Goal: Task Accomplishment & Management: Manage account settings

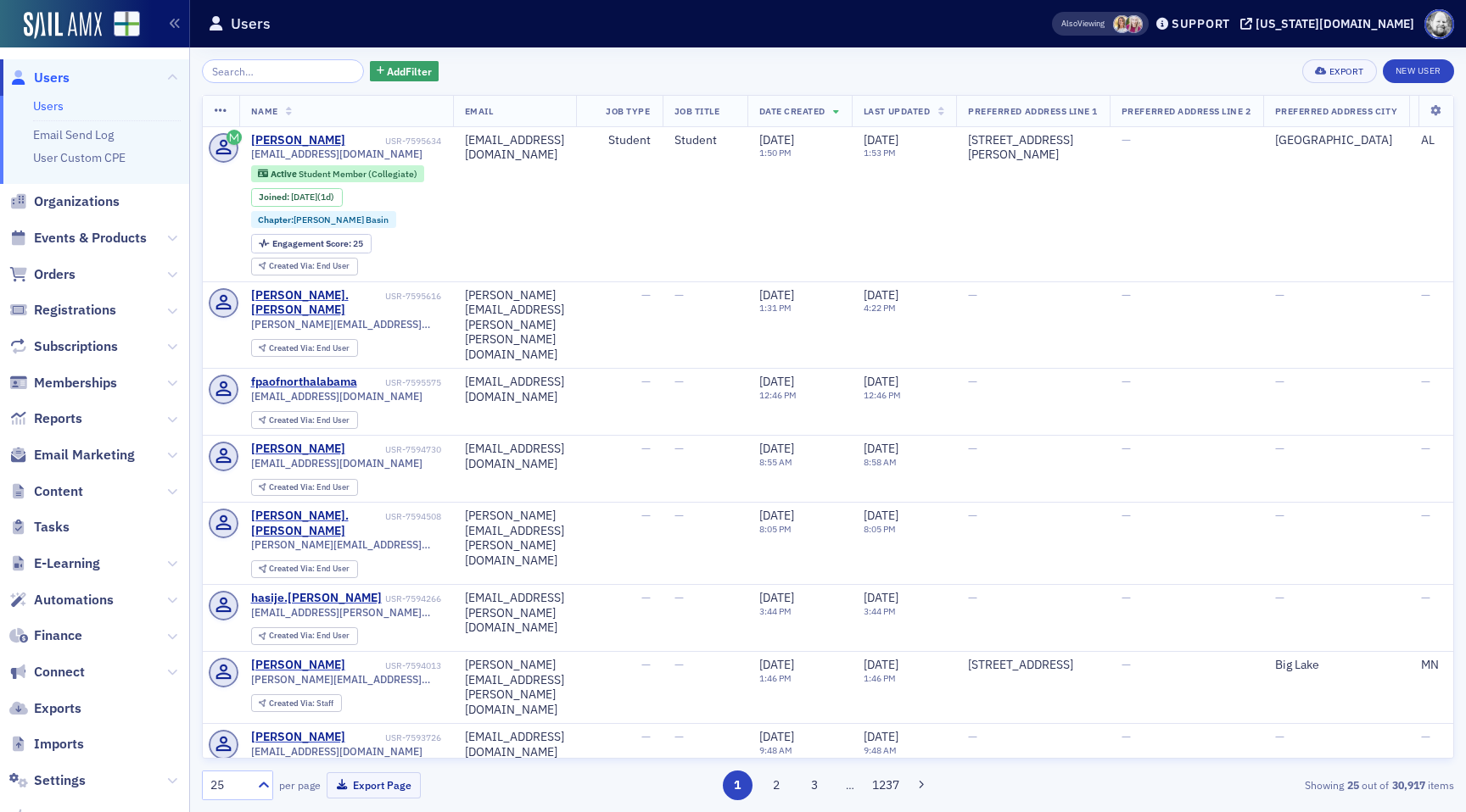
click at [62, 284] on span "Orders" at bounding box center [94, 274] width 189 height 36
click at [61, 275] on span "Orders" at bounding box center [54, 274] width 42 height 19
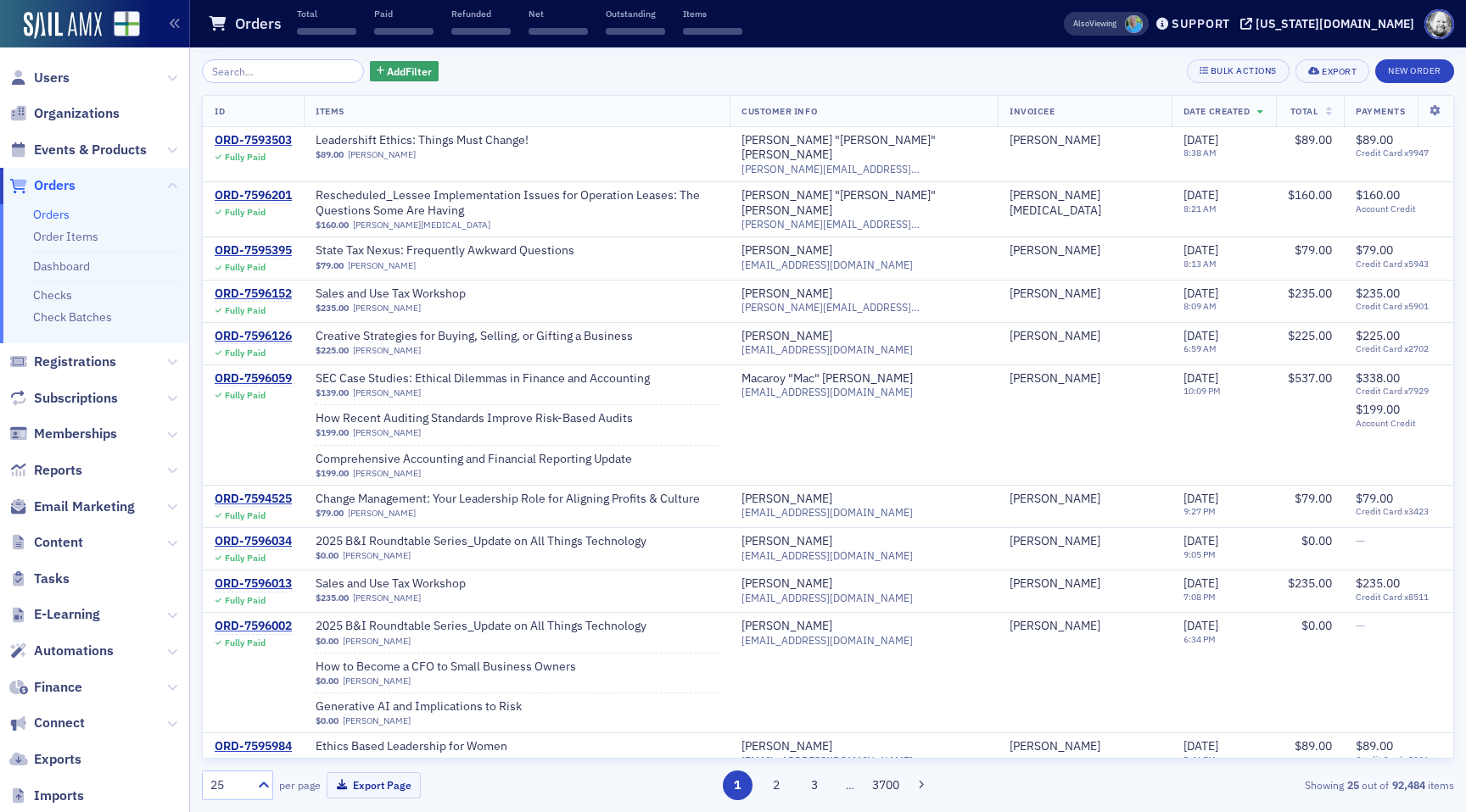
click at [247, 76] on input "search" at bounding box center [283, 72] width 162 height 24
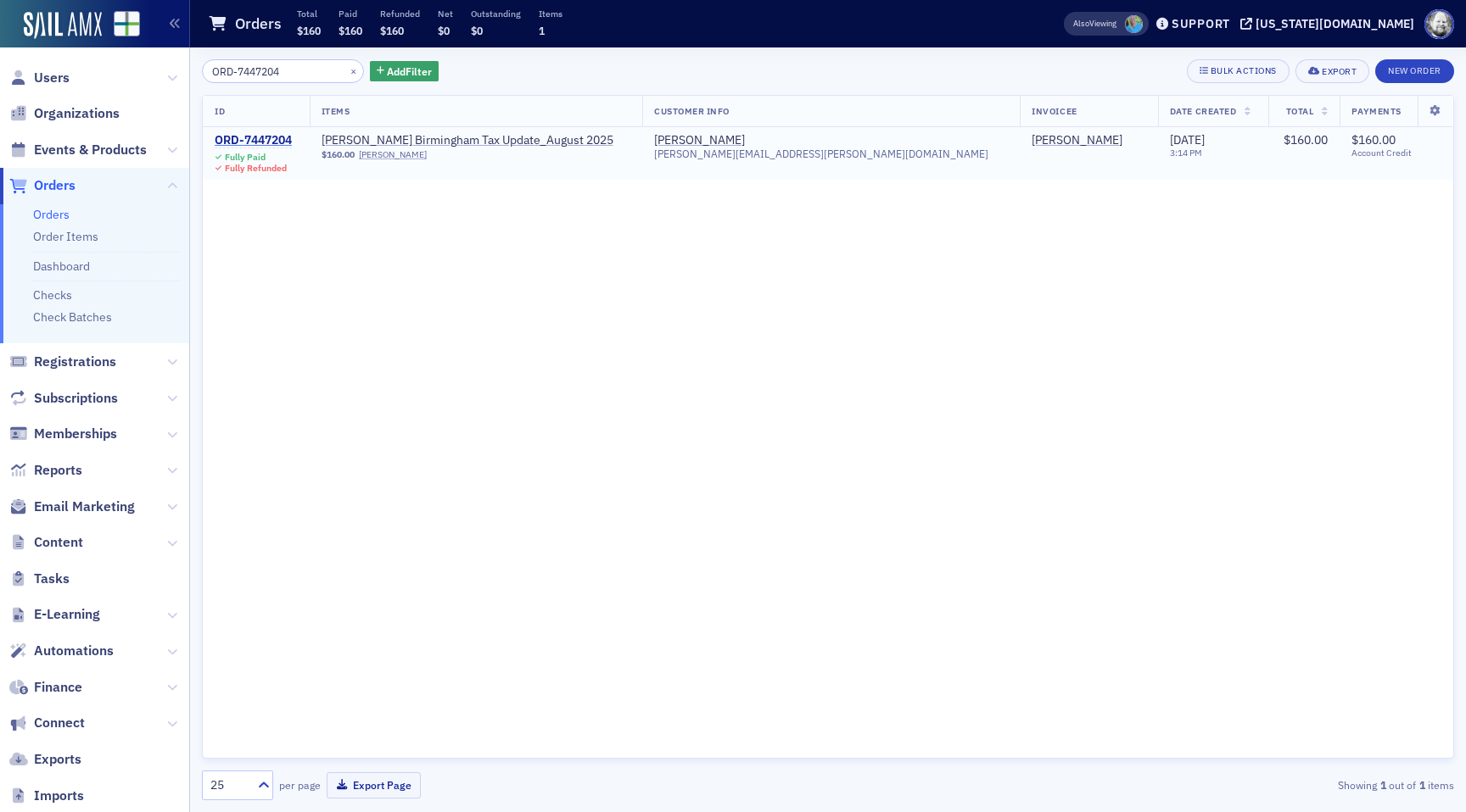
type input "ORD-7447204"
click at [260, 141] on div "ORD-7447204" at bounding box center [253, 140] width 77 height 15
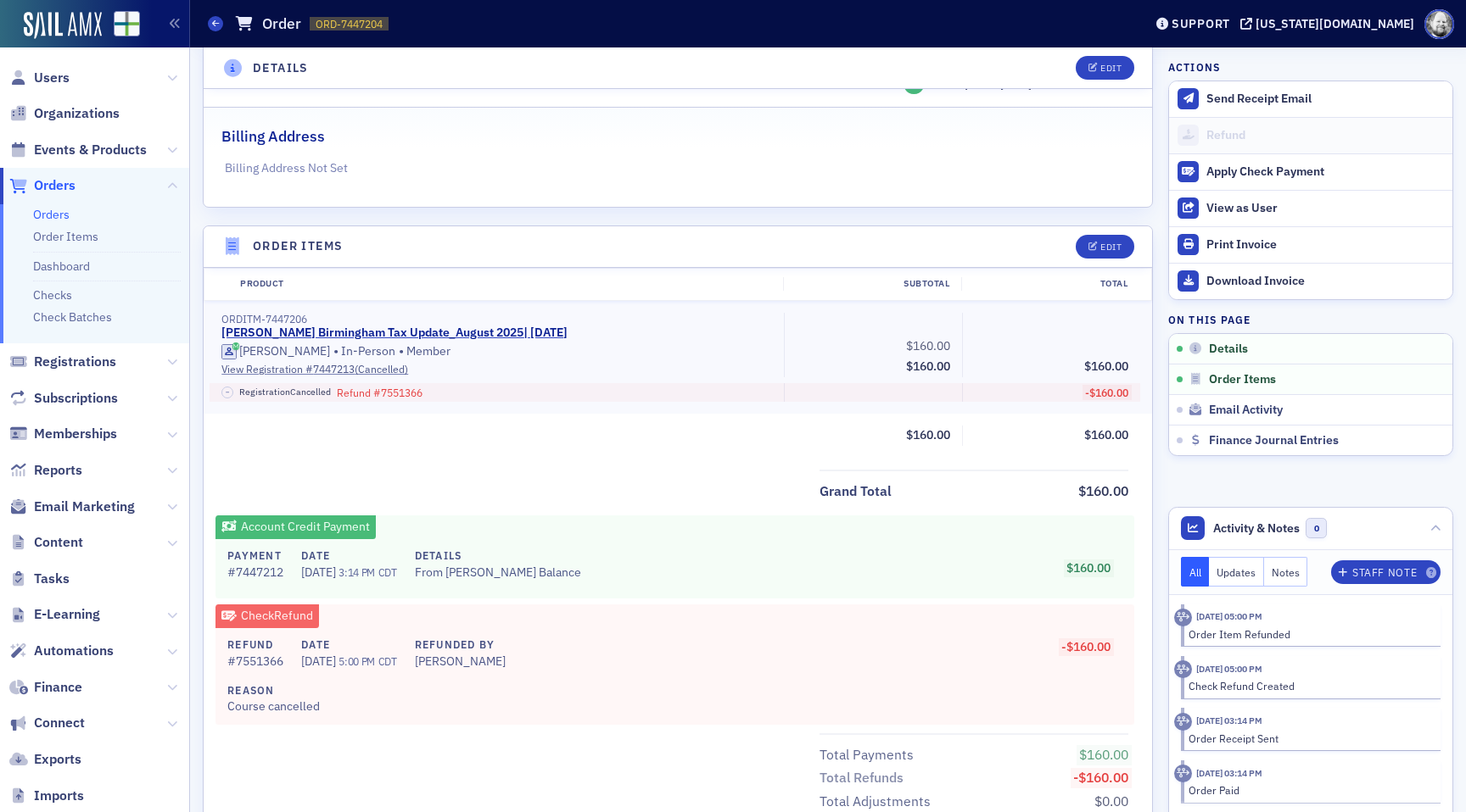
scroll to position [387, 0]
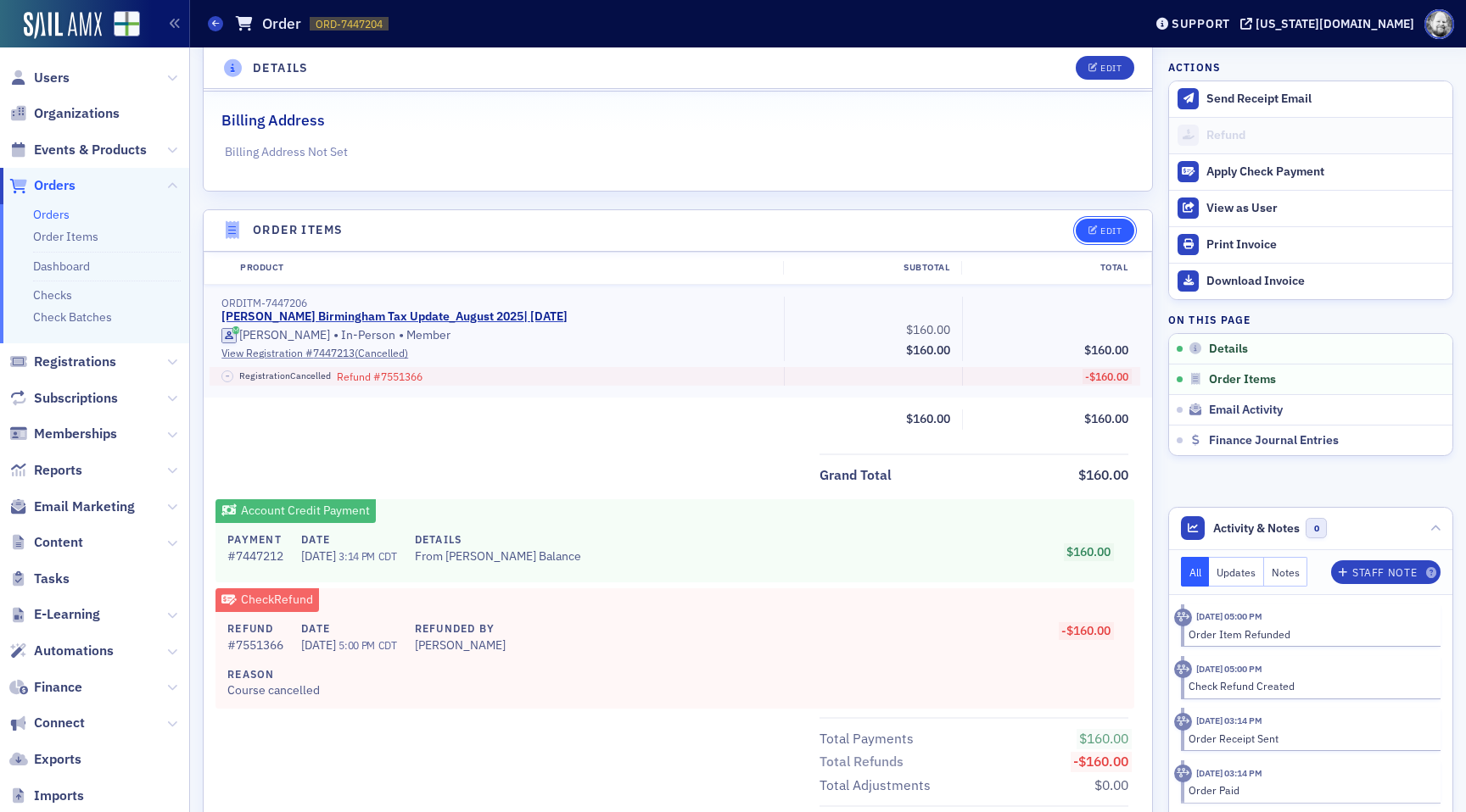
click at [1113, 222] on button "Edit" at bounding box center [1105, 231] width 59 height 24
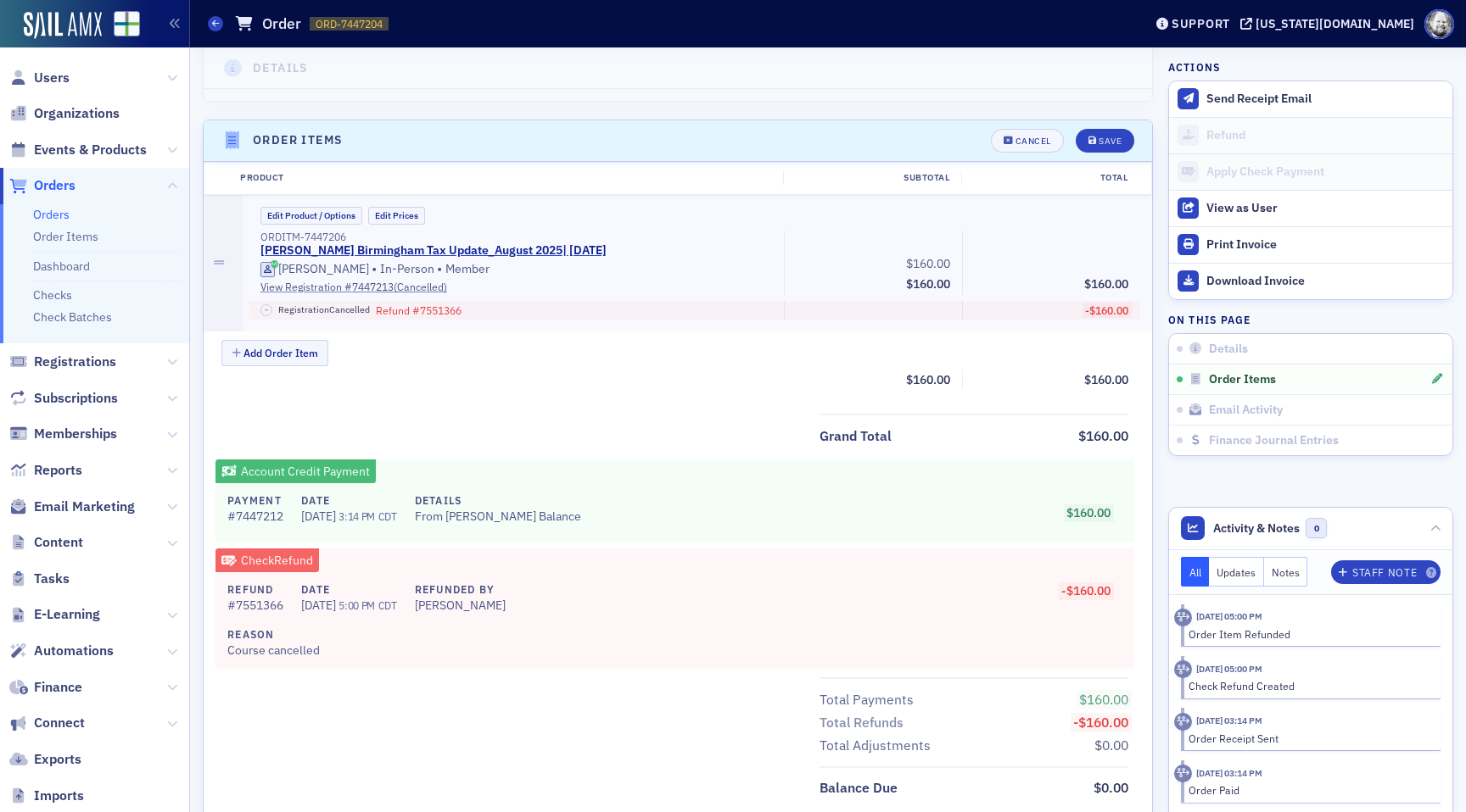
scroll to position [540, 0]
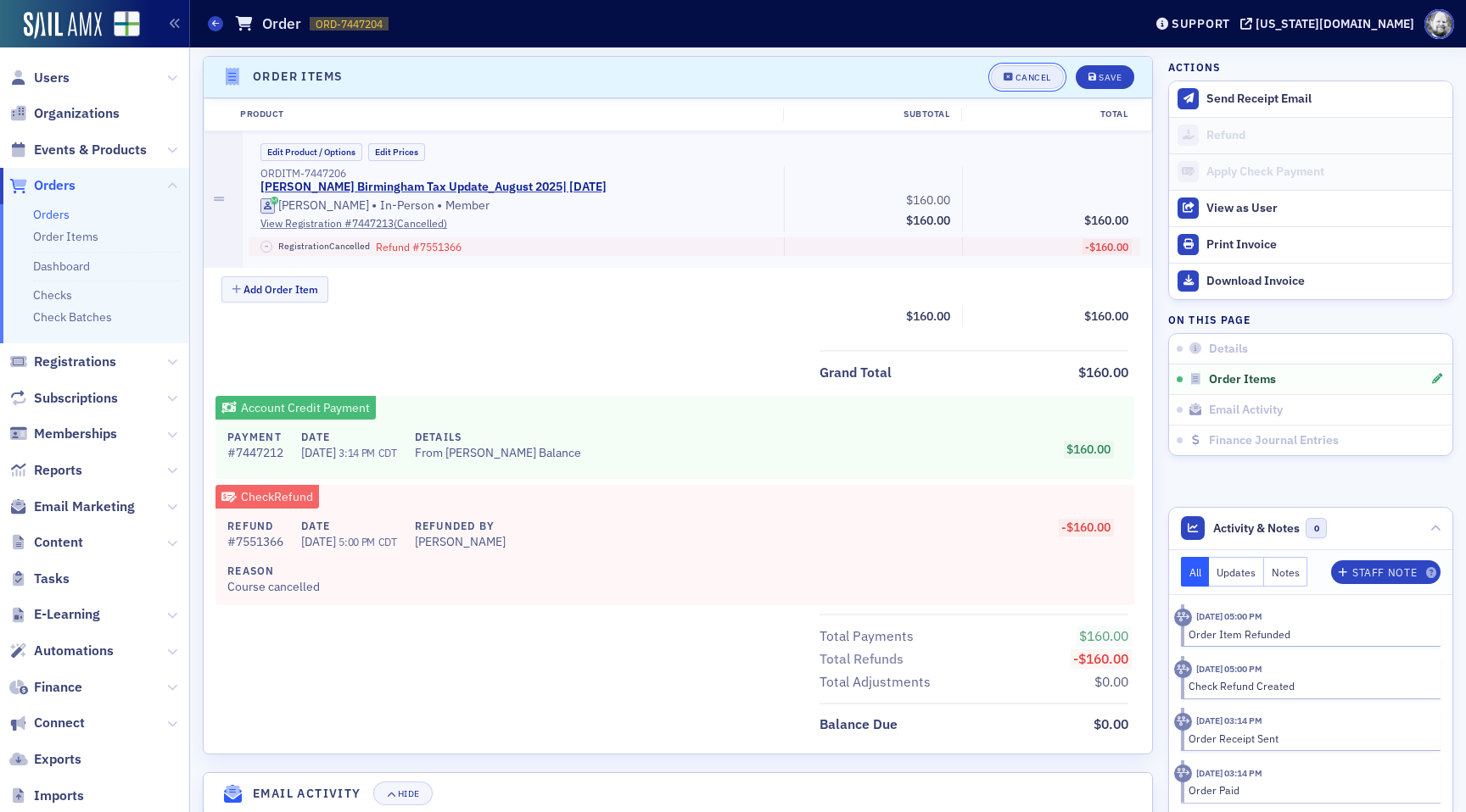
click at [1025, 73] on div "Cancel" at bounding box center [1032, 78] width 35 height 9
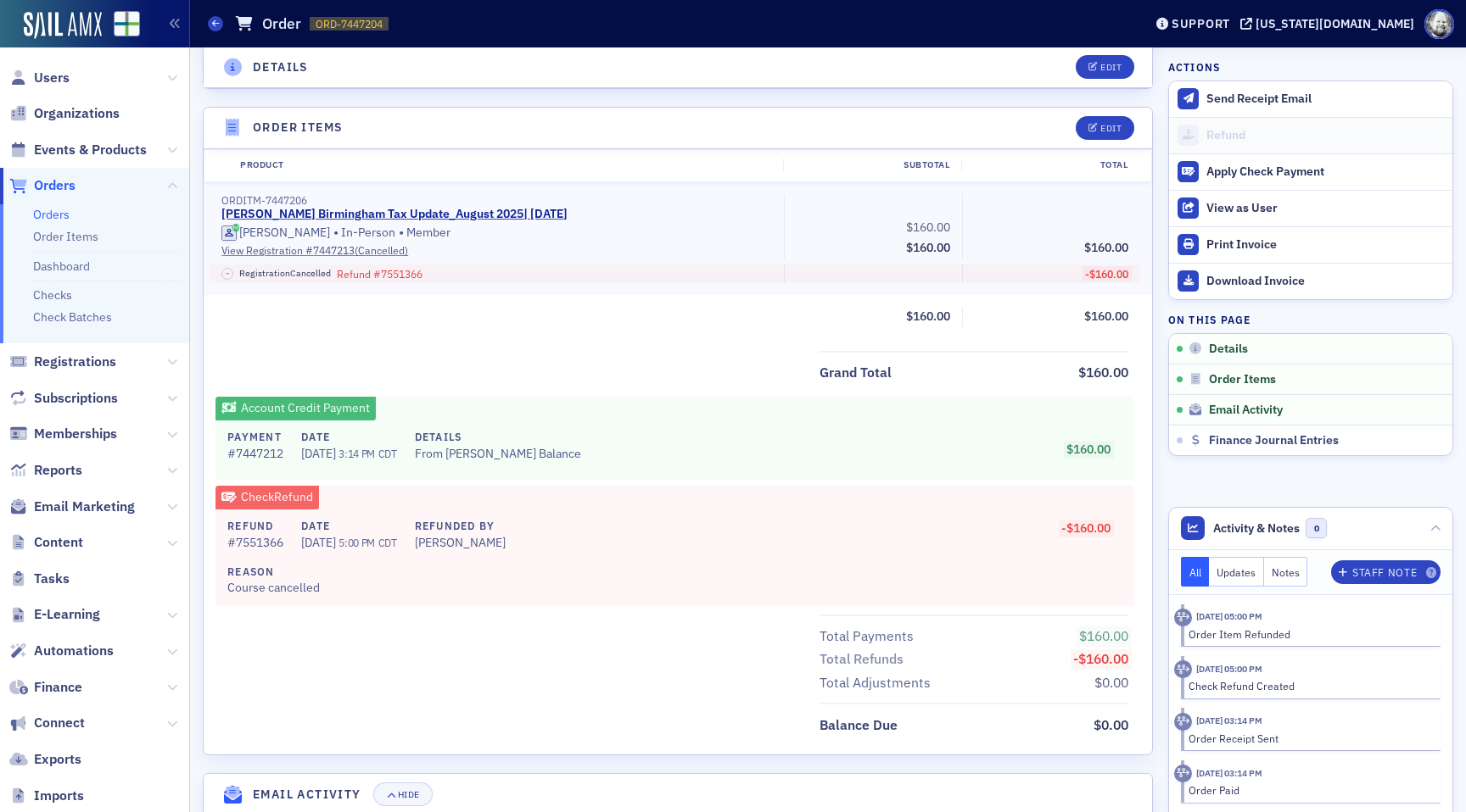
click at [51, 303] on li "Checks" at bounding box center [107, 291] width 148 height 23
click at [51, 298] on link "Checks" at bounding box center [53, 295] width 39 height 15
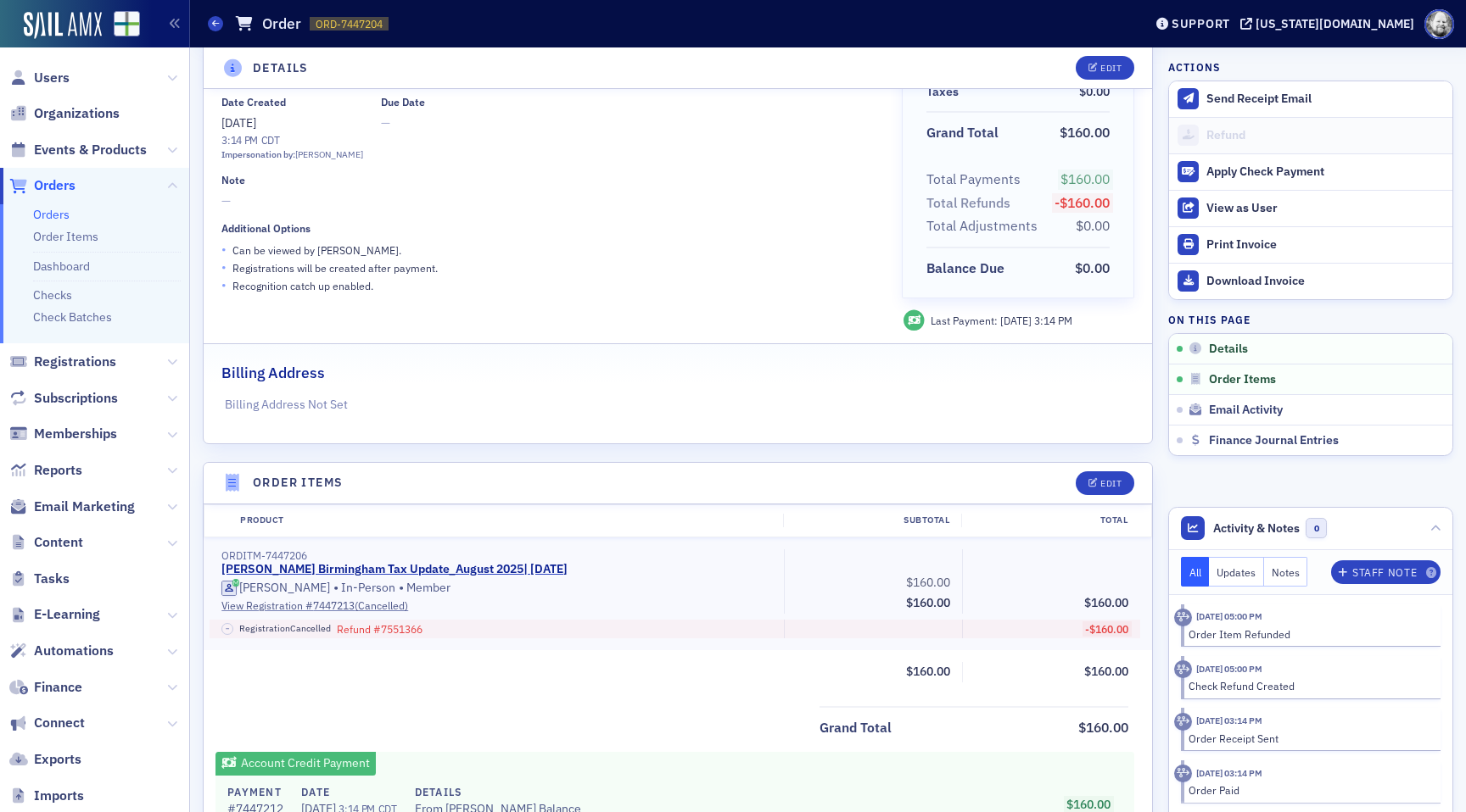
scroll to position [144, 0]
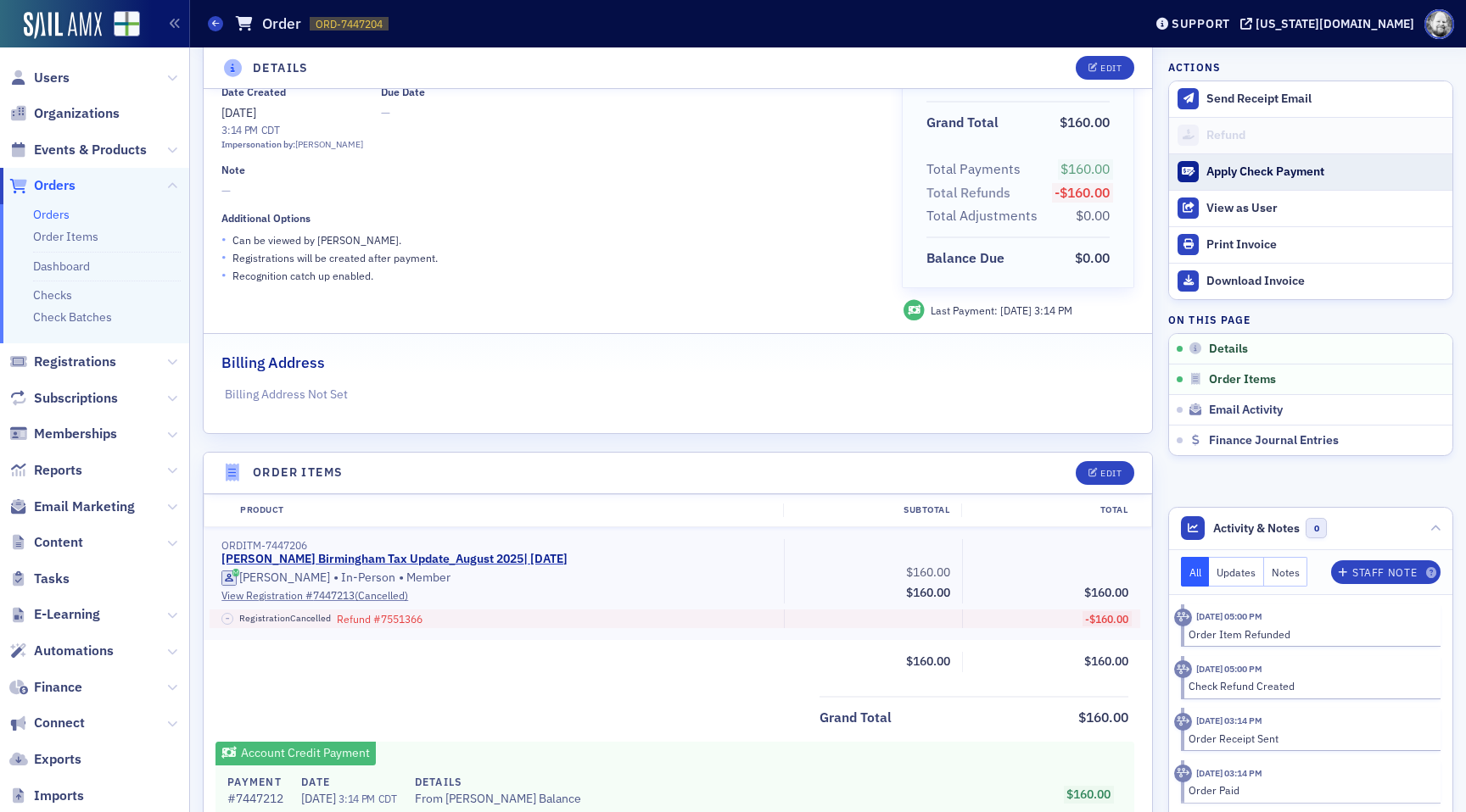
click at [1267, 180] on button "Apply Check Payment" at bounding box center [1310, 172] width 283 height 36
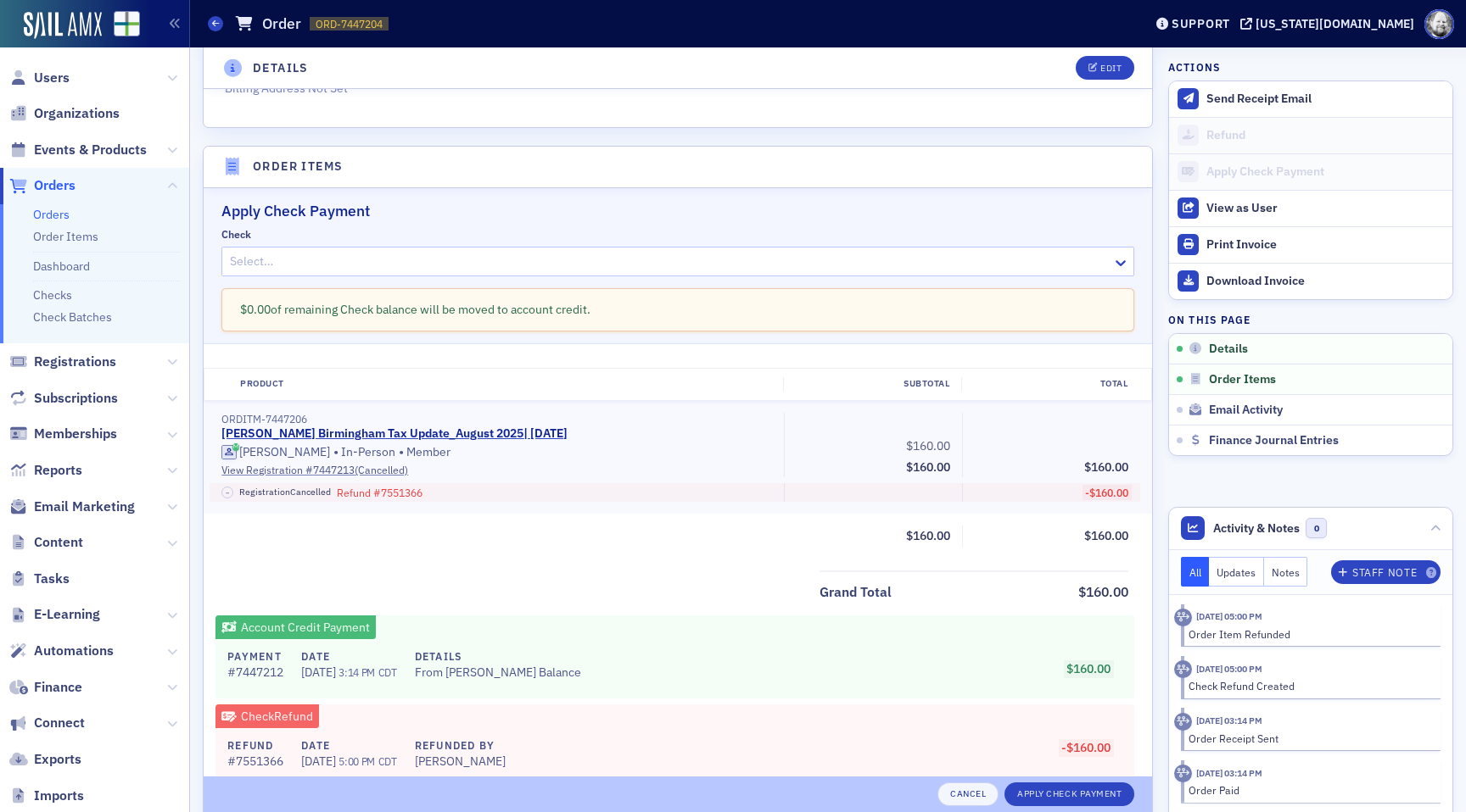
scroll to position [540, 0]
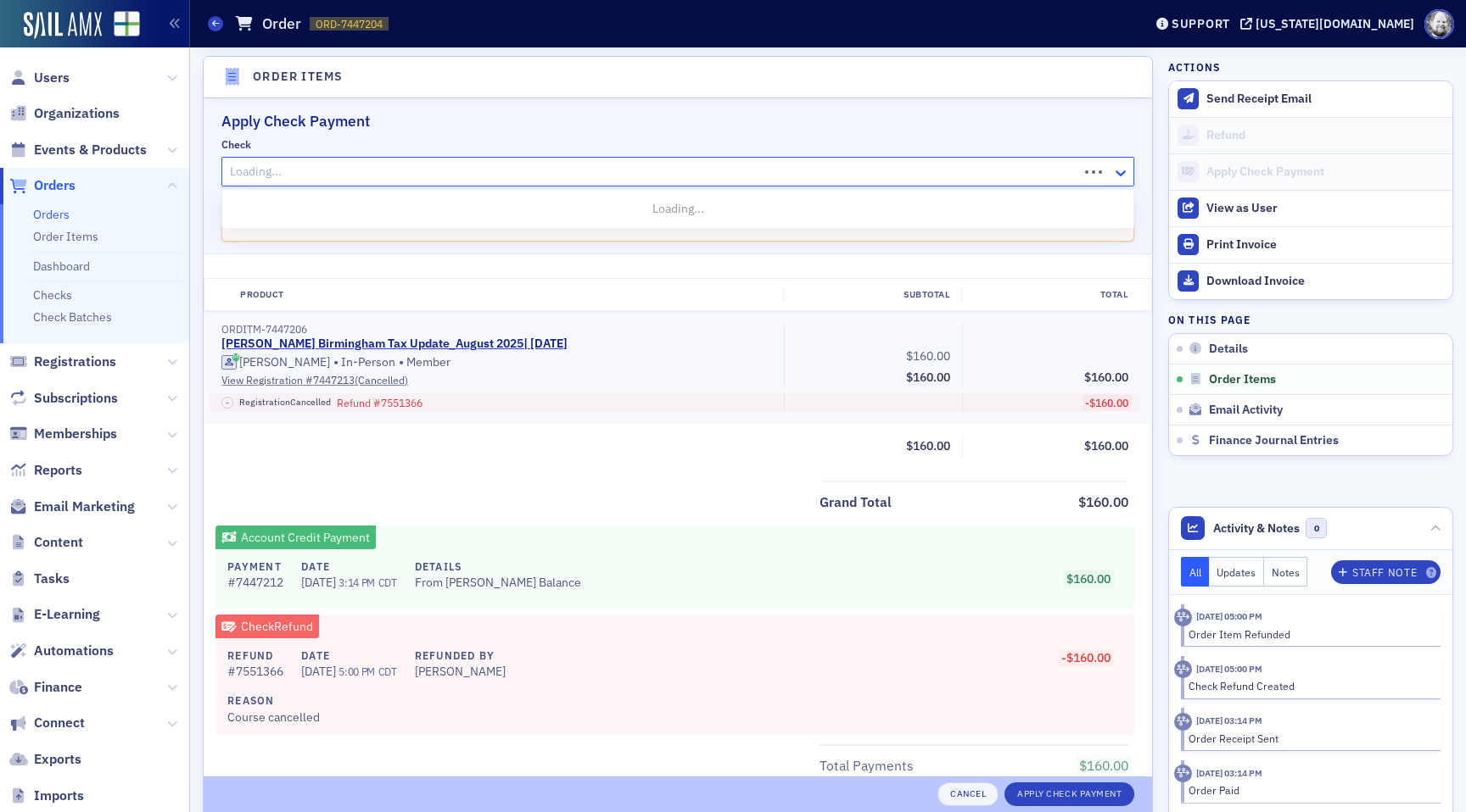
click at [1120, 165] on icon at bounding box center [1120, 173] width 17 height 17
type input "77551366"
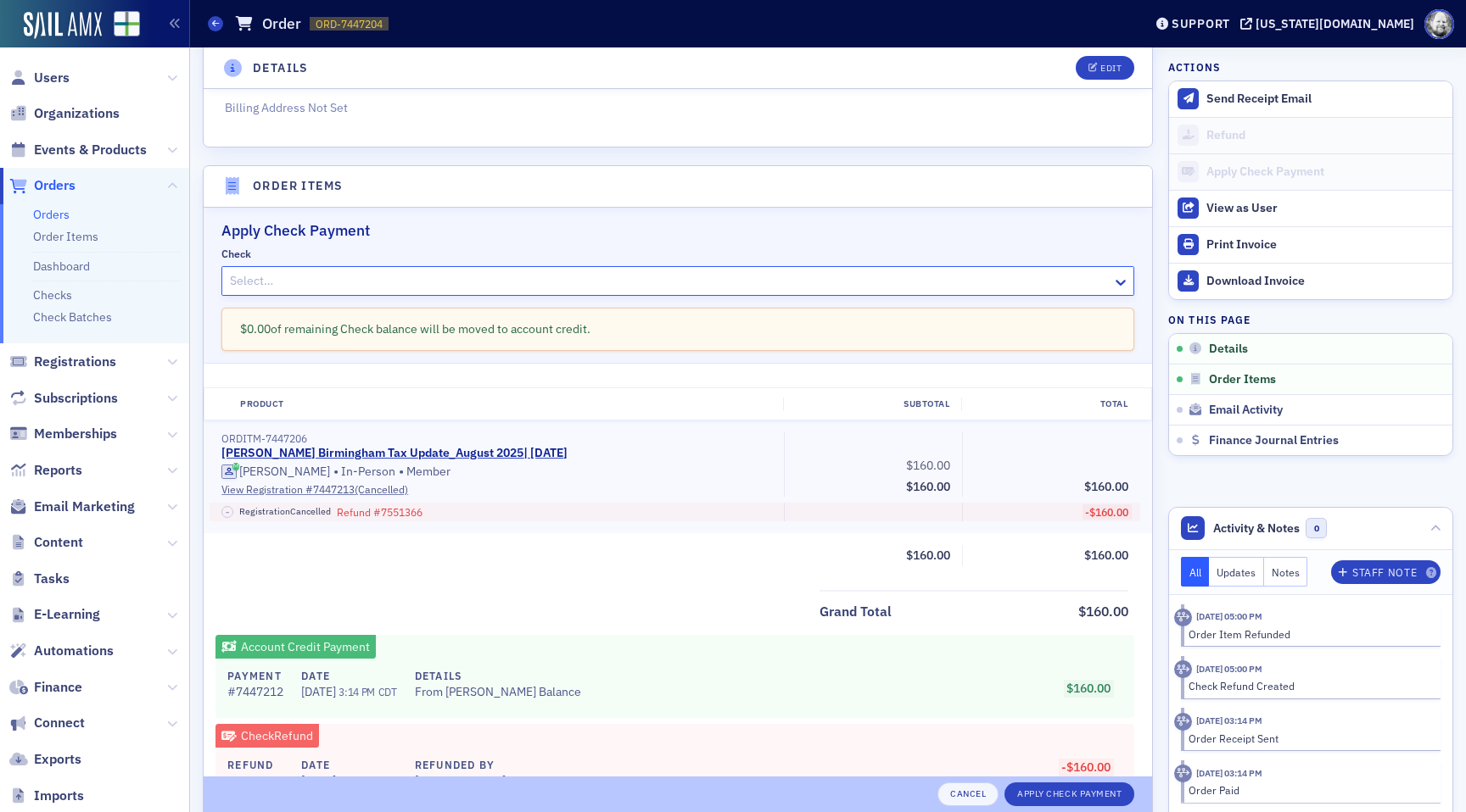
scroll to position [432, 0]
click at [959, 790] on button "Cancel" at bounding box center [967, 795] width 61 height 24
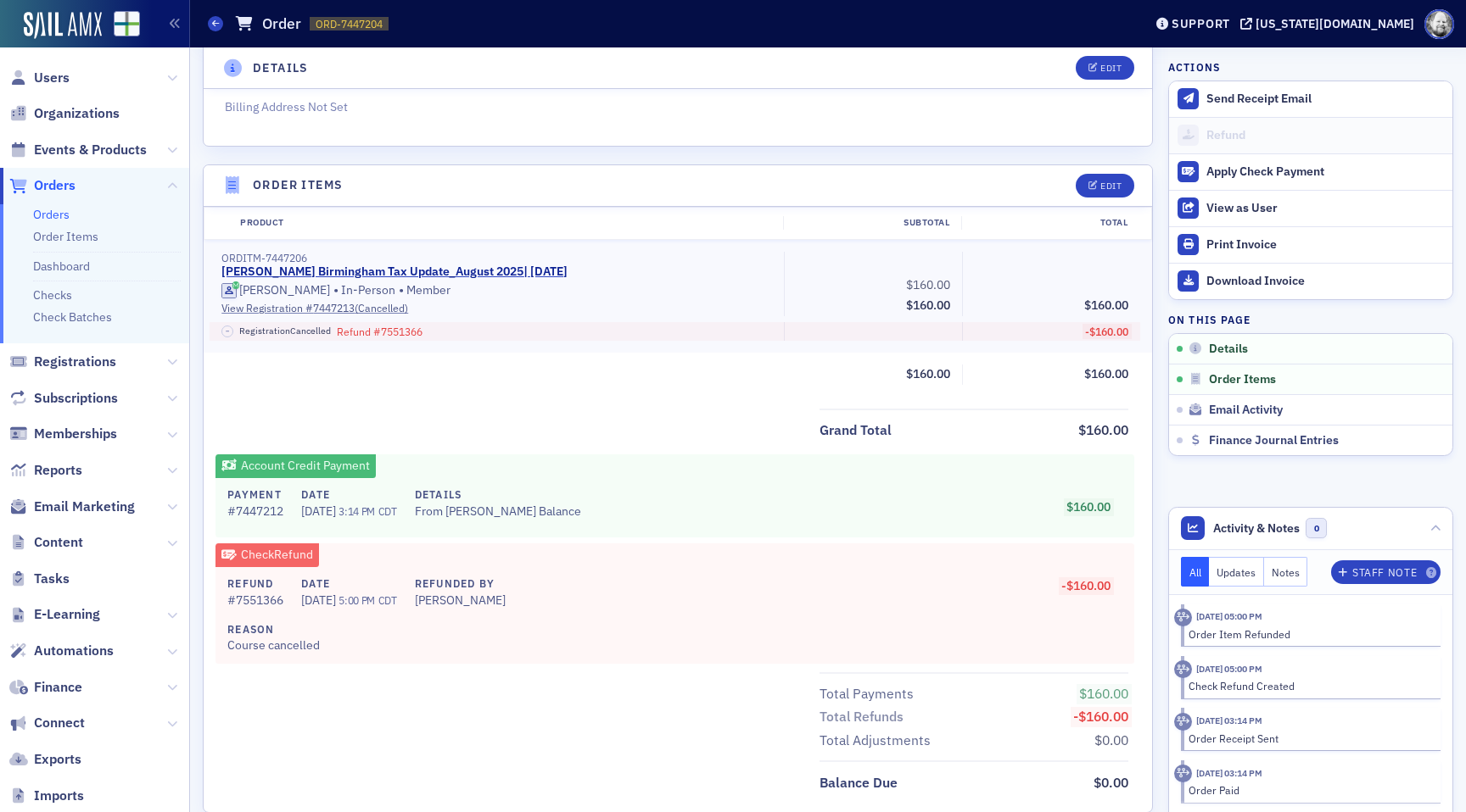
click at [789, 626] on h4 "Reason" at bounding box center [668, 629] width 883 height 15
click at [1099, 186] on span "Edit" at bounding box center [1105, 186] width 34 height 9
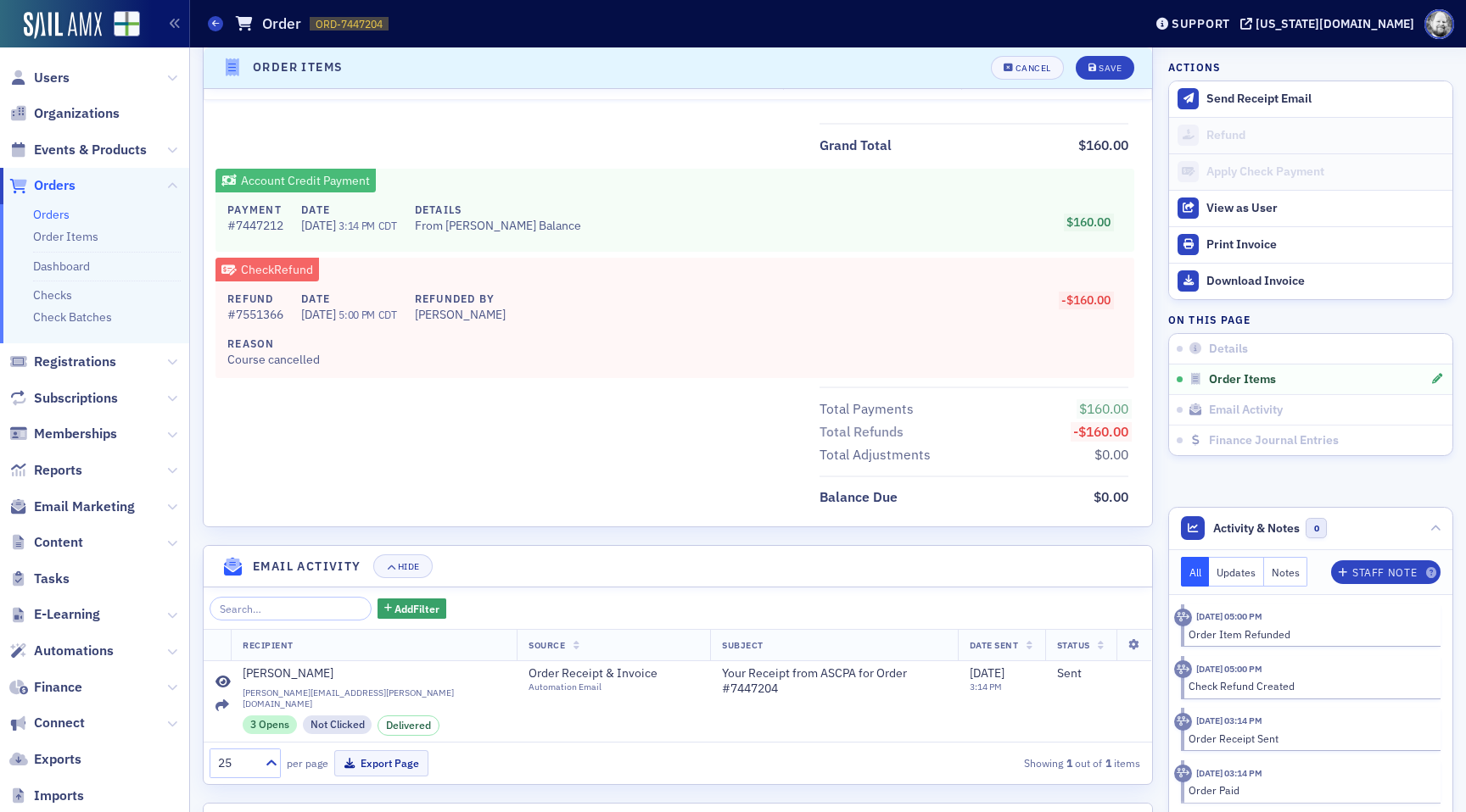
scroll to position [766, 0]
click at [1027, 73] on button "Cancel" at bounding box center [1027, 68] width 73 height 24
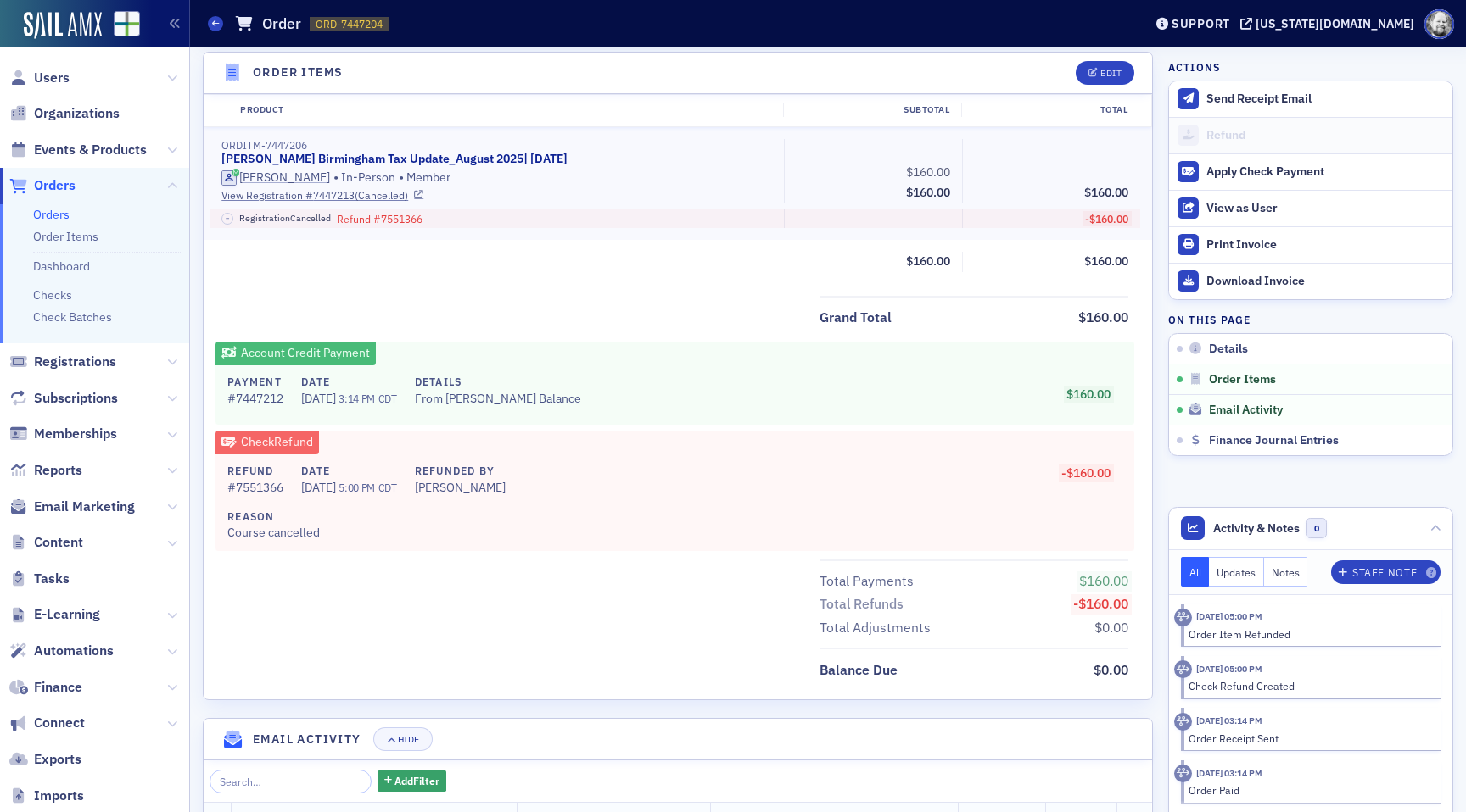
scroll to position [540, 0]
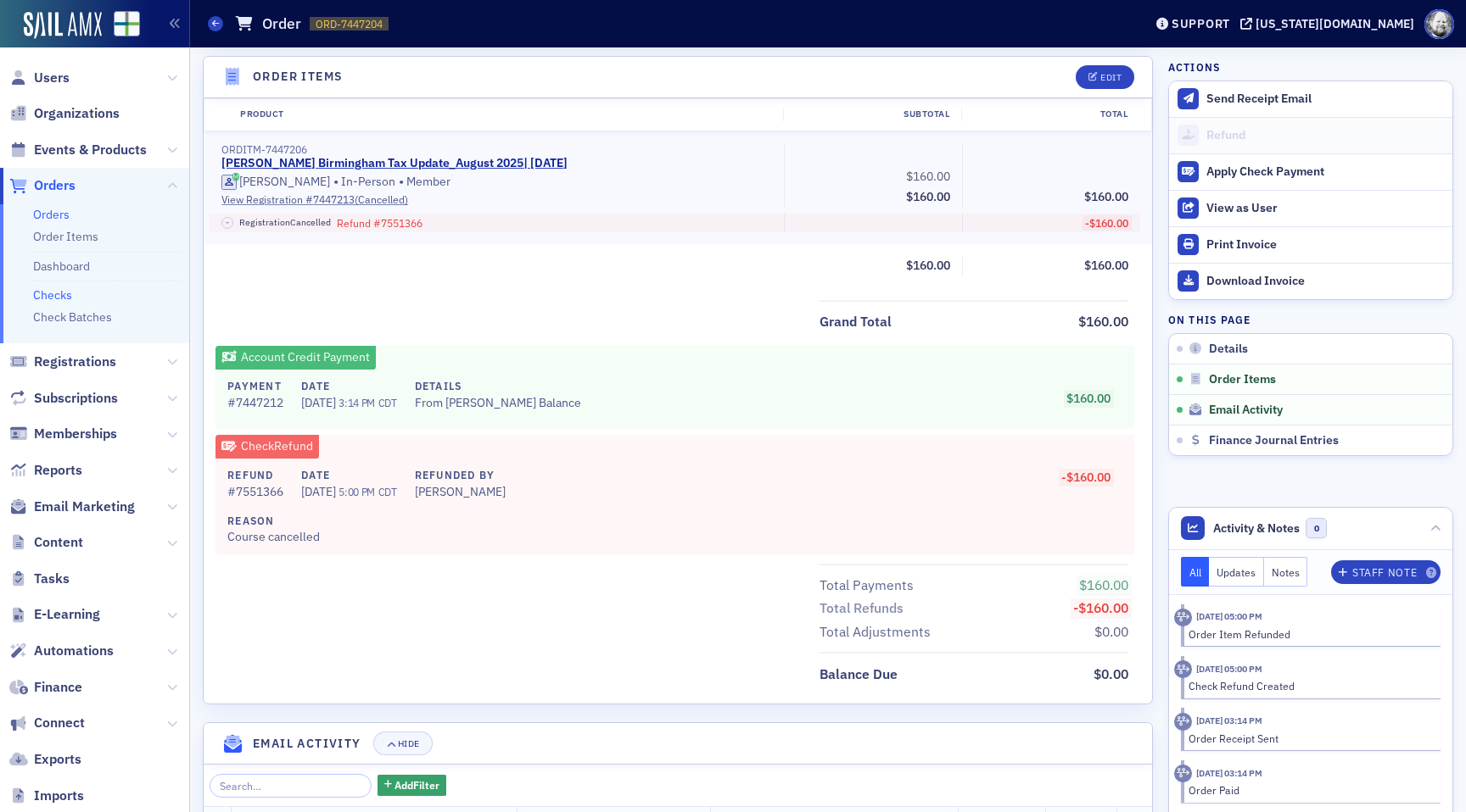
click at [55, 294] on link "Checks" at bounding box center [53, 295] width 39 height 15
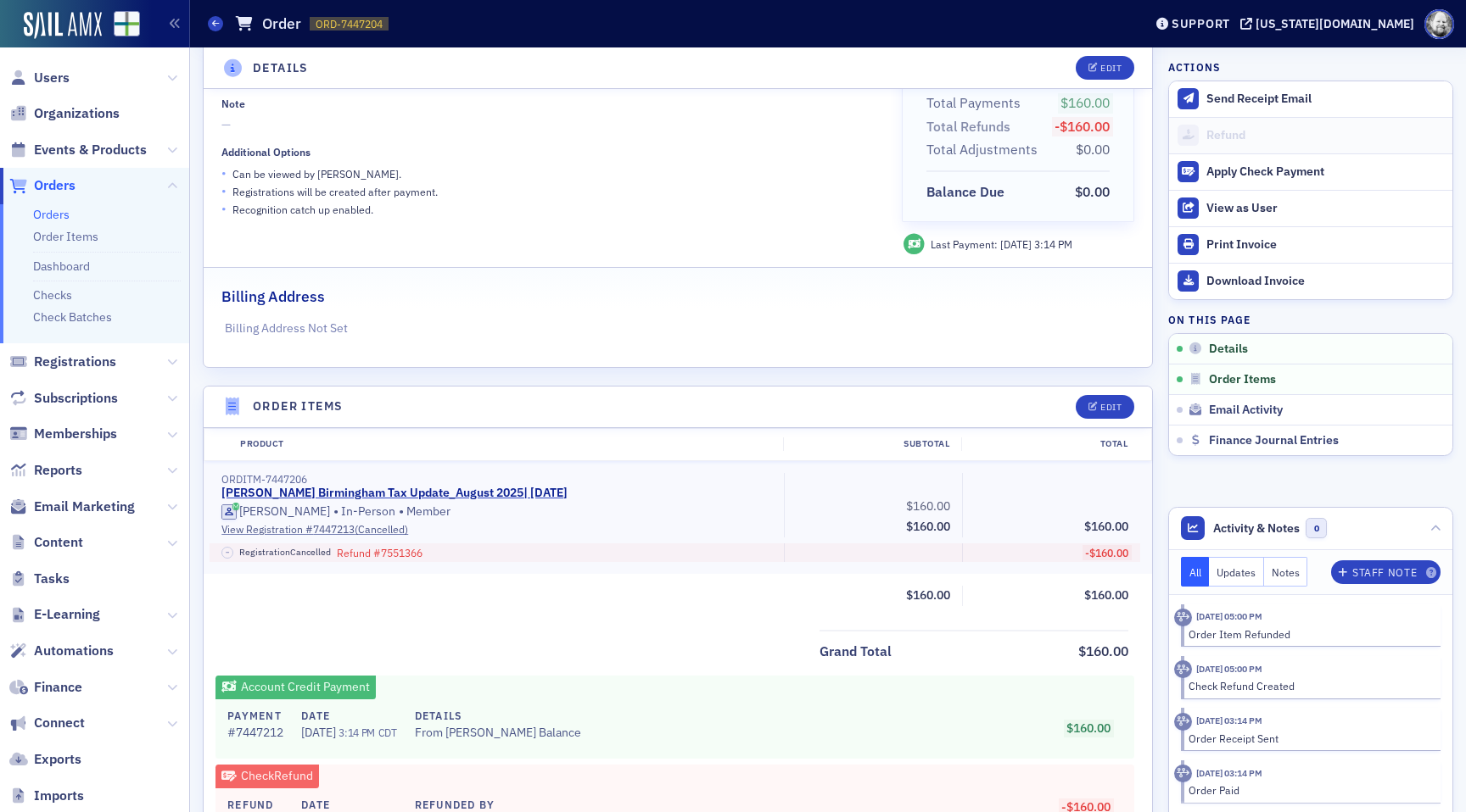
scroll to position [243, 0]
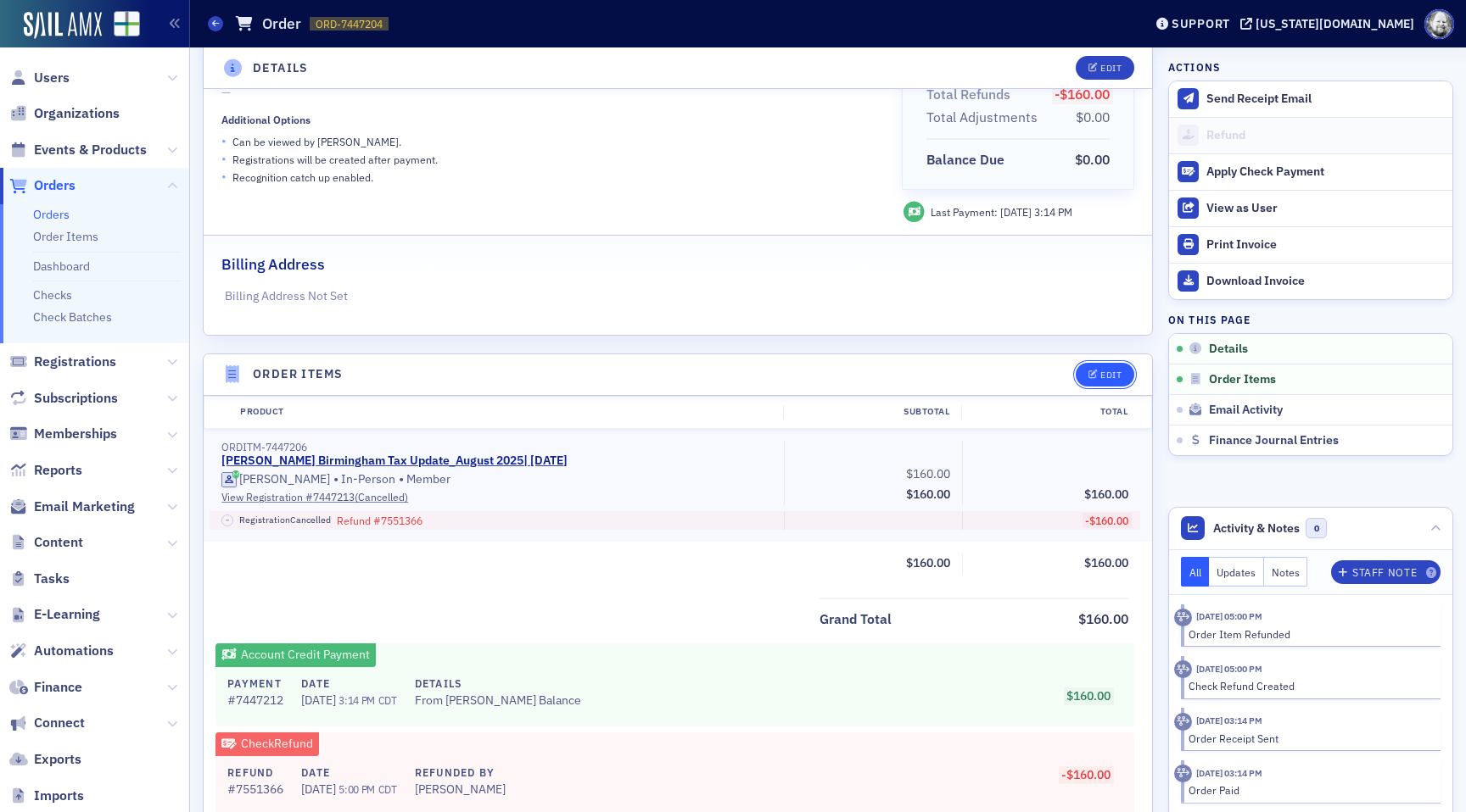
click at [1121, 368] on button "Edit" at bounding box center [1105, 375] width 59 height 24
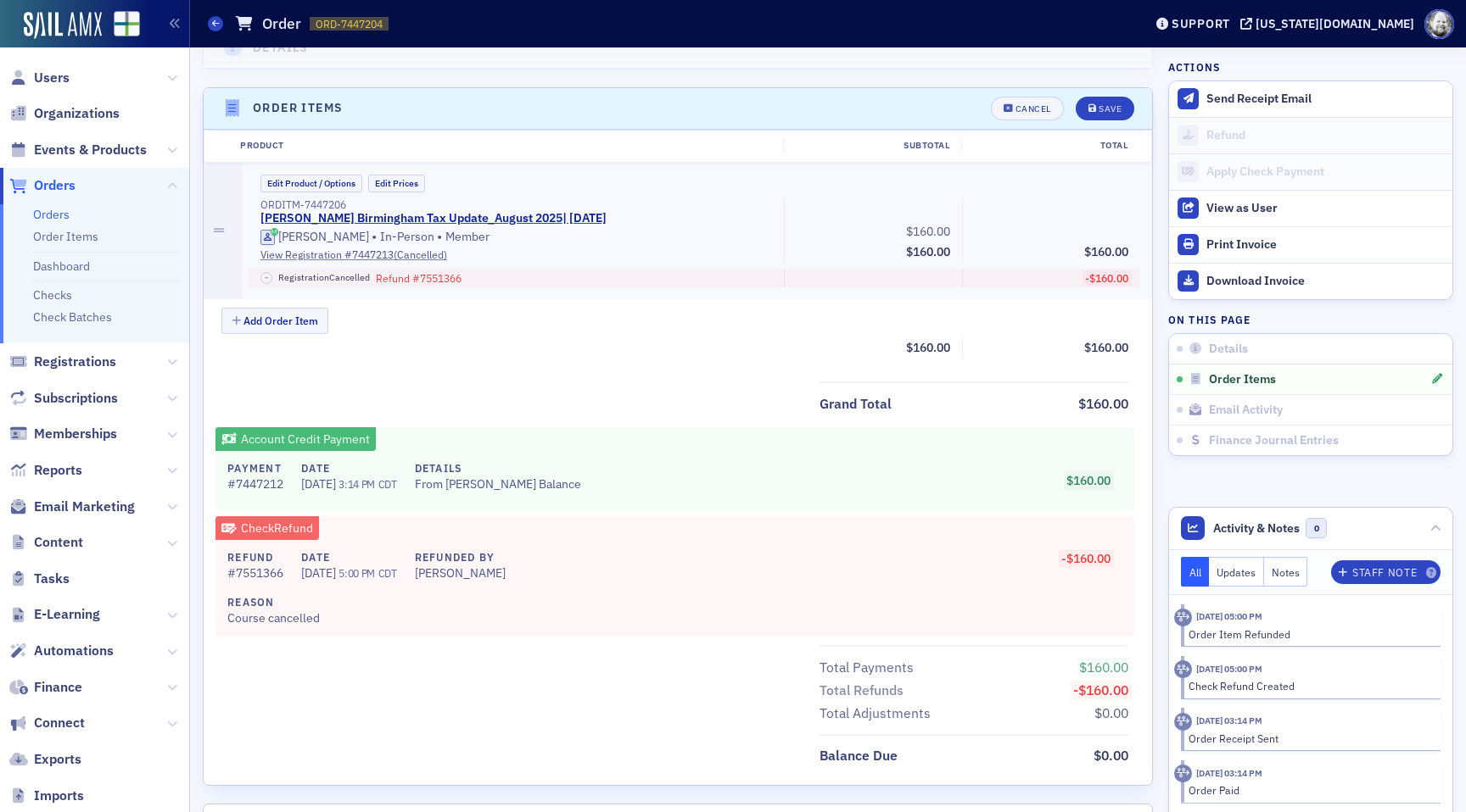
scroll to position [540, 0]
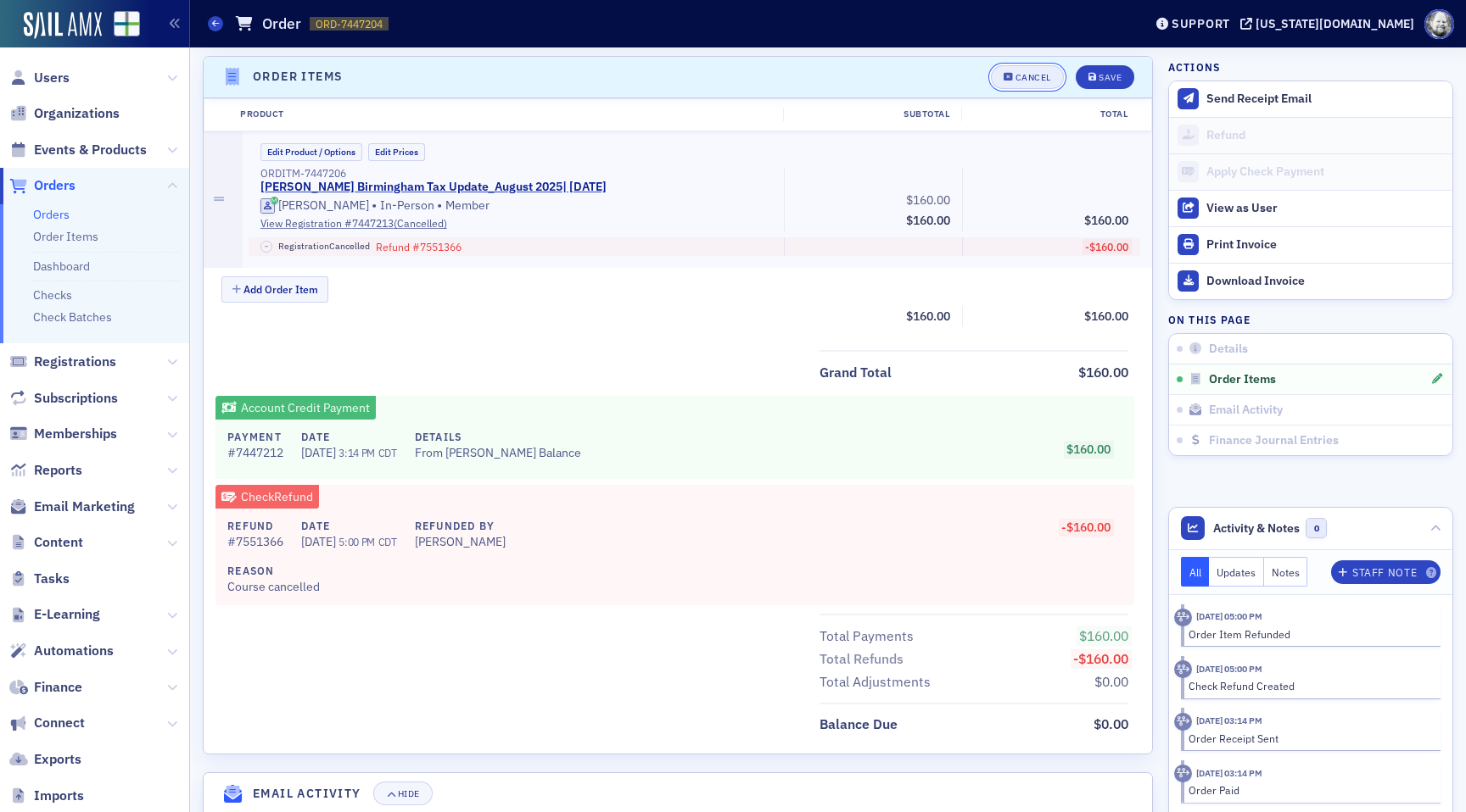
click at [1034, 81] on div "Cancel" at bounding box center [1032, 78] width 35 height 9
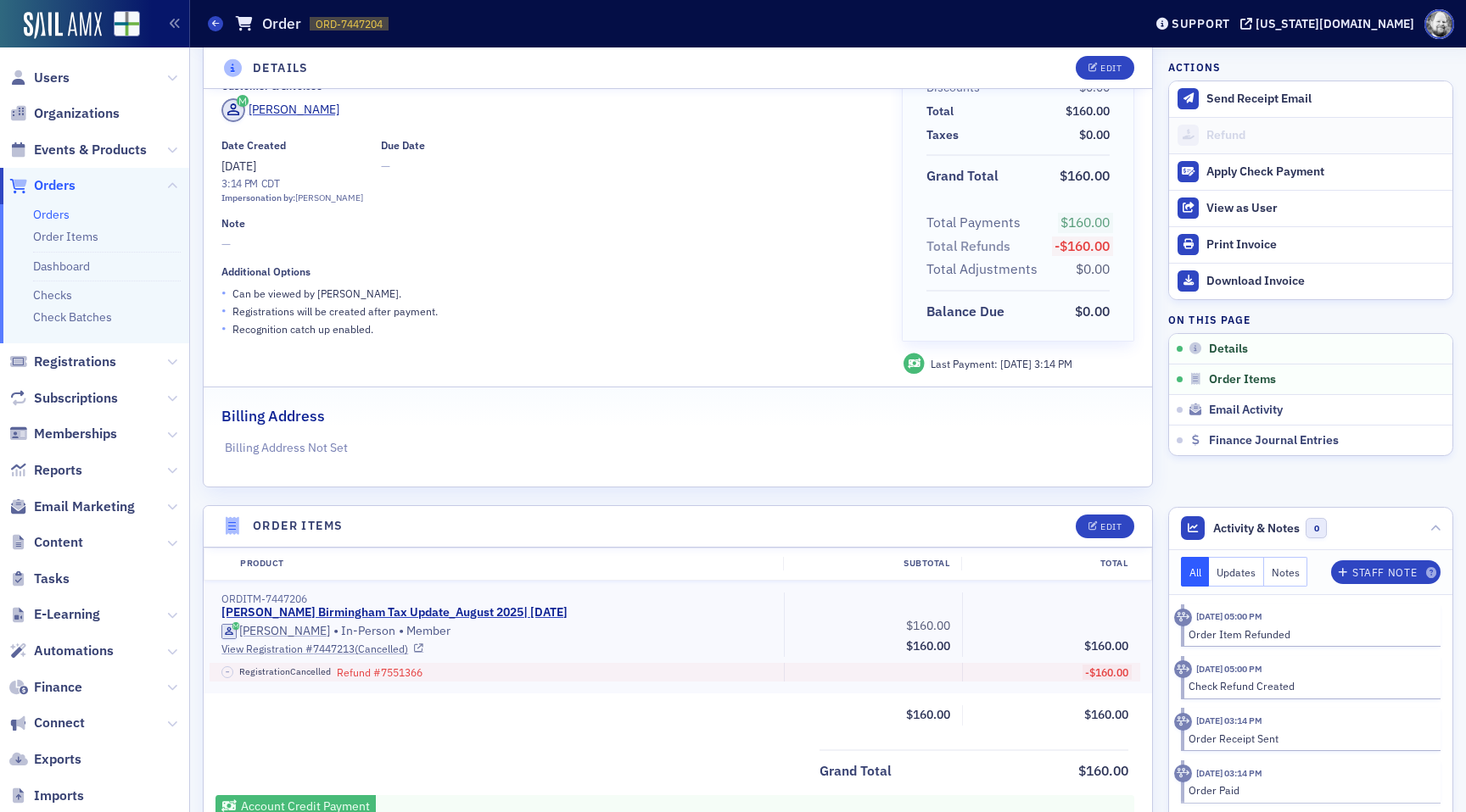
scroll to position [0, 0]
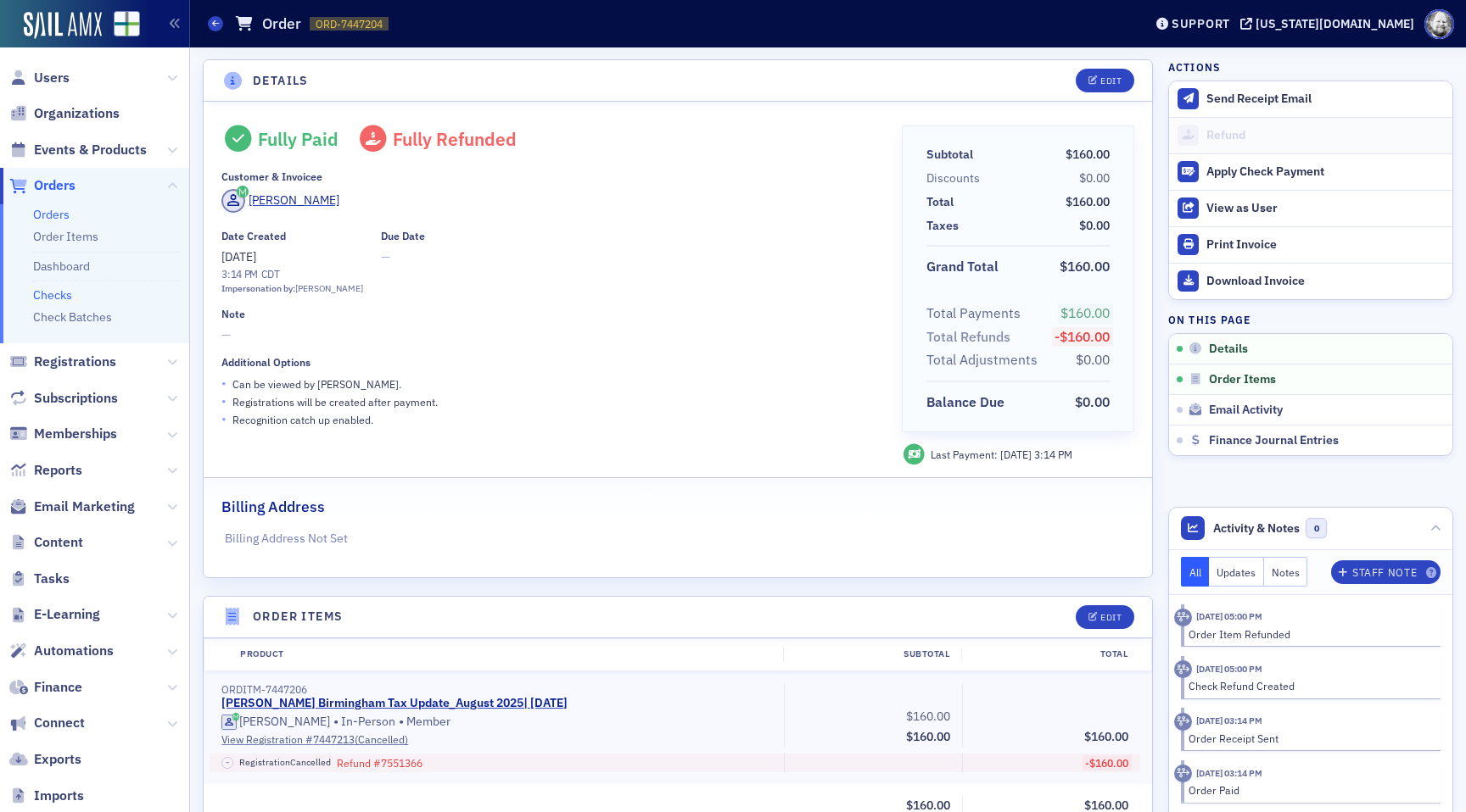
click at [59, 298] on link "Checks" at bounding box center [53, 295] width 39 height 15
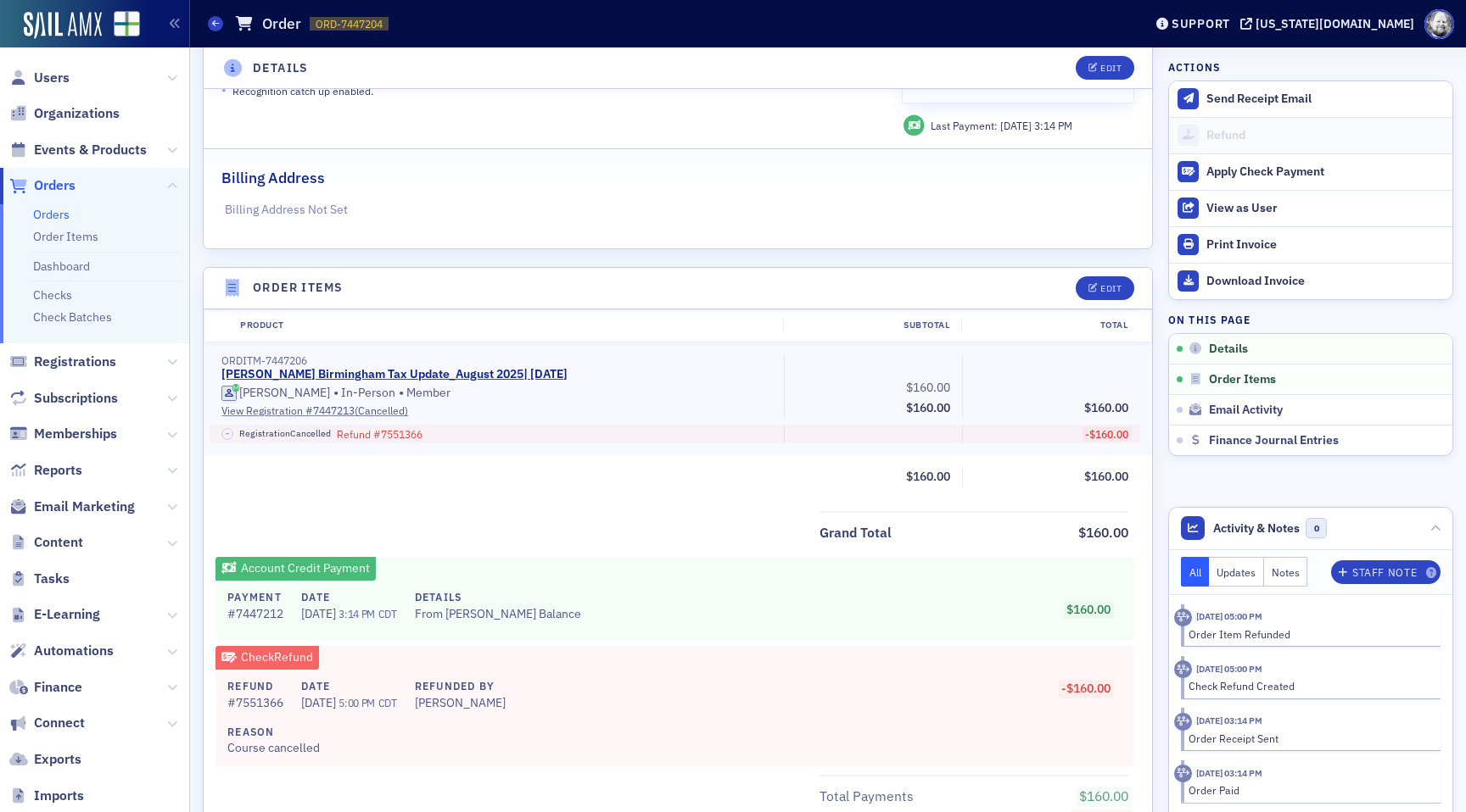
scroll to position [330, 0]
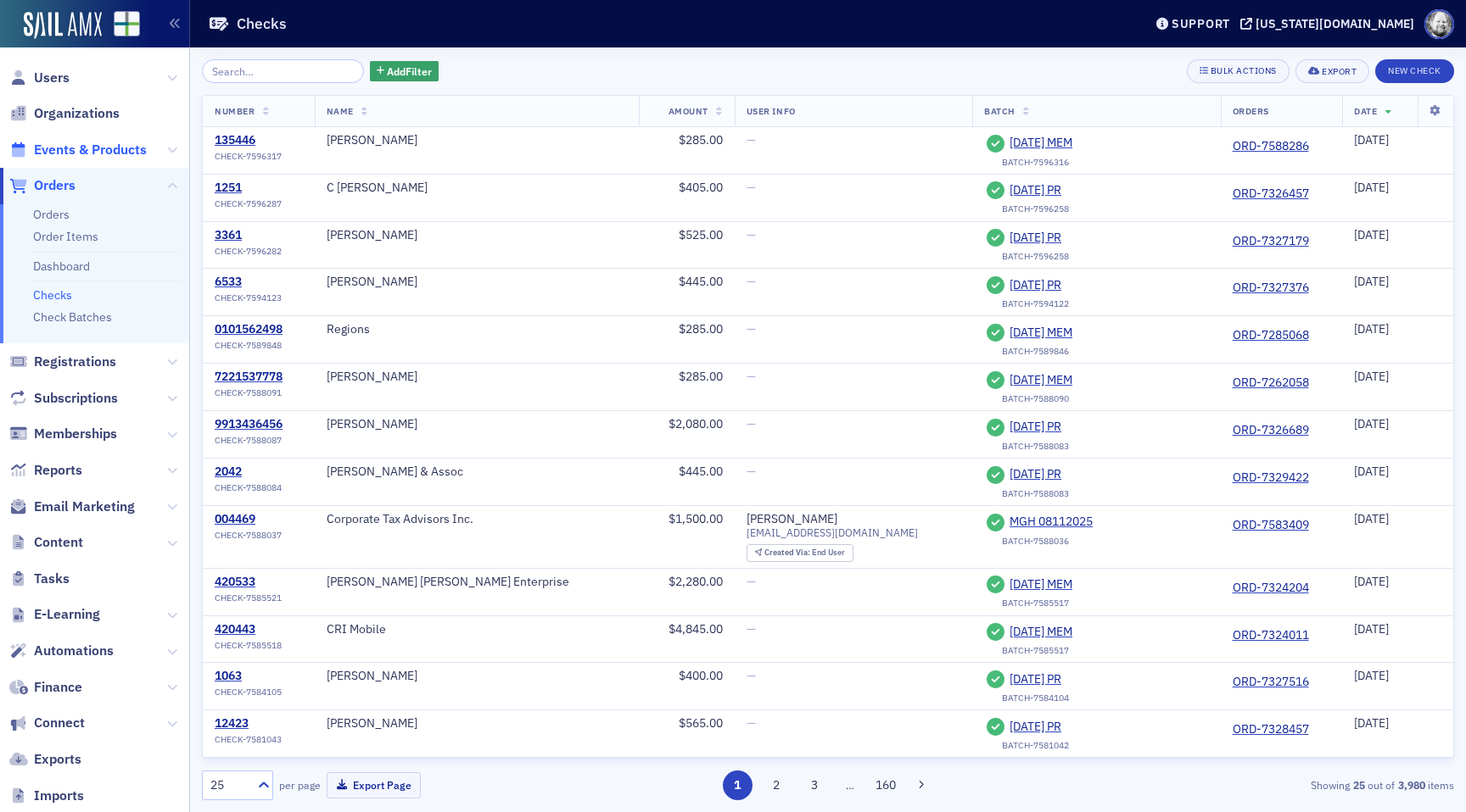
click at [74, 145] on span "Events & Products" at bounding box center [90, 150] width 113 height 19
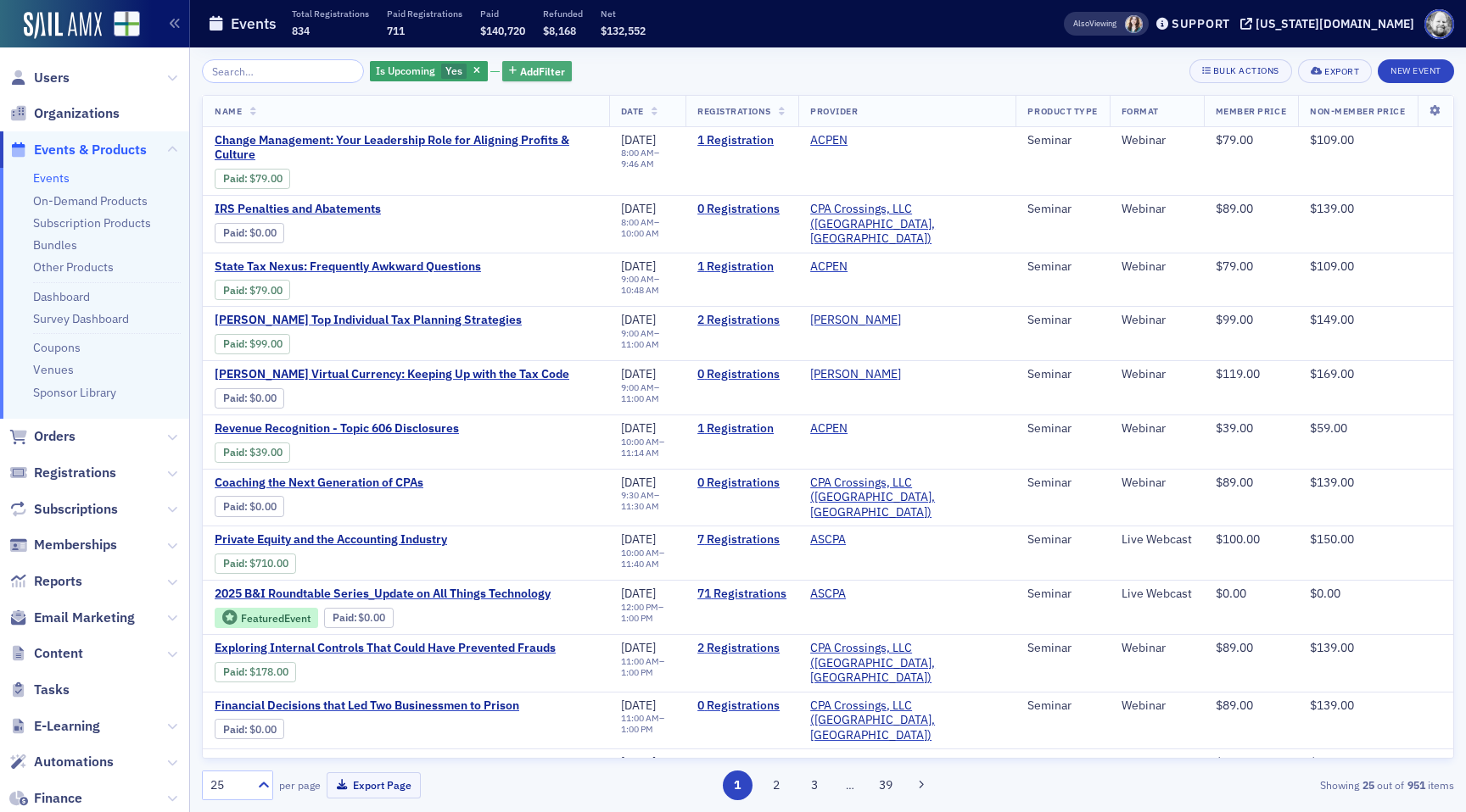
click at [503, 77] on button "Add Filter" at bounding box center [537, 71] width 70 height 21
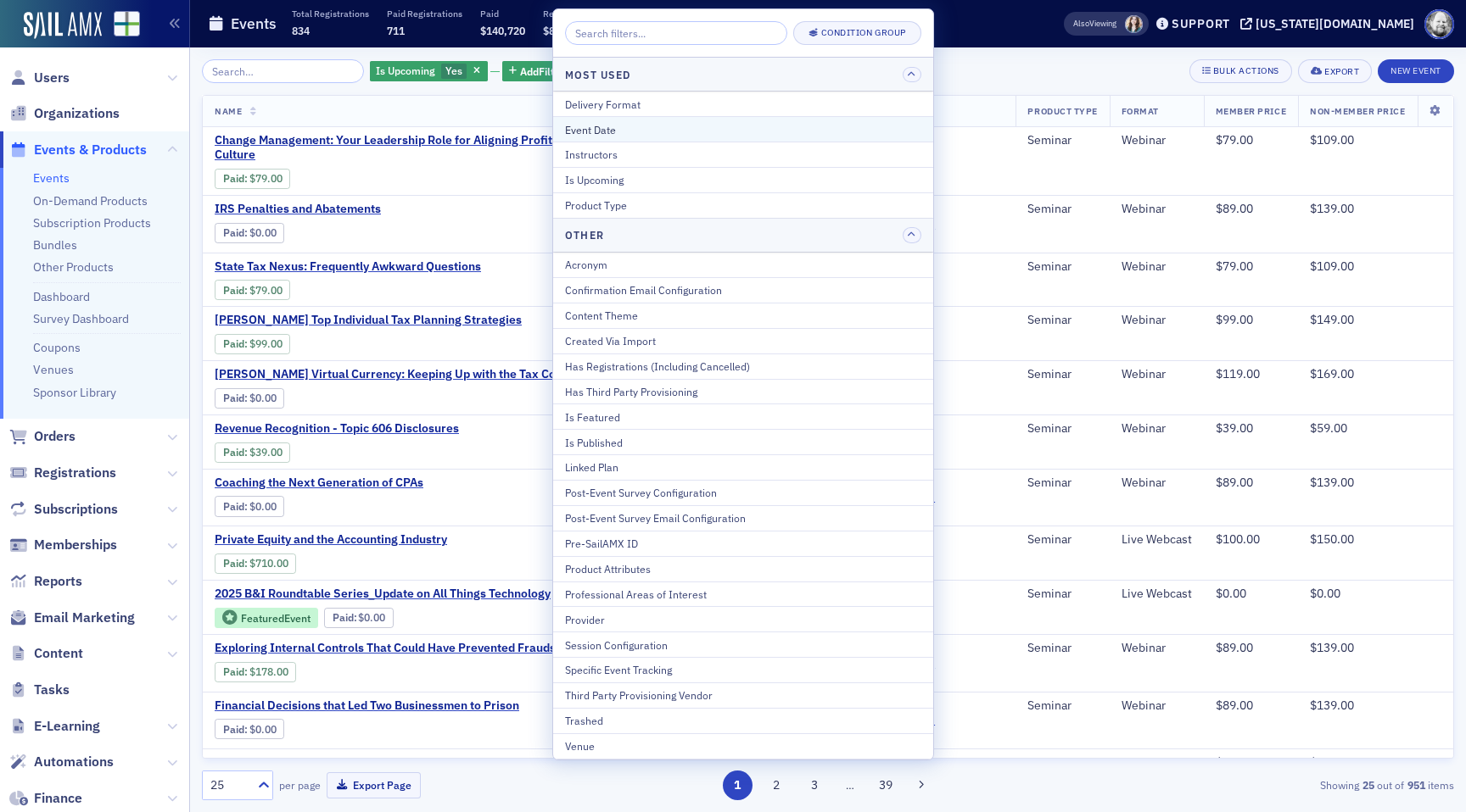
click at [581, 127] on div "Event Date" at bounding box center [743, 129] width 356 height 15
select select "7"
select select "2025"
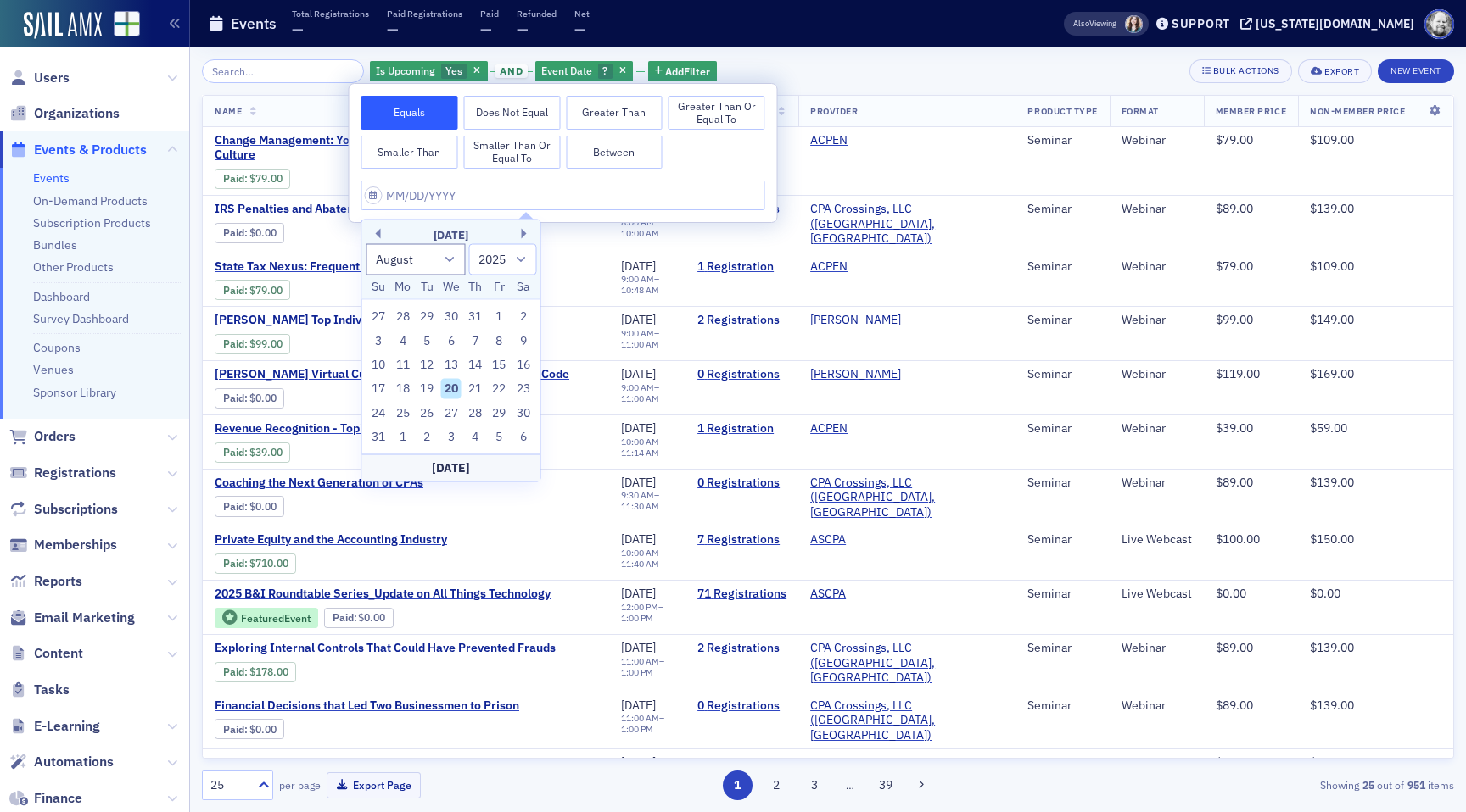
click at [452, 390] on div "20" at bounding box center [451, 389] width 20 height 20
type input "08/20/2025"
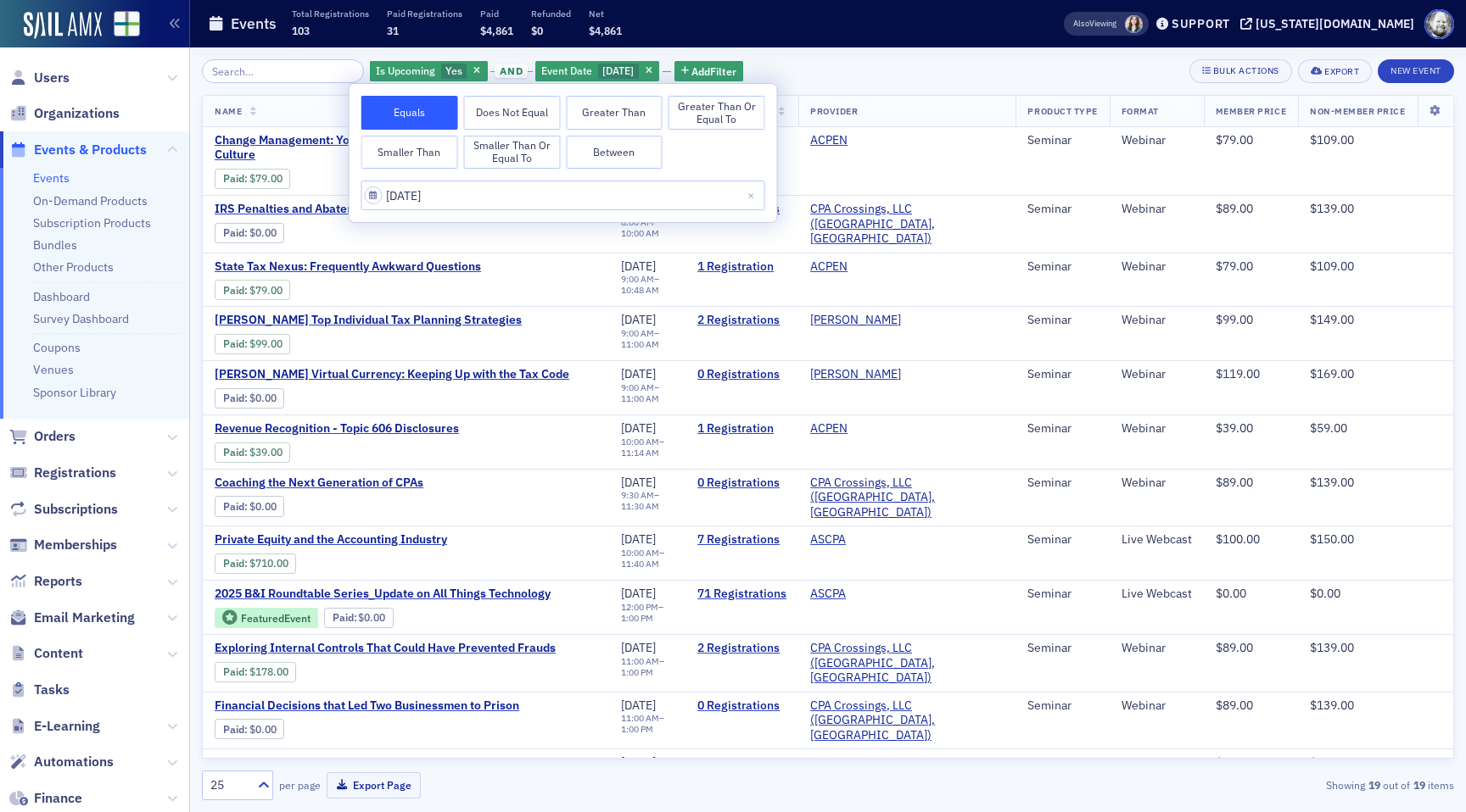
click at [799, 101] on th "Registrations" at bounding box center [742, 111] width 113 height 32
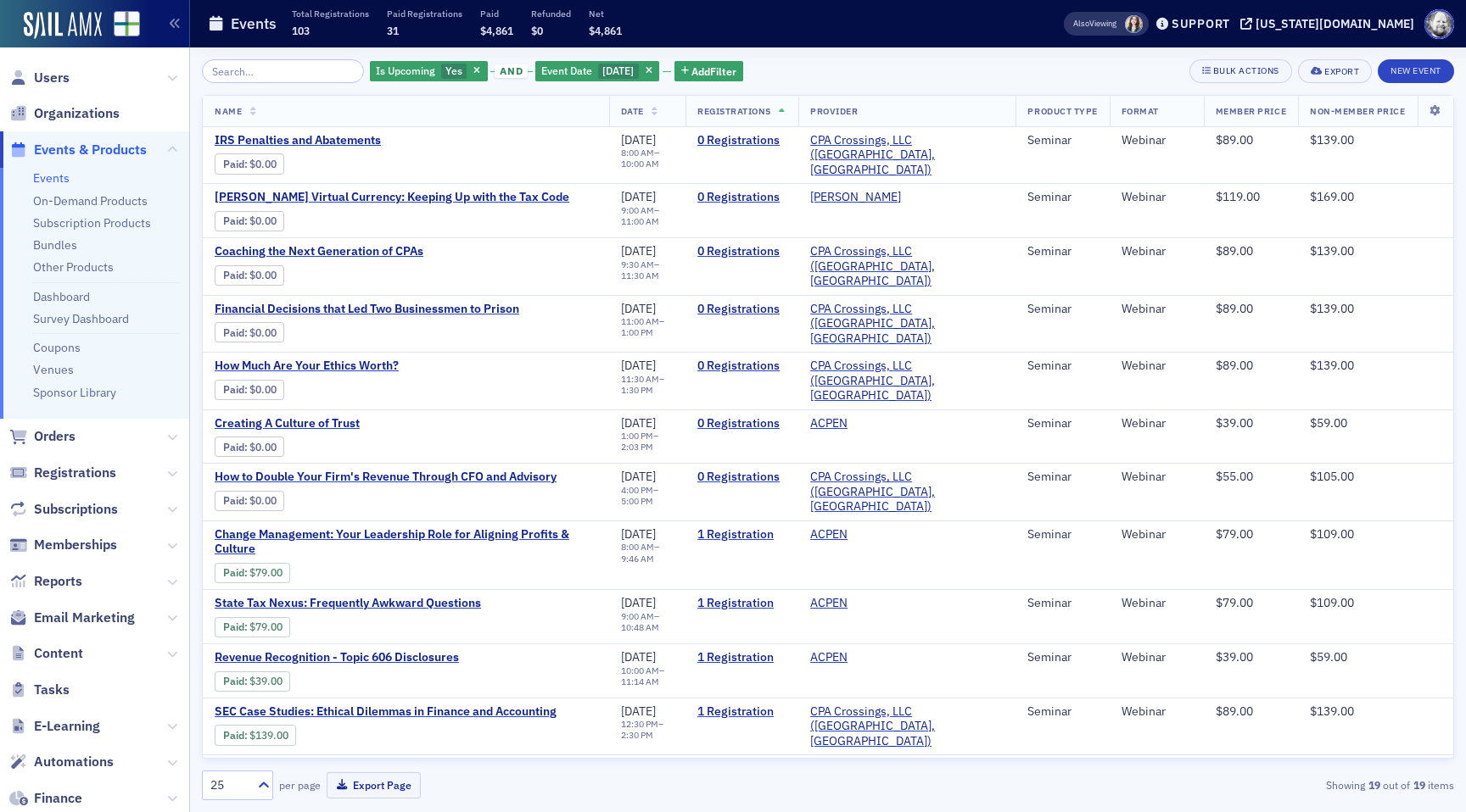
click at [785, 111] on icon at bounding box center [781, 112] width 6 height 9
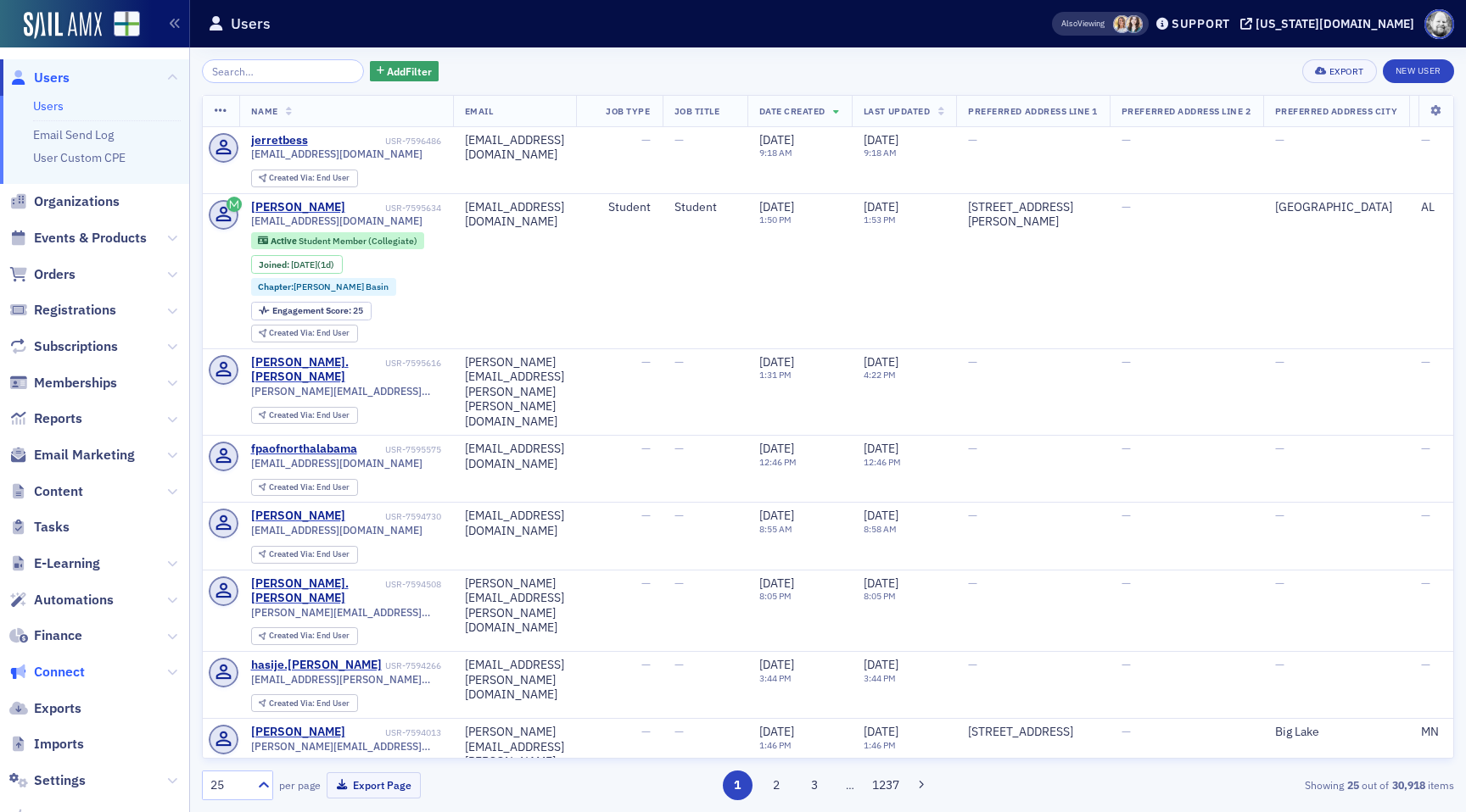
click at [53, 681] on span "Connect" at bounding box center [94, 672] width 189 height 36
click at [65, 666] on span "Connect" at bounding box center [59, 673] width 51 height 19
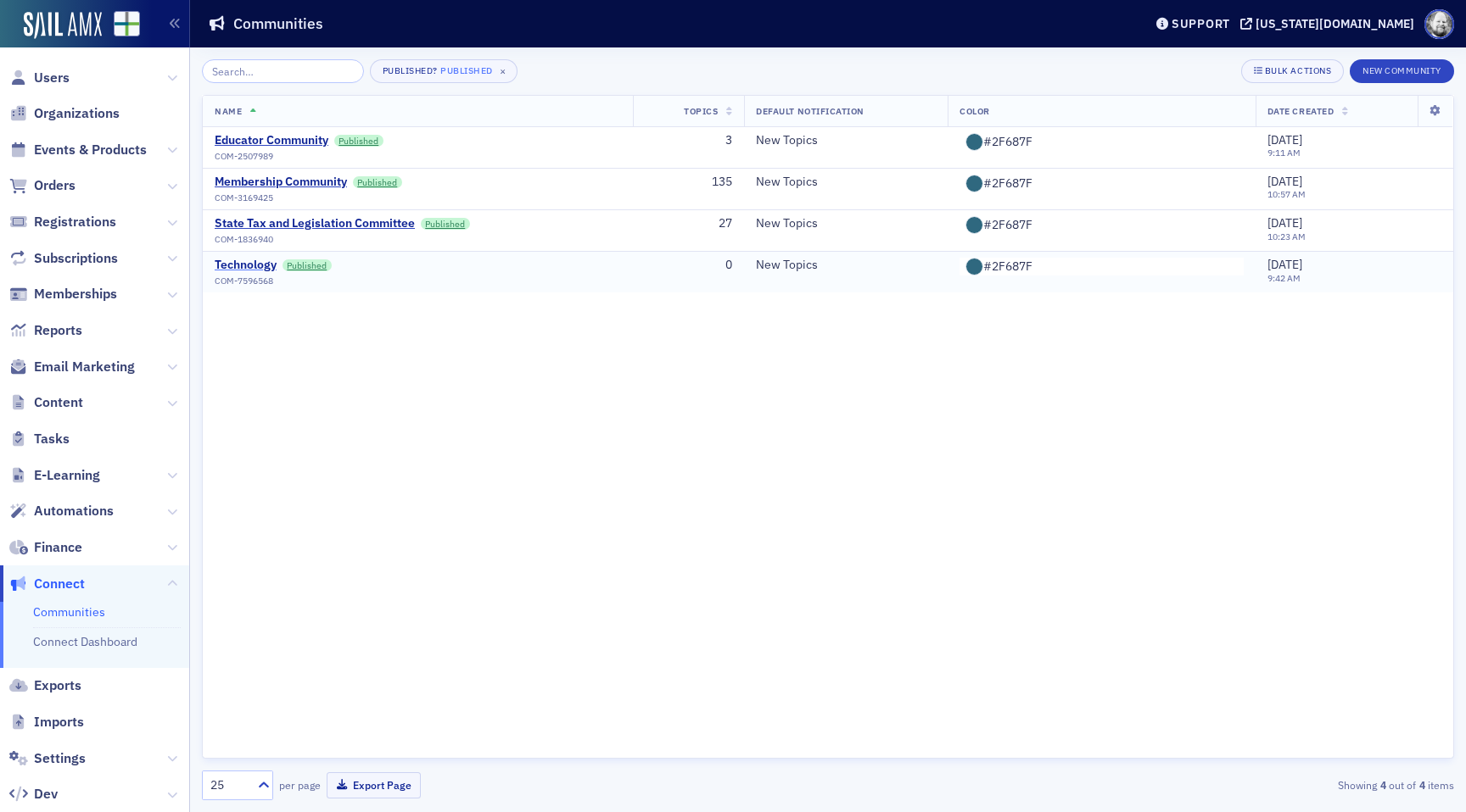
click at [235, 260] on div "Technology" at bounding box center [245, 265] width 62 height 15
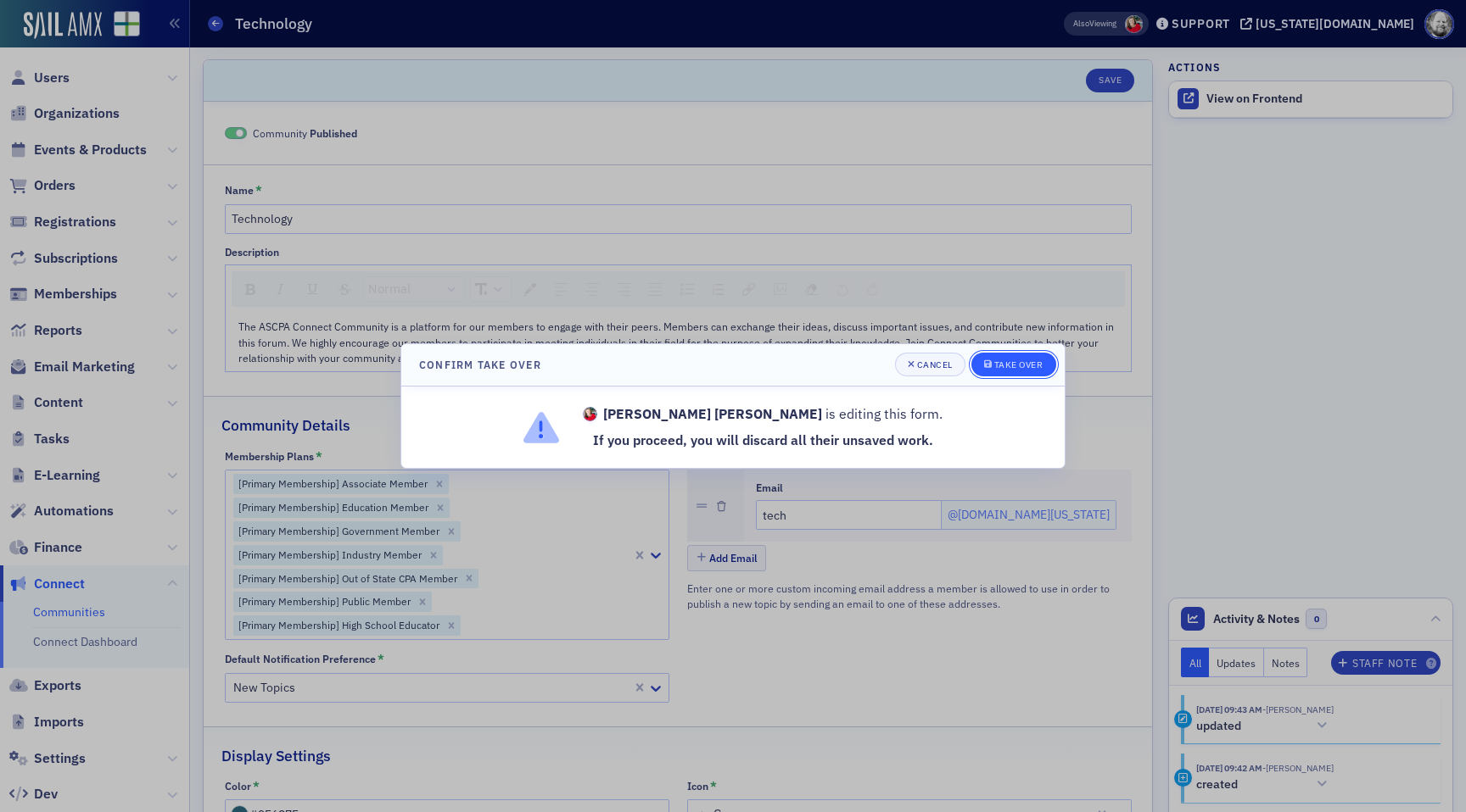
click at [1019, 356] on button "Take Over" at bounding box center [1014, 365] width 85 height 24
click at [1011, 356] on button "Take Over" at bounding box center [1014, 365] width 85 height 24
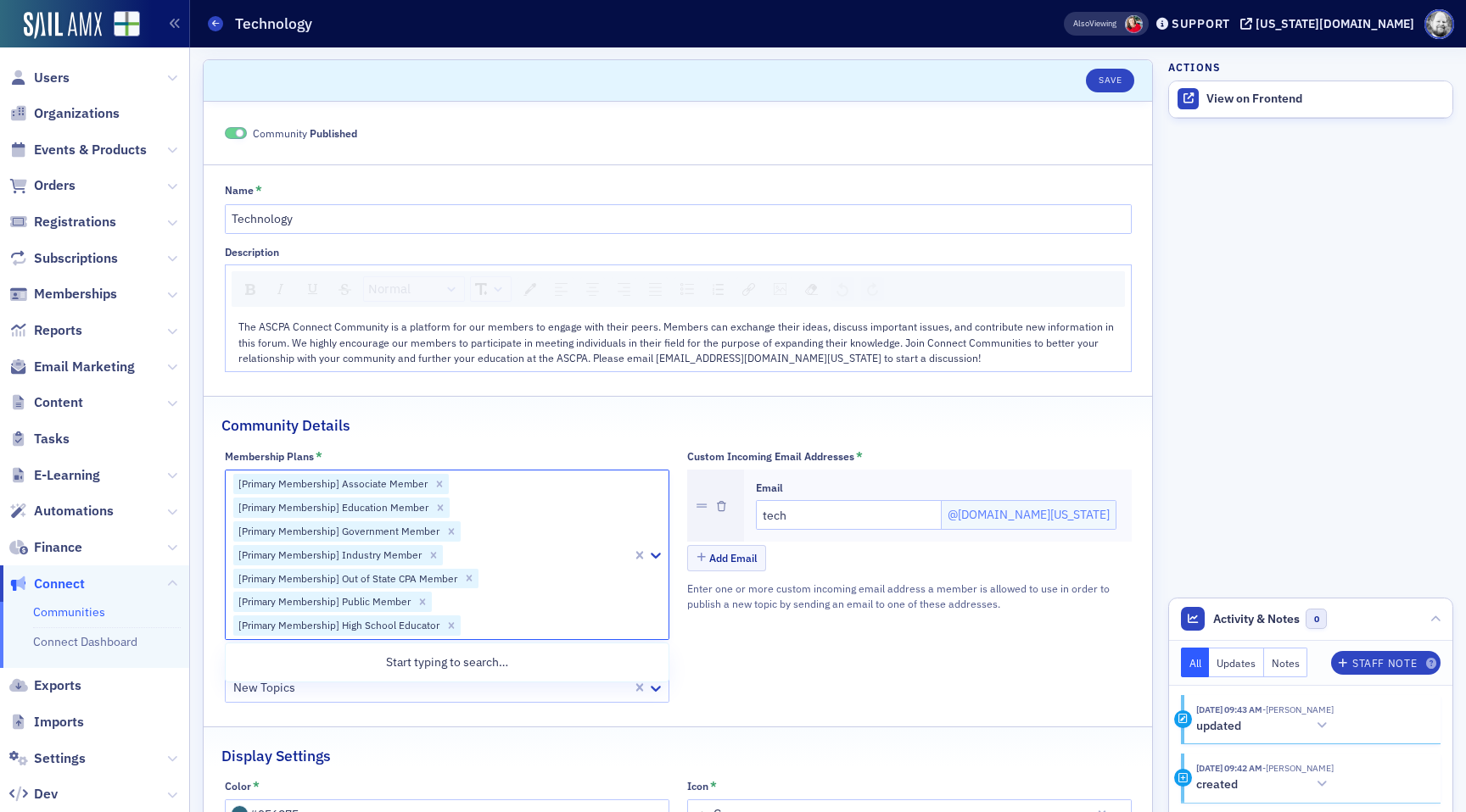
click at [541, 622] on div at bounding box center [546, 626] width 168 height 21
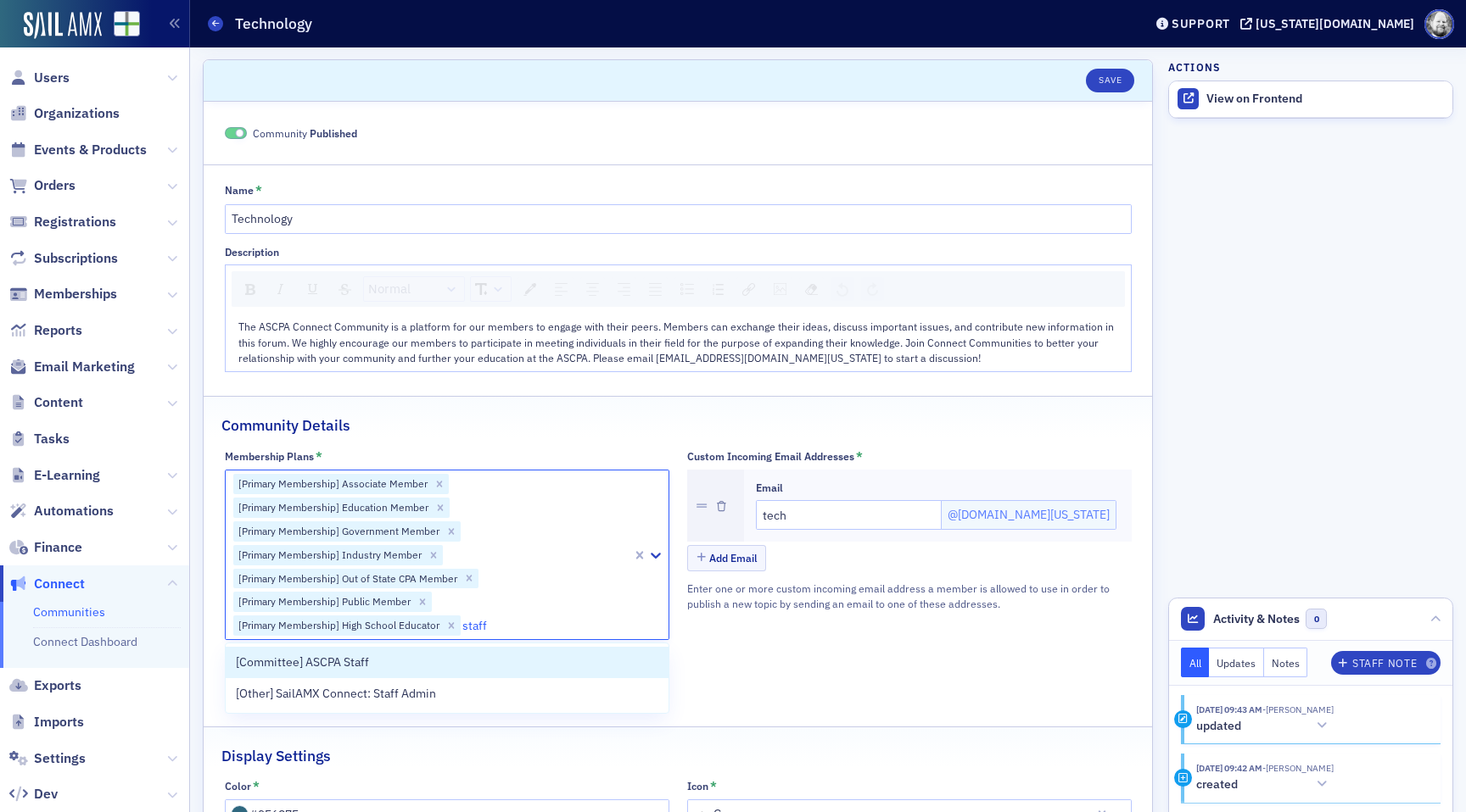
type input "staff"
click at [90, 298] on span "Memberships" at bounding box center [75, 294] width 83 height 19
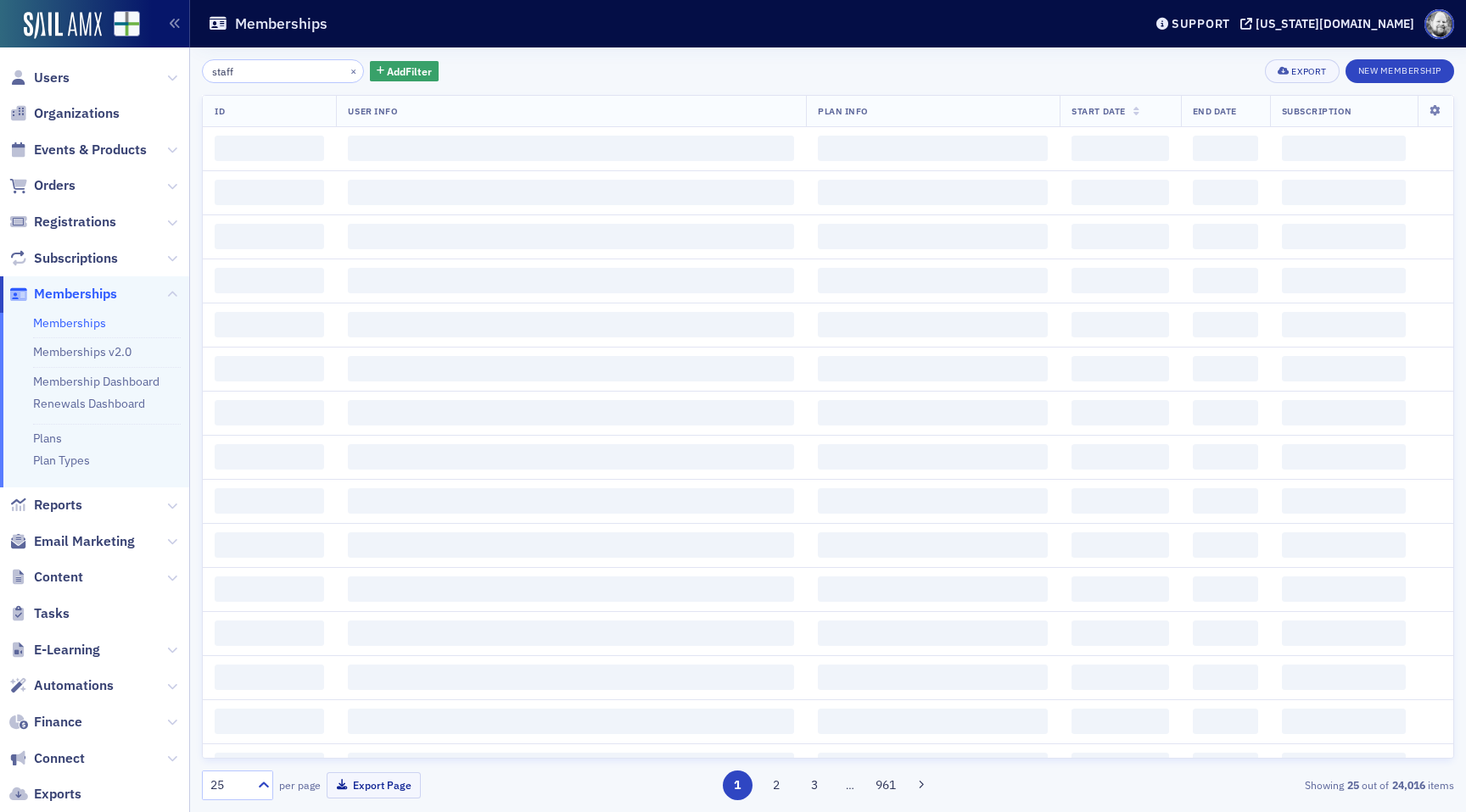
type input "staff"
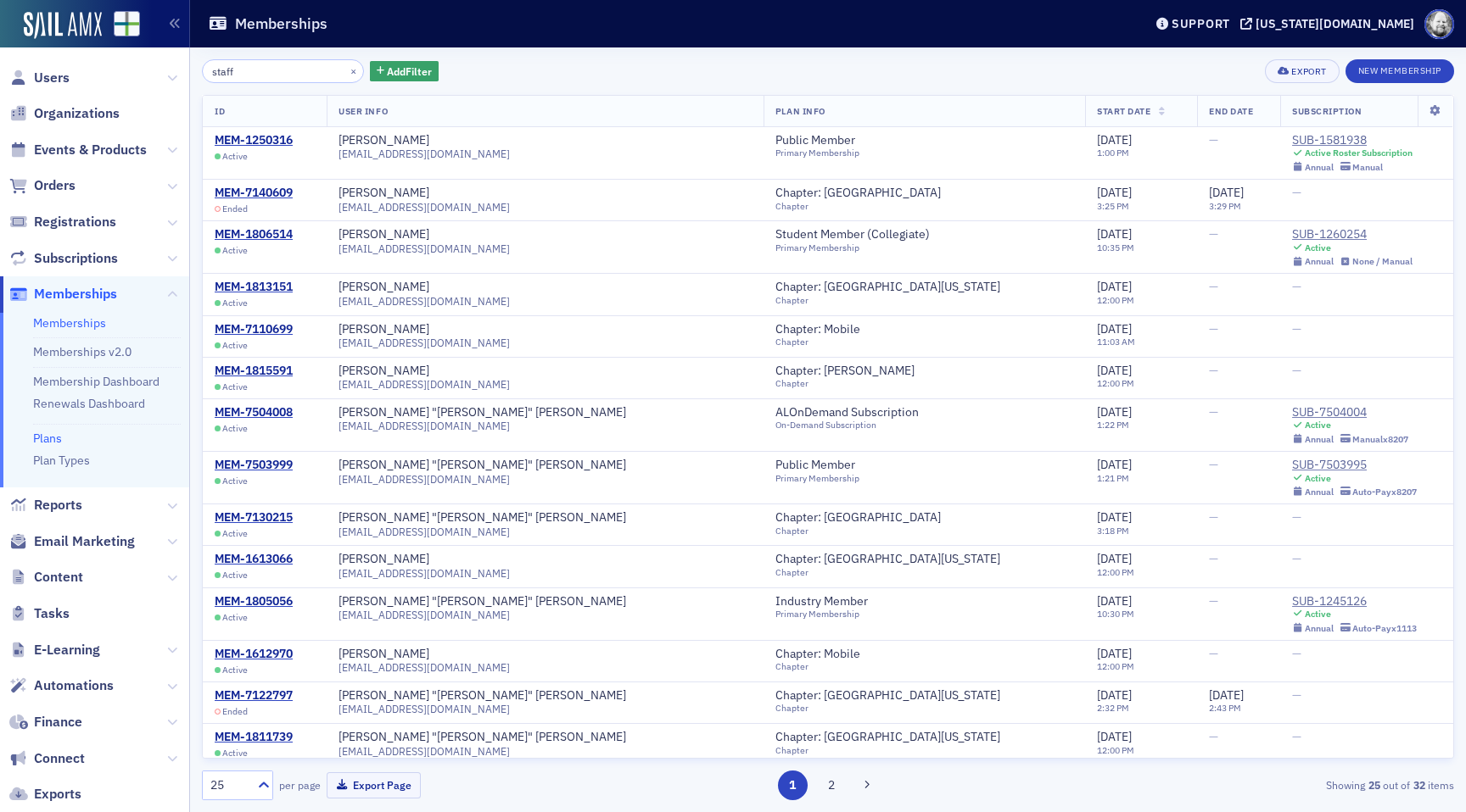
click at [55, 431] on link "Plans" at bounding box center [48, 438] width 29 height 15
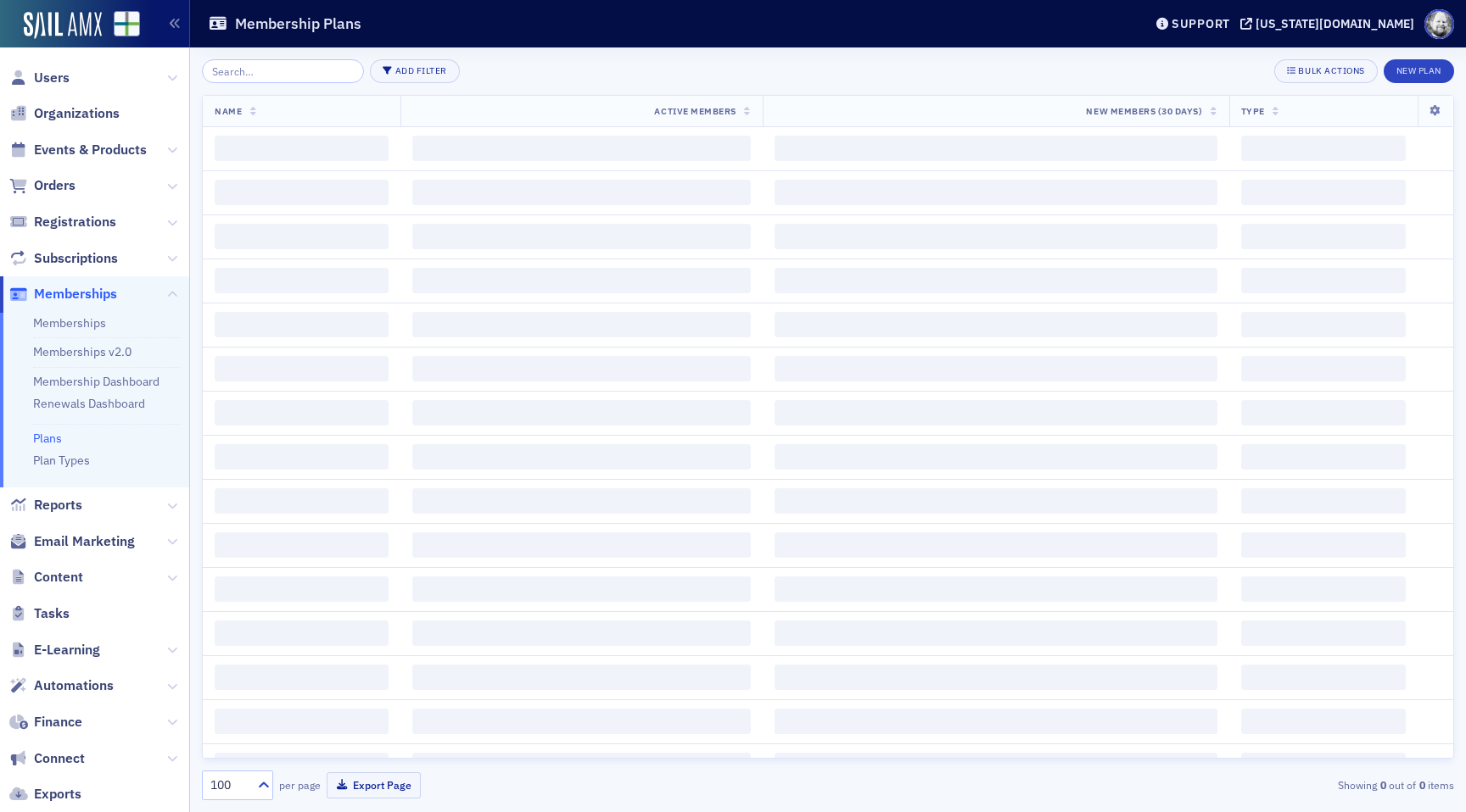
click at [264, 74] on input "search" at bounding box center [283, 72] width 162 height 24
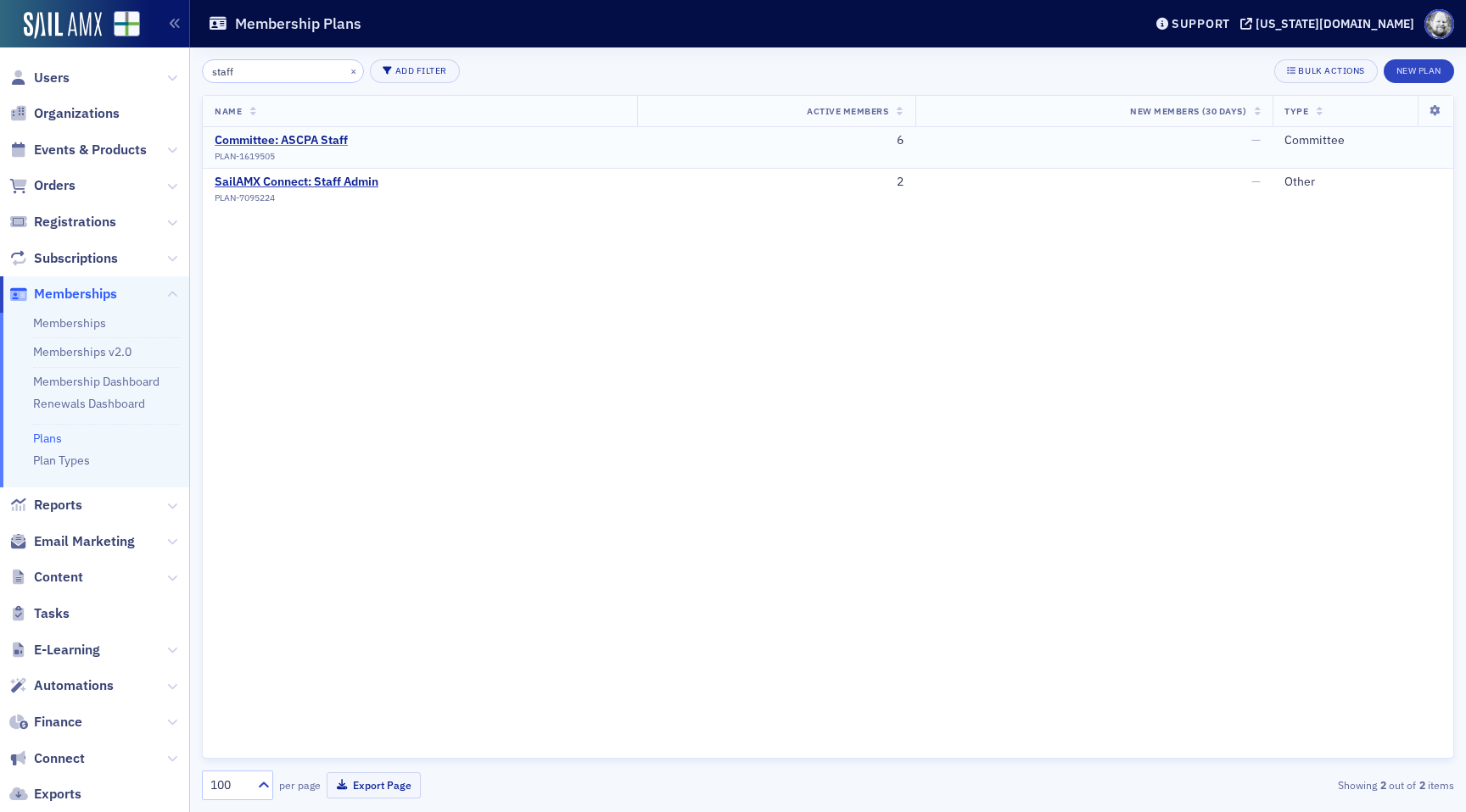
type input "staff"
click at [283, 138] on div "Committee: ASCPA Staff" at bounding box center [281, 140] width 133 height 15
click at [70, 77] on span "Users" at bounding box center [94, 78] width 189 height 36
click at [61, 76] on span "Users" at bounding box center [51, 78] width 35 height 19
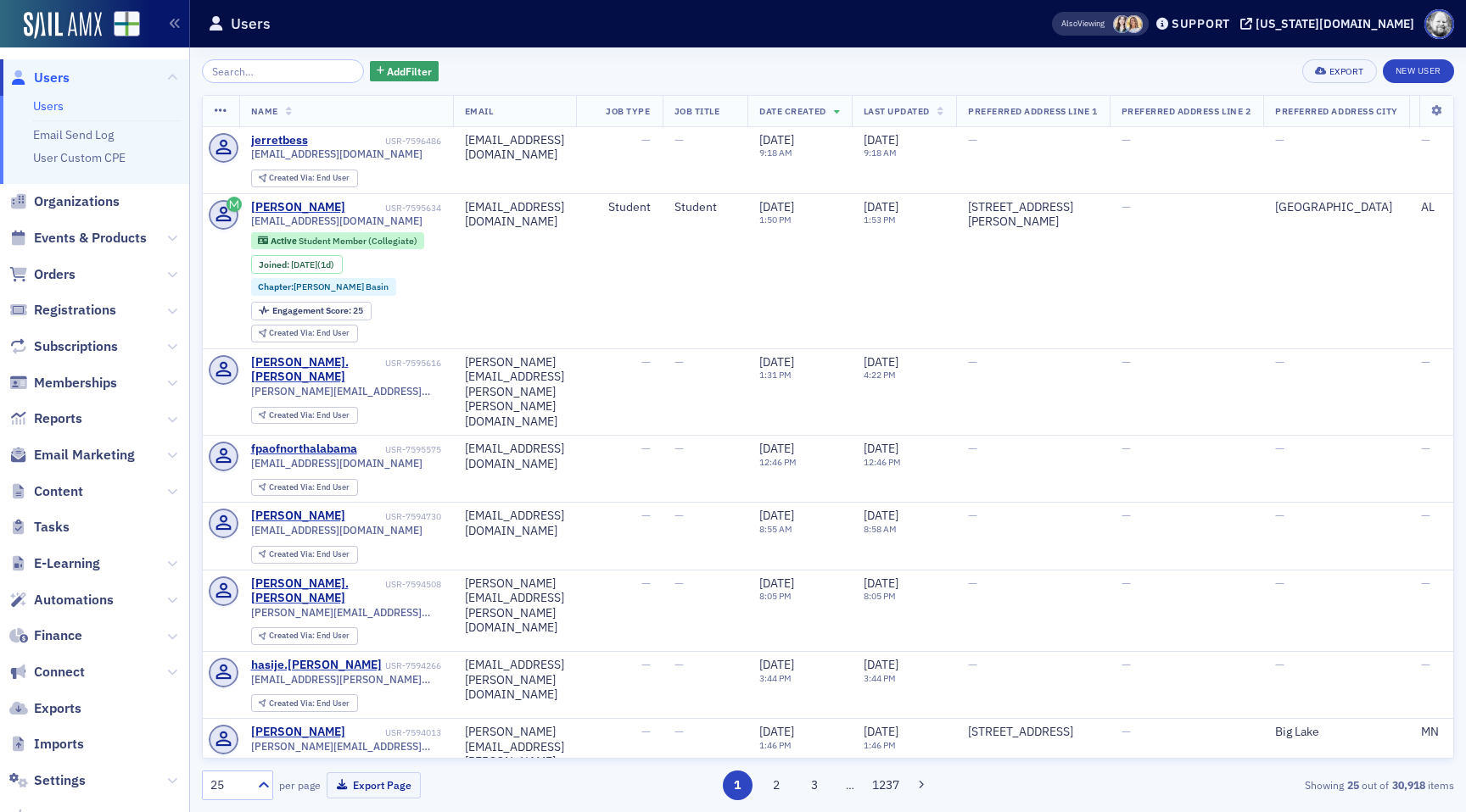
click at [389, 59] on div "Add Filter Export New User Name Email Job Type Job Title Date Created Last Upda…" at bounding box center [828, 429] width 1252 height 765
click at [382, 82] on div "Add Filter" at bounding box center [320, 72] width 236 height 24
click at [379, 62] on button "Add Filter" at bounding box center [404, 71] width 70 height 21
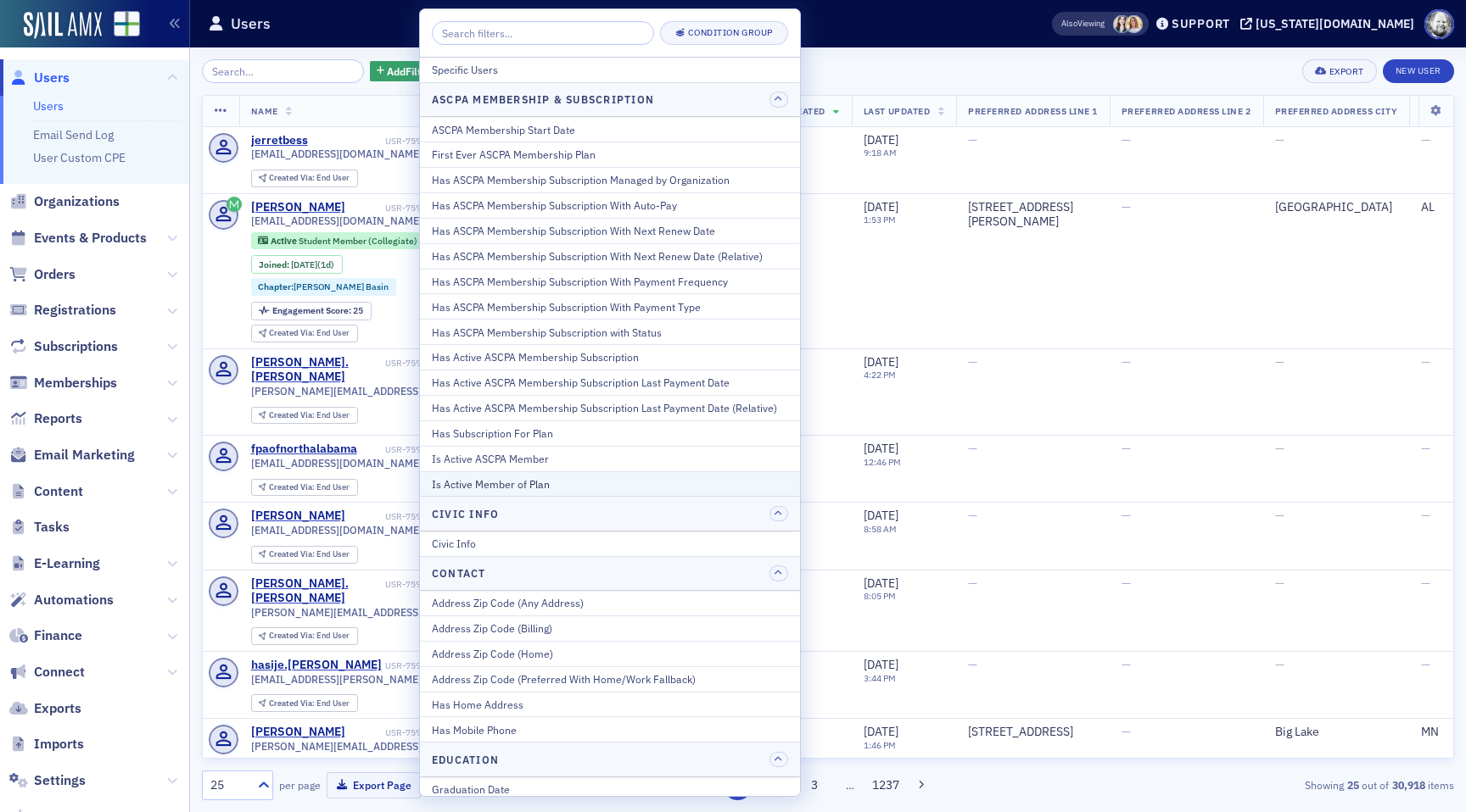
click at [476, 473] on button "Is Active Member of Plan" at bounding box center [610, 484] width 380 height 25
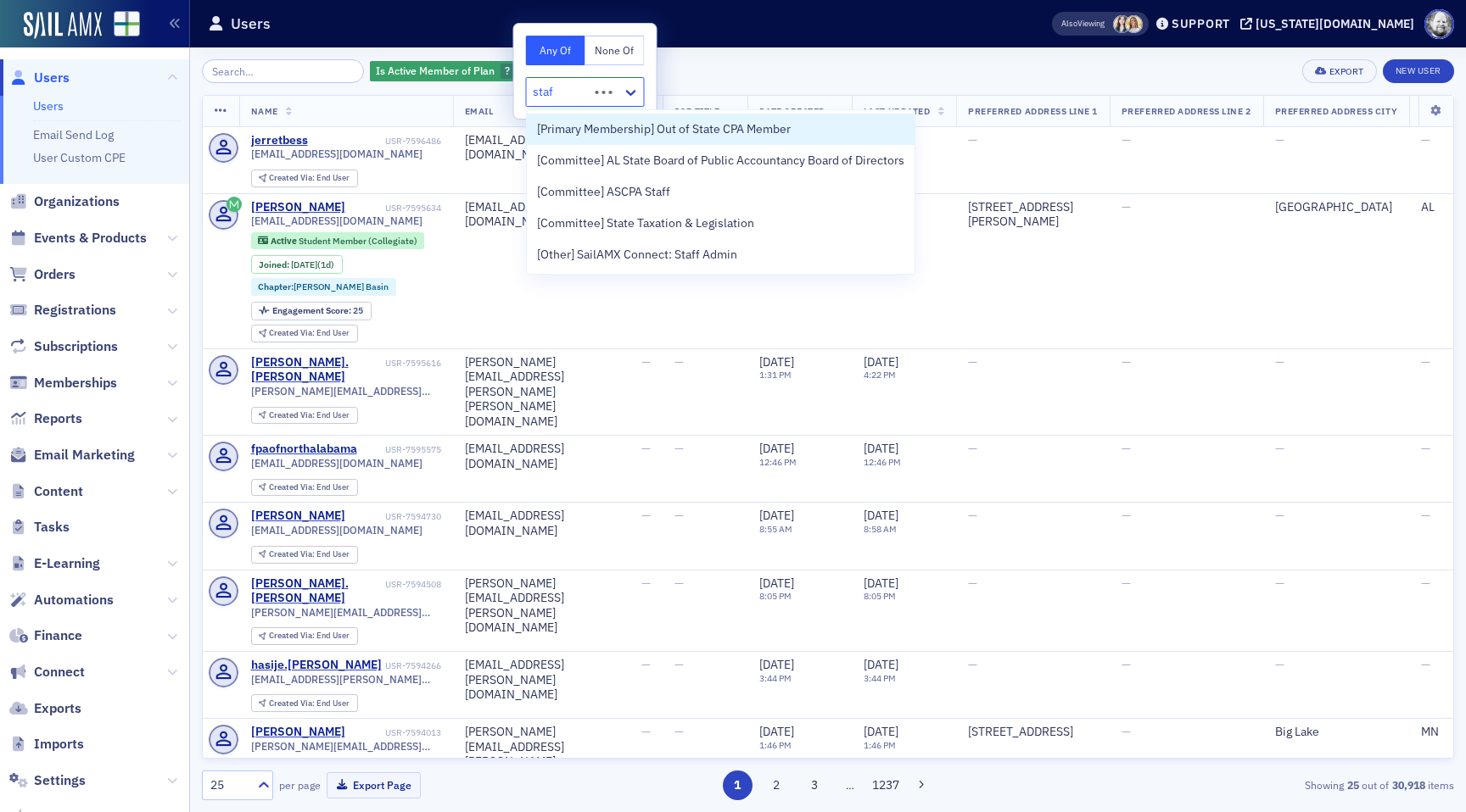
type input "staff"
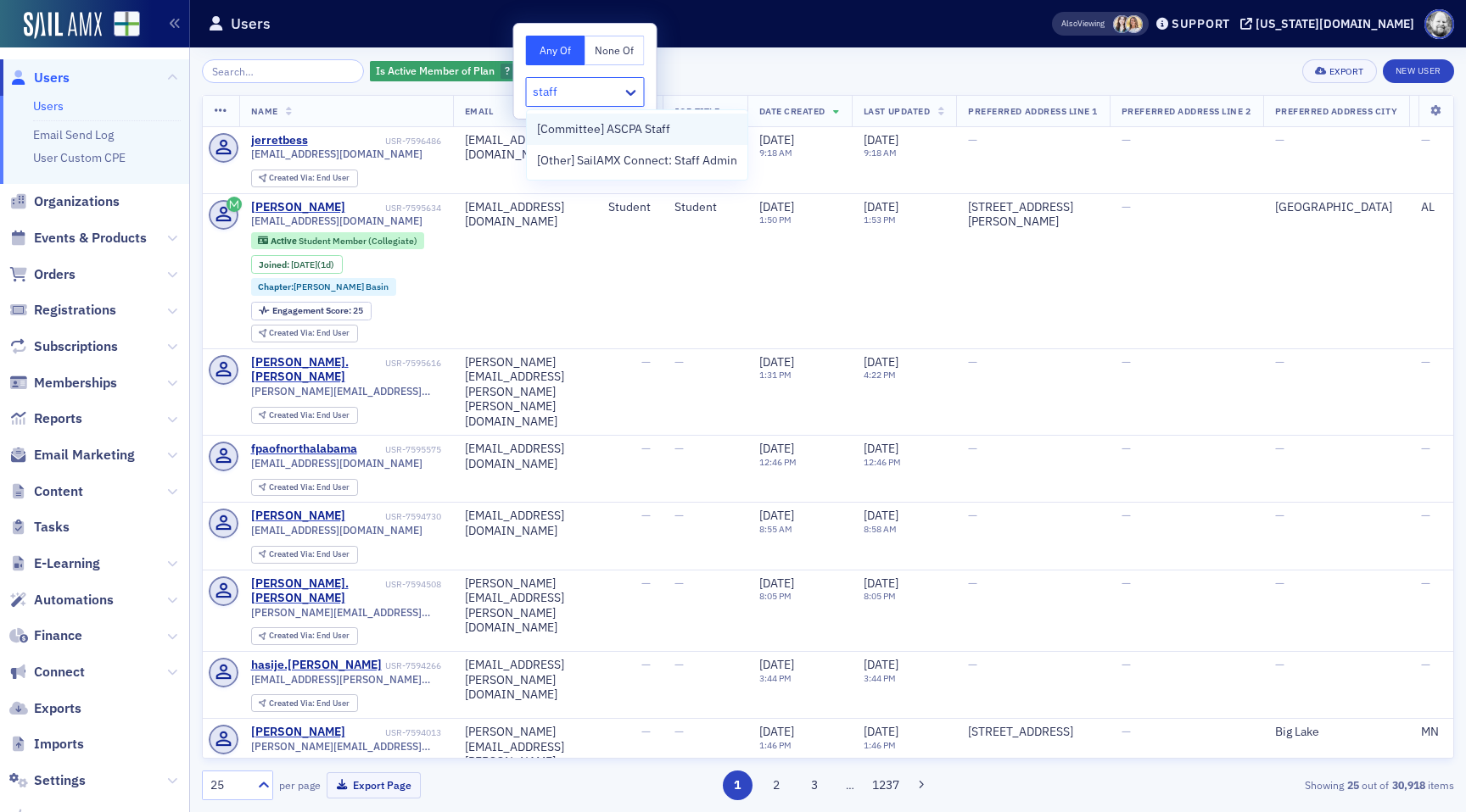
click at [641, 128] on span "[Committee] ASCPA Staff" at bounding box center [603, 129] width 133 height 18
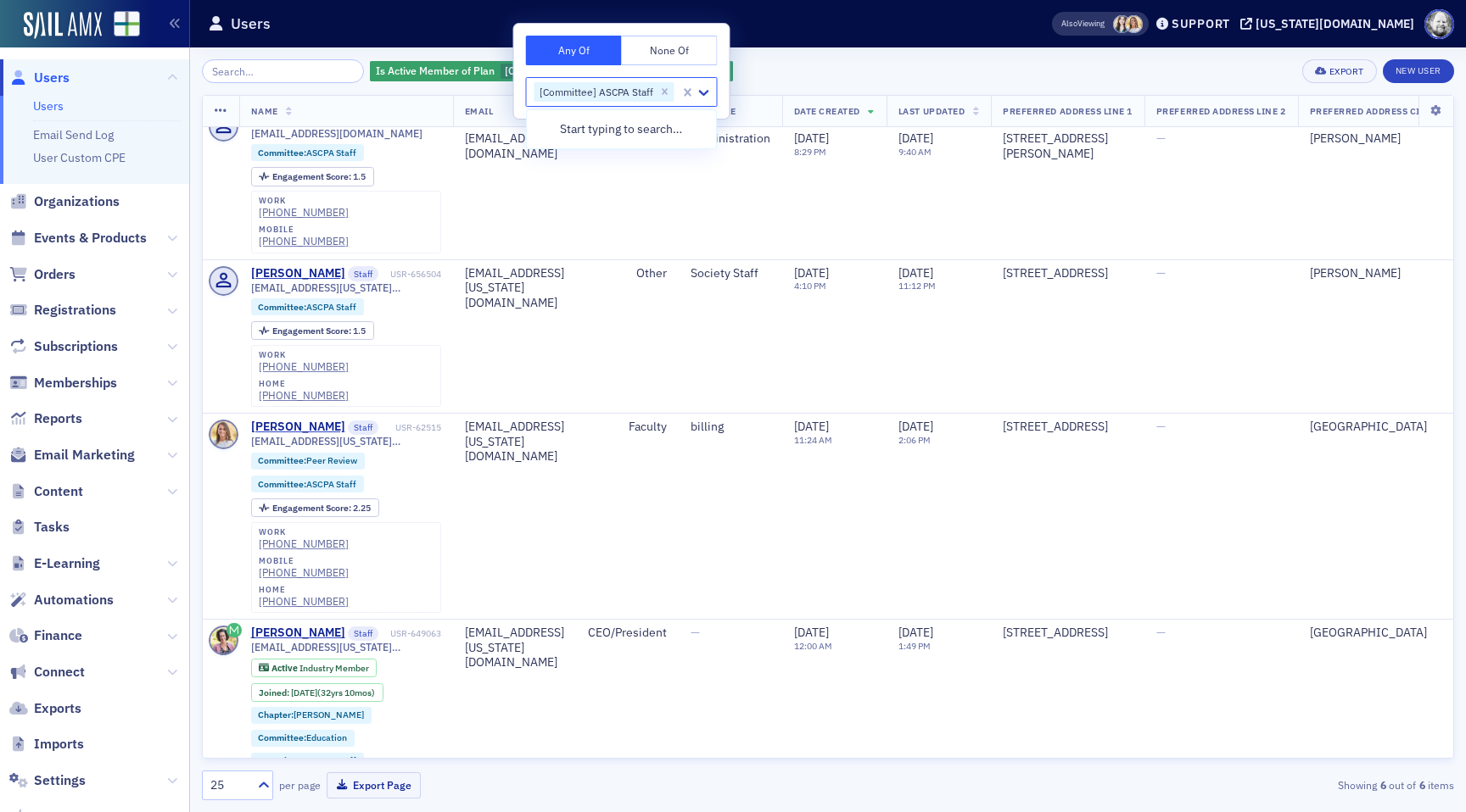
scroll to position [305, 0]
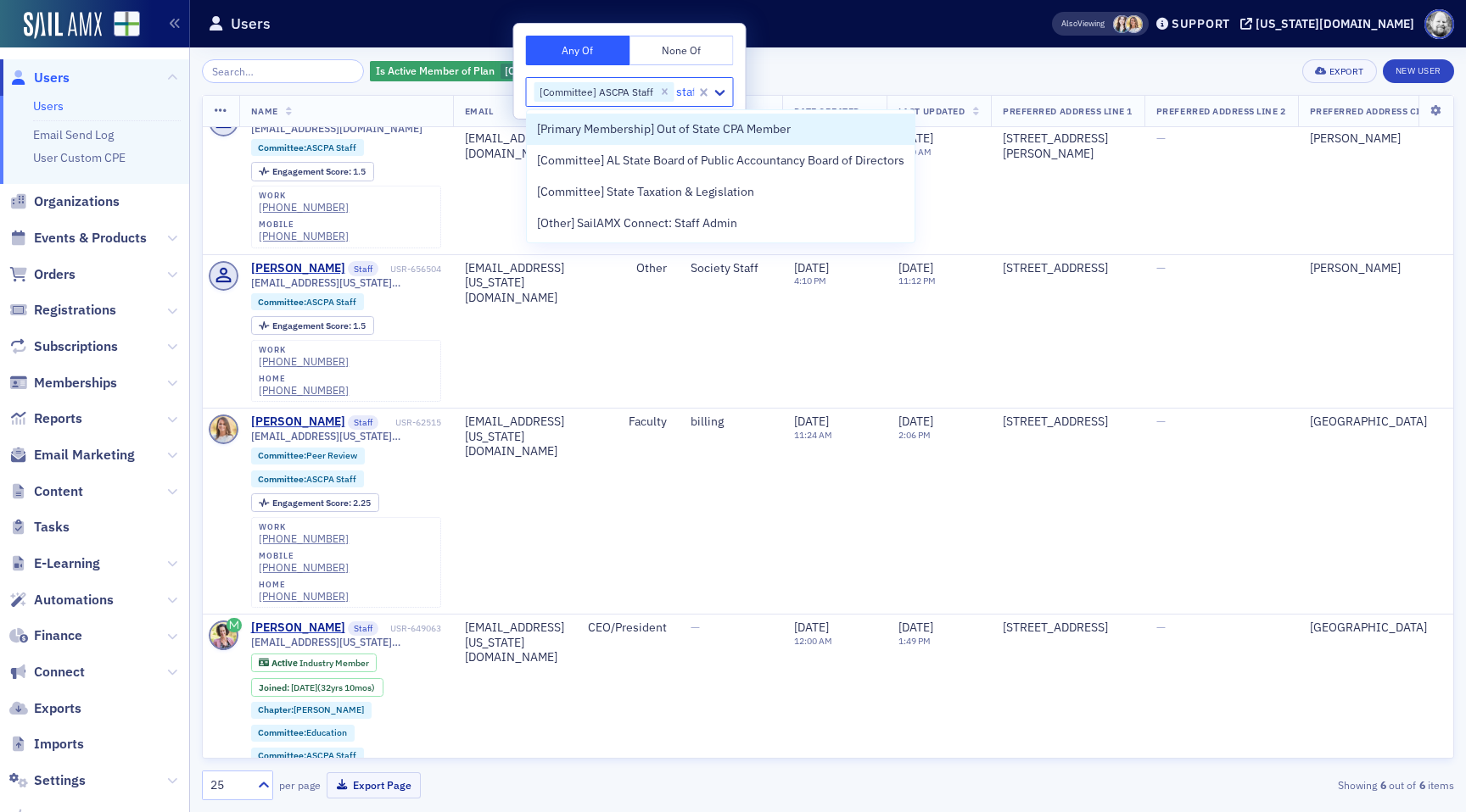
type input "staff"
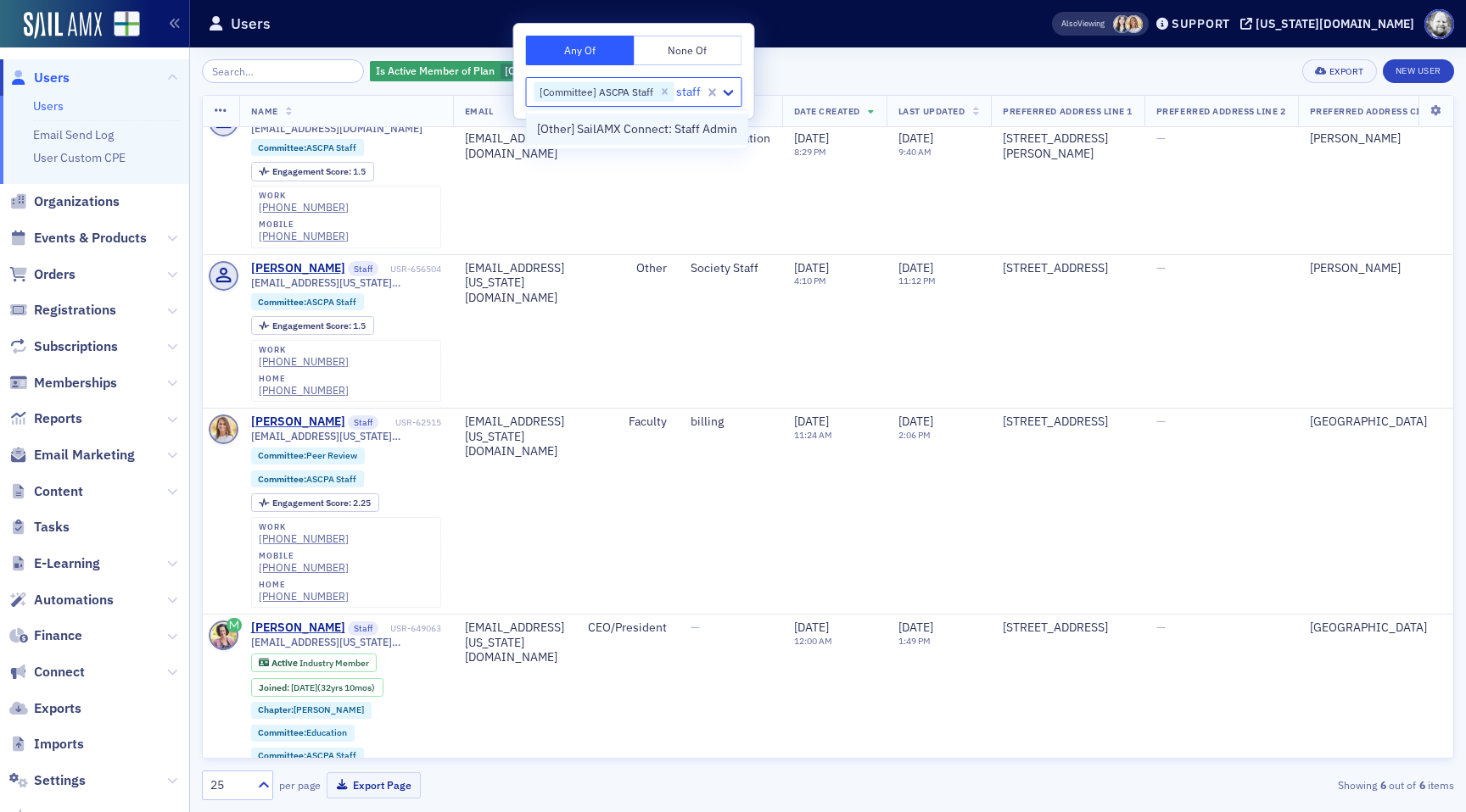
click at [661, 132] on span "[Other] SailAMX Connect: Staff Admin" at bounding box center [637, 129] width 200 height 18
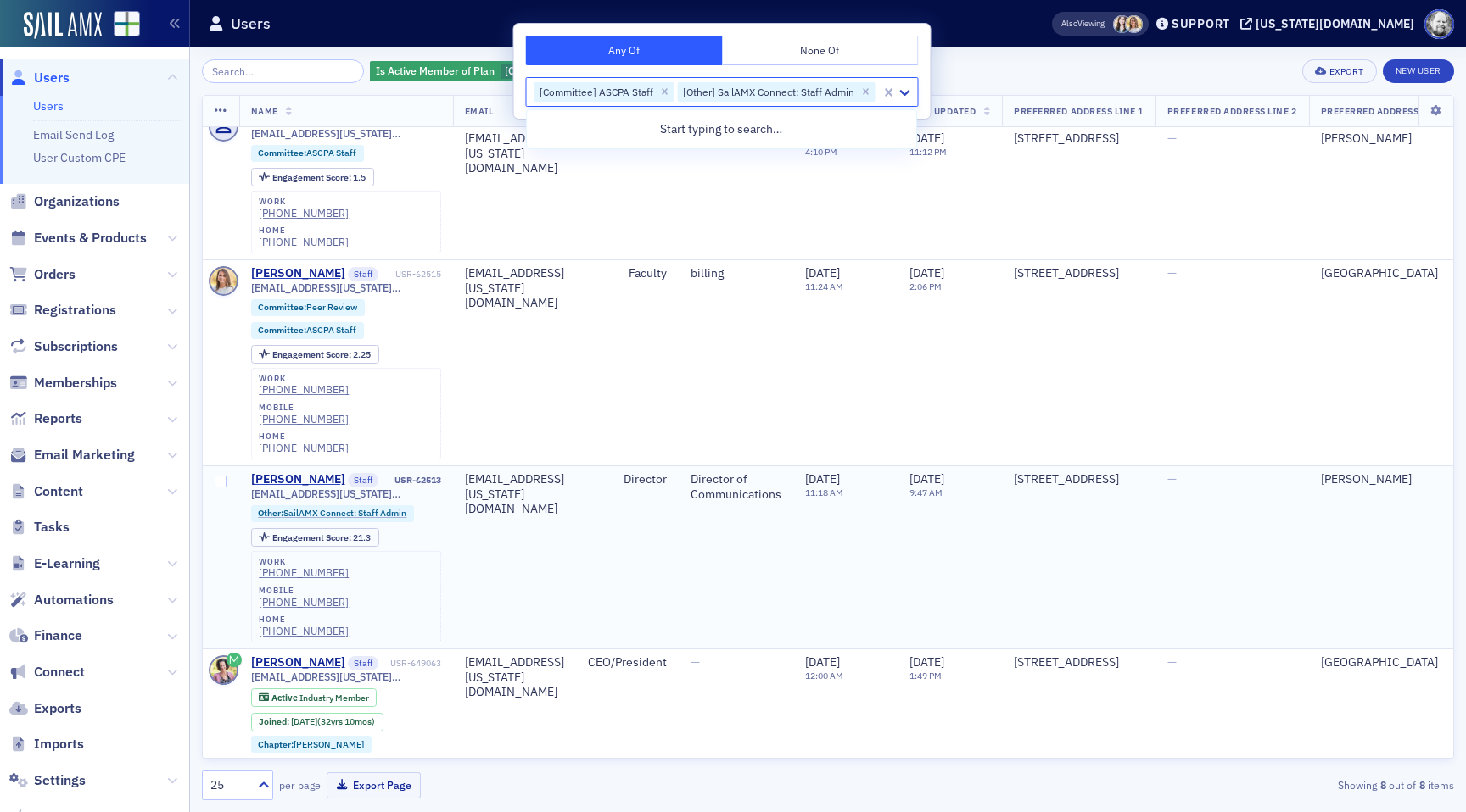
scroll to position [549, 0]
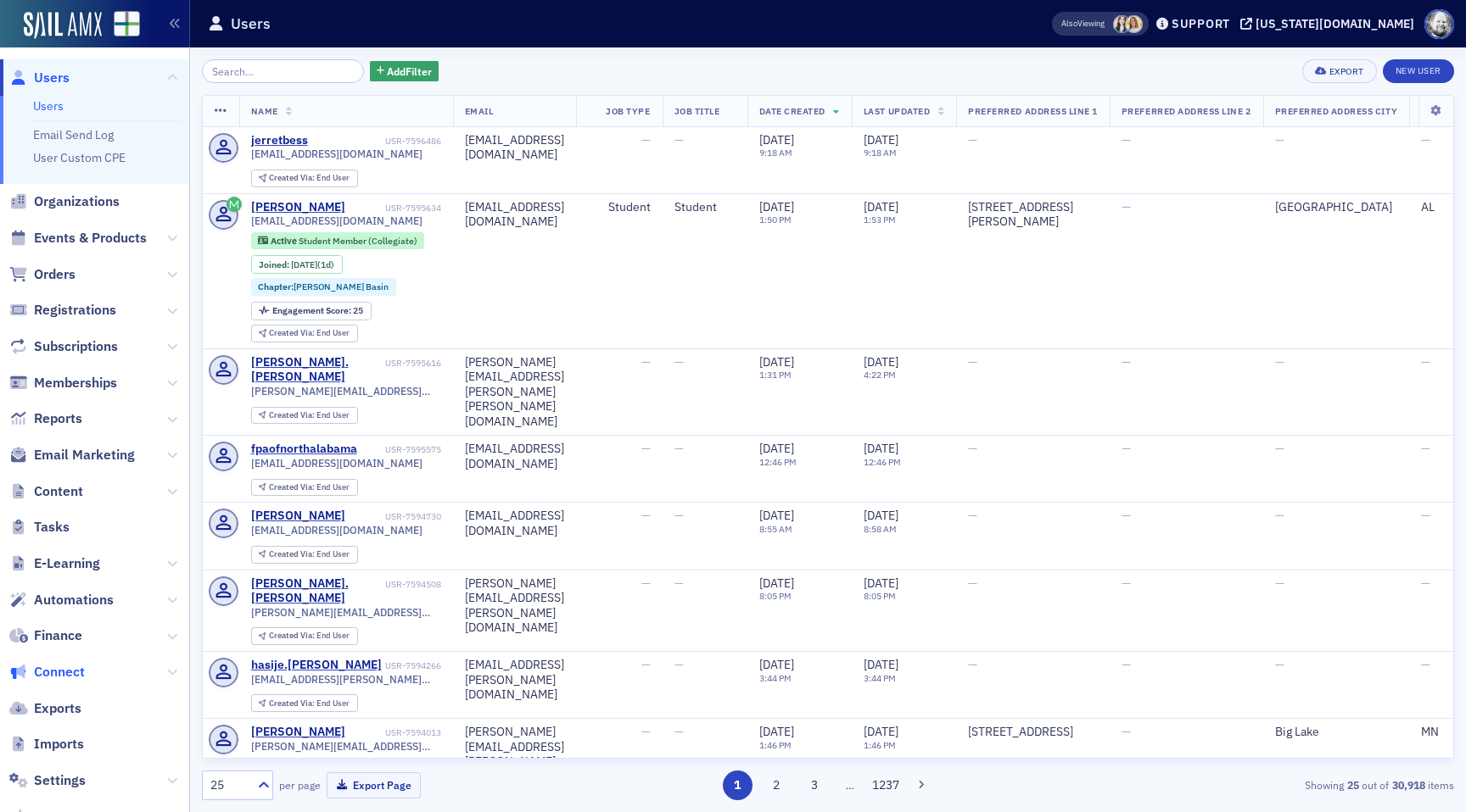
click at [78, 674] on span "Connect" at bounding box center [59, 673] width 51 height 19
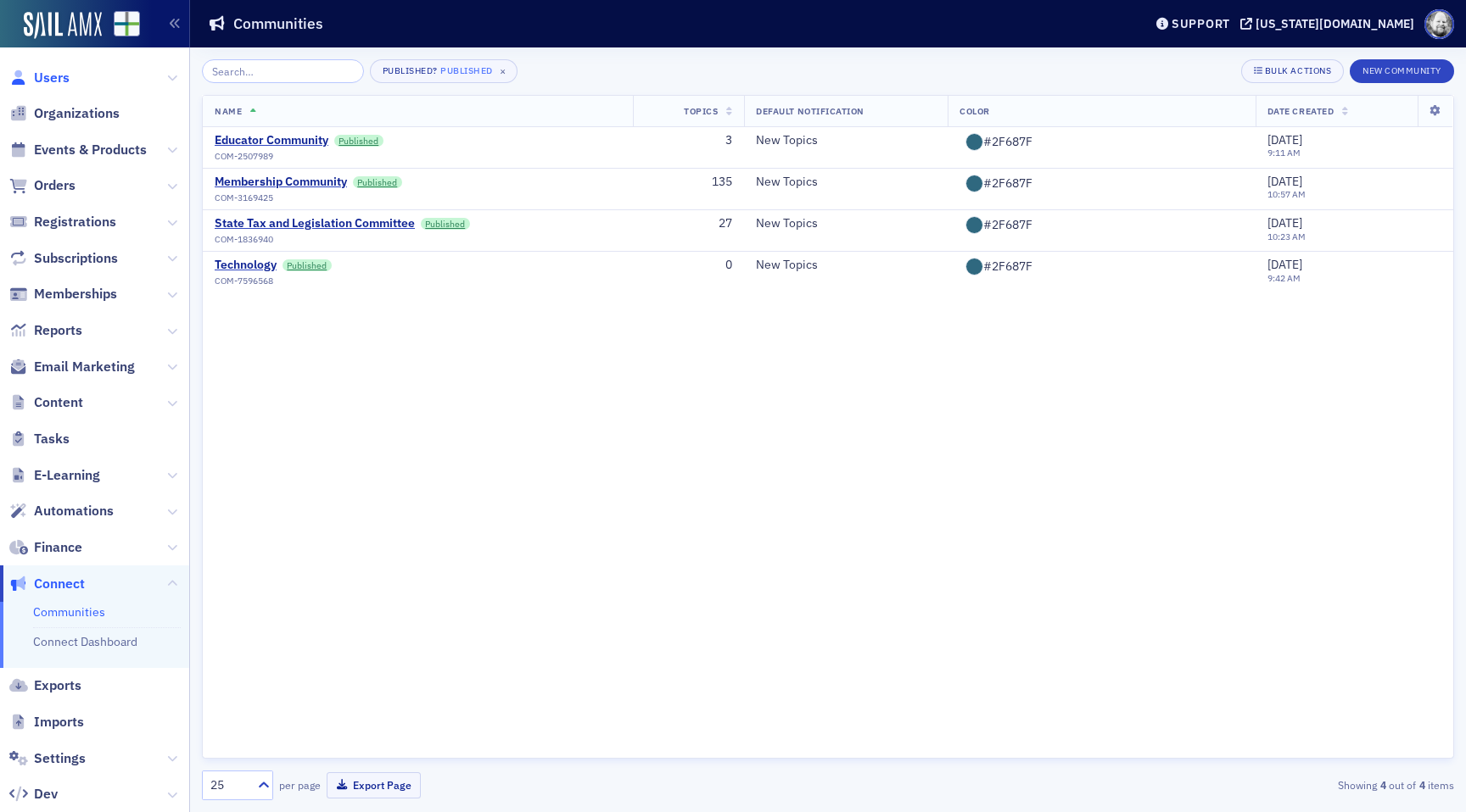
click at [61, 77] on span "Users" at bounding box center [51, 78] width 35 height 19
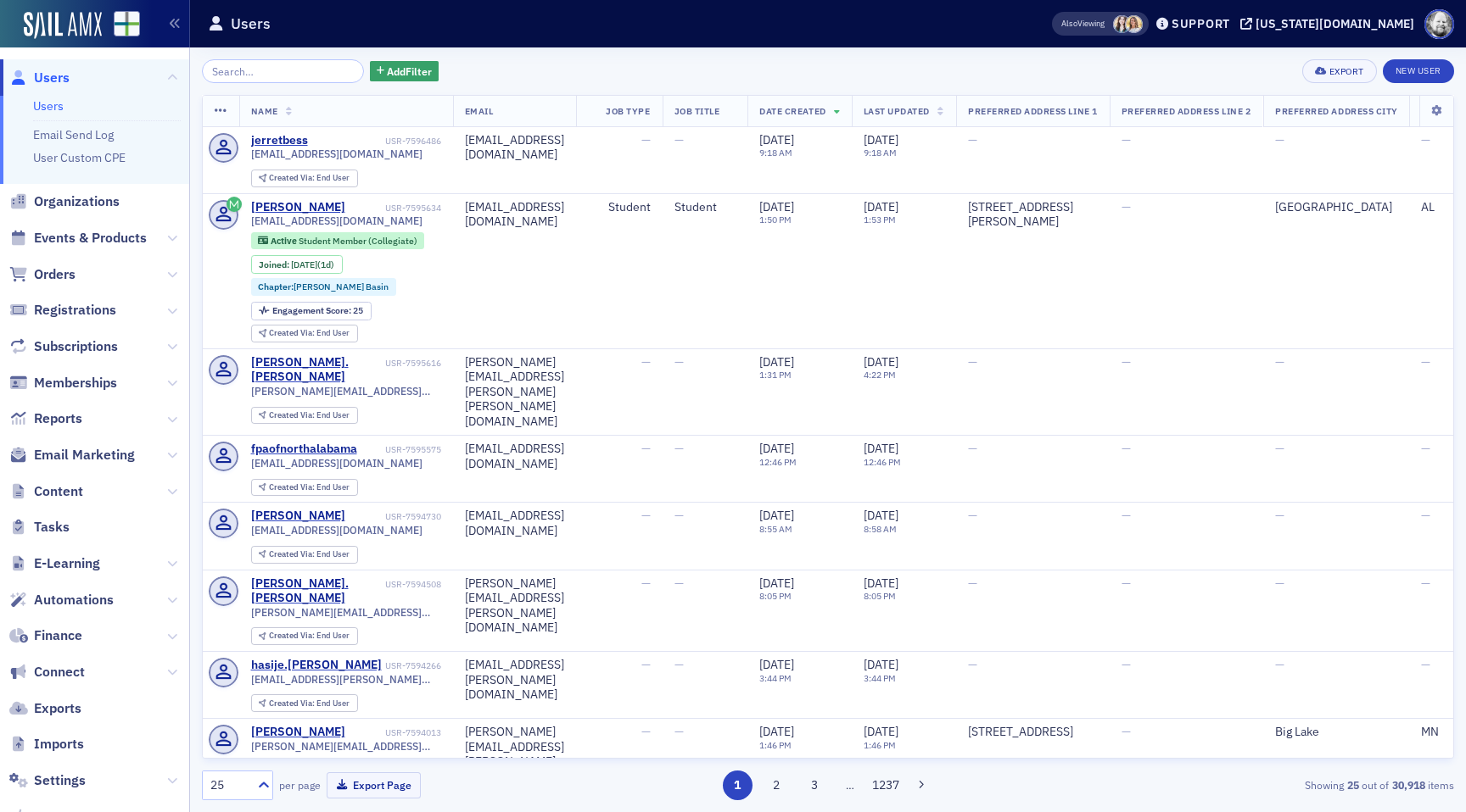
click at [261, 76] on input "search" at bounding box center [283, 72] width 162 height 24
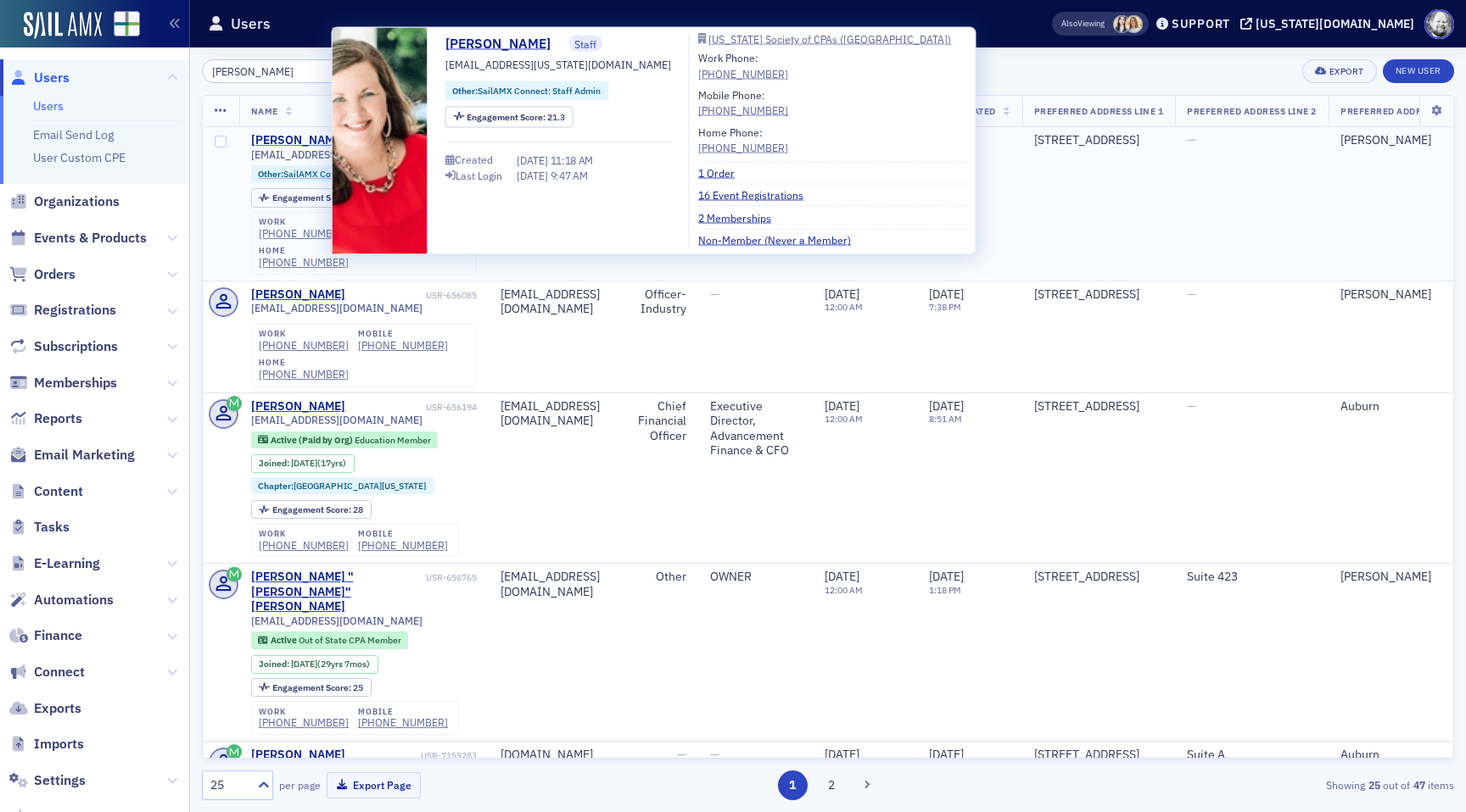
type input "[PERSON_NAME]"
click at [280, 140] on div "[PERSON_NAME]" at bounding box center [298, 140] width 94 height 15
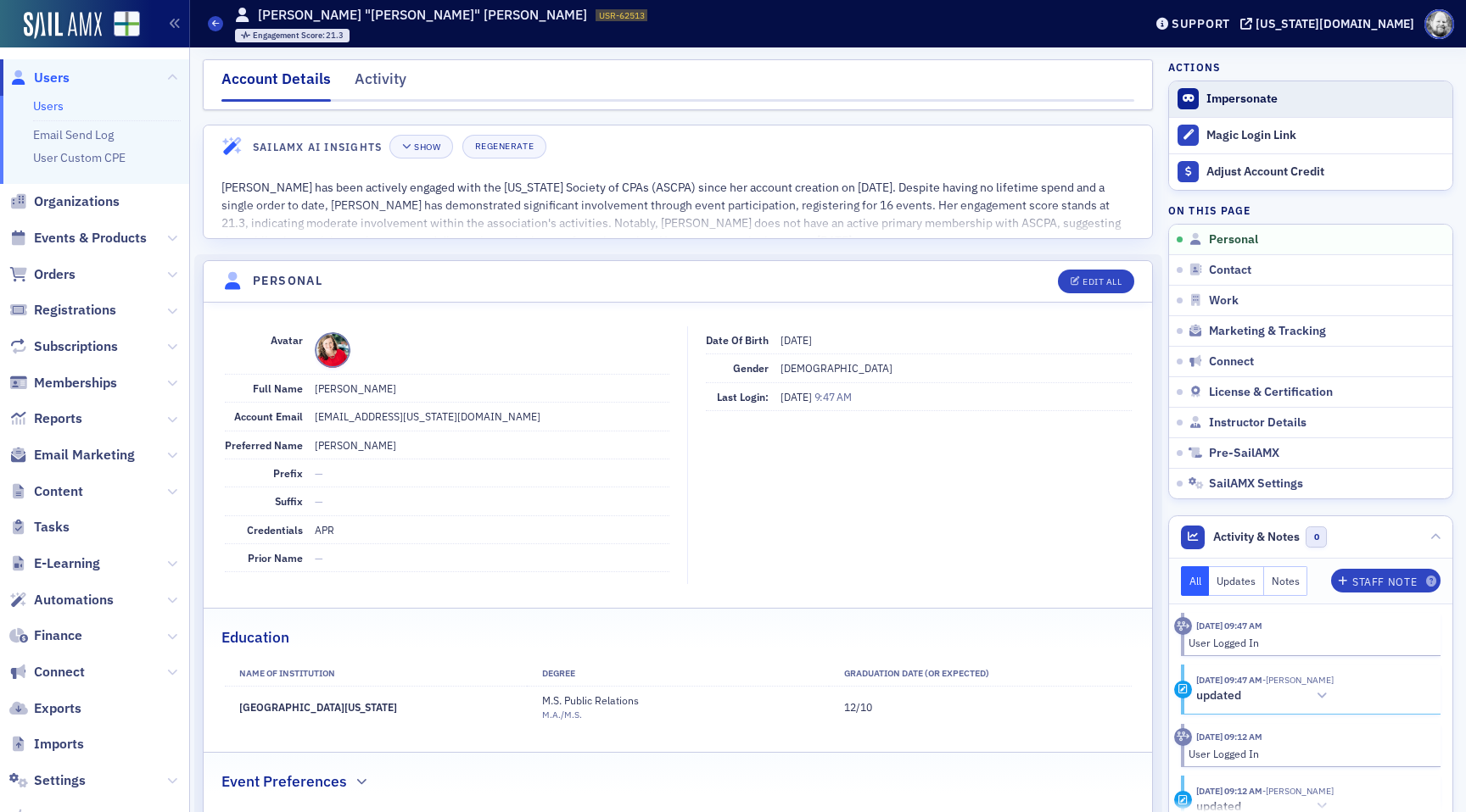
click at [1217, 102] on button "Impersonate" at bounding box center [1241, 99] width 72 height 15
click at [69, 675] on span "Connect" at bounding box center [59, 673] width 51 height 19
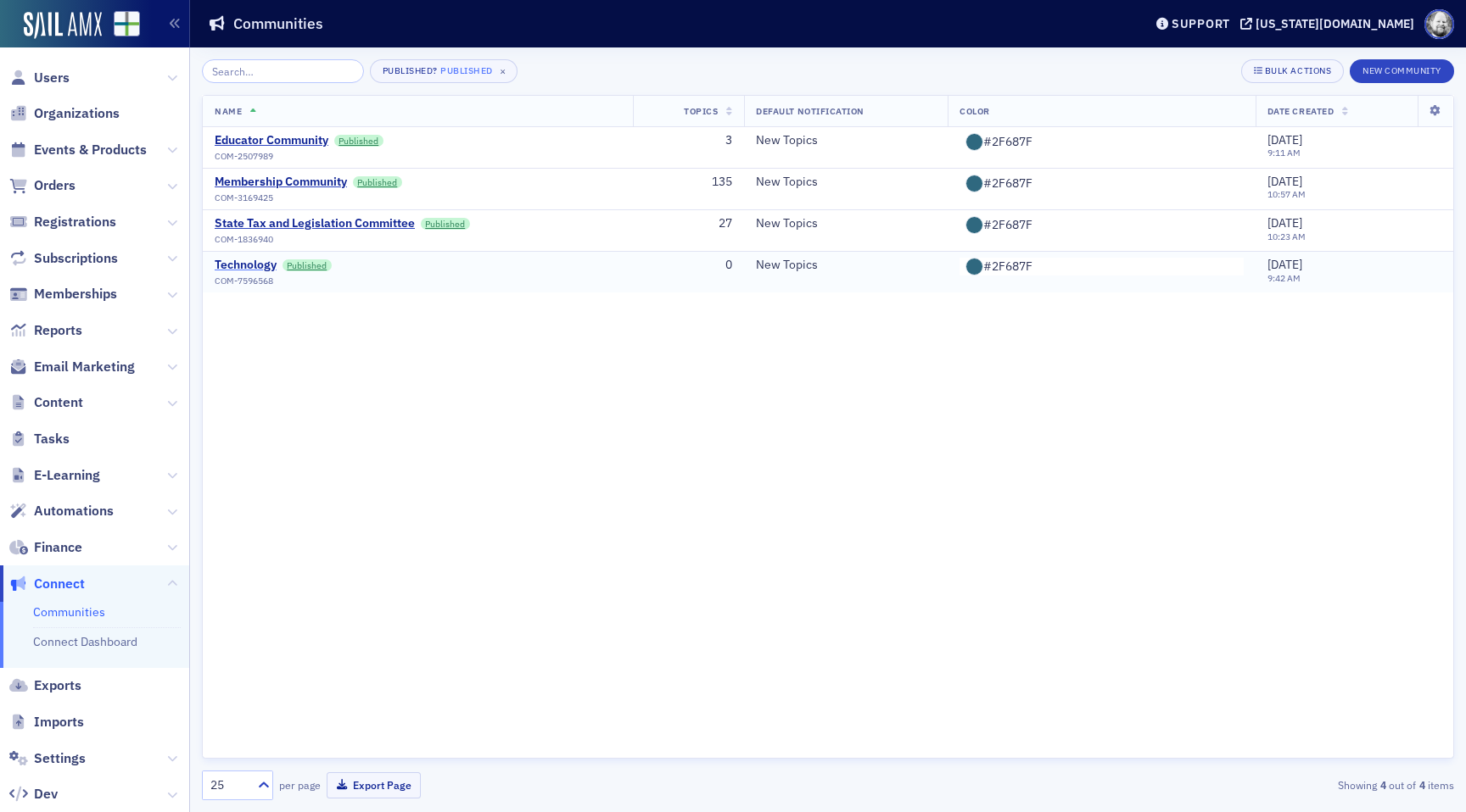
click at [230, 261] on div "Technology" at bounding box center [245, 265] width 62 height 15
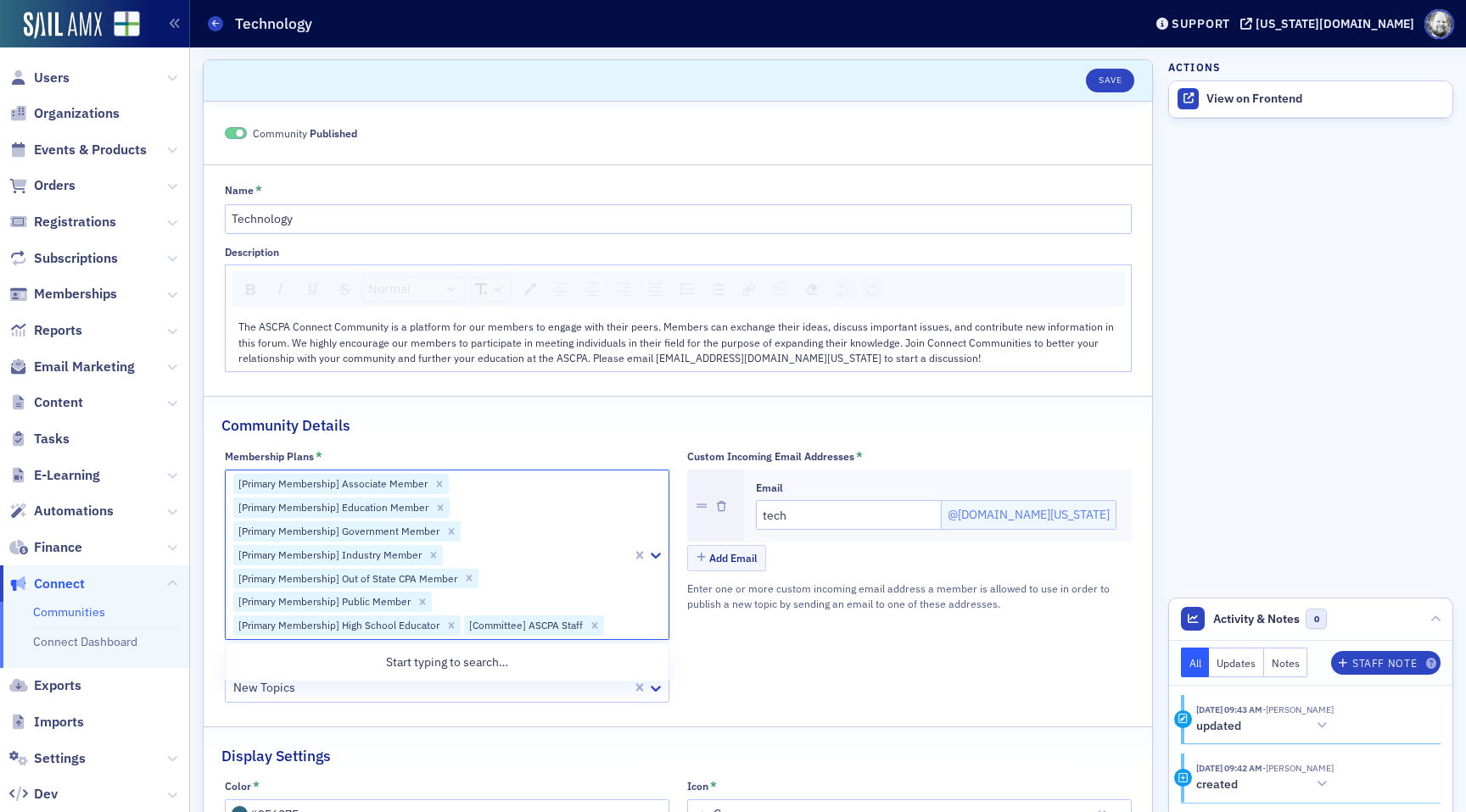
click at [629, 620] on div "[Primary Membership] Associate Member [Primary Membership] Education Member [Pr…" at bounding box center [428, 555] width 407 height 168
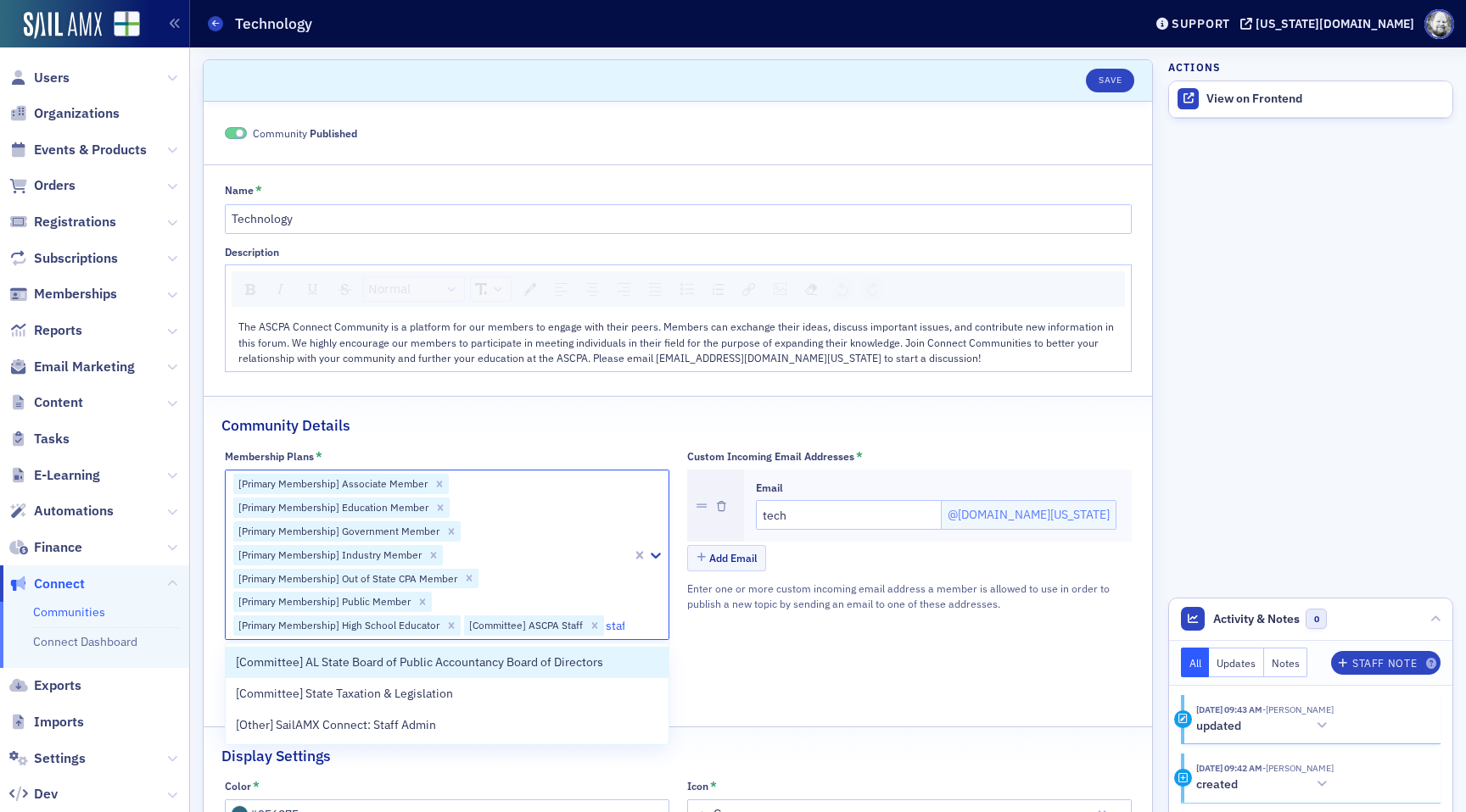
type input "staff"
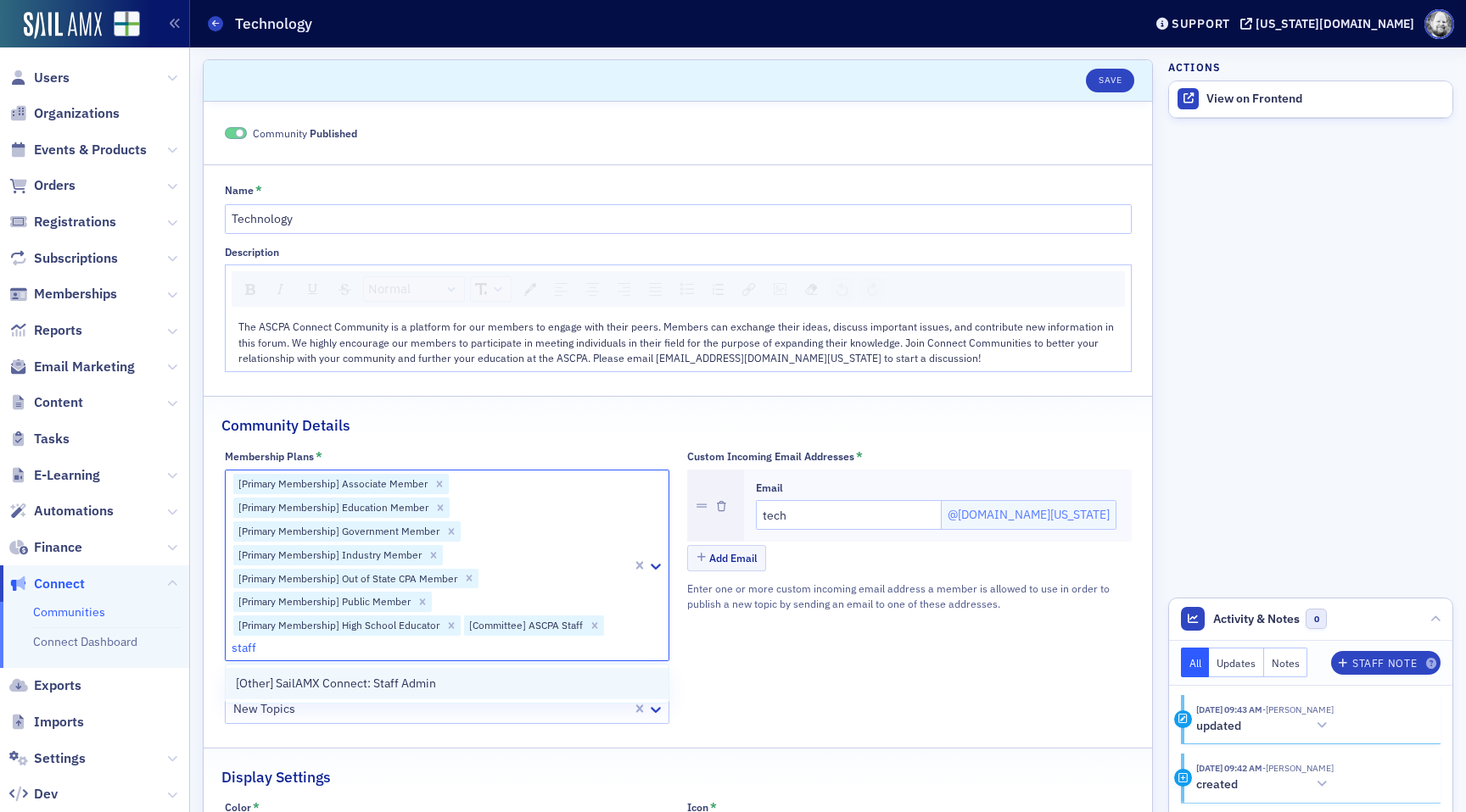
click at [480, 687] on div "[Other] SailAMX Connect: Staff Admin" at bounding box center [446, 684] width 423 height 18
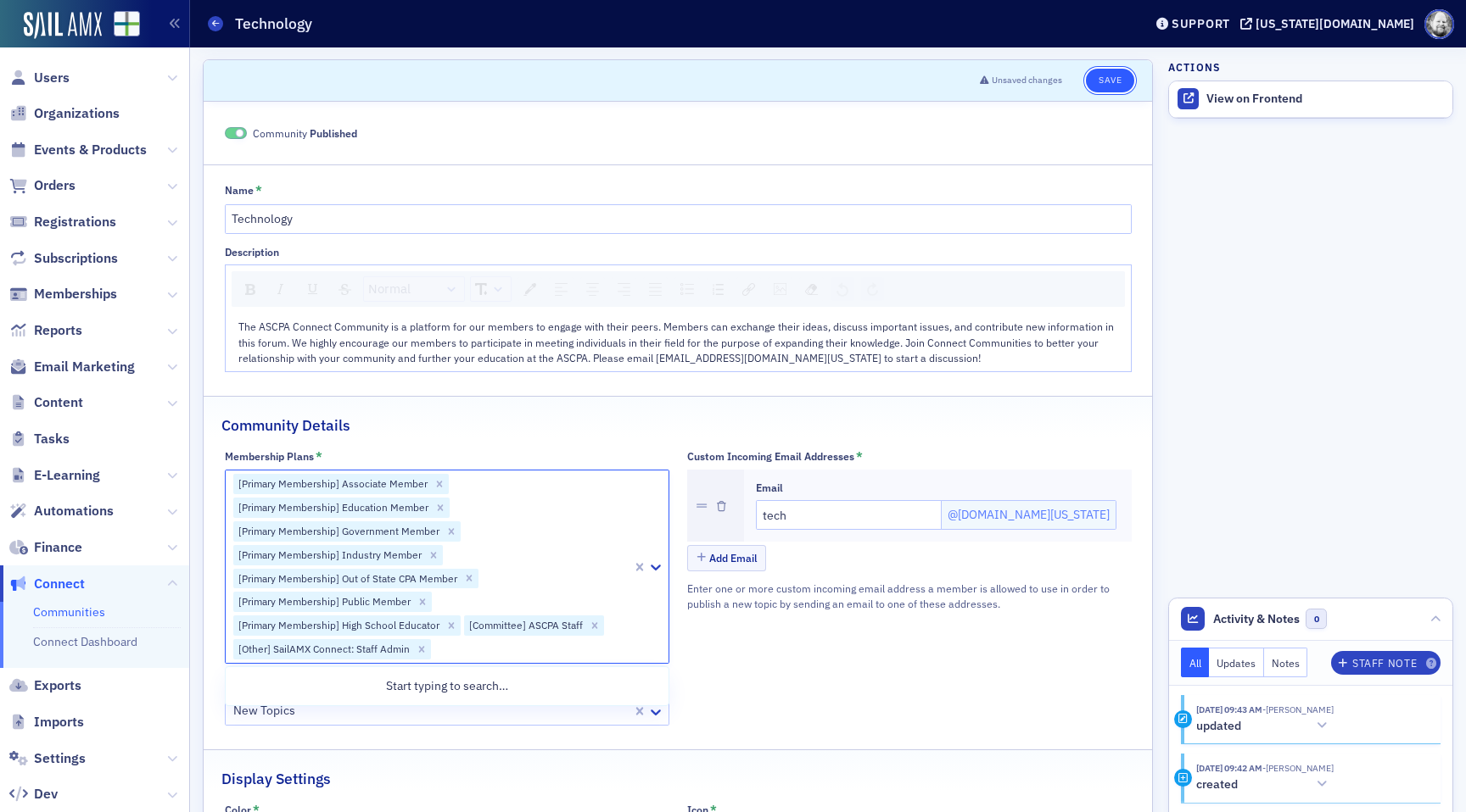
click at [1097, 74] on button "Save" at bounding box center [1109, 81] width 48 height 24
click at [74, 282] on span "Memberships" at bounding box center [94, 294] width 189 height 36
click at [74, 289] on span "Memberships" at bounding box center [75, 294] width 83 height 19
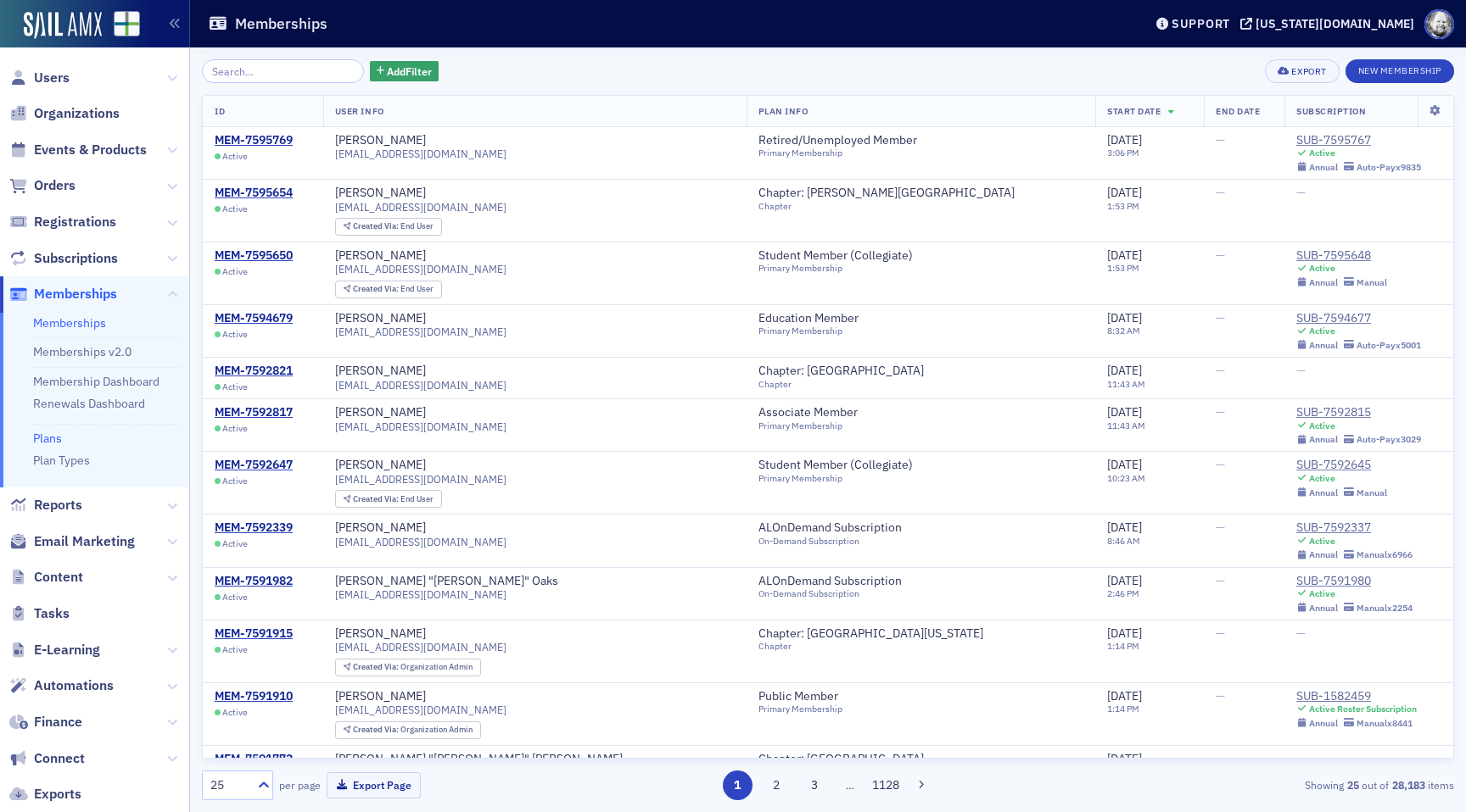
click at [41, 436] on link "Plans" at bounding box center [48, 438] width 29 height 15
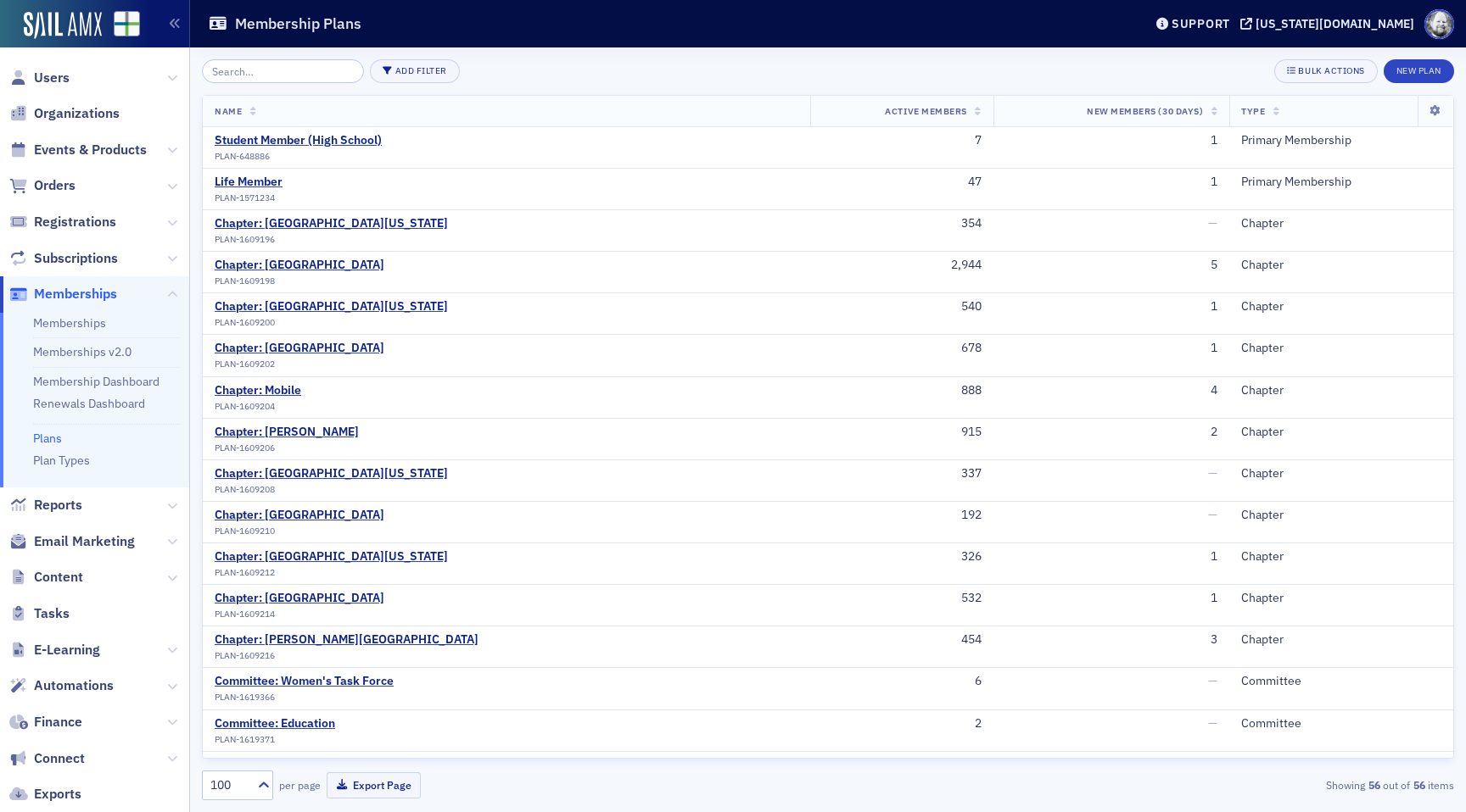
click at [315, 77] on input "search" at bounding box center [283, 72] width 162 height 24
click at [390, 74] on button "Add Filter" at bounding box center [414, 72] width 90 height 24
click at [484, 71] on div "Plan Type" at bounding box center [475, 71] width 46 height 15
click at [560, 82] on div "Plan Type … × Bulk Actions New Plan" at bounding box center [828, 72] width 1252 height 24
click at [78, 314] on ul "Memberships Memberships v2.0 Membership Dashboard Renewals Dashboard Plans Plan…" at bounding box center [94, 400] width 189 height 175
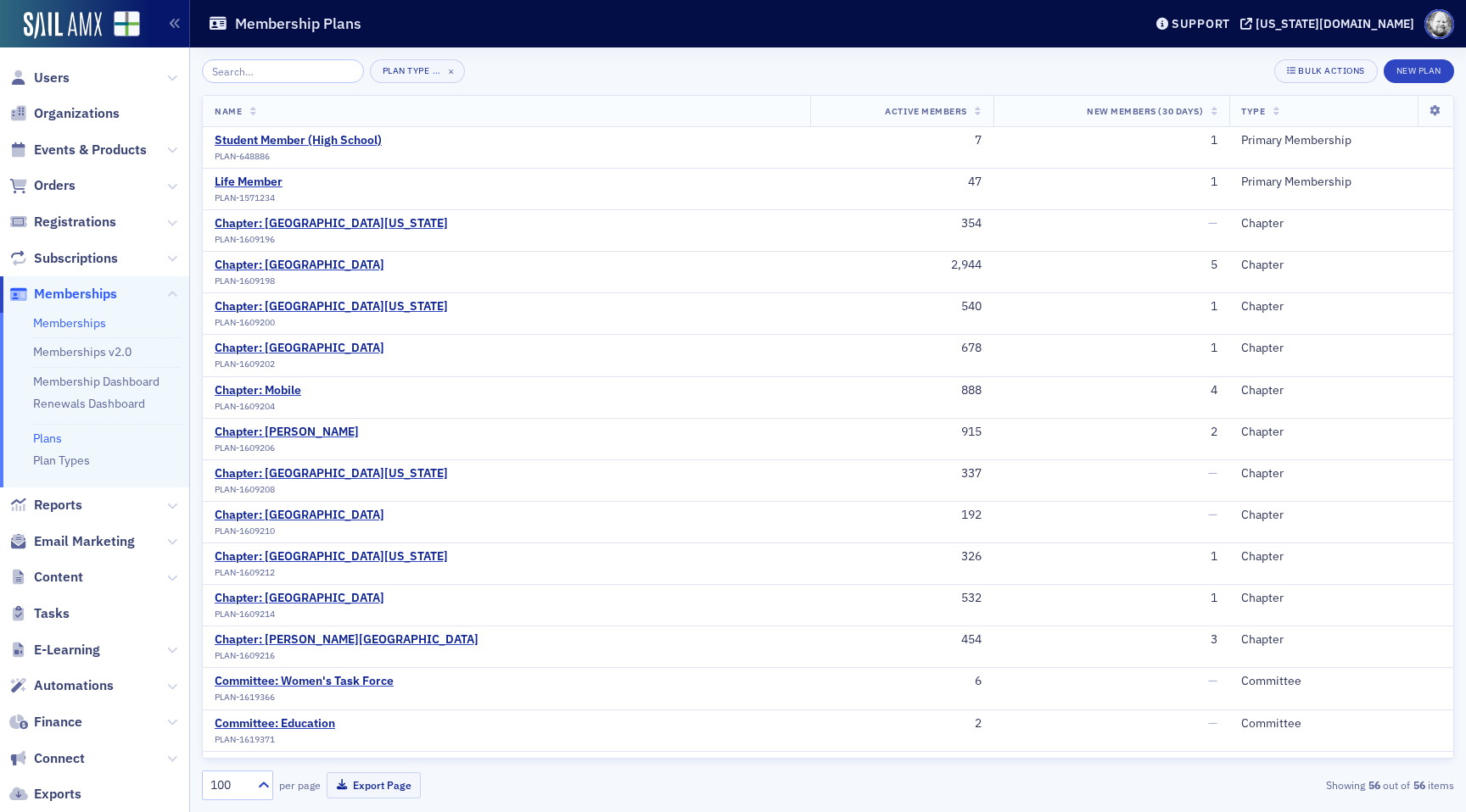
click at [76, 323] on link "Memberships" at bounding box center [70, 322] width 73 height 15
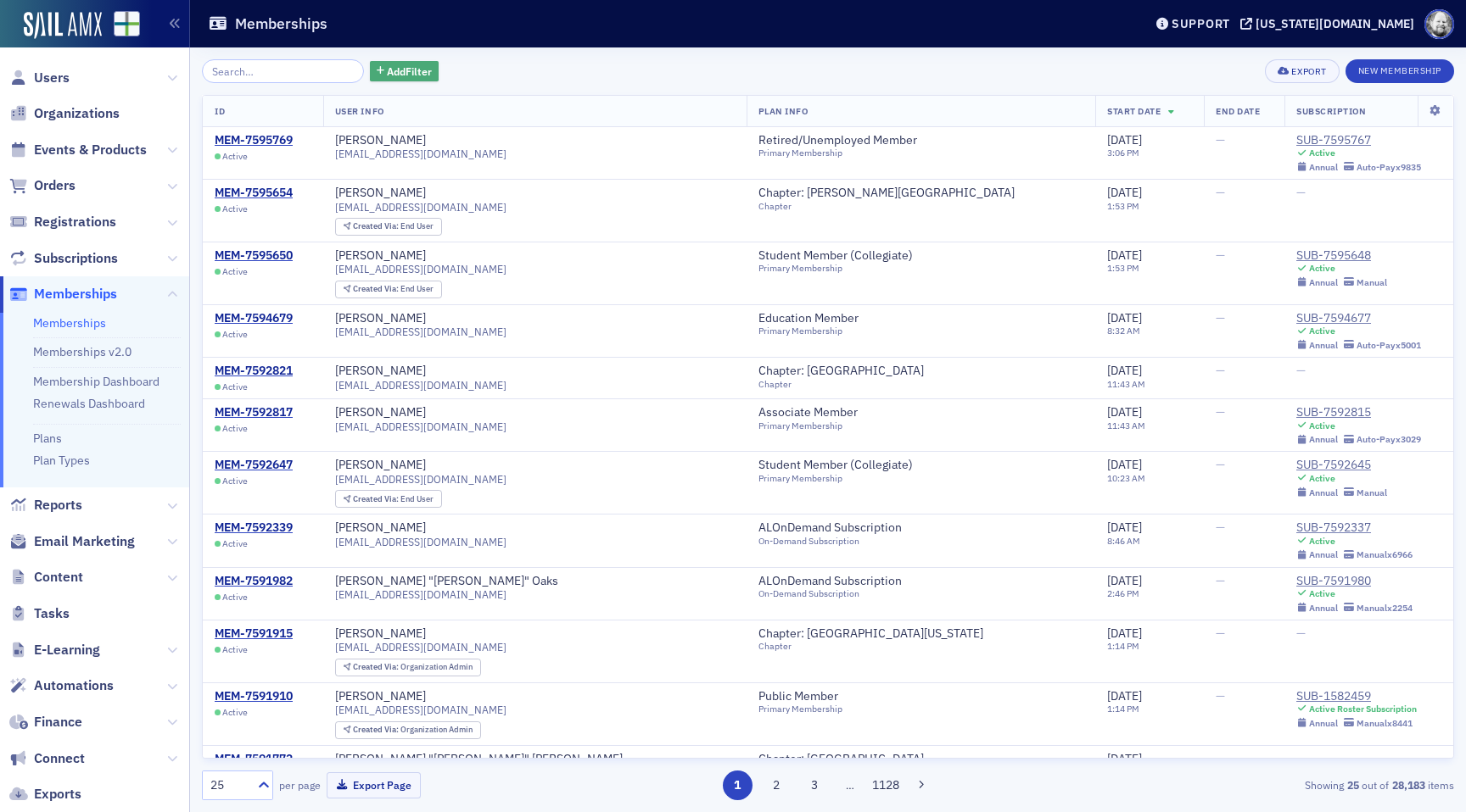
click at [396, 62] on button "Add Filter" at bounding box center [404, 71] width 70 height 21
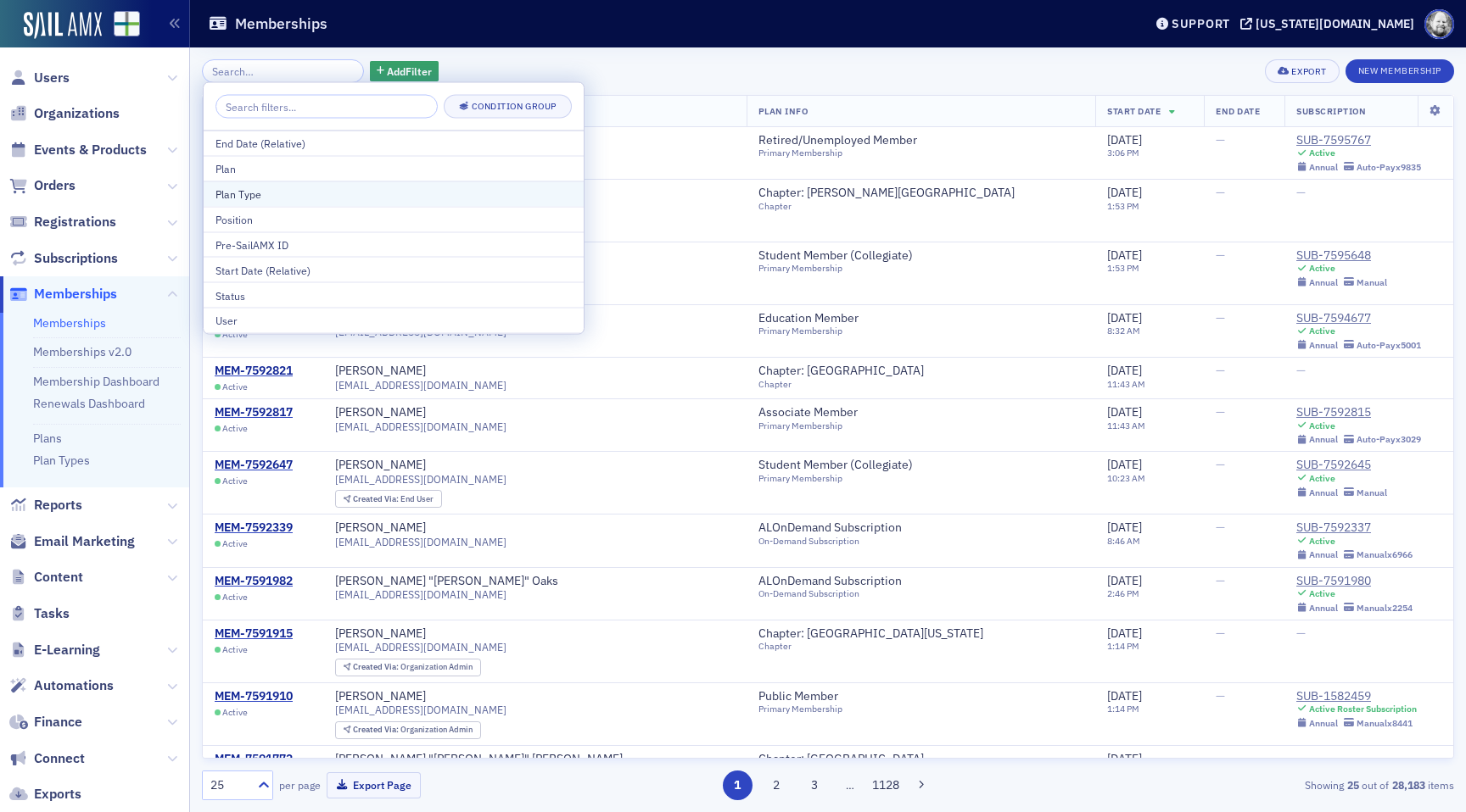
click at [410, 199] on div "Plan Type" at bounding box center [393, 194] width 356 height 15
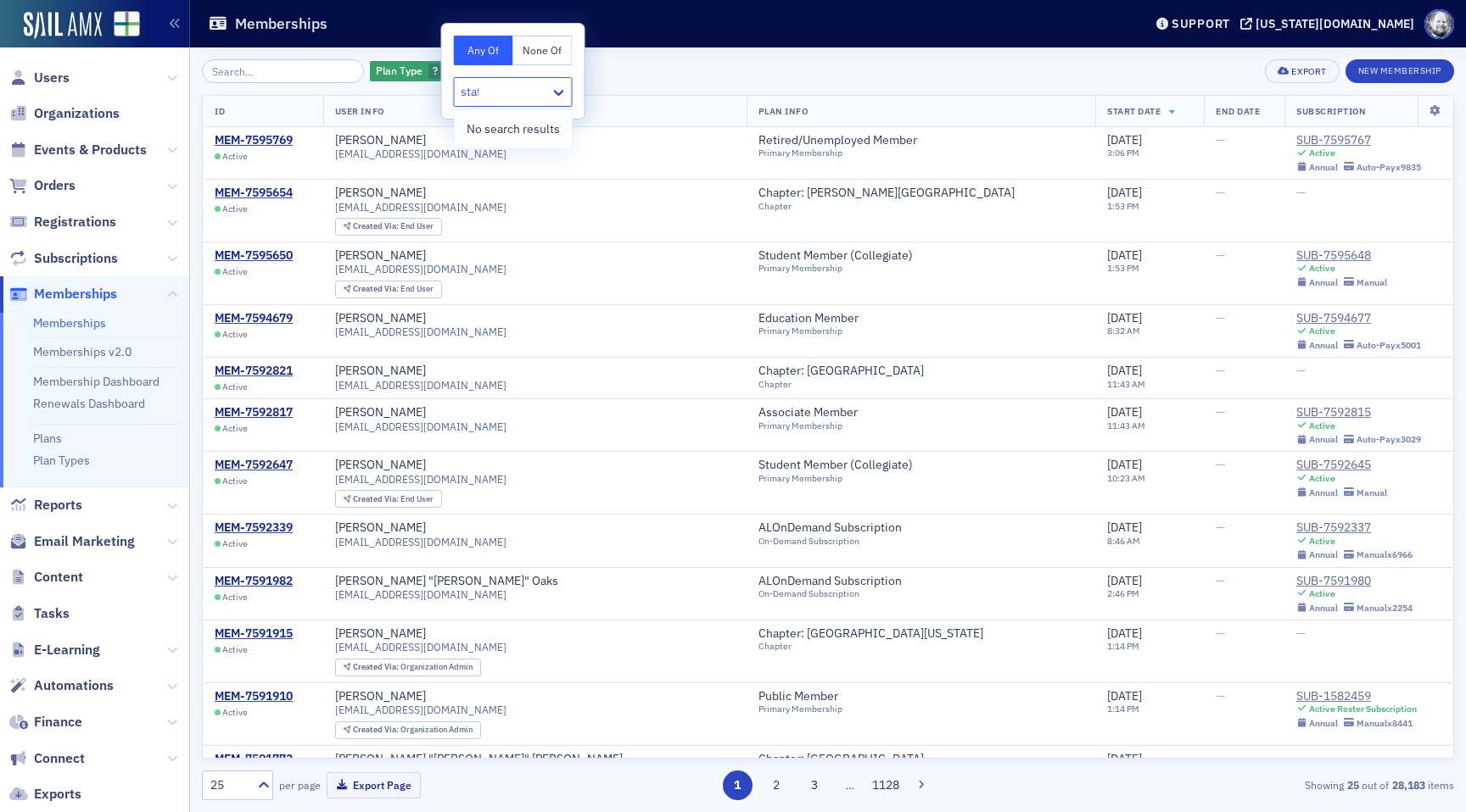
type input "staff"
click at [410, 199] on div "[PERSON_NAME]" at bounding box center [380, 193] width 91 height 15
click at [405, 71] on div "Plan Type ?" at bounding box center [416, 71] width 93 height 21
type input "staf"
click at [422, 71] on div "Plan Type ?" at bounding box center [416, 71] width 93 height 21
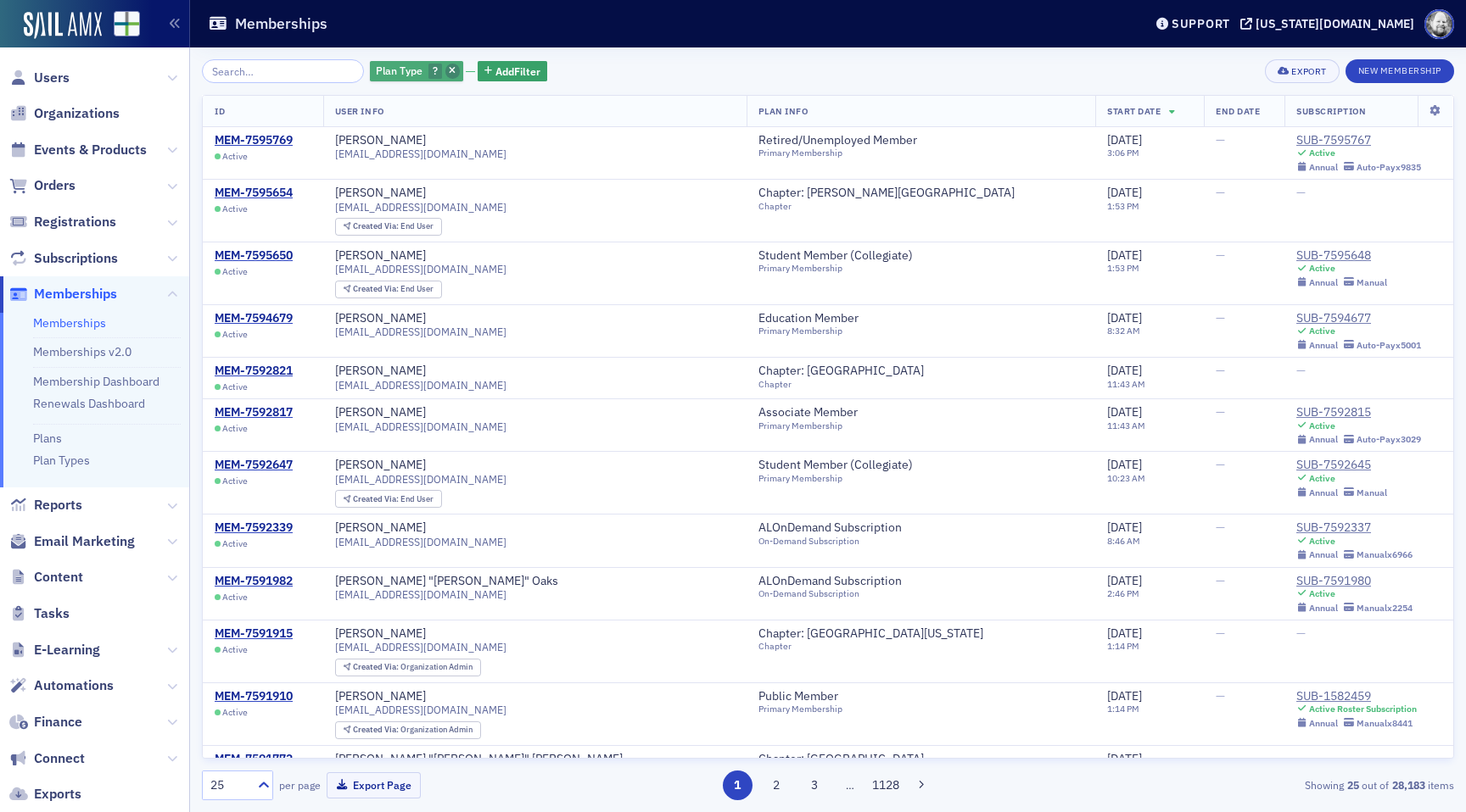
click at [449, 70] on icon "button" at bounding box center [452, 72] width 6 height 9
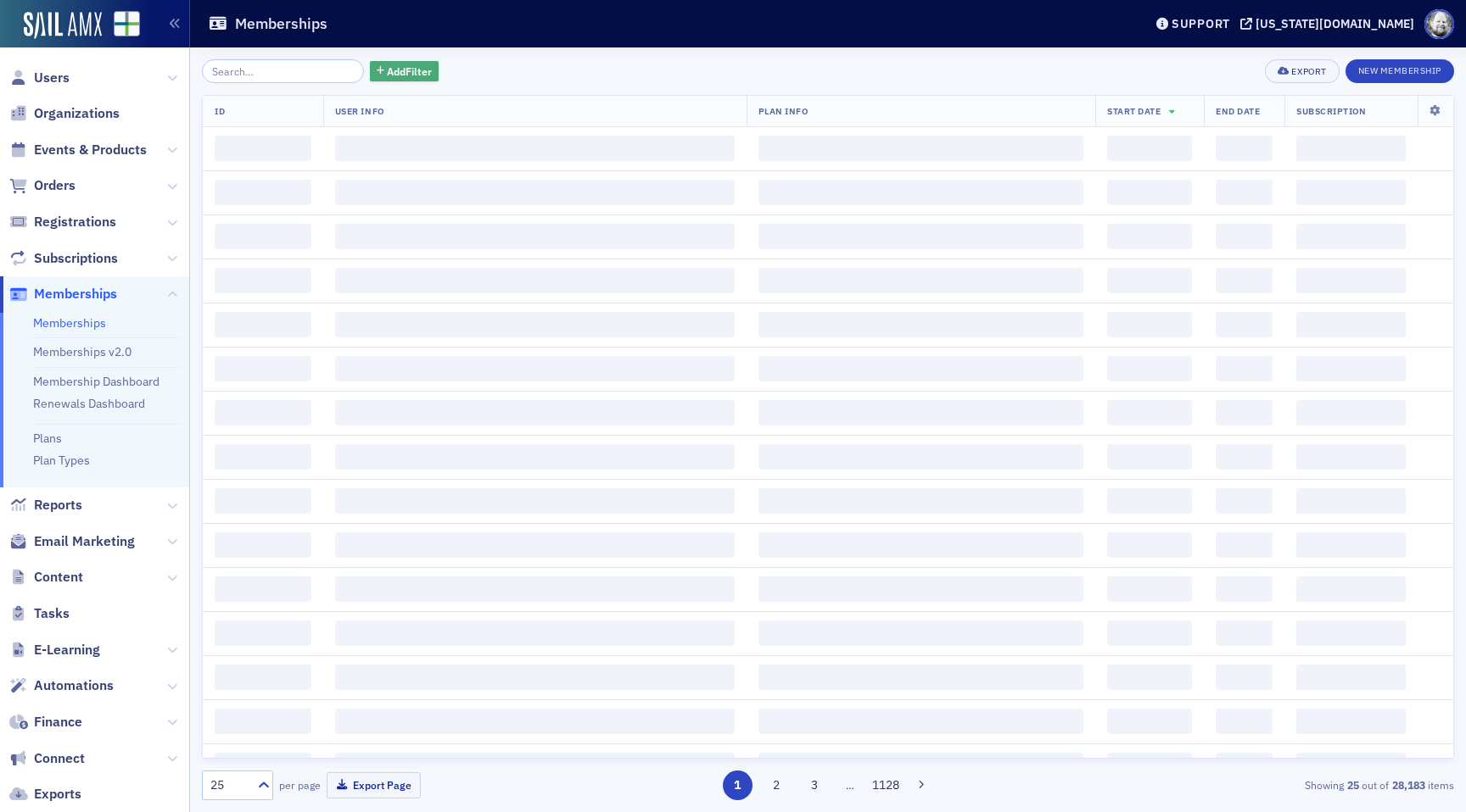
click at [387, 70] on span "Add Filter" at bounding box center [409, 71] width 45 height 15
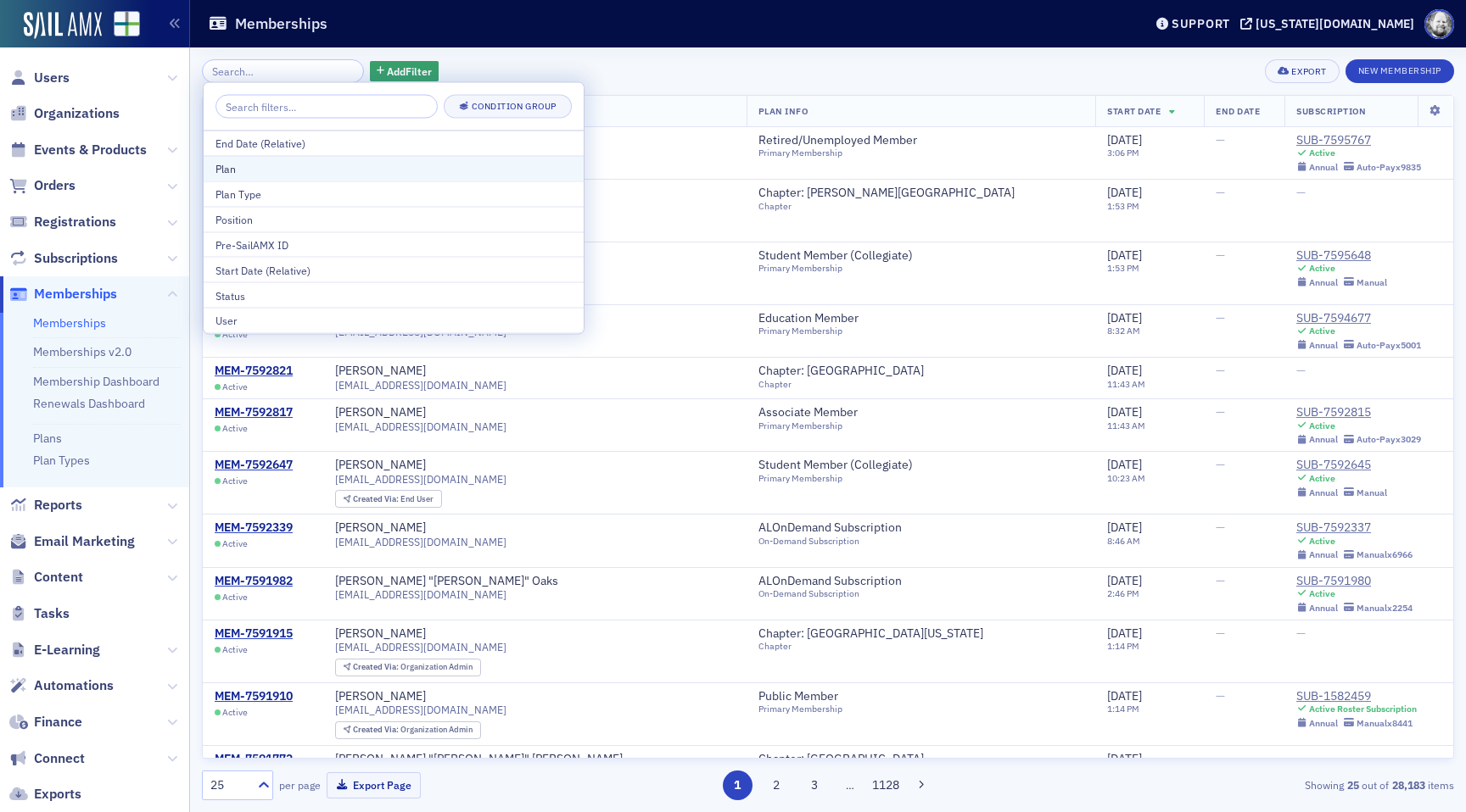
click at [324, 162] on div "Plan" at bounding box center [393, 168] width 356 height 15
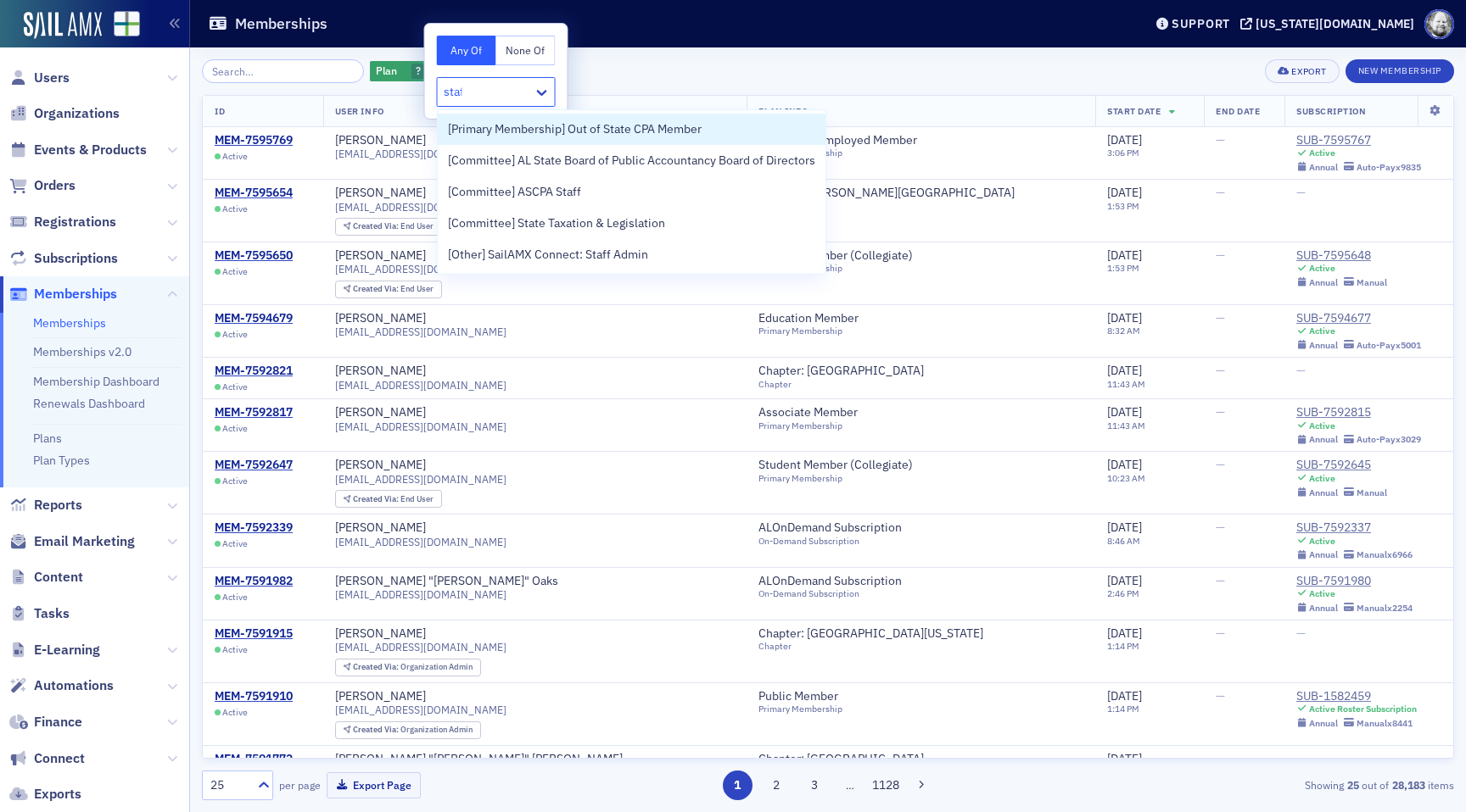
type input "staff"
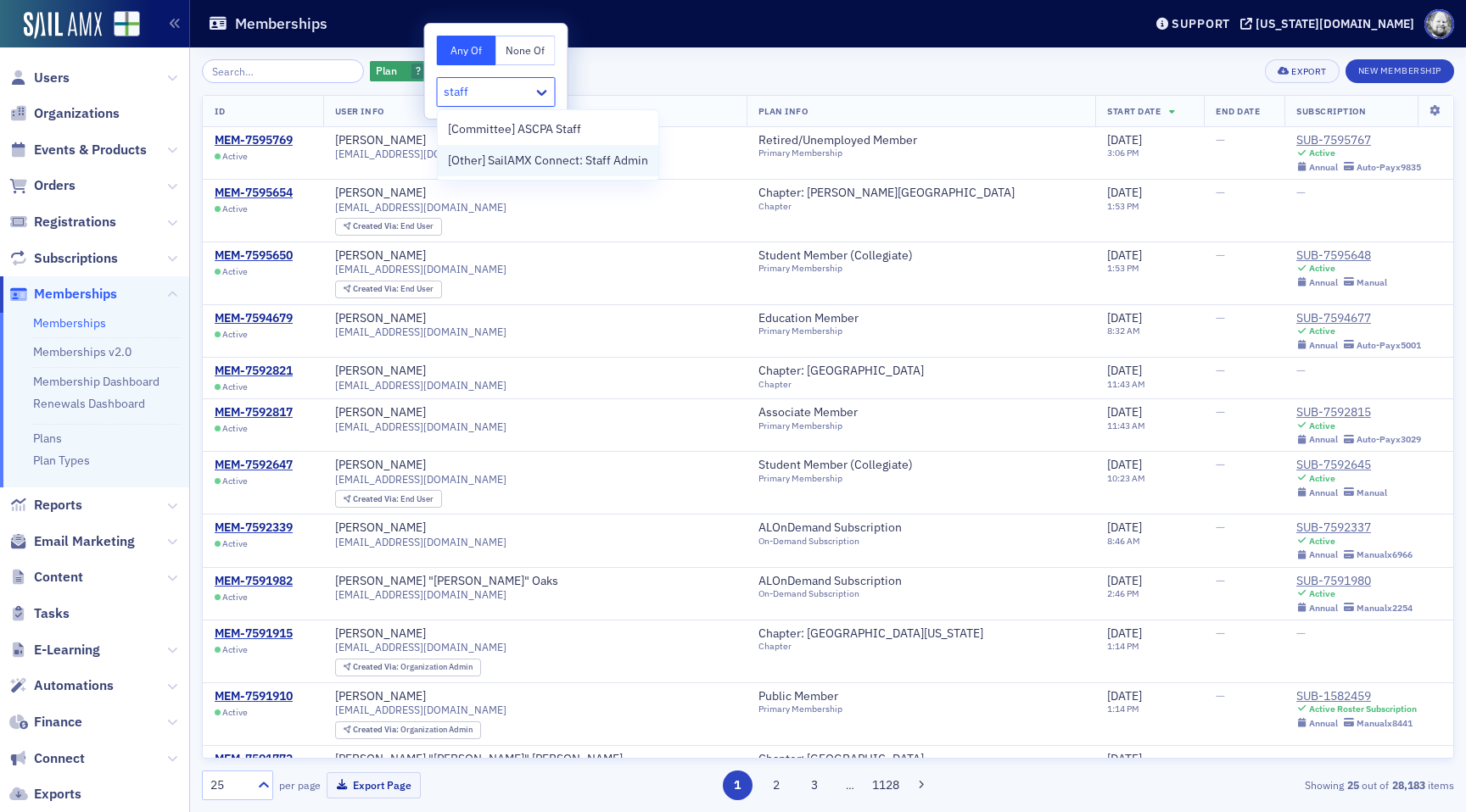
click at [541, 164] on span "[Other] SailAMX Connect: Staff Admin" at bounding box center [548, 161] width 200 height 18
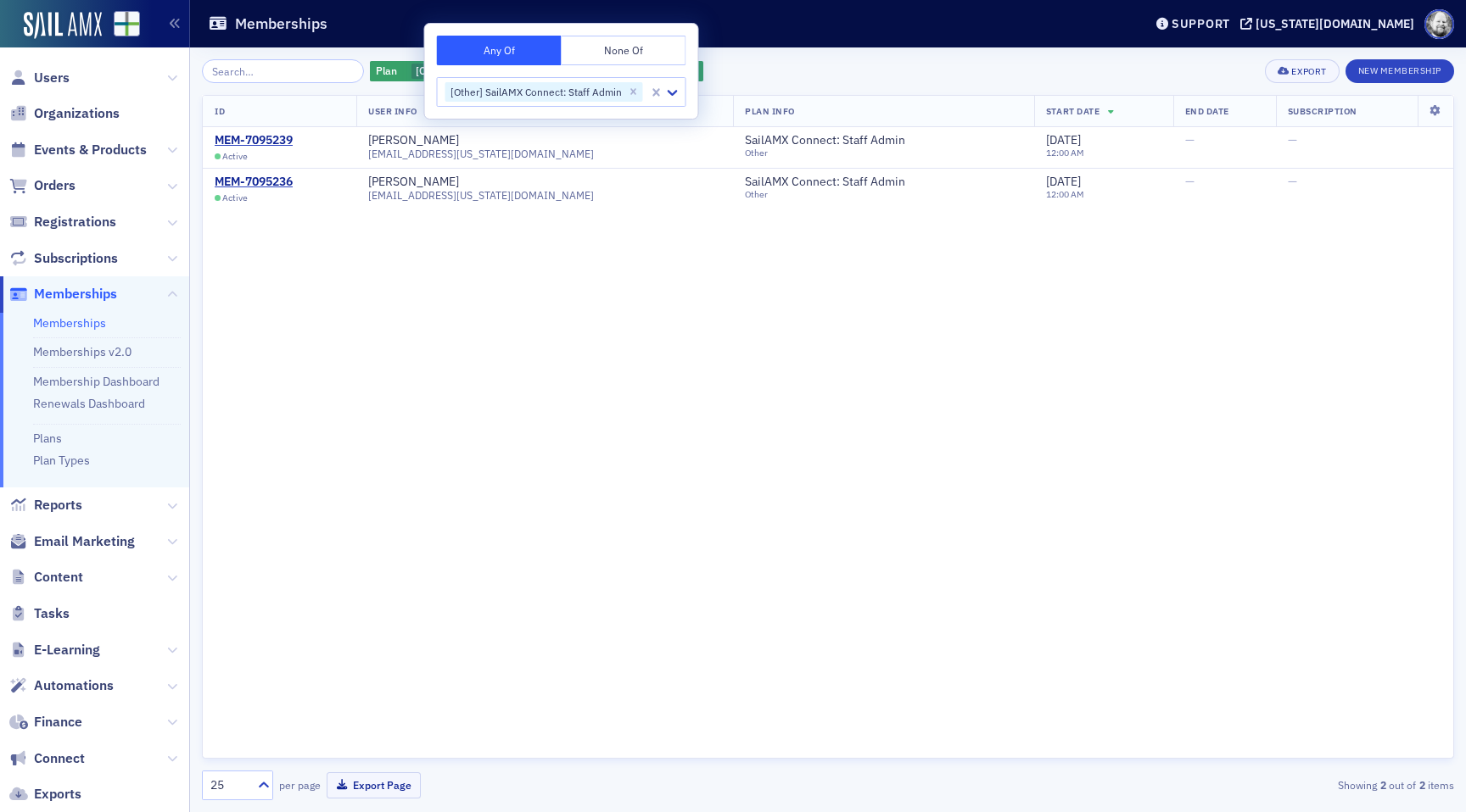
click at [804, 54] on div "Plan [Other] SailAMX Connect: Staff Admin Add Filter Export New Membership ID U…" at bounding box center [828, 429] width 1252 height 765
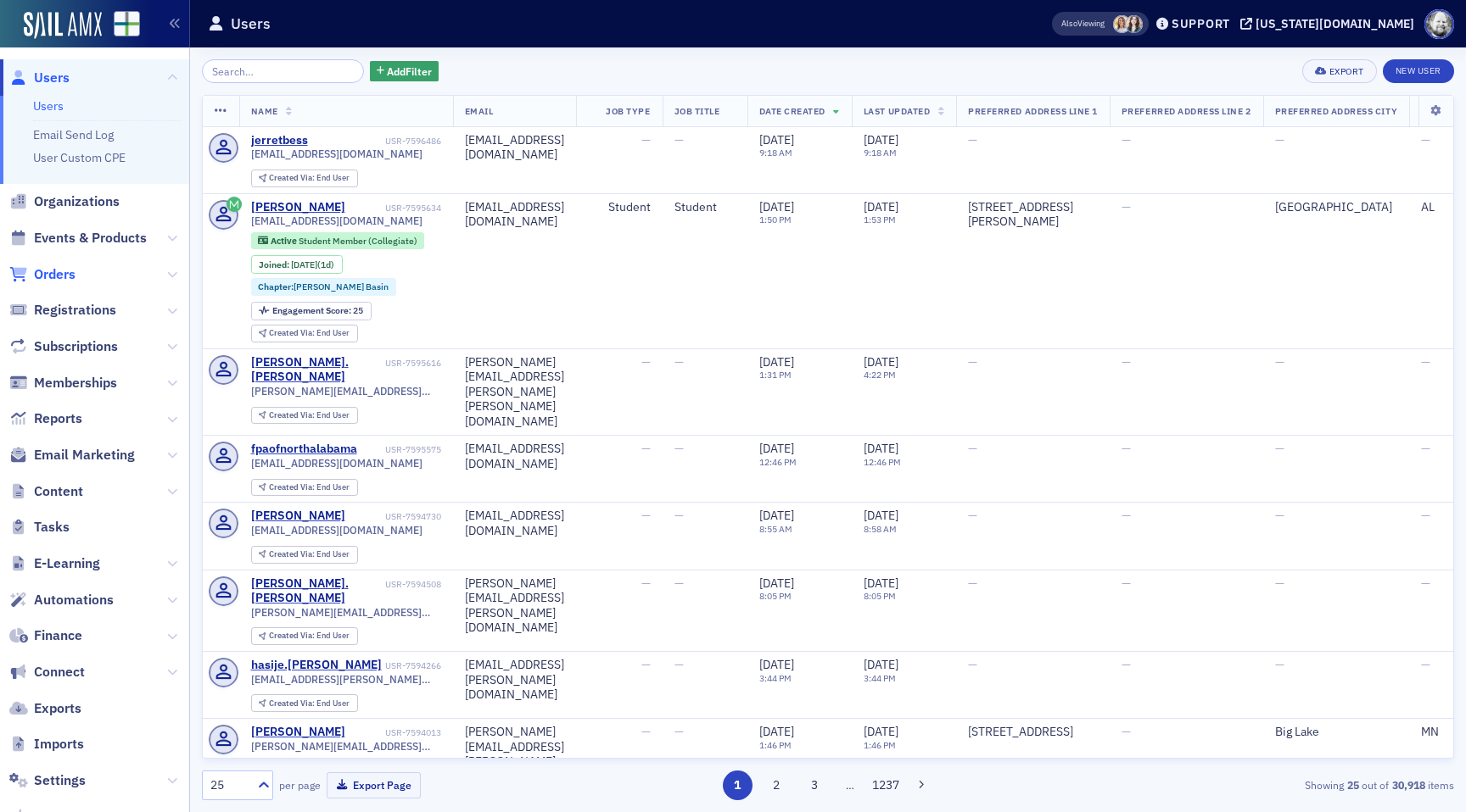
click at [54, 274] on span "Orders" at bounding box center [54, 274] width 42 height 19
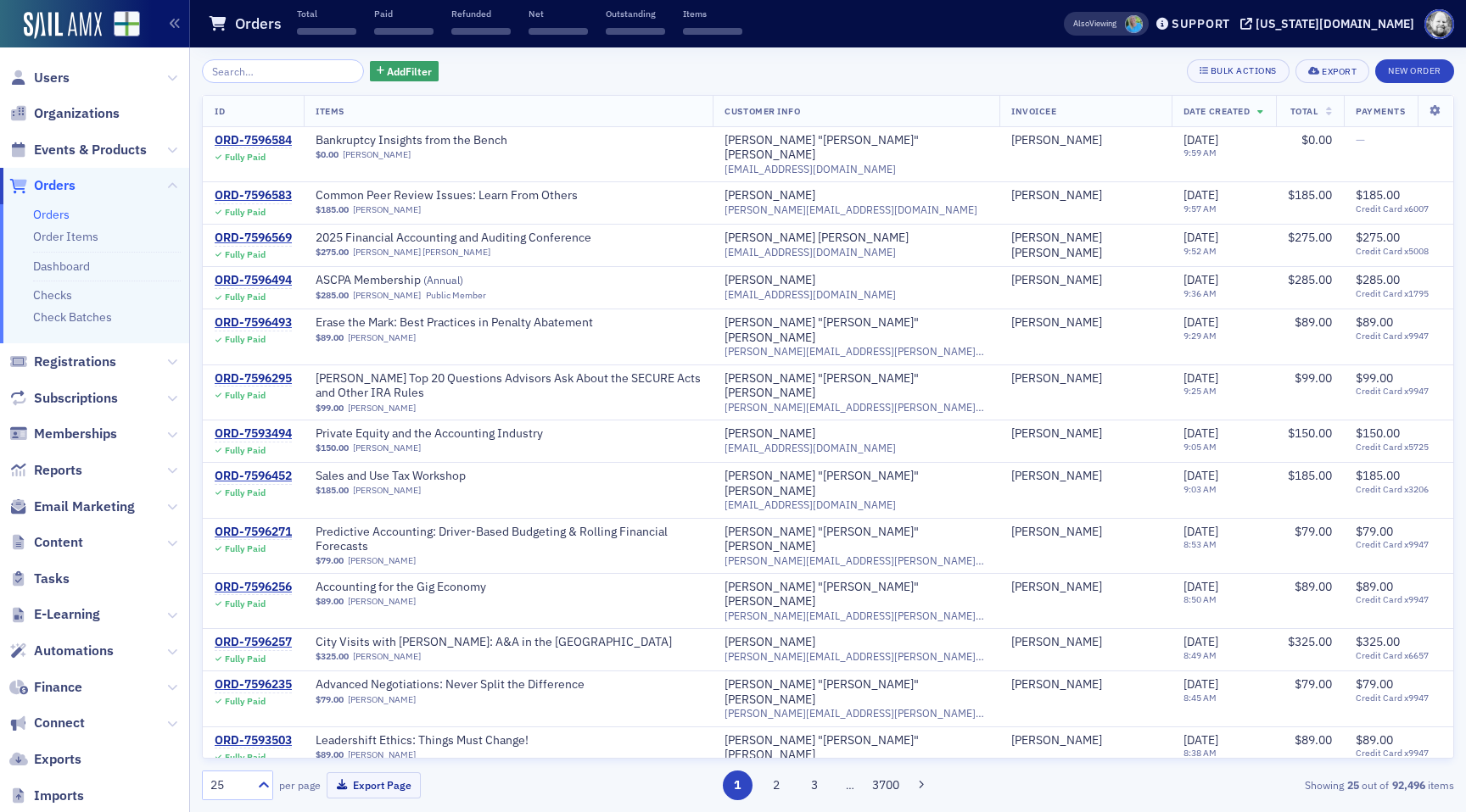
click at [262, 79] on input "search" at bounding box center [283, 72] width 162 height 24
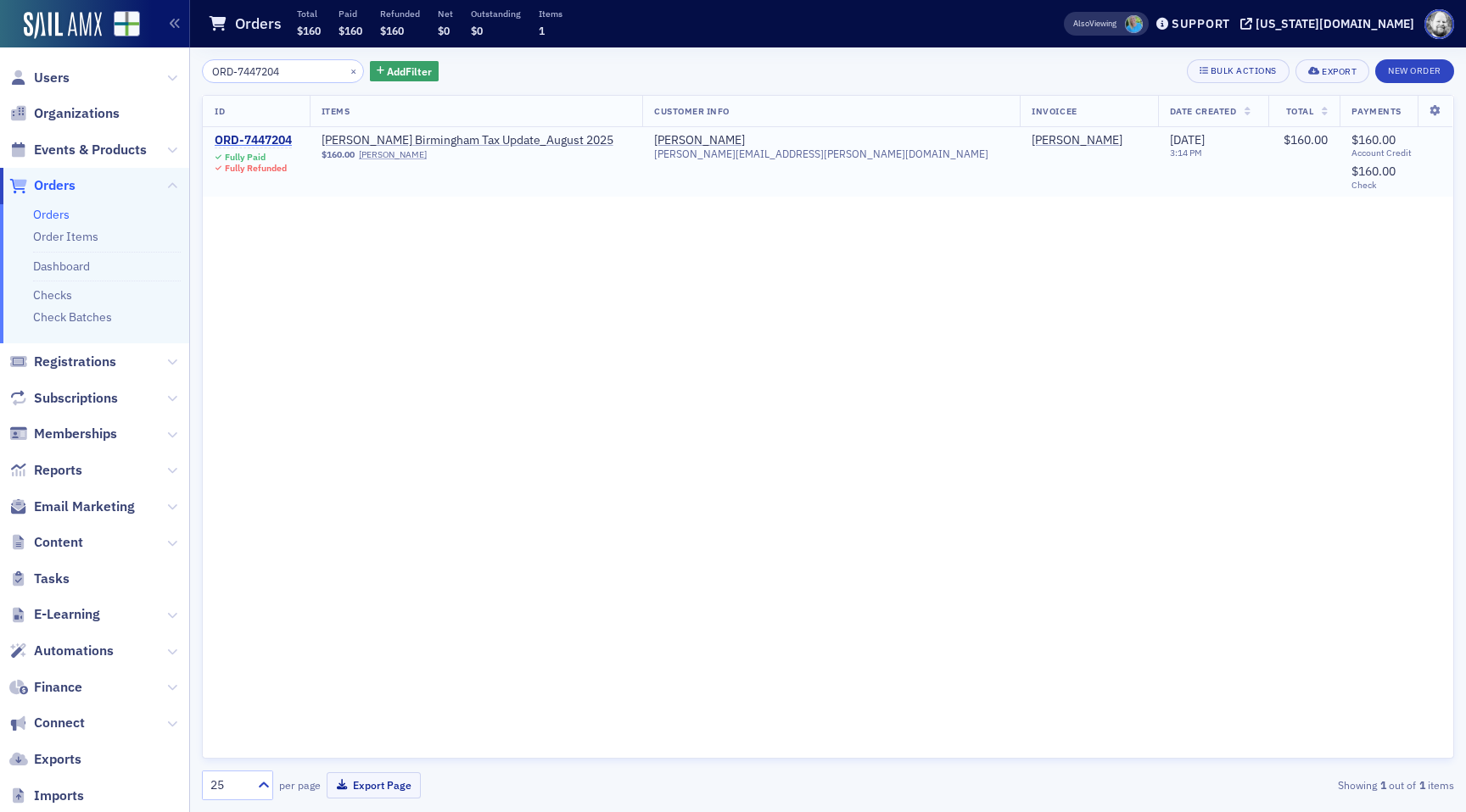
type input "ORD-7447204"
click at [239, 137] on div "ORD-7447204" at bounding box center [253, 140] width 77 height 15
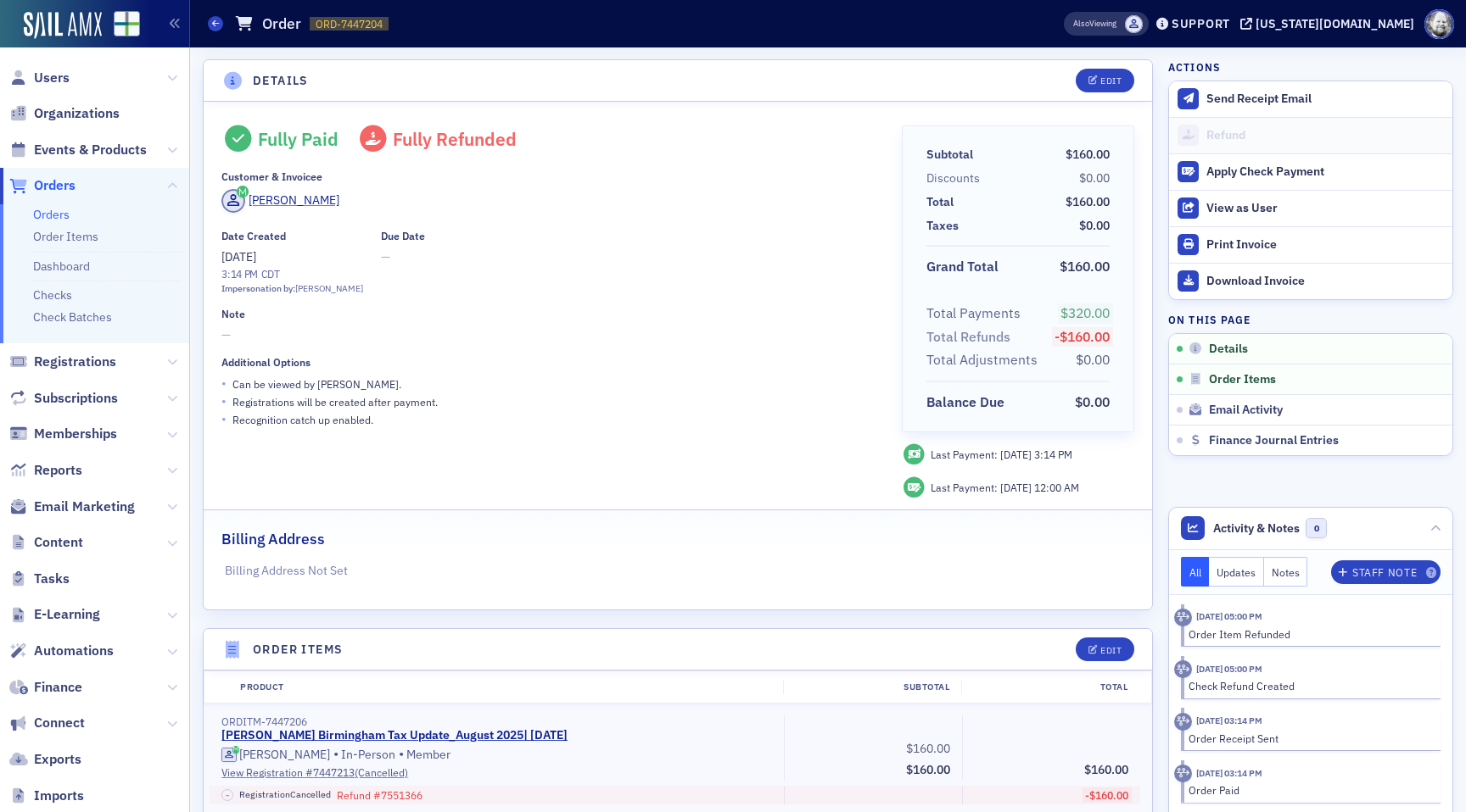
click at [270, 204] on div "[PERSON_NAME]" at bounding box center [293, 201] width 91 height 18
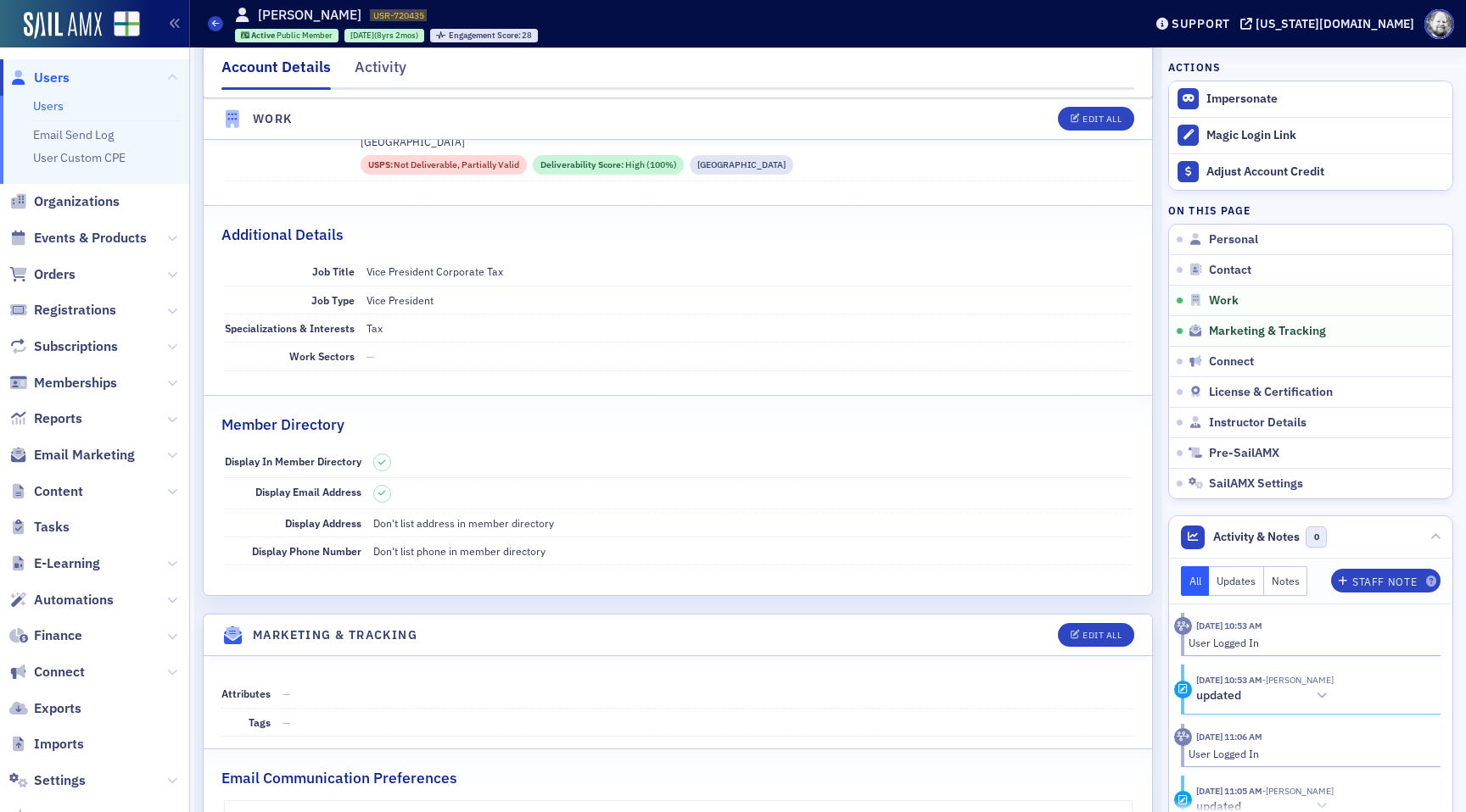
scroll to position [1256, 0]
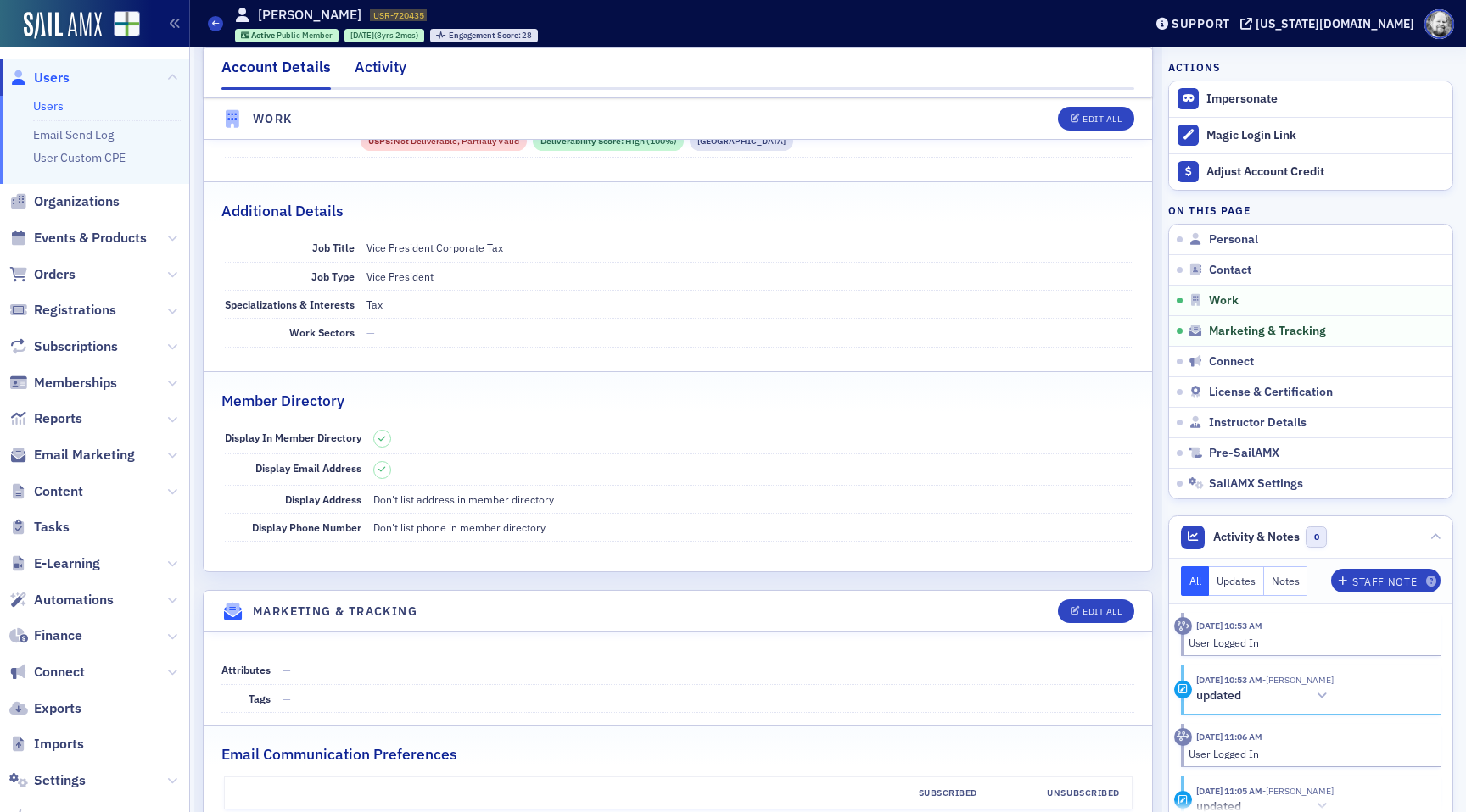
click at [355, 56] on div "Activity" at bounding box center [380, 72] width 52 height 32
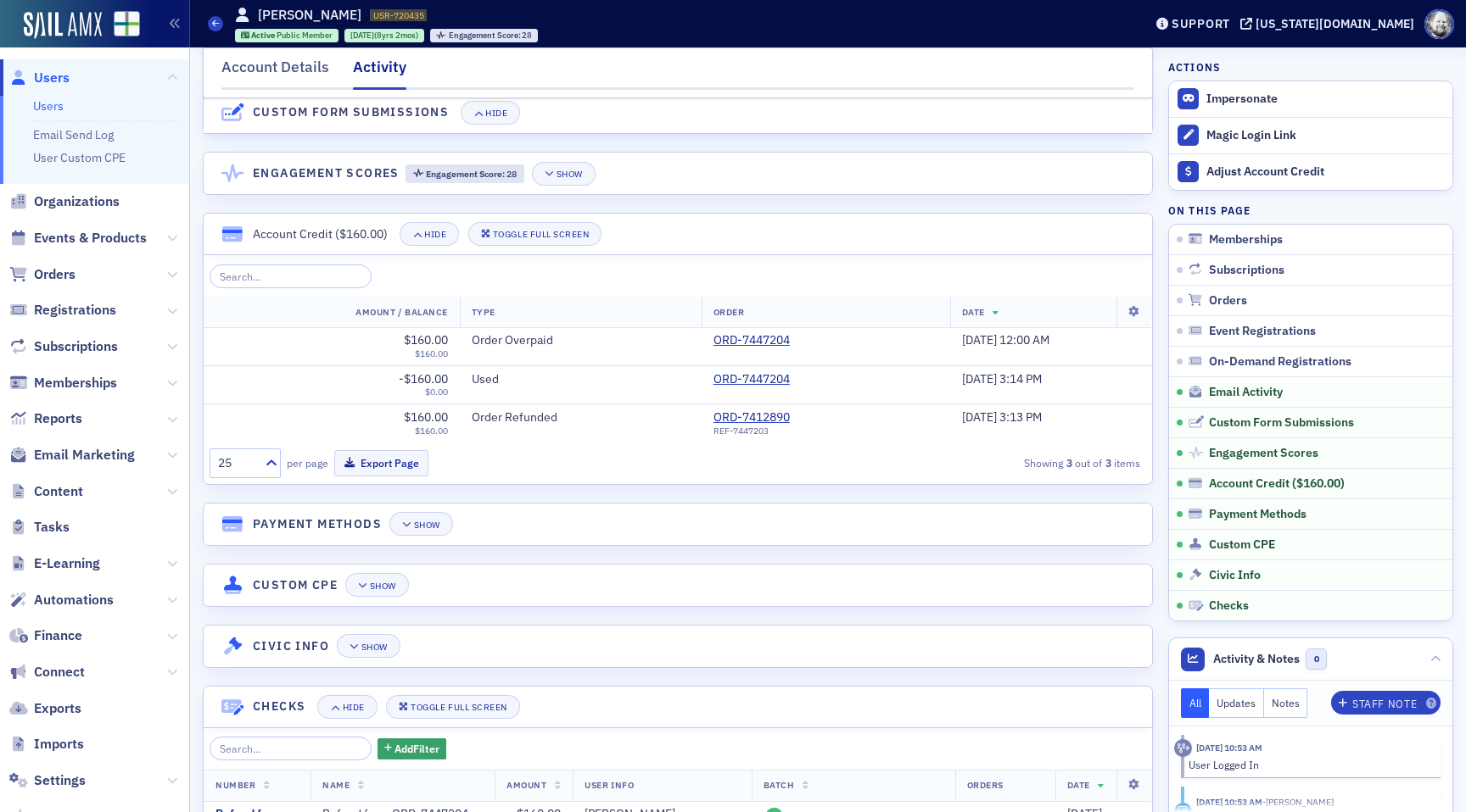
scroll to position [3108, 0]
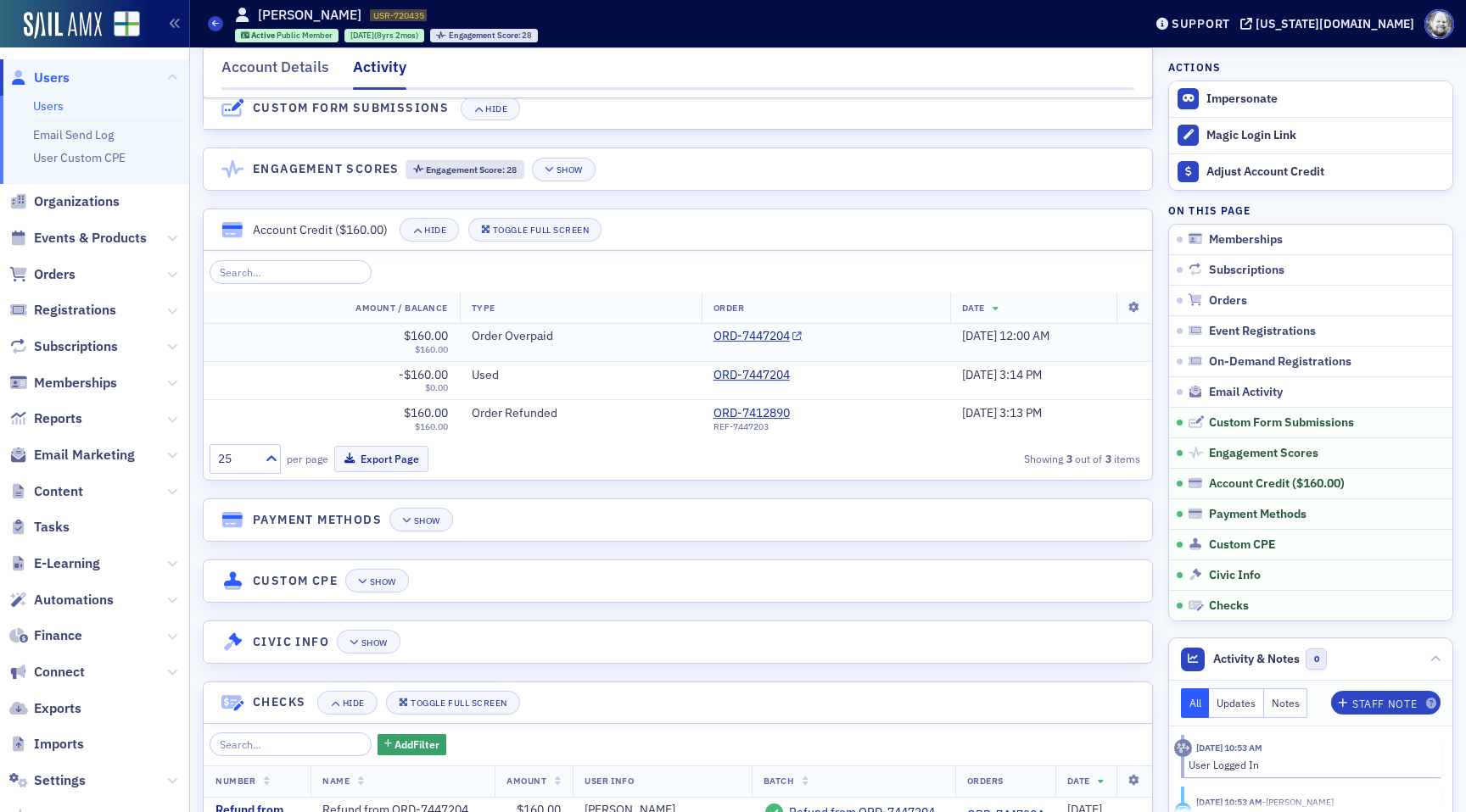
click at [546, 334] on div "Order Overpaid" at bounding box center [580, 336] width 218 height 15
click at [714, 330] on link "ORD-7447204" at bounding box center [758, 336] width 89 height 15
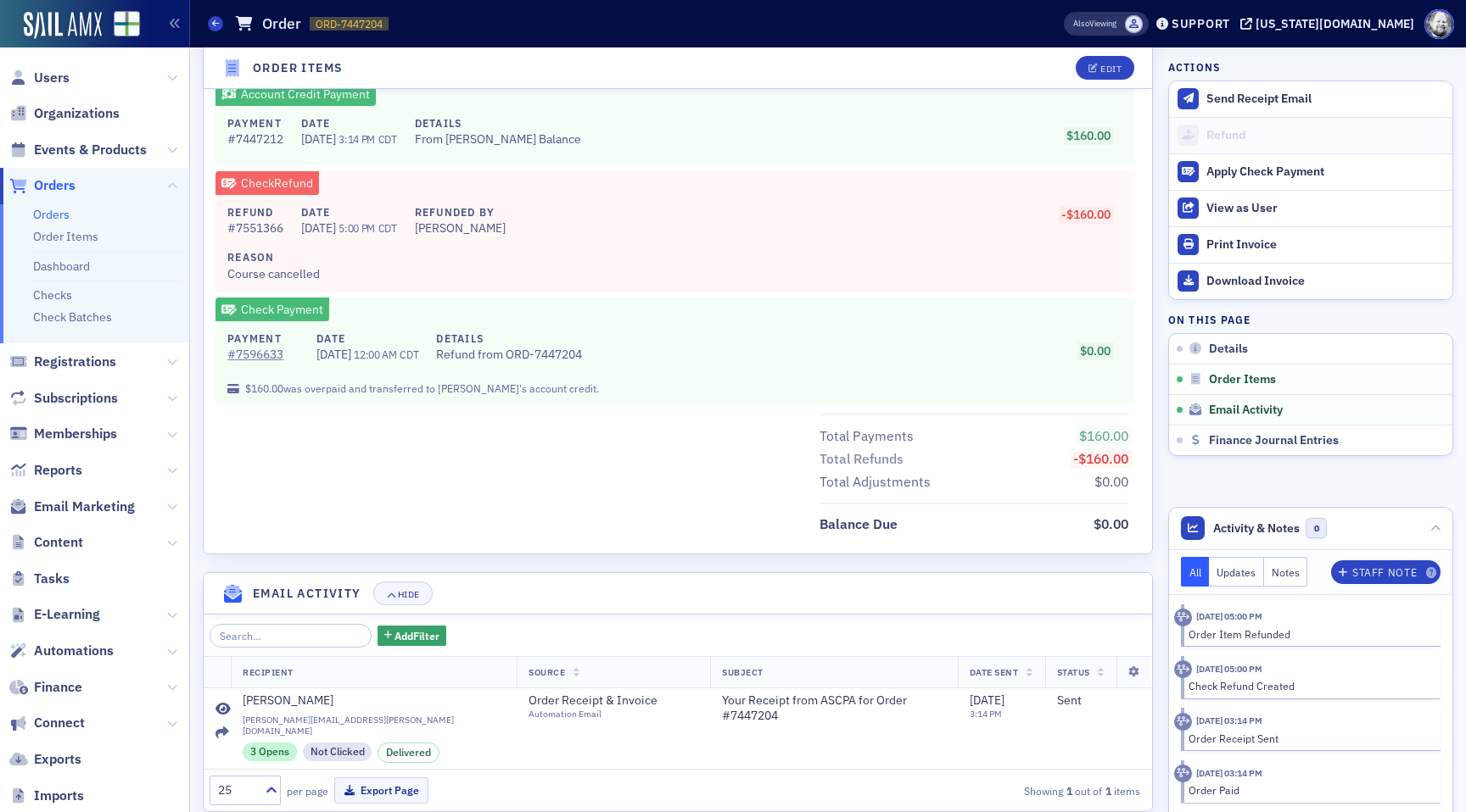
scroll to position [837, 0]
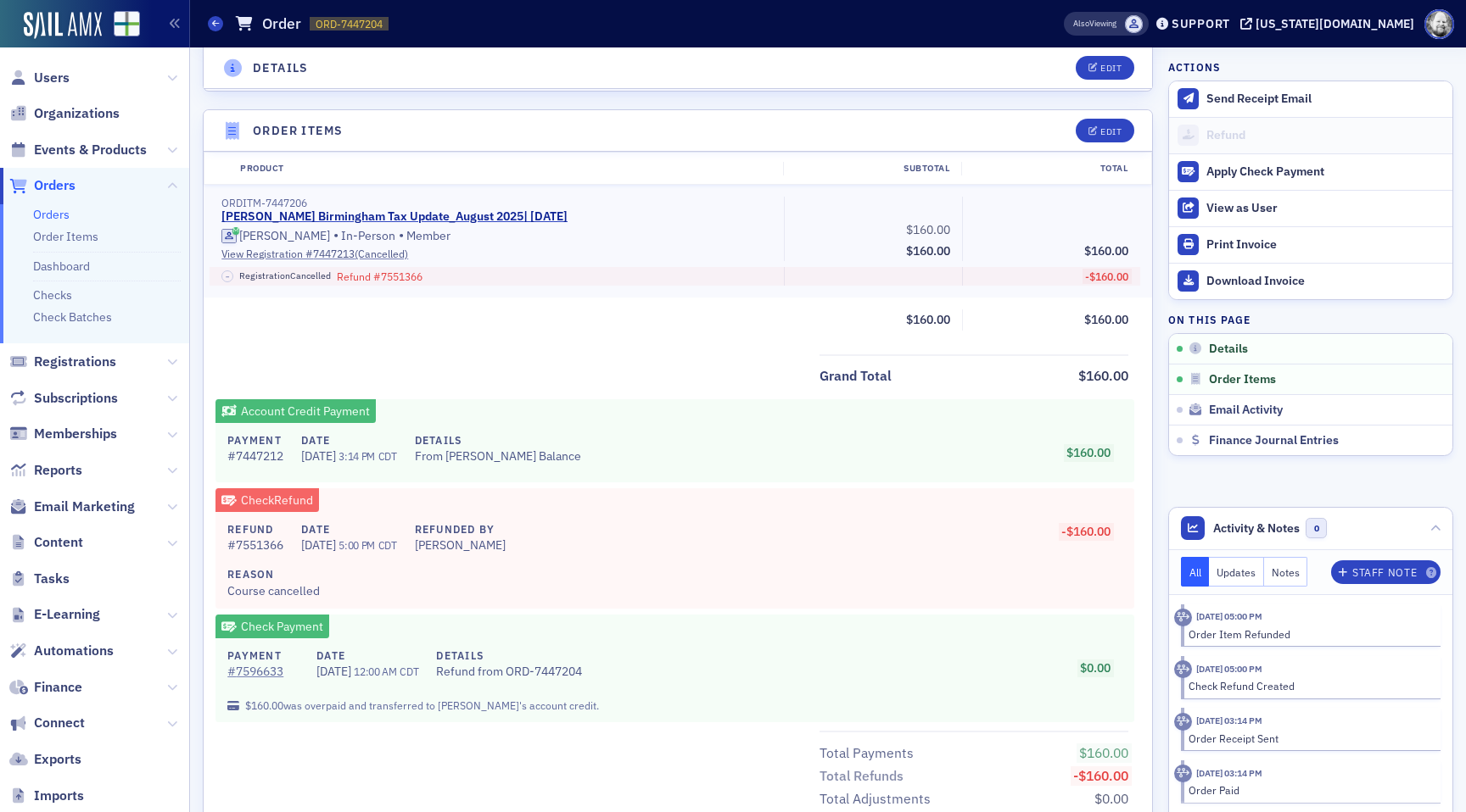
scroll to position [517, 0]
click at [1100, 133] on div "Edit" at bounding box center [1110, 133] width 21 height 9
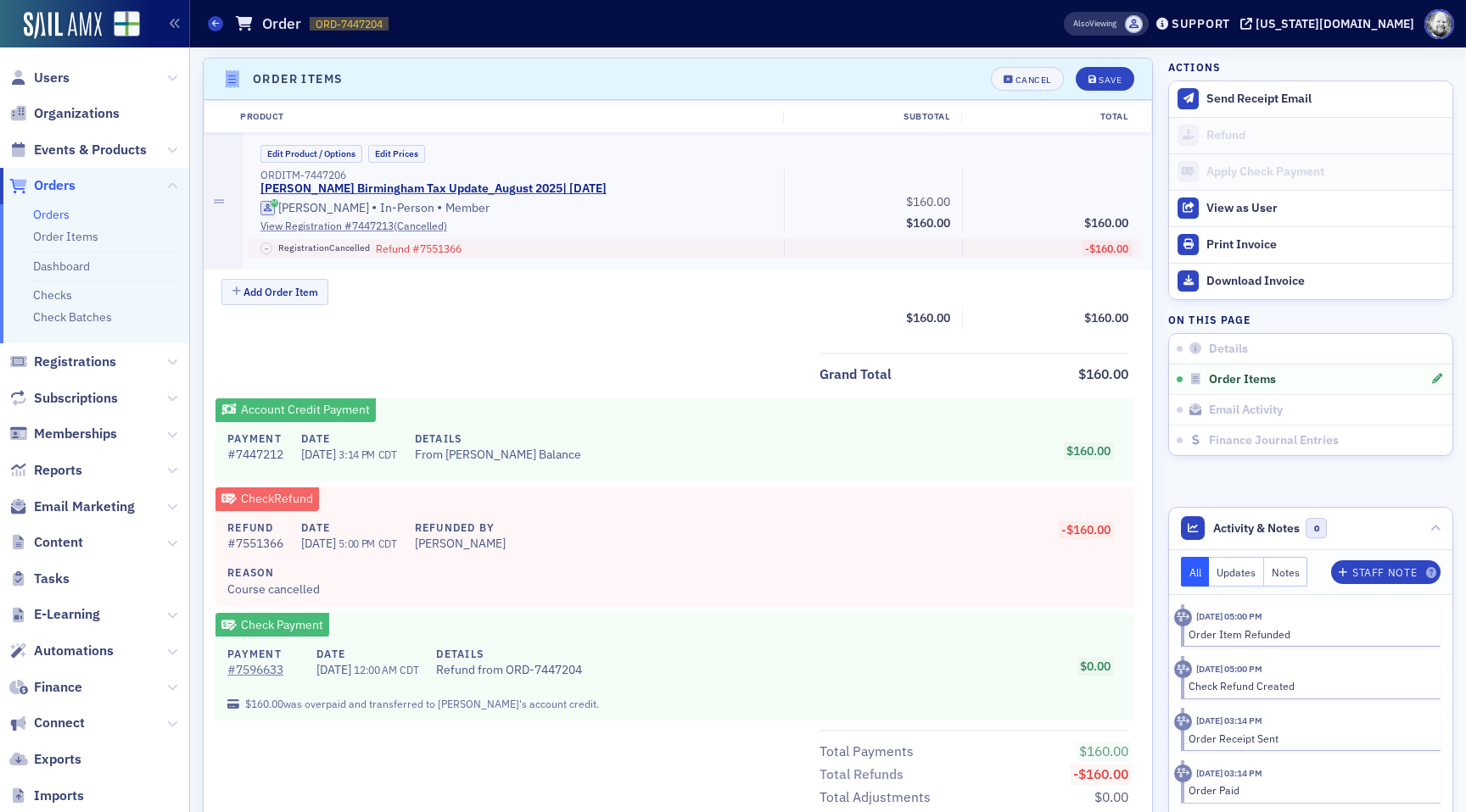
scroll to position [572, 0]
click at [1027, 83] on button "Cancel" at bounding box center [1027, 77] width 73 height 24
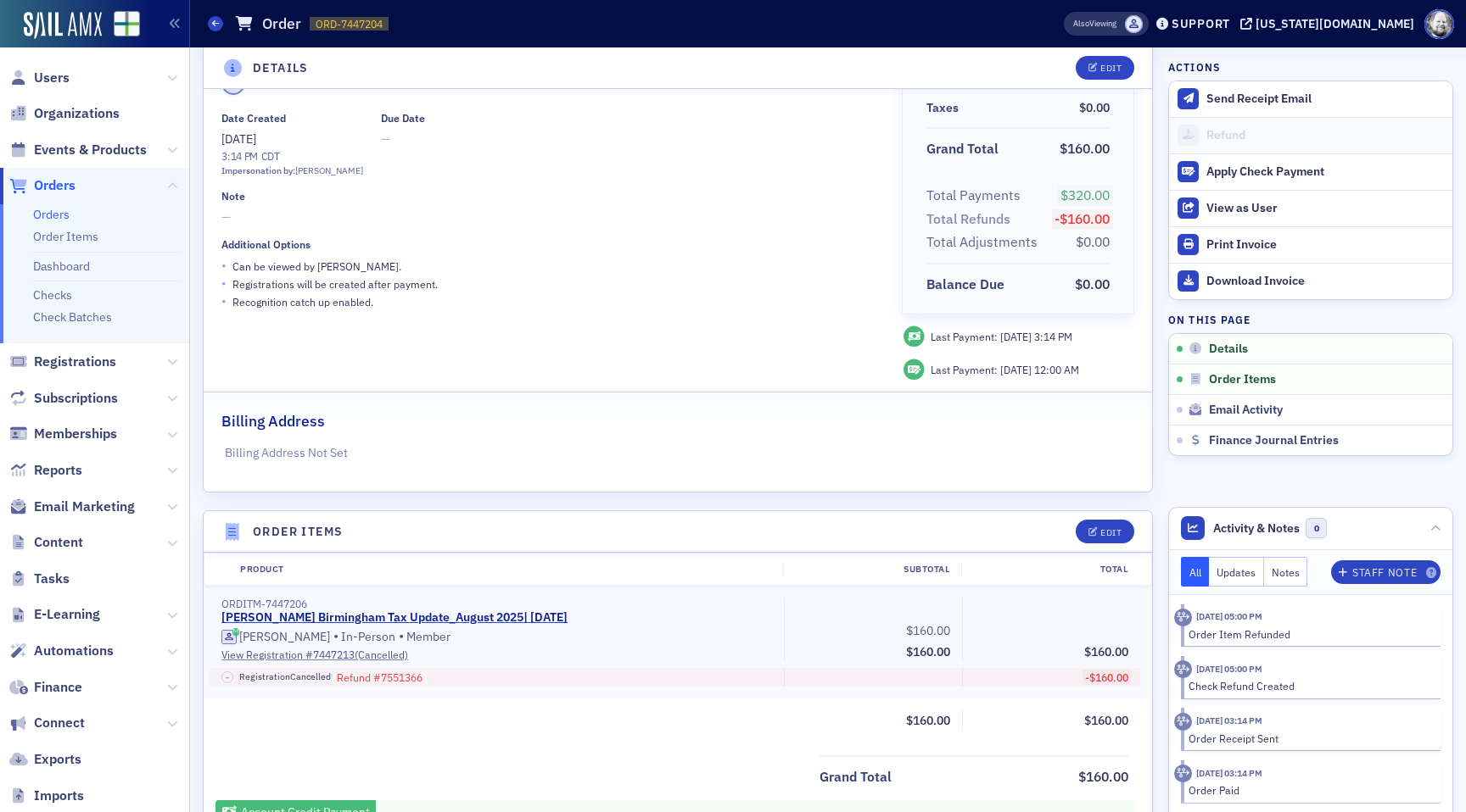
scroll to position [0, 0]
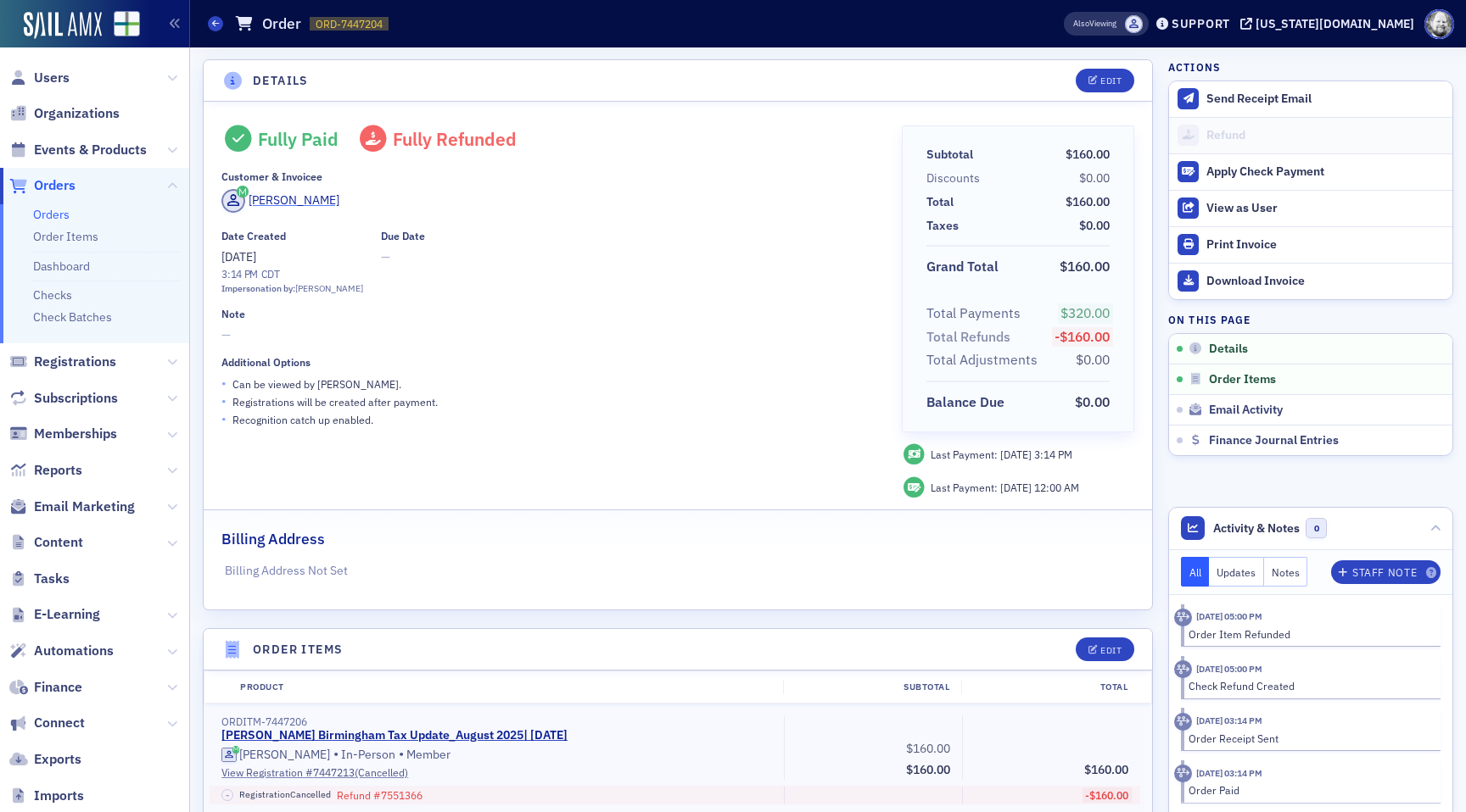
click at [289, 205] on div "[PERSON_NAME]" at bounding box center [293, 201] width 91 height 18
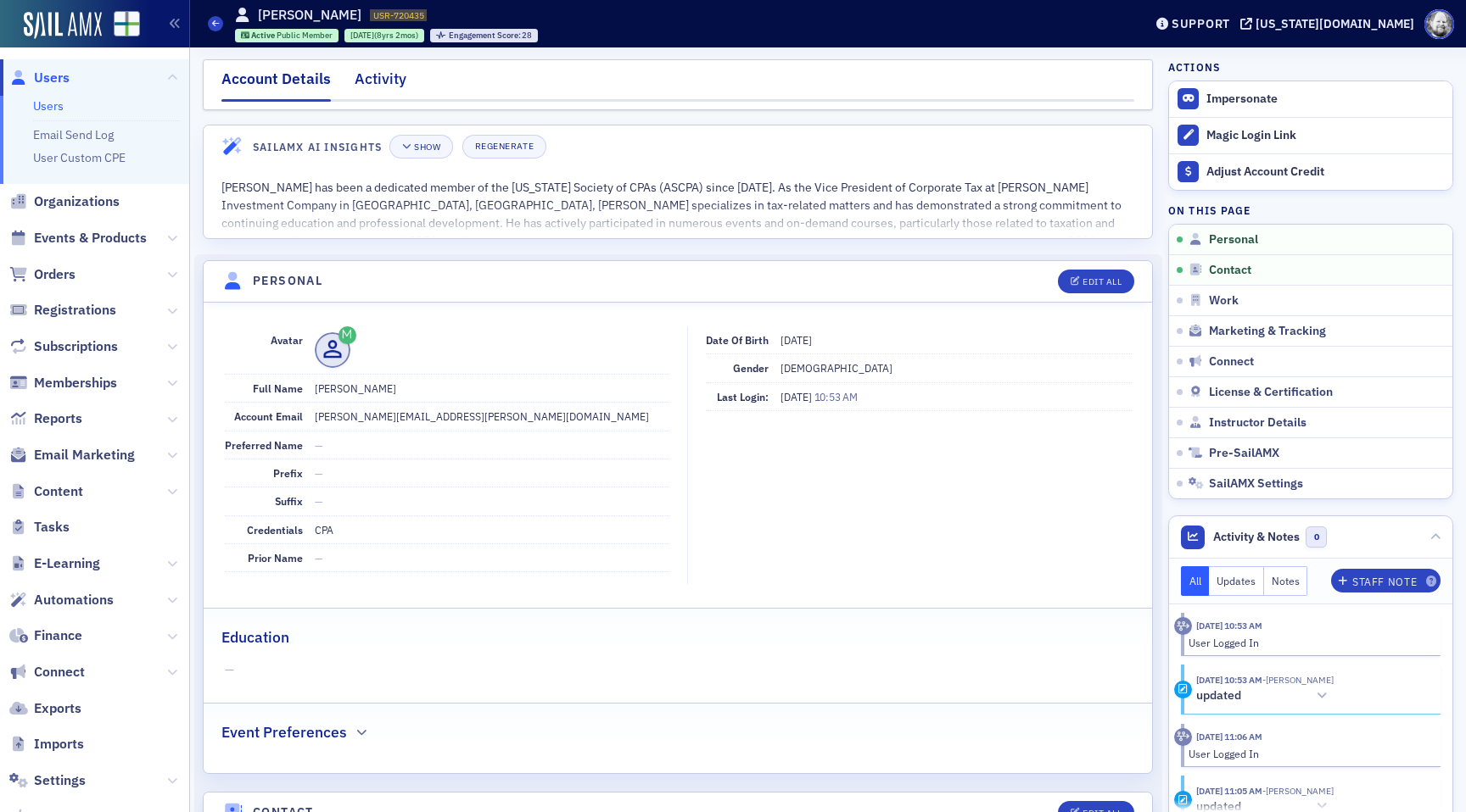
click at [380, 88] on div "Activity" at bounding box center [380, 83] width 52 height 32
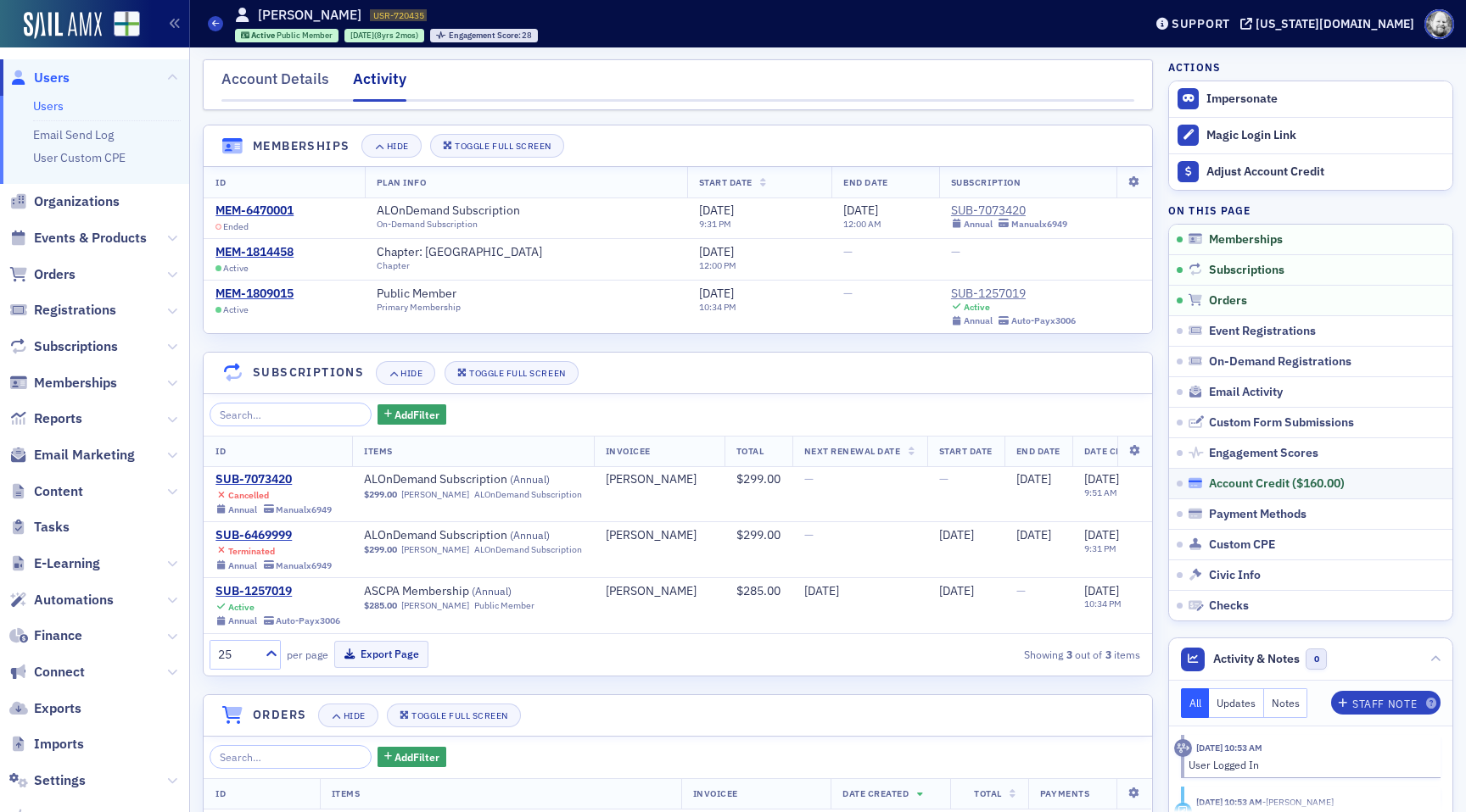
click at [1239, 482] on div "Account Credit ( $160.00 )" at bounding box center [1277, 483] width 136 height 15
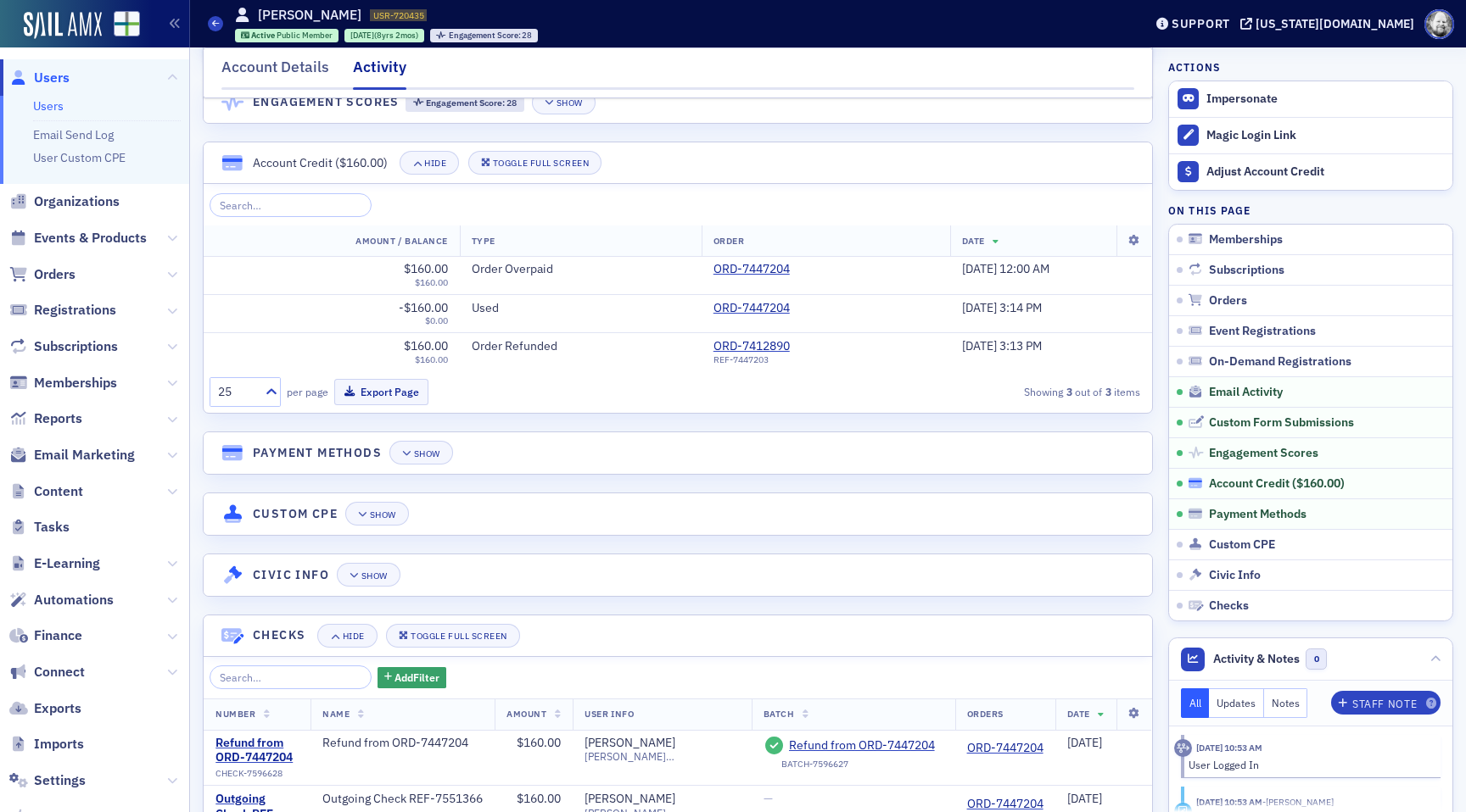
scroll to position [3218, 0]
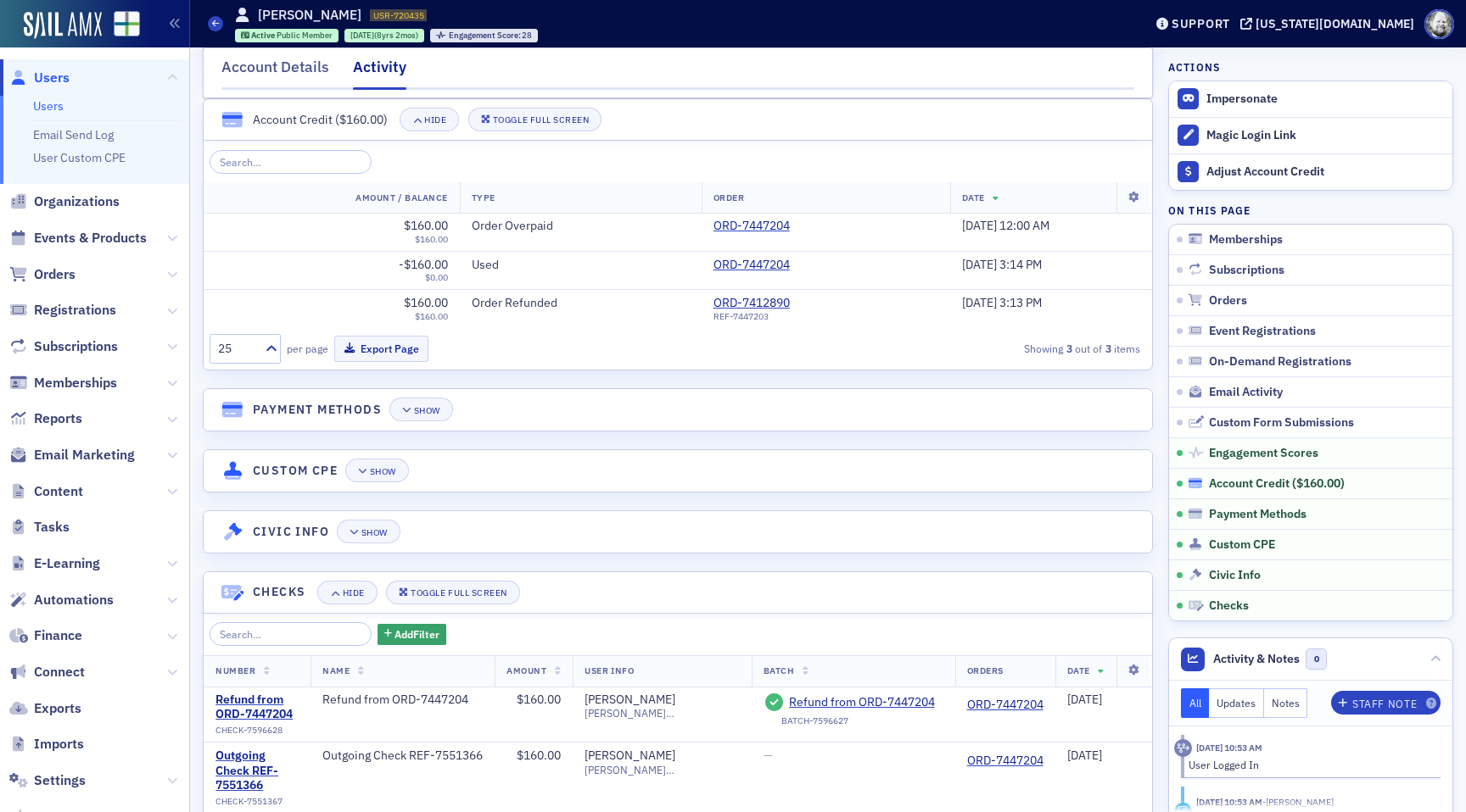
click at [1228, 486] on div "Account Credit ( $160.00 )" at bounding box center [1277, 483] width 136 height 15
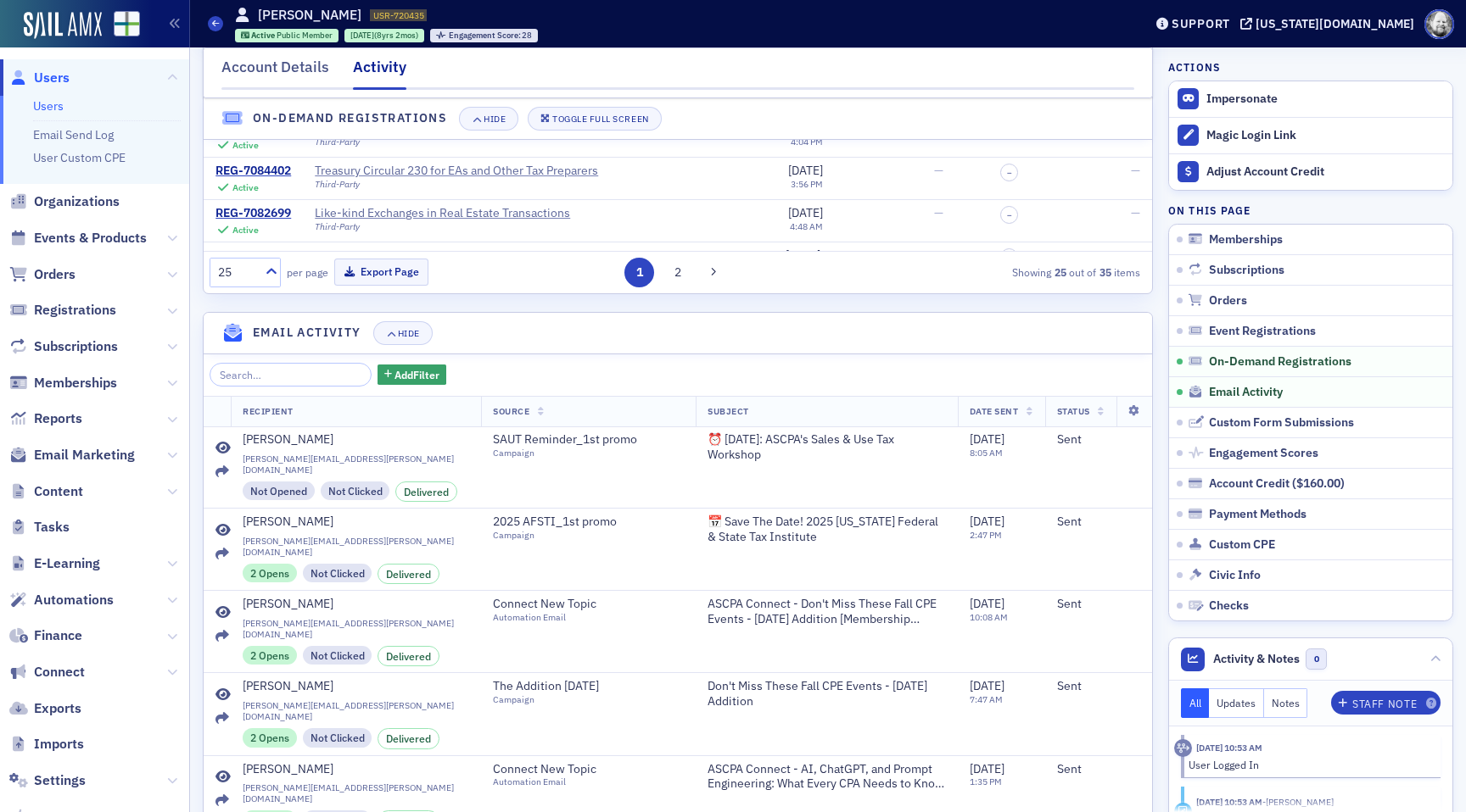
scroll to position [2007, 0]
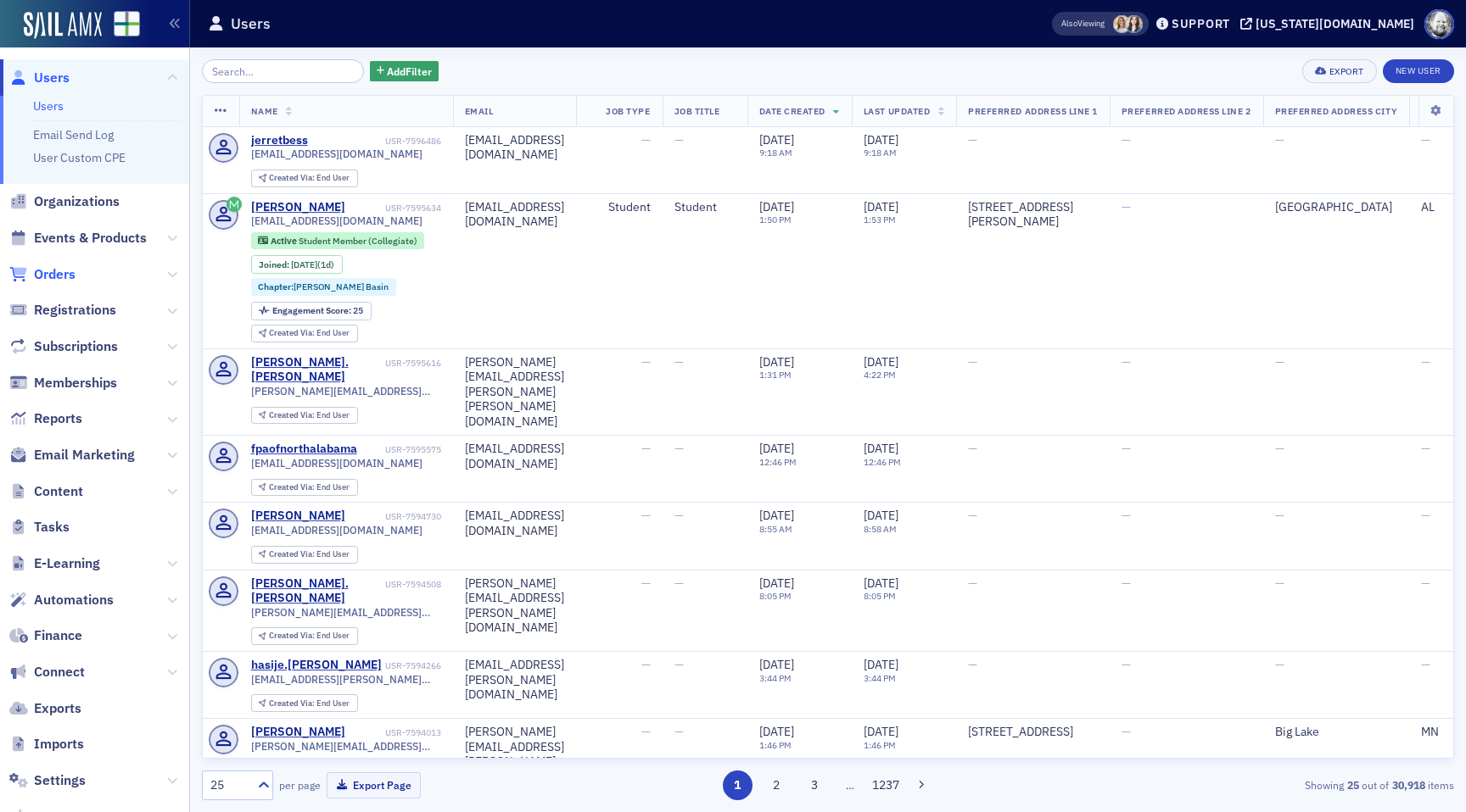
click at [61, 279] on span "Orders" at bounding box center [54, 274] width 42 height 19
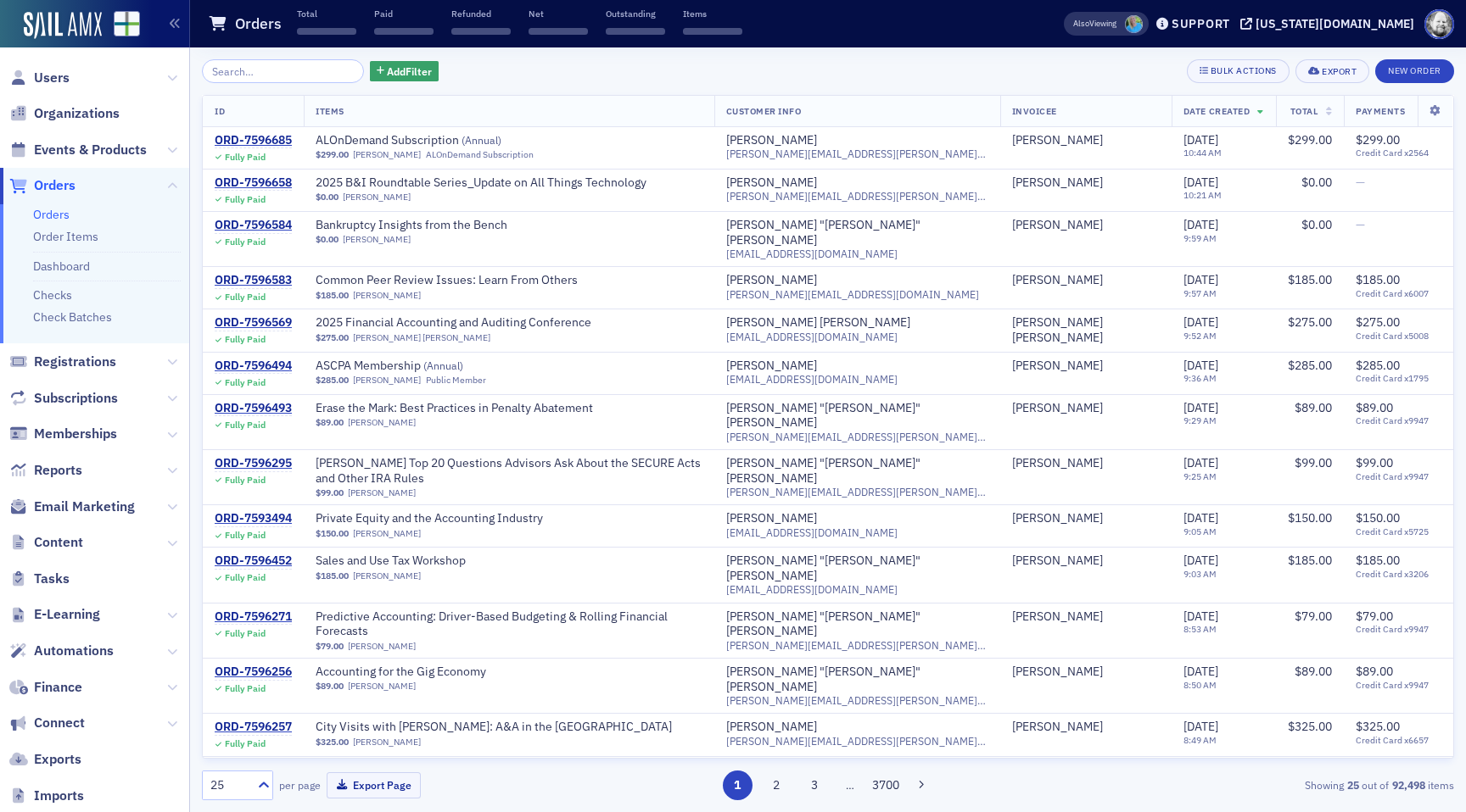
click at [242, 71] on input "search" at bounding box center [283, 72] width 162 height 24
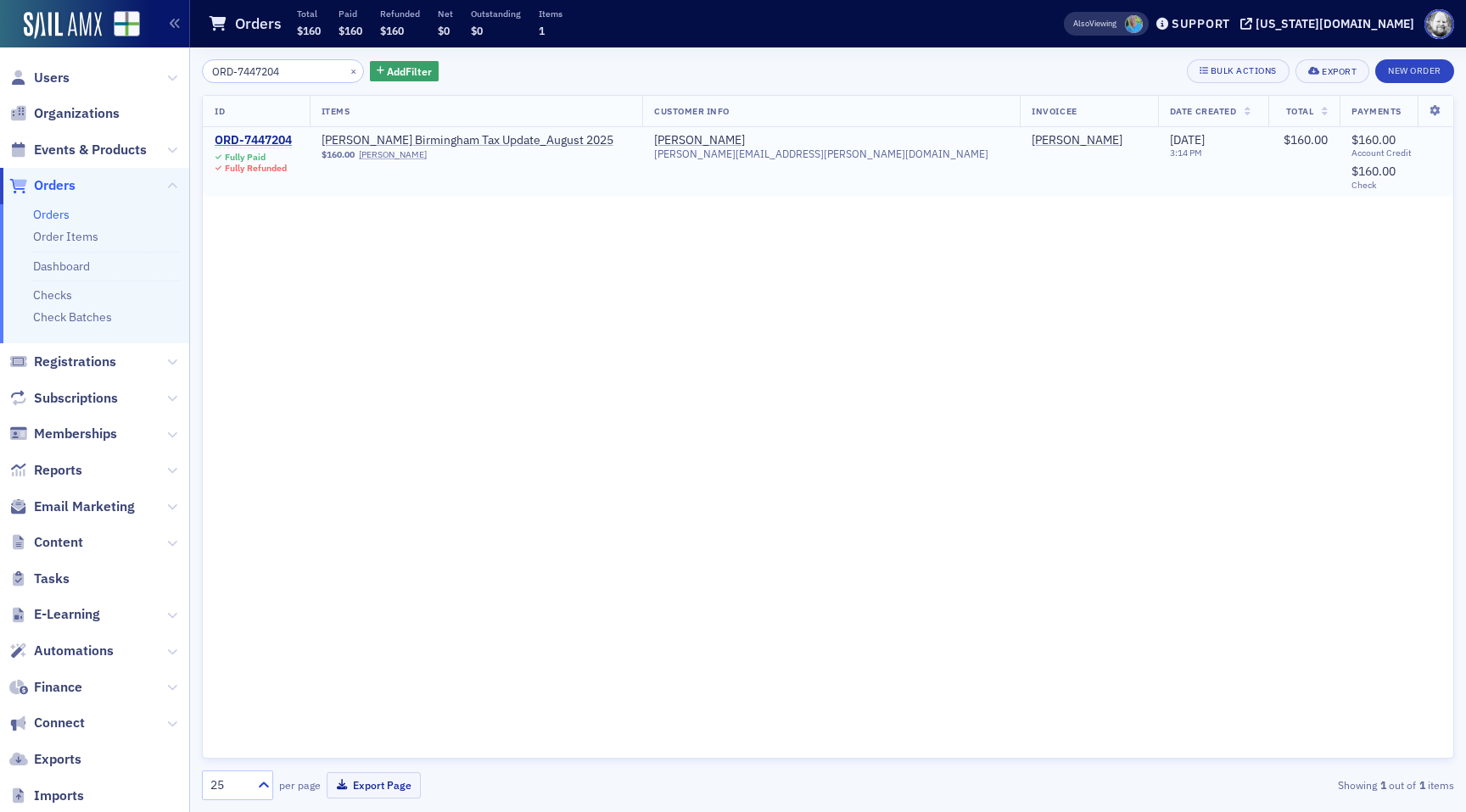
type input "ORD-7447204"
click at [260, 139] on div "ORD-7447204" at bounding box center [253, 140] width 77 height 15
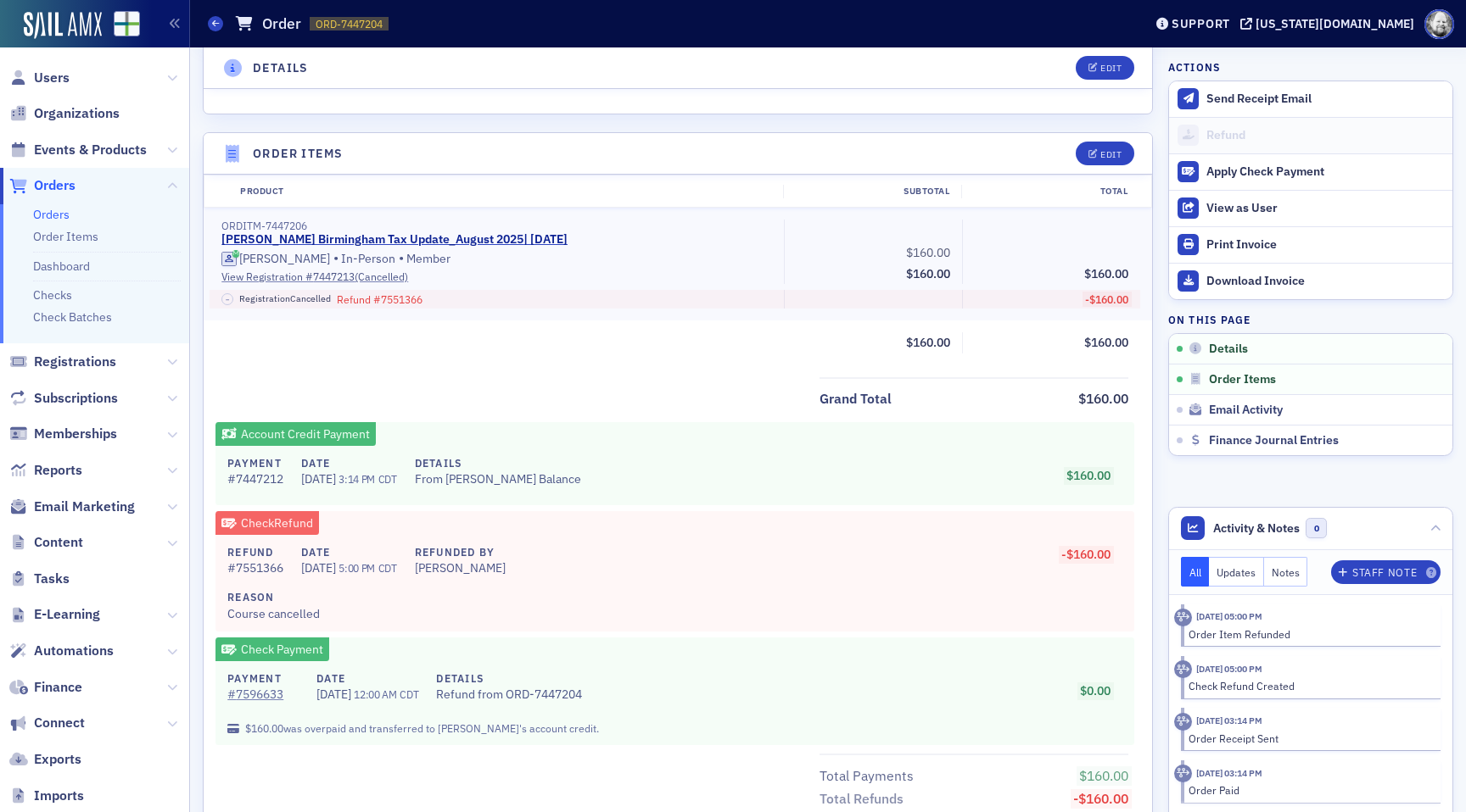
scroll to position [498, 0]
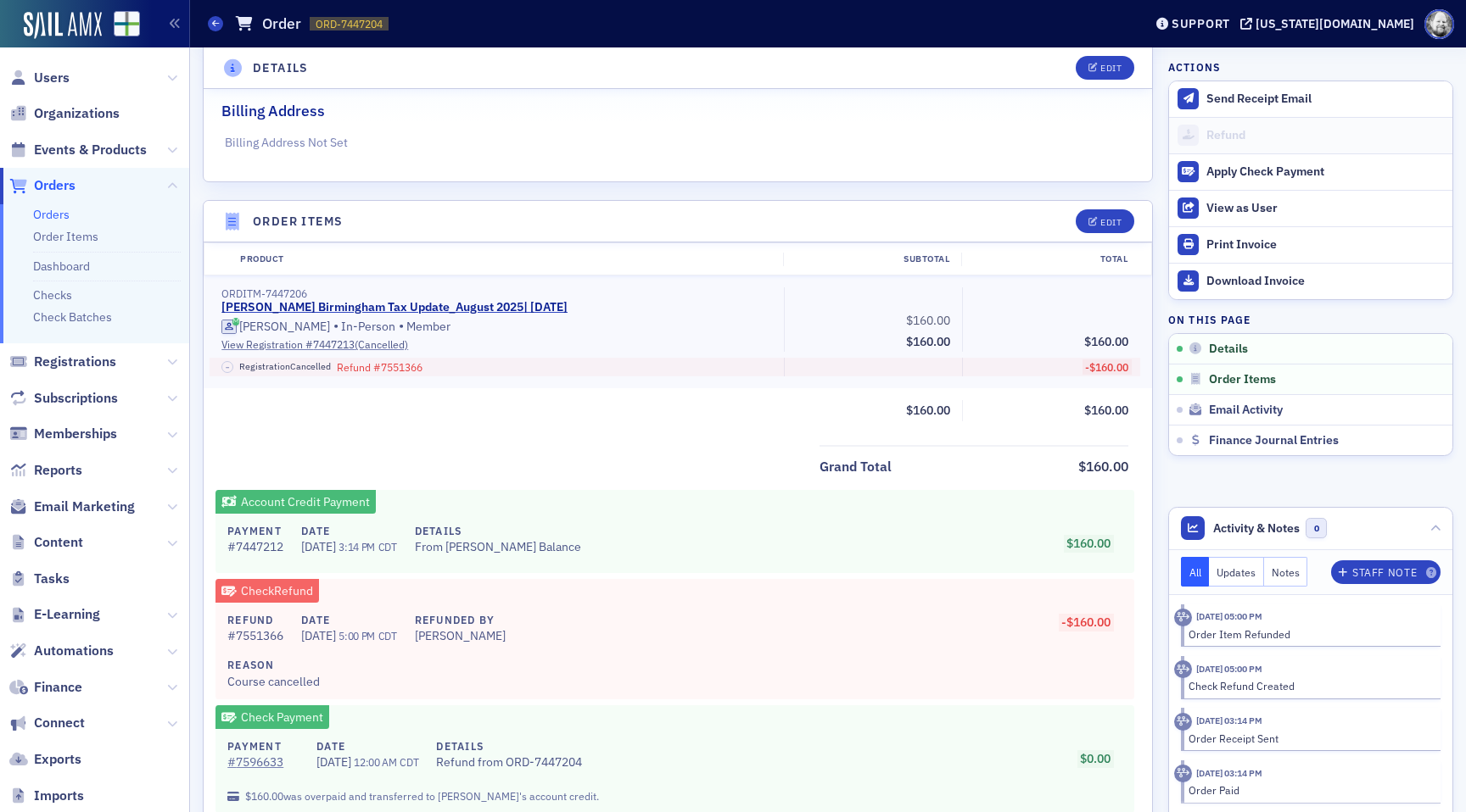
scroll to position [430, 0]
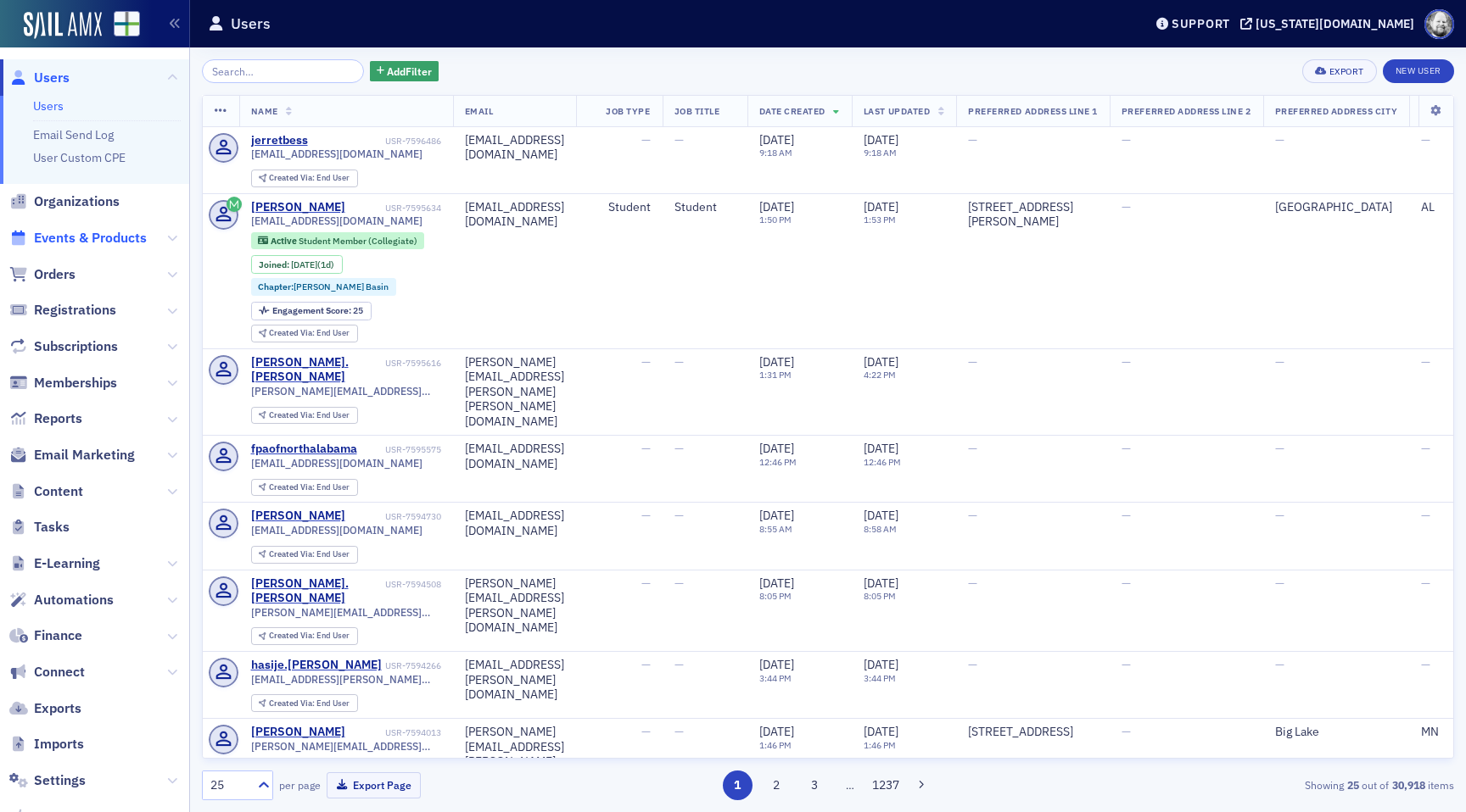
click at [98, 237] on span "Events & Products" at bounding box center [90, 238] width 113 height 19
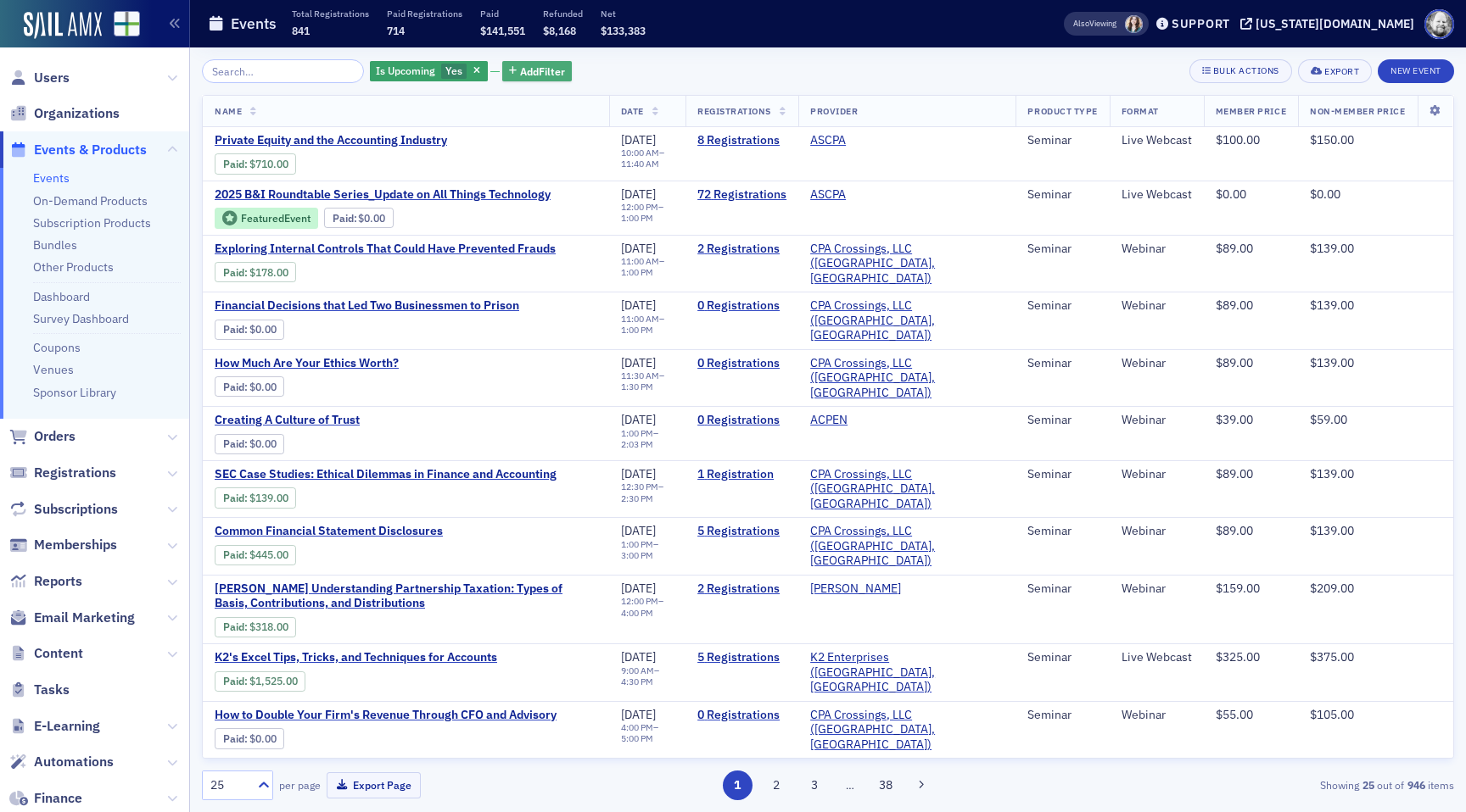
click at [517, 61] on button "Add Filter" at bounding box center [537, 71] width 70 height 21
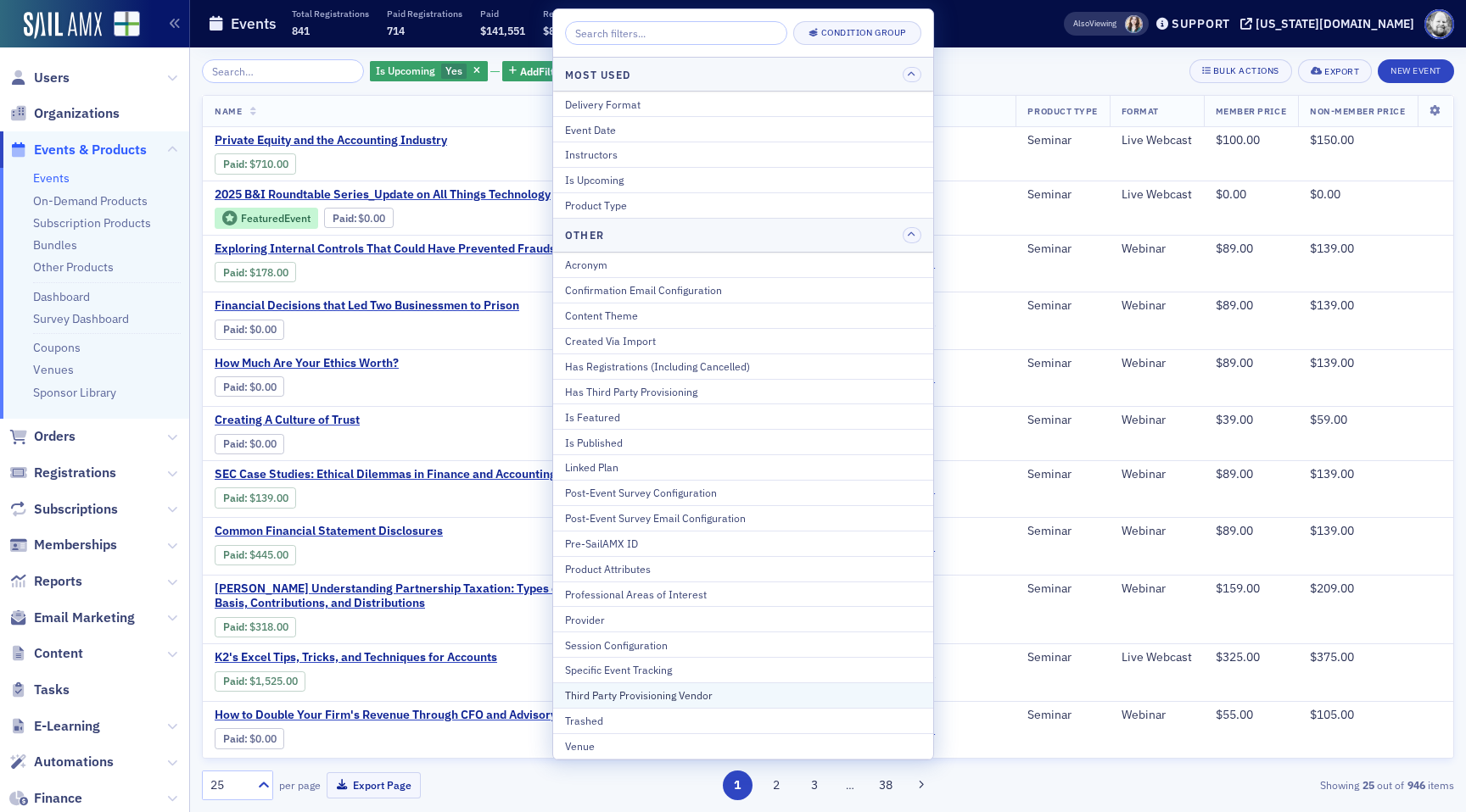
click at [690, 691] on div "Third Party Provisioning Vendor" at bounding box center [743, 695] width 356 height 15
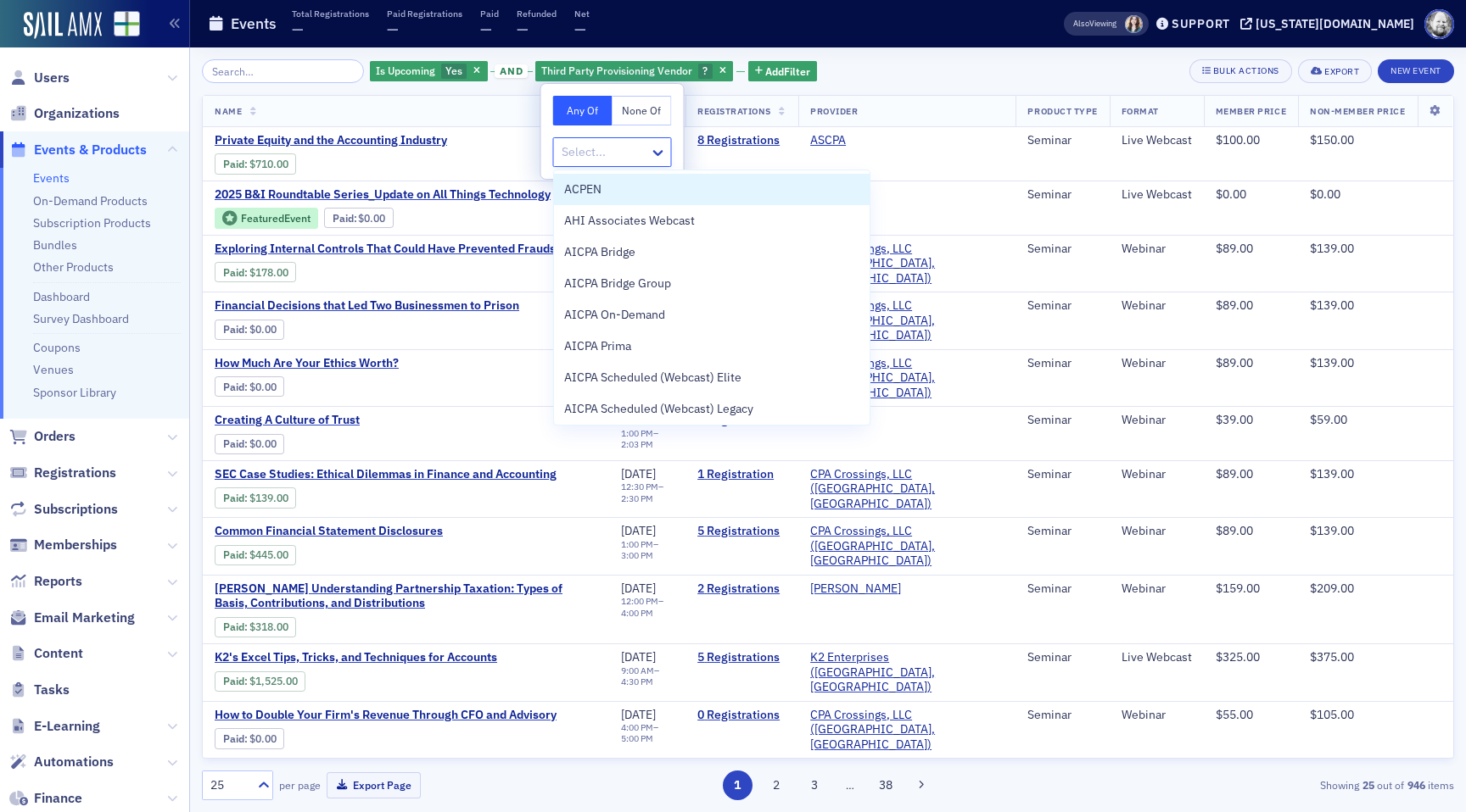
click at [612, 155] on div at bounding box center [603, 151] width 88 height 21
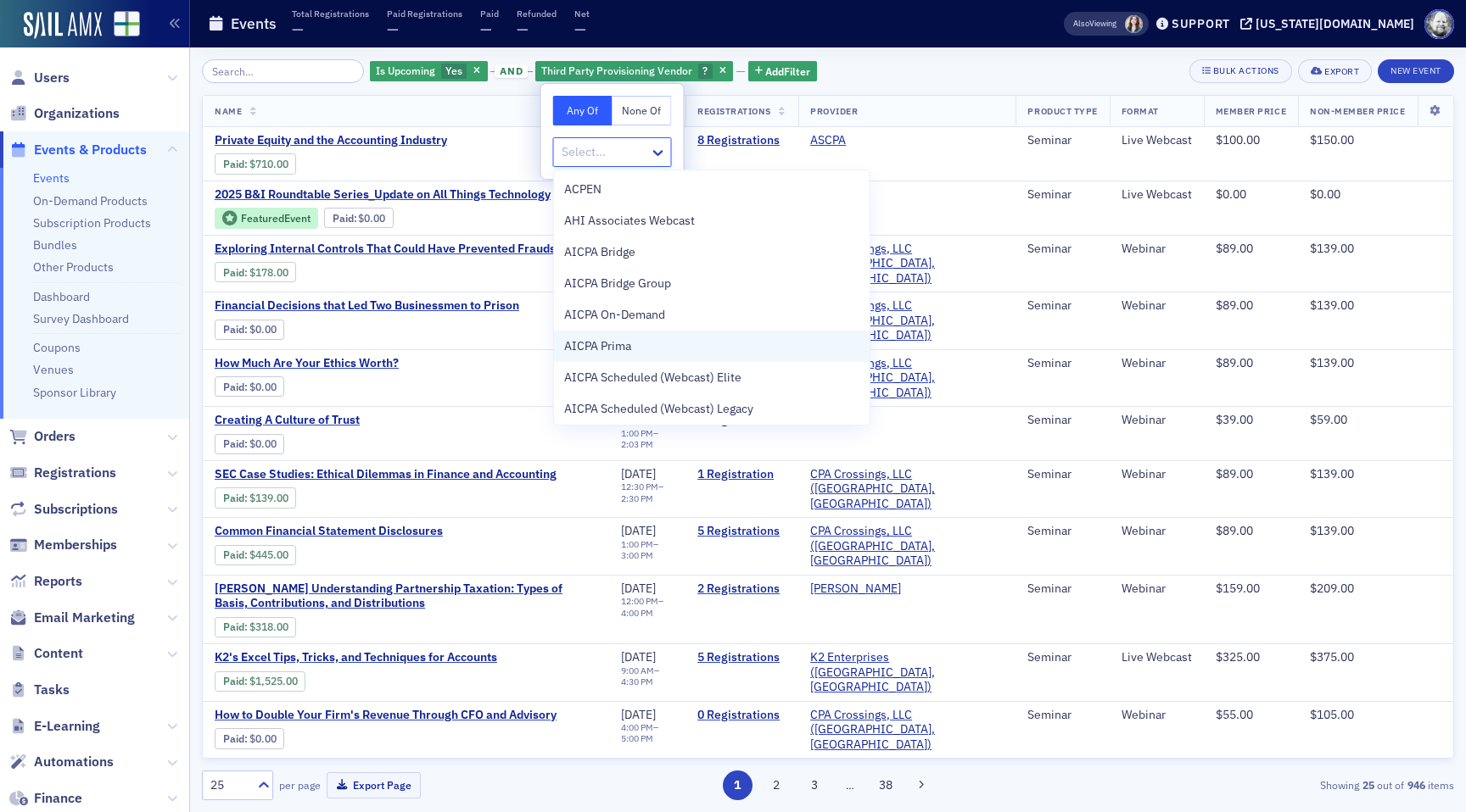
scroll to position [443, 0]
click at [646, 343] on span "Surgent Scheduled" at bounding box center [639, 343] width 150 height 18
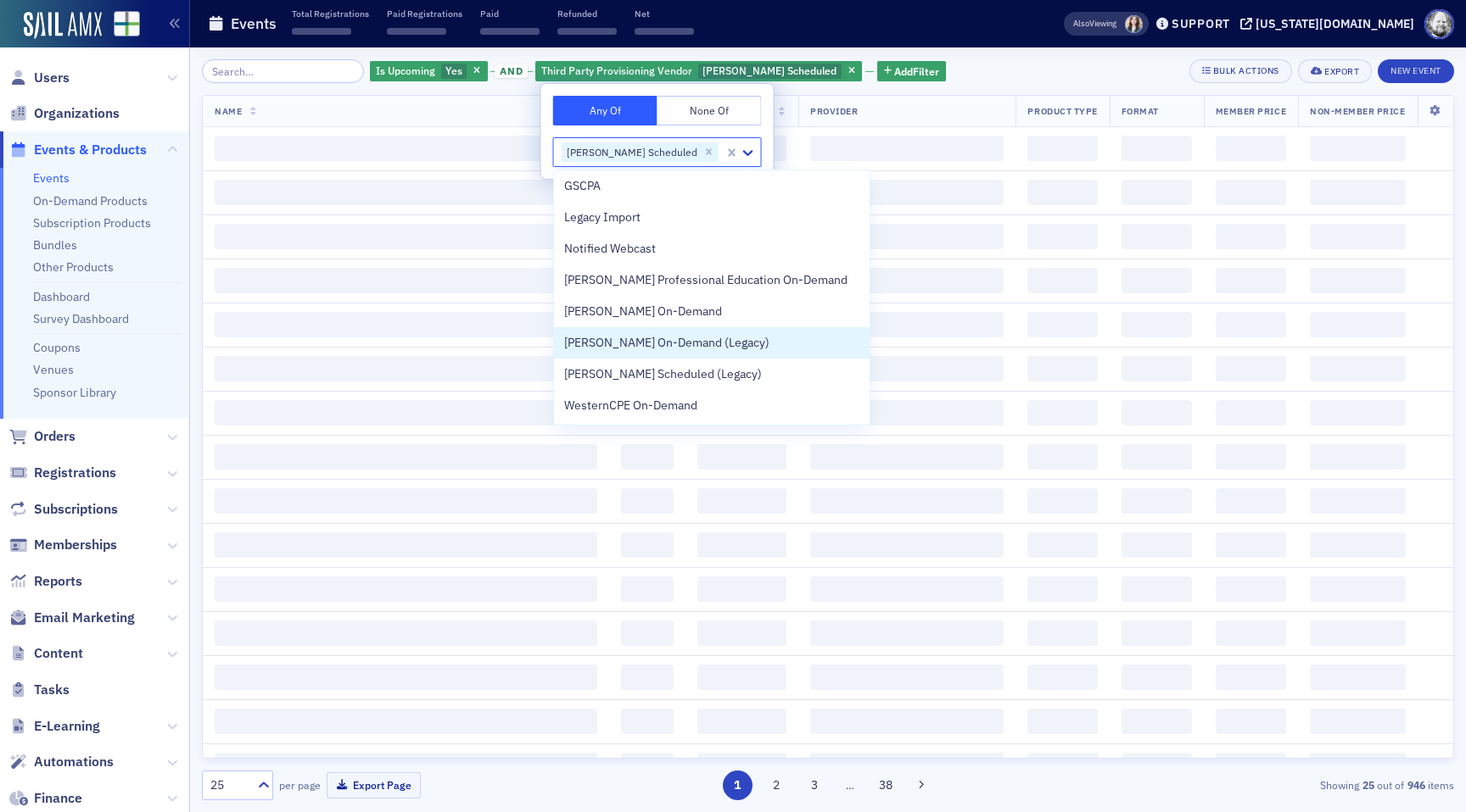
scroll to position [411, 0]
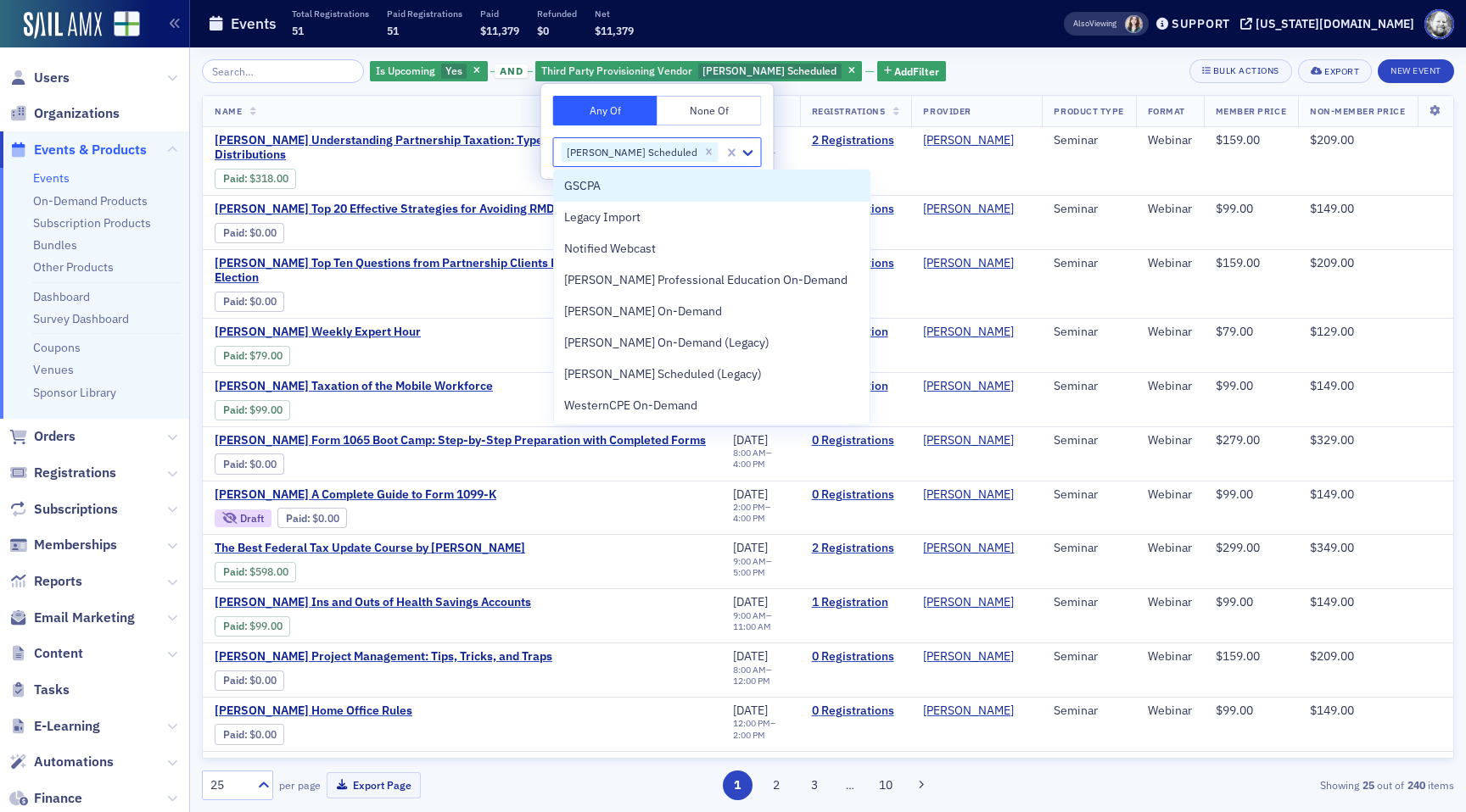
click at [933, 43] on div "Events Total Registrations 51 Paid Registrations 51 Paid $11,379 Refunded $0 Ne…" at bounding box center [609, 24] width 802 height 45
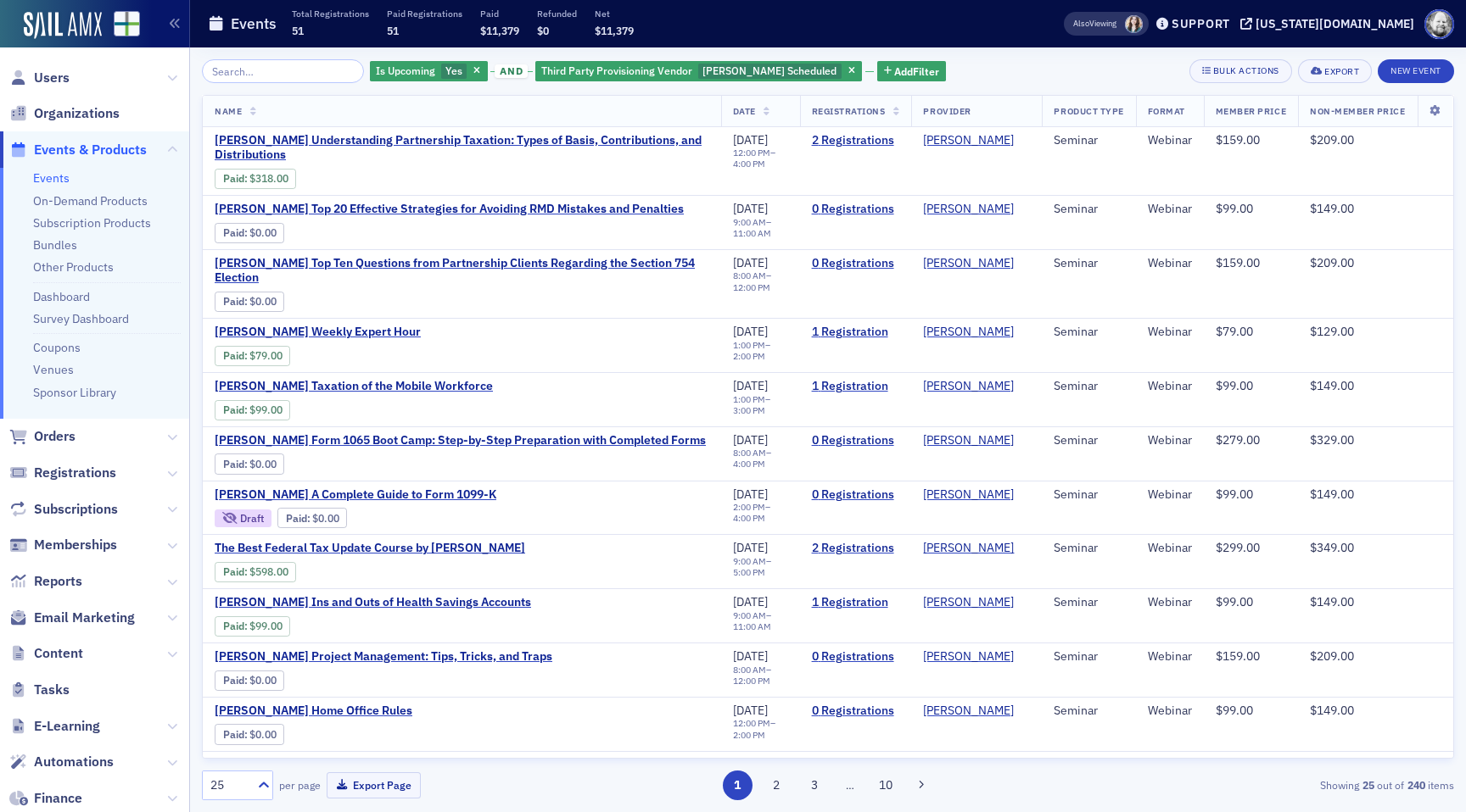
click at [898, 106] on th "Registrations" at bounding box center [856, 111] width 112 height 32
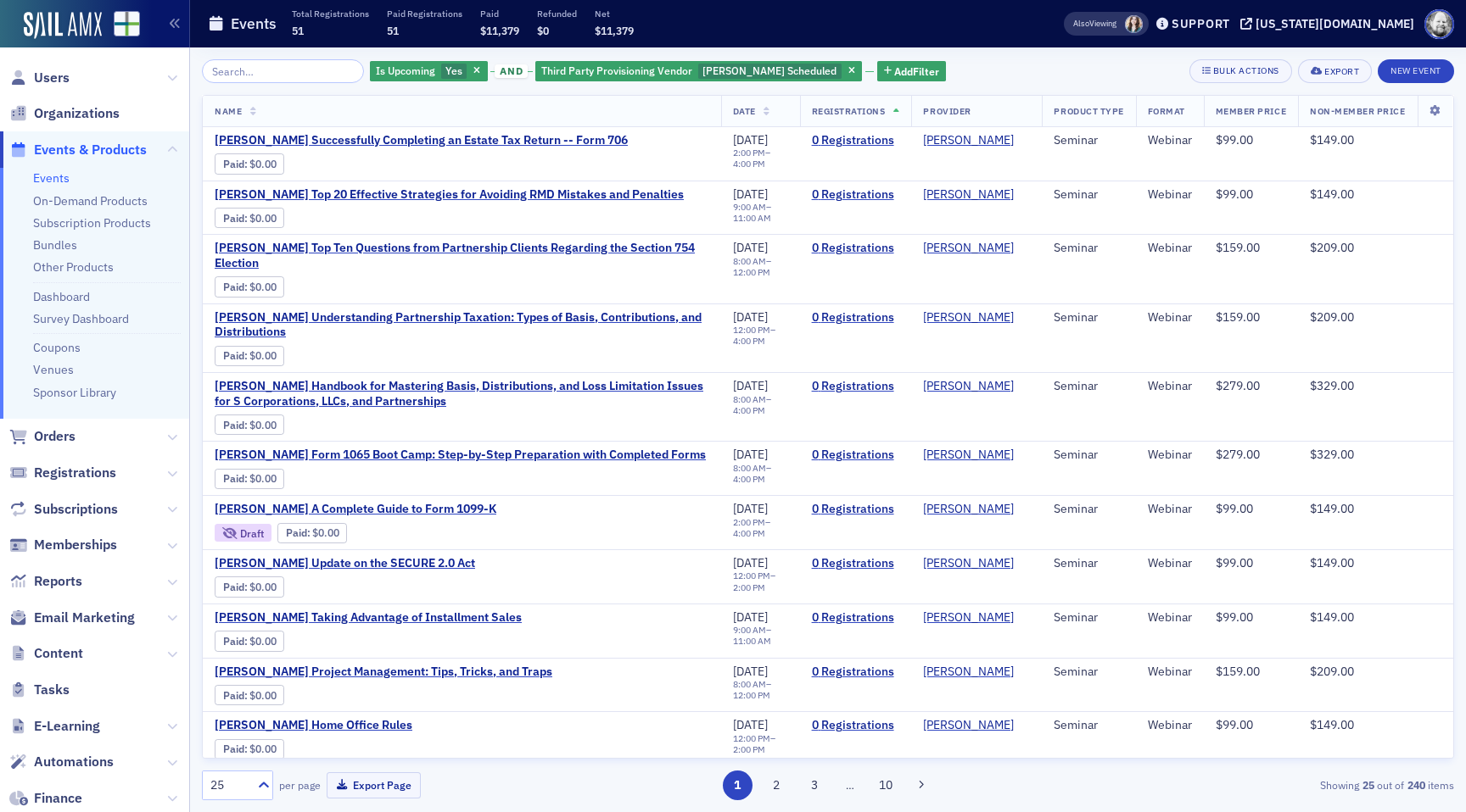
click at [895, 112] on icon at bounding box center [896, 112] width 6 height 9
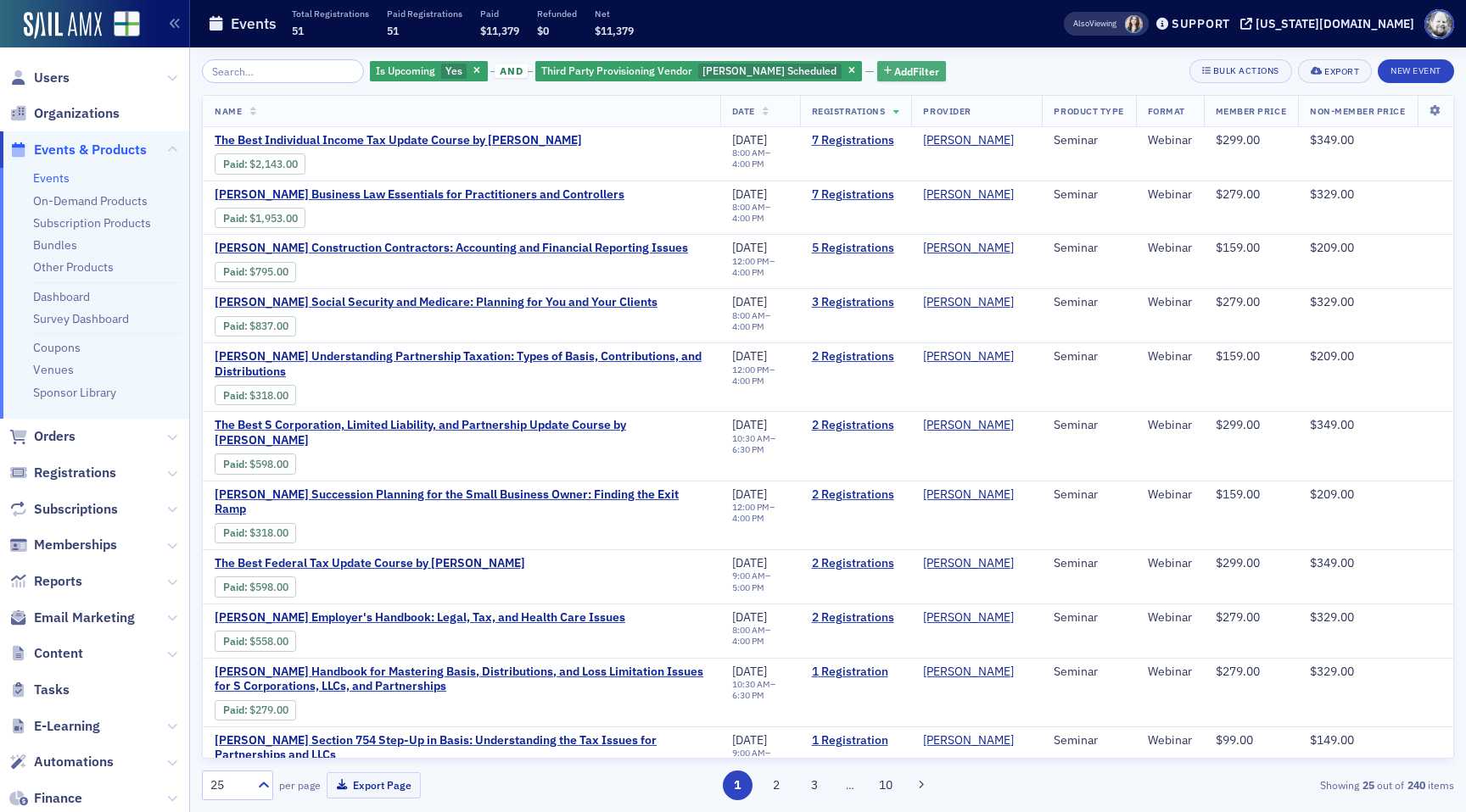
click at [894, 66] on span "Add Filter" at bounding box center [916, 71] width 45 height 15
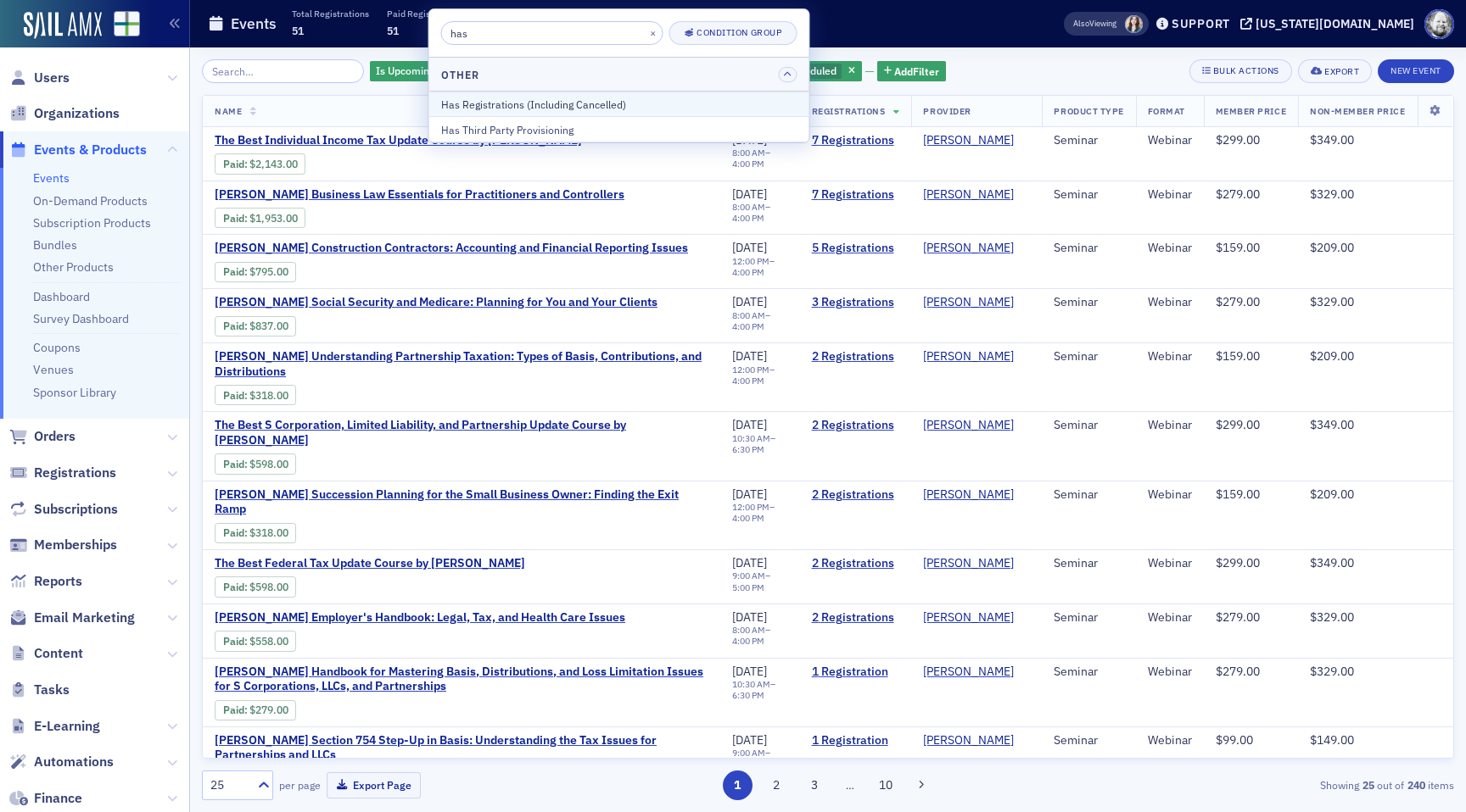
type input "has"
click at [748, 107] on div "Has Registrations (Including Cancelled)" at bounding box center [618, 104] width 356 height 15
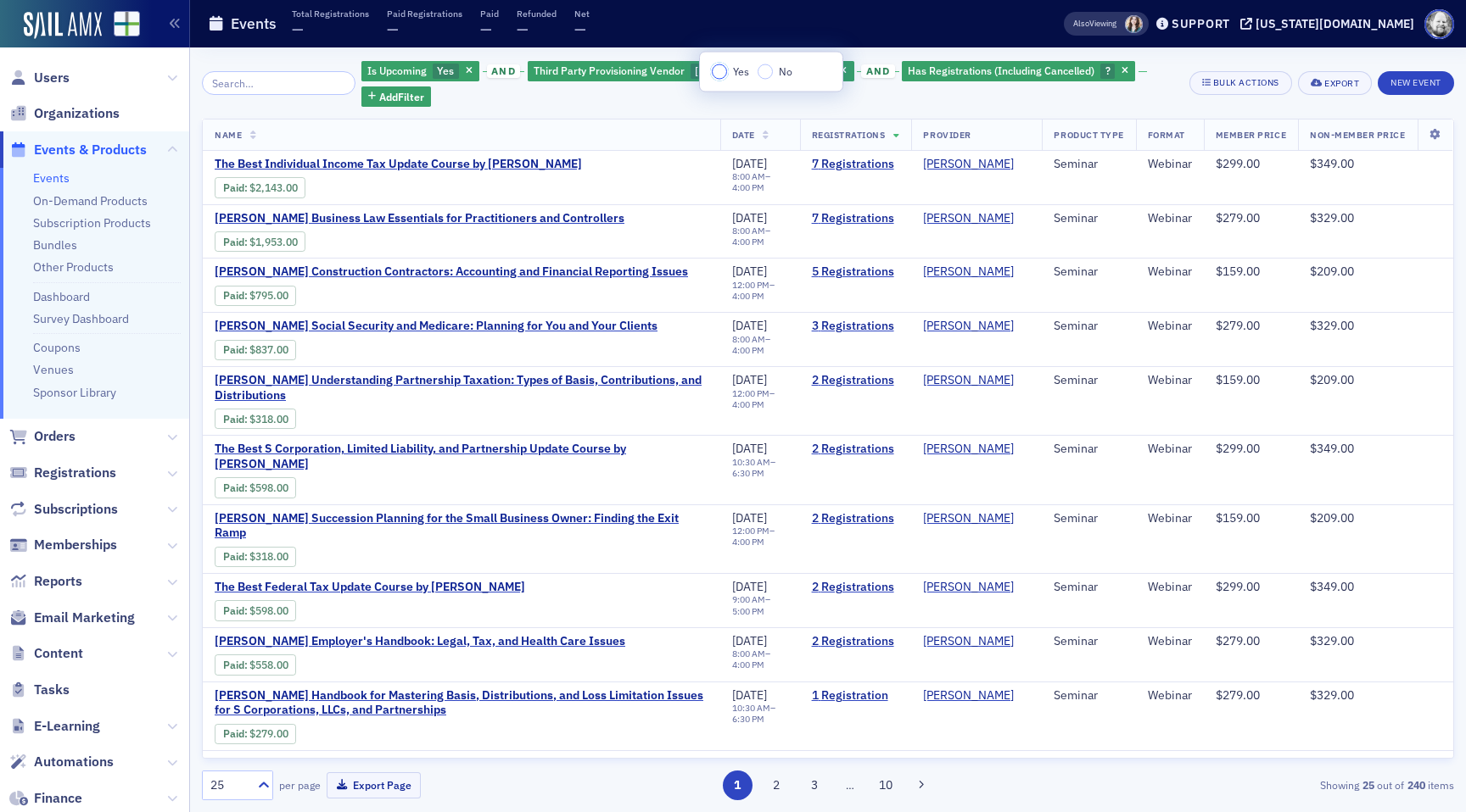
click at [721, 72] on input "Yes" at bounding box center [719, 72] width 15 height 15
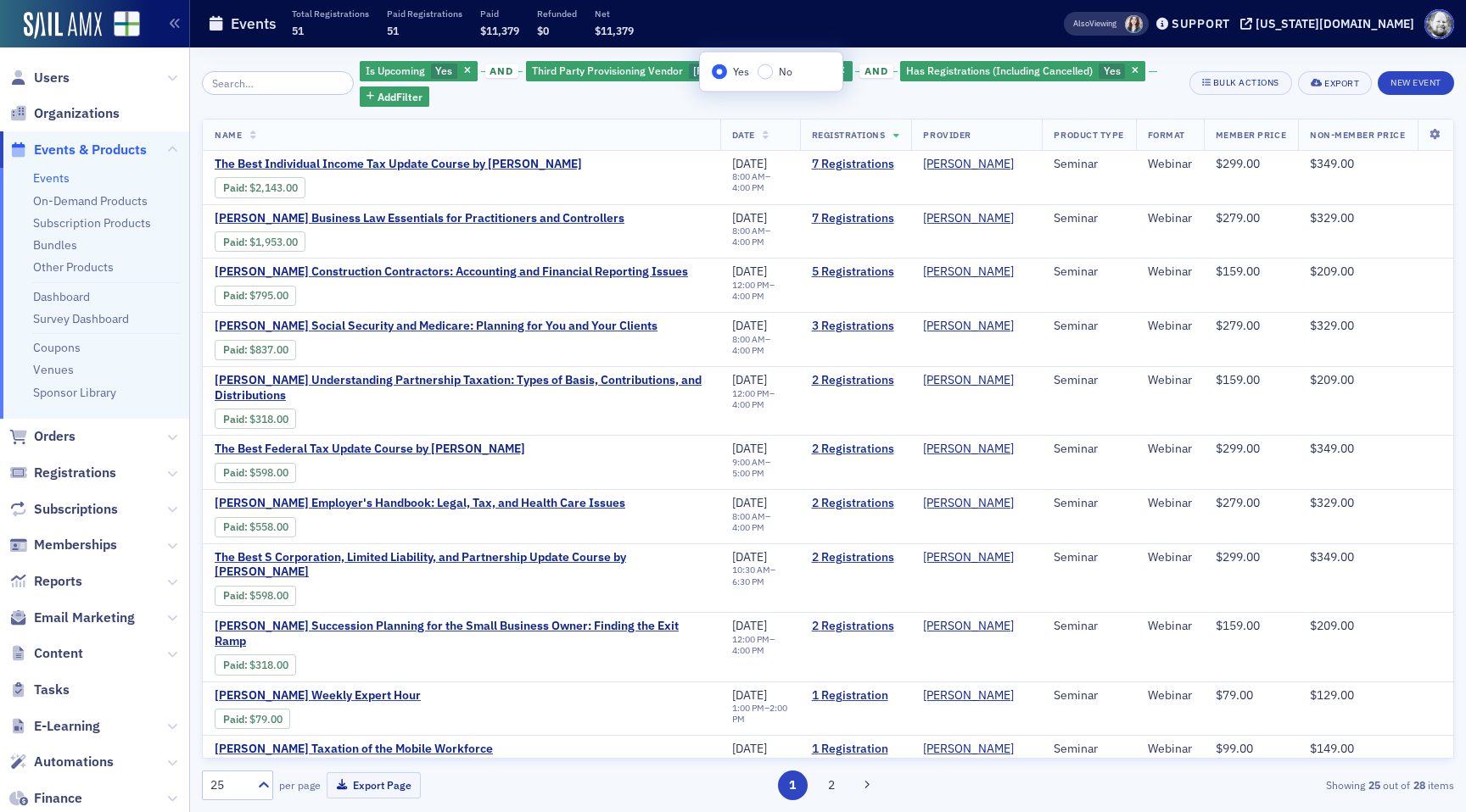
click at [1134, 73] on div "Is Upcoming Yes and Third Party Provisioning Vendor Surgent Scheduled and Has R…" at bounding box center [768, 83] width 817 height 47
click at [1096, 73] on div "Is Upcoming Yes and Third Party Provisioning Vendor Surgent Scheduled and Has R…" at bounding box center [768, 83] width 817 height 47
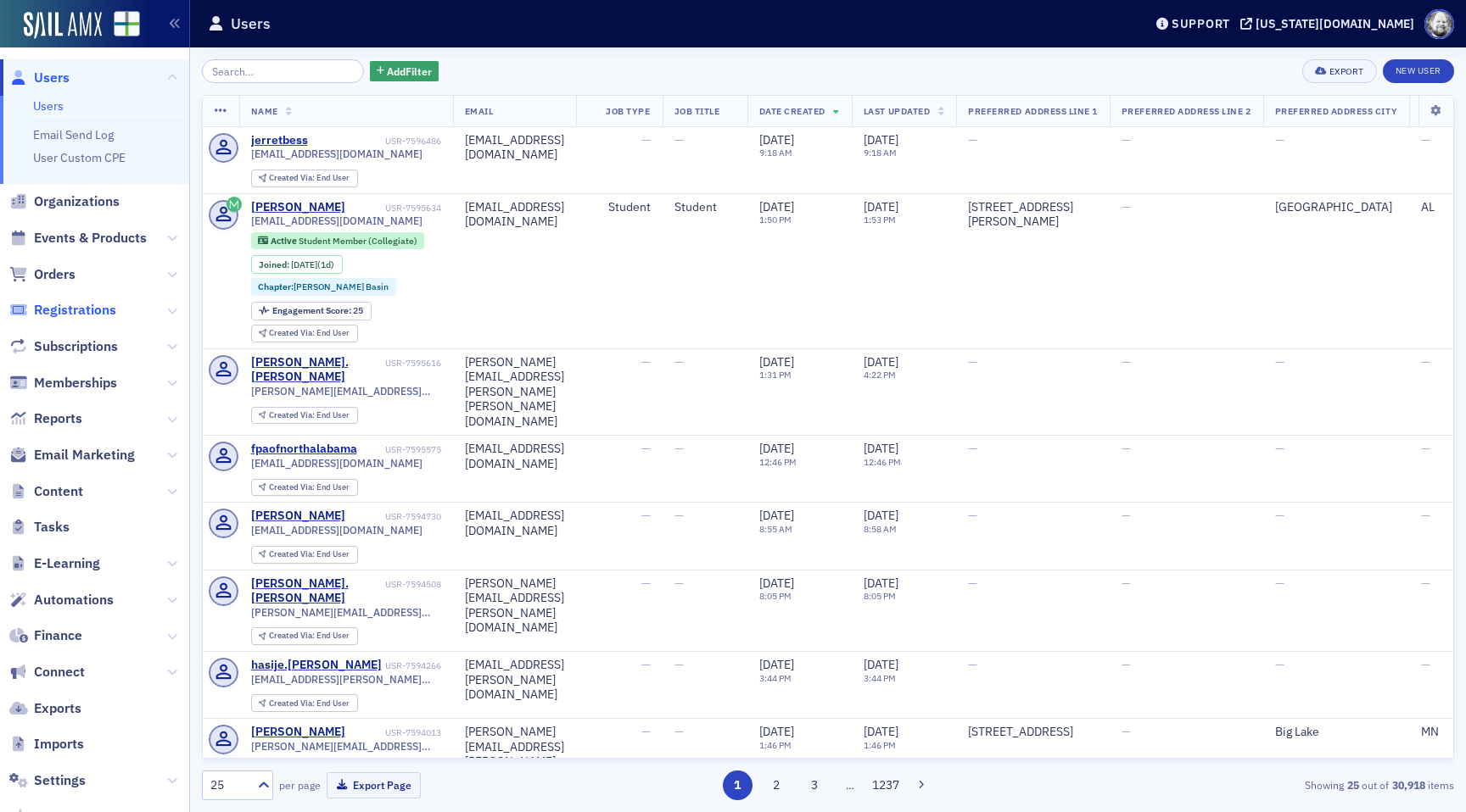
click at [81, 307] on span "Registrations" at bounding box center [74, 310] width 82 height 19
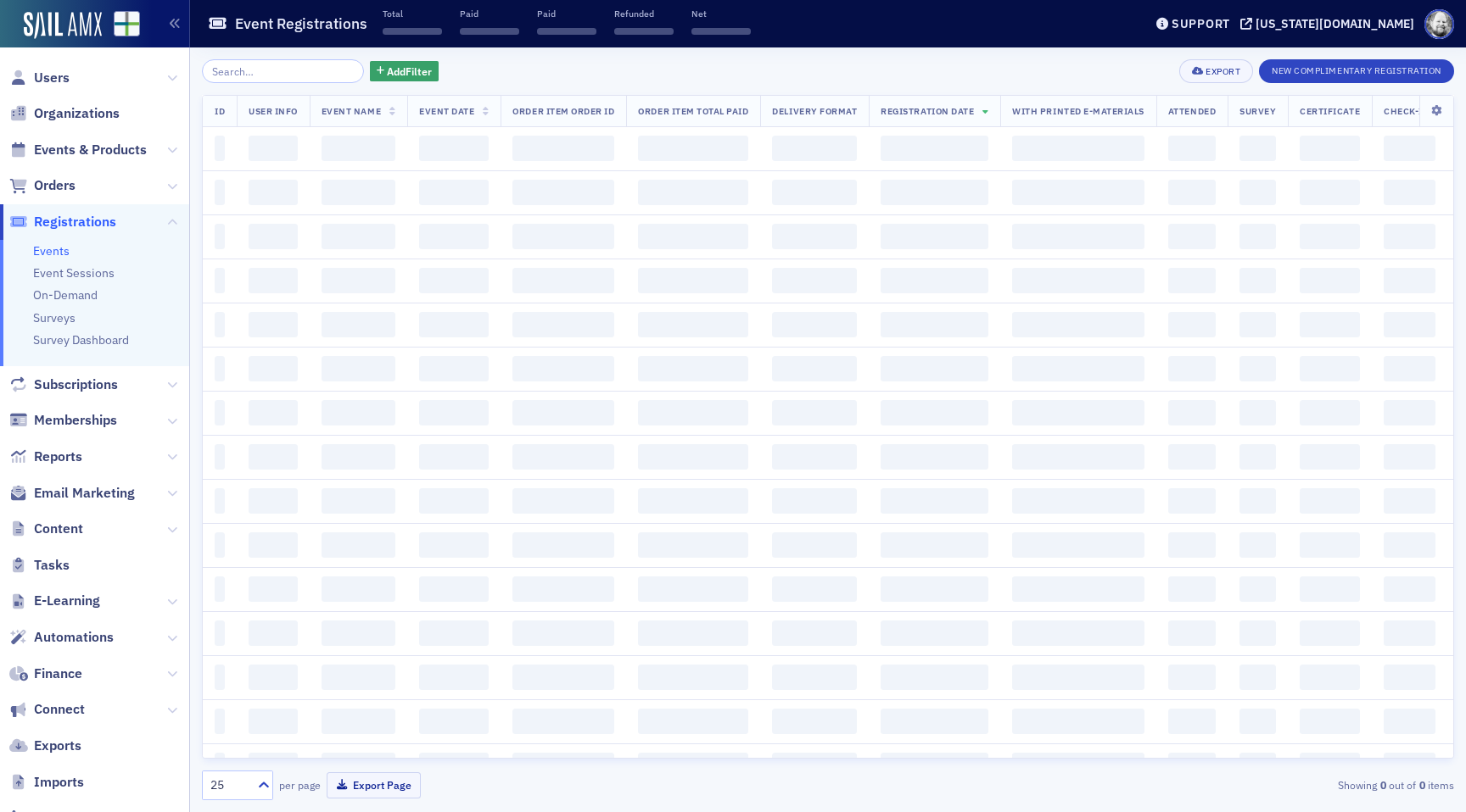
click at [245, 70] on input "search" at bounding box center [283, 72] width 162 height 24
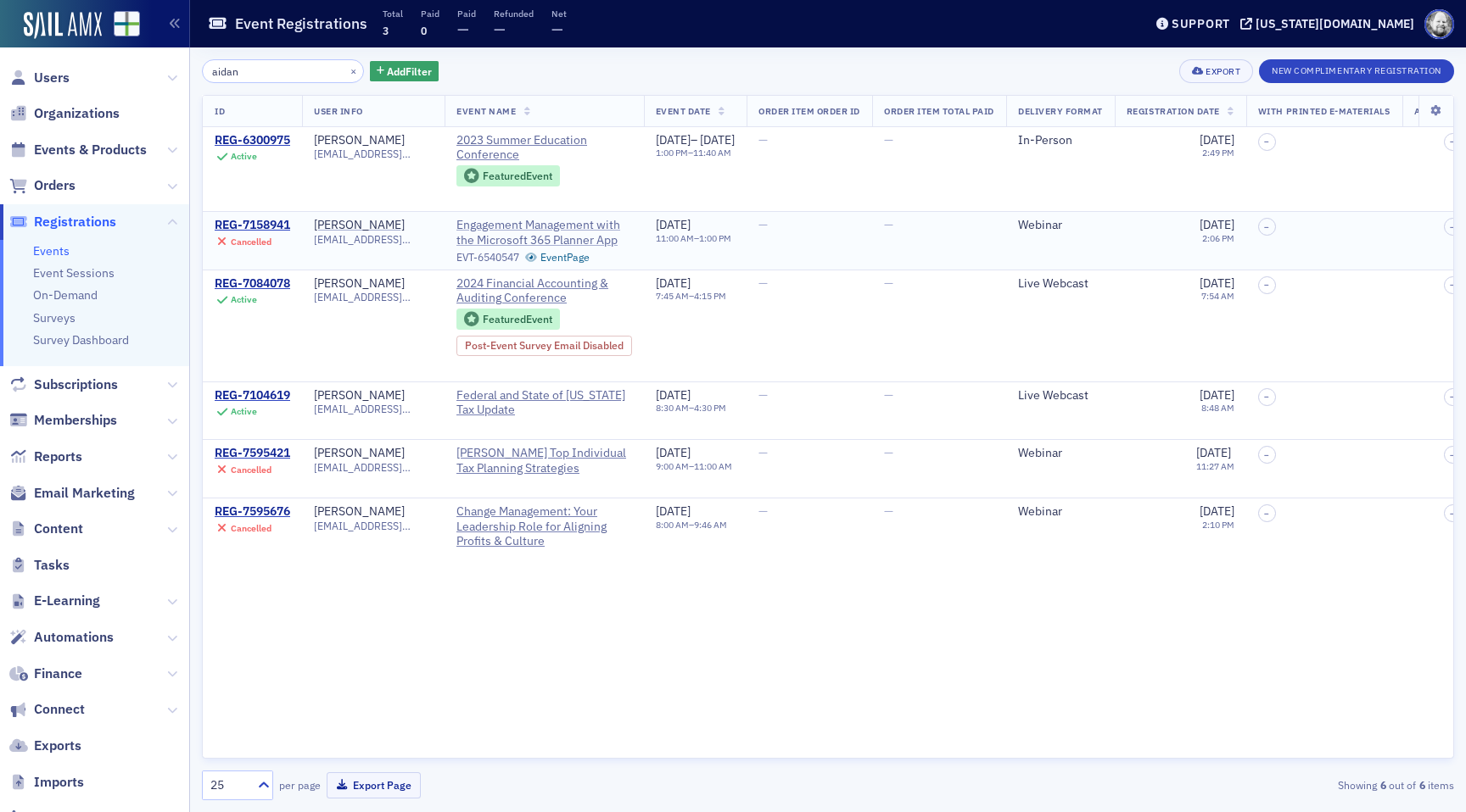
type input "aidan"
click at [521, 225] on span "Engagement Management with the Microsoft 365 Planner App" at bounding box center [544, 233] width 176 height 30
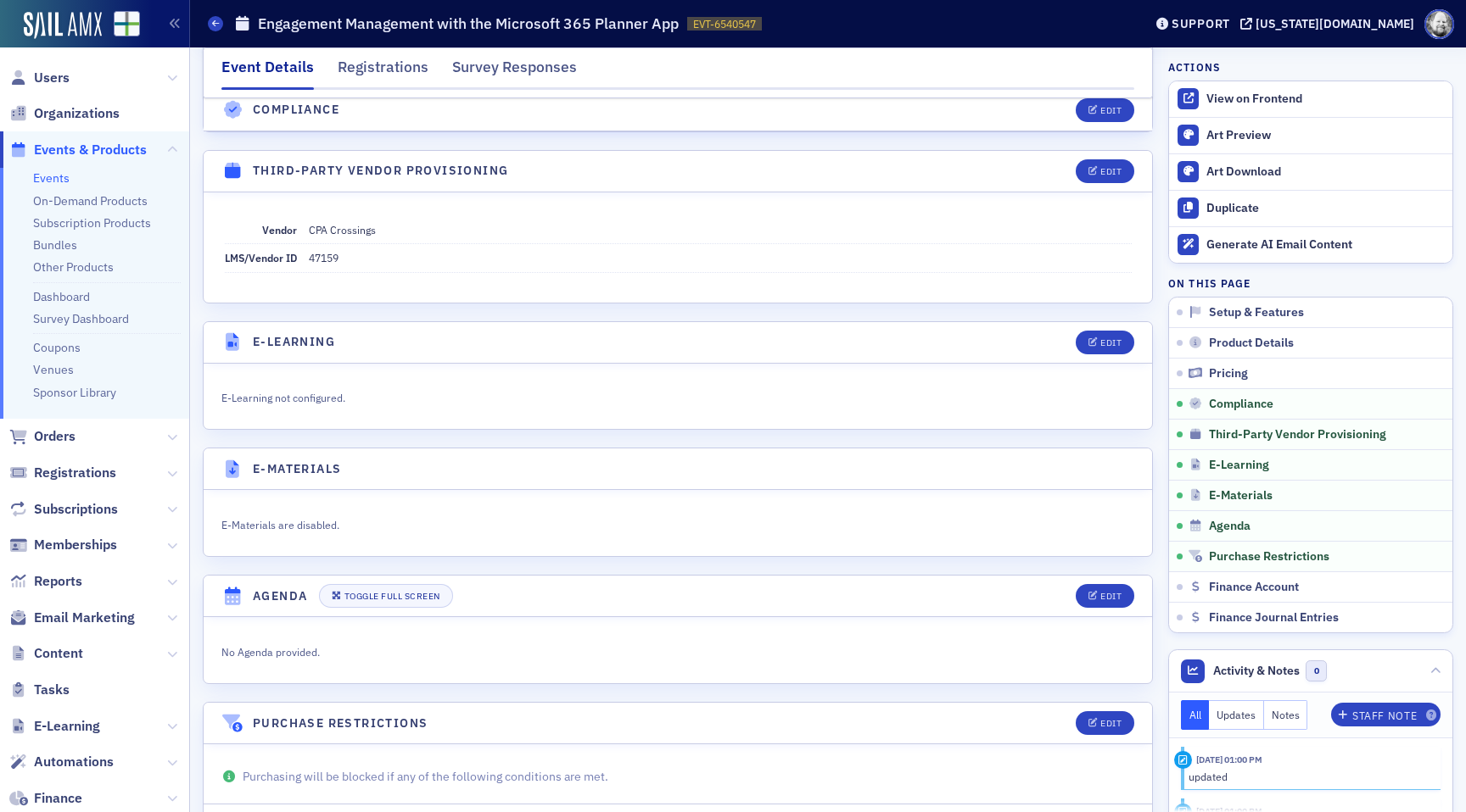
scroll to position [2287, 0]
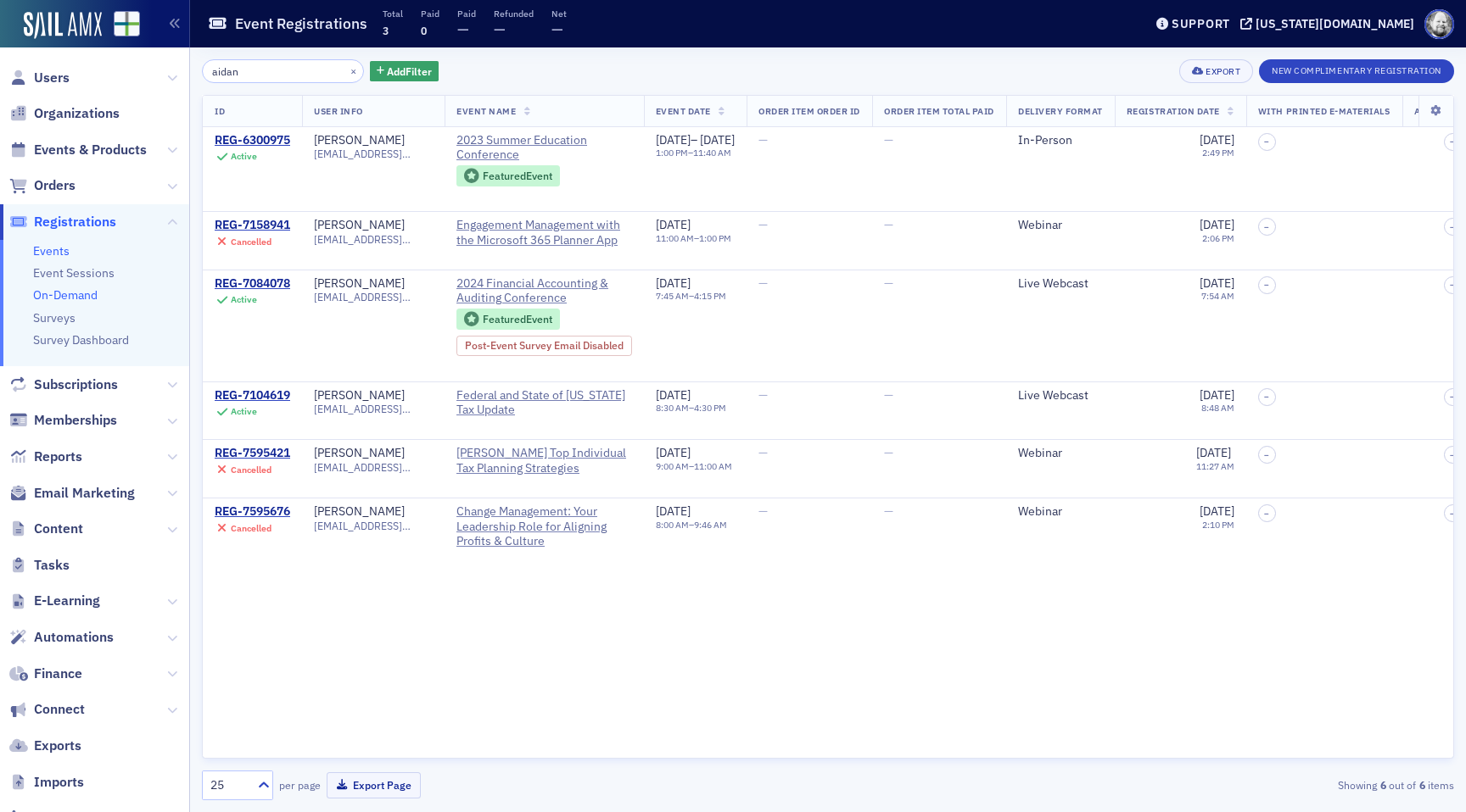
click at [78, 291] on link "On-Demand" at bounding box center [65, 295] width 64 height 15
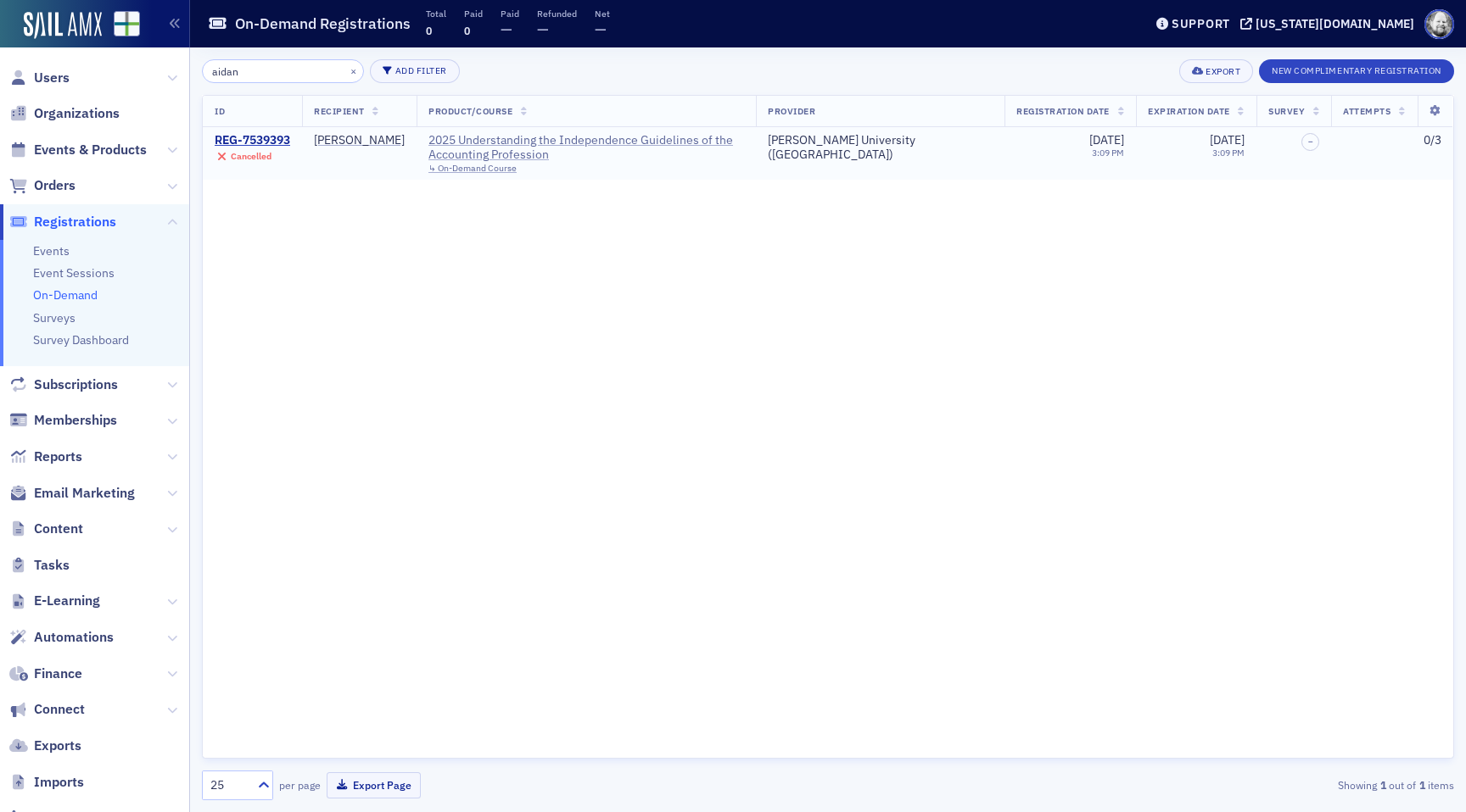
type input "aidan"
click at [517, 139] on div "2025 Understanding the Independence Guidelines of the Accounting Profession" at bounding box center [586, 148] width 315 height 30
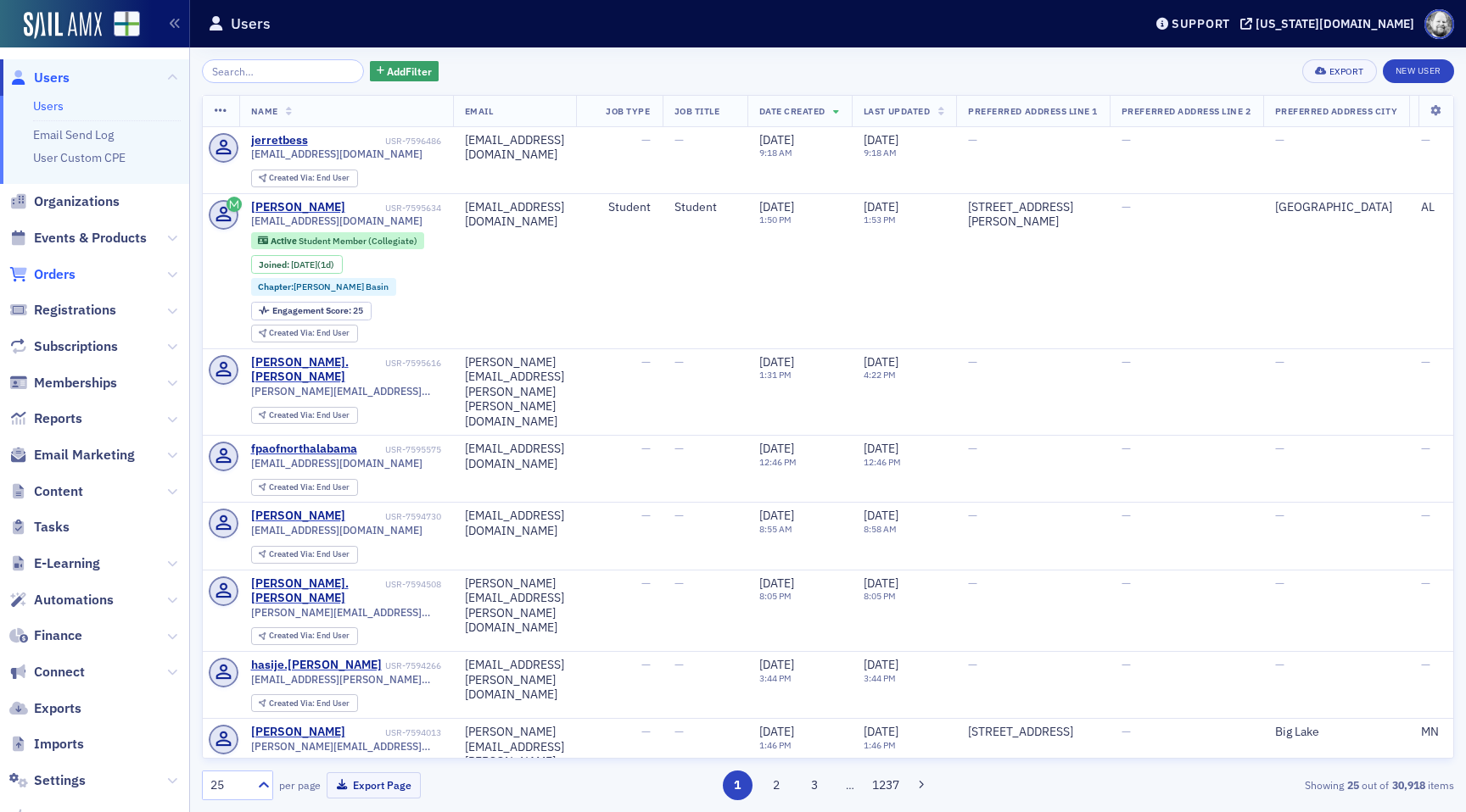
click at [58, 273] on span "Orders" at bounding box center [54, 274] width 42 height 19
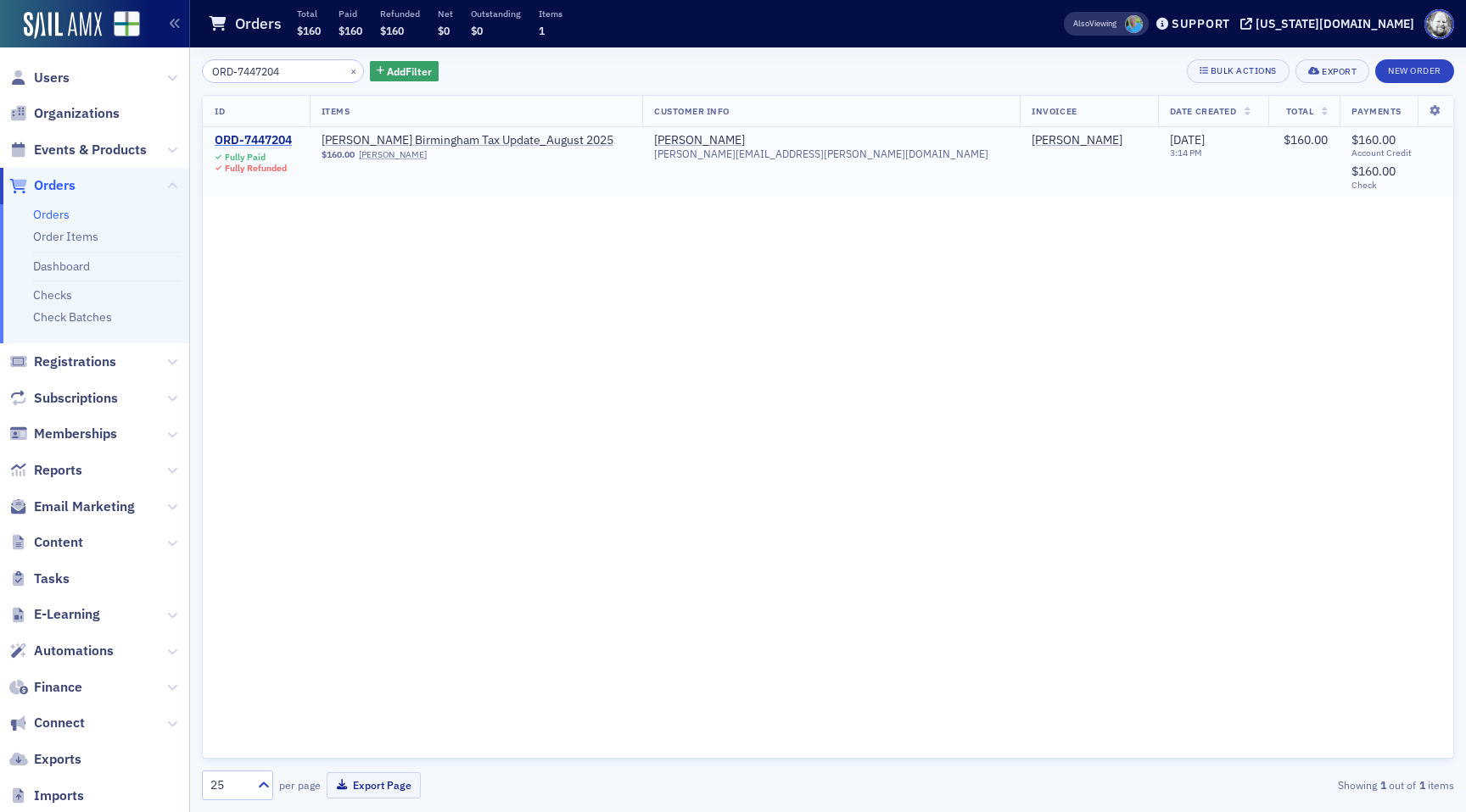
type input "ORD-7447204"
click at [268, 139] on div "ORD-7447204" at bounding box center [253, 140] width 77 height 15
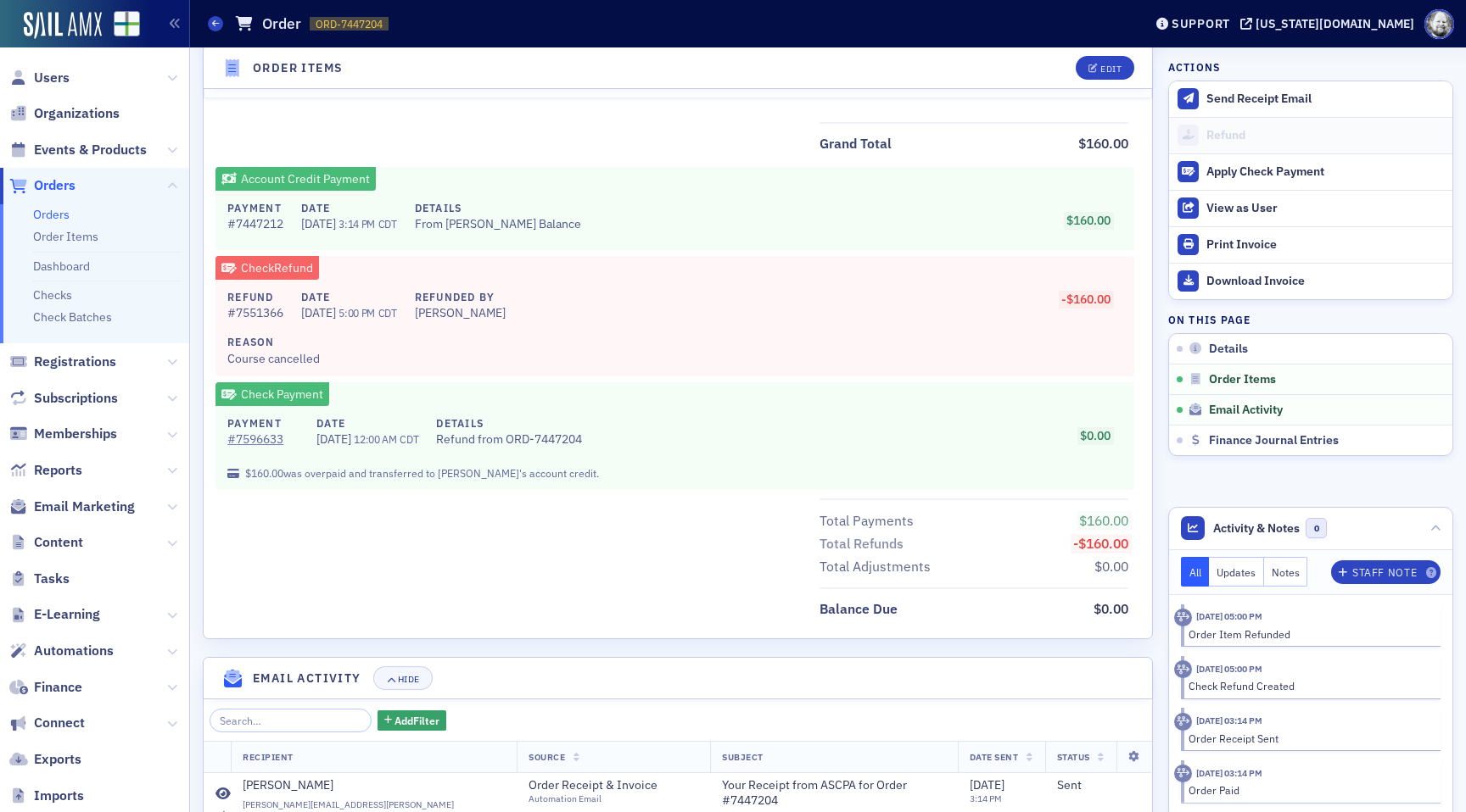
scroll to position [755, 0]
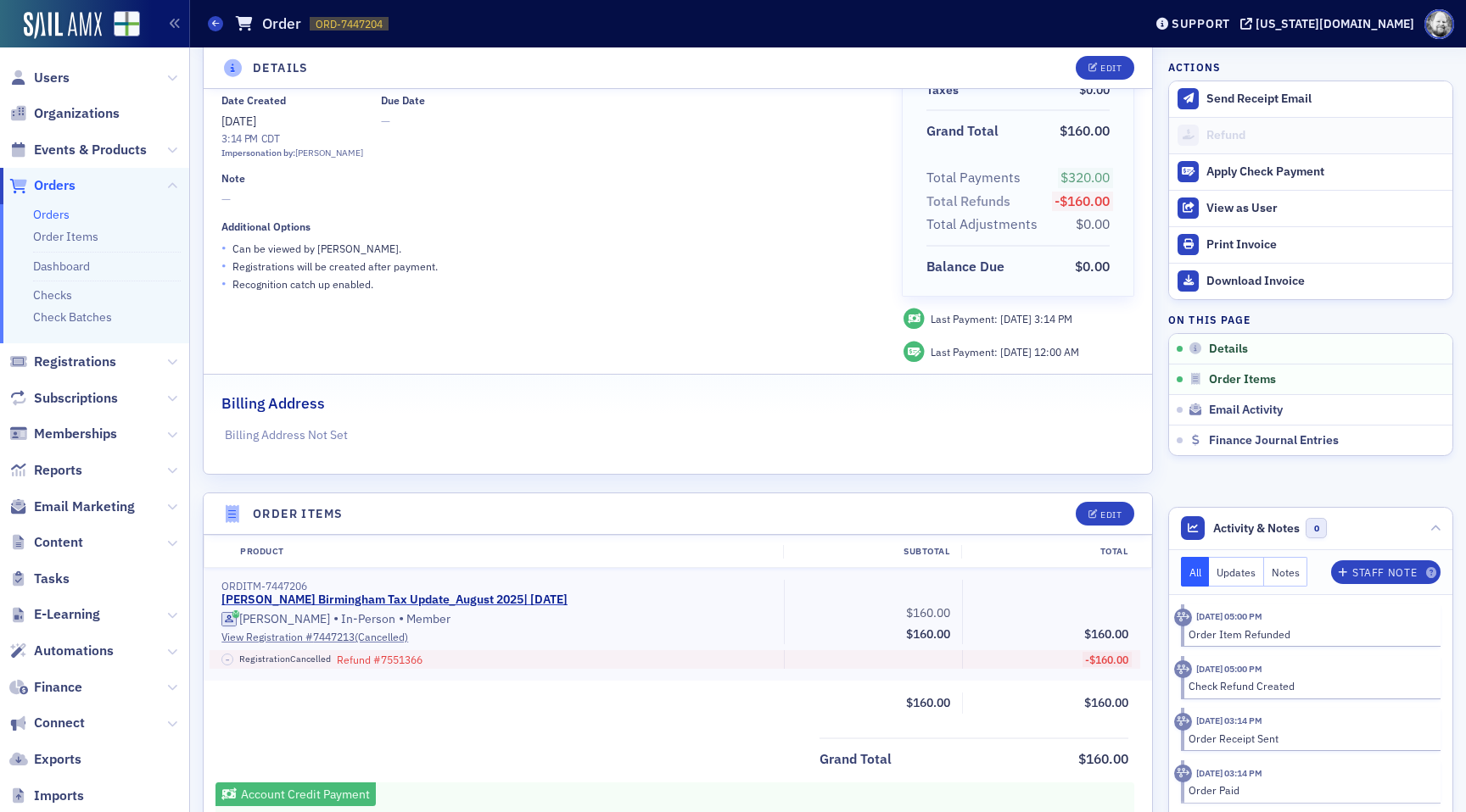
scroll to position [137, 0]
click at [1110, 510] on div "Edit" at bounding box center [1110, 514] width 21 height 9
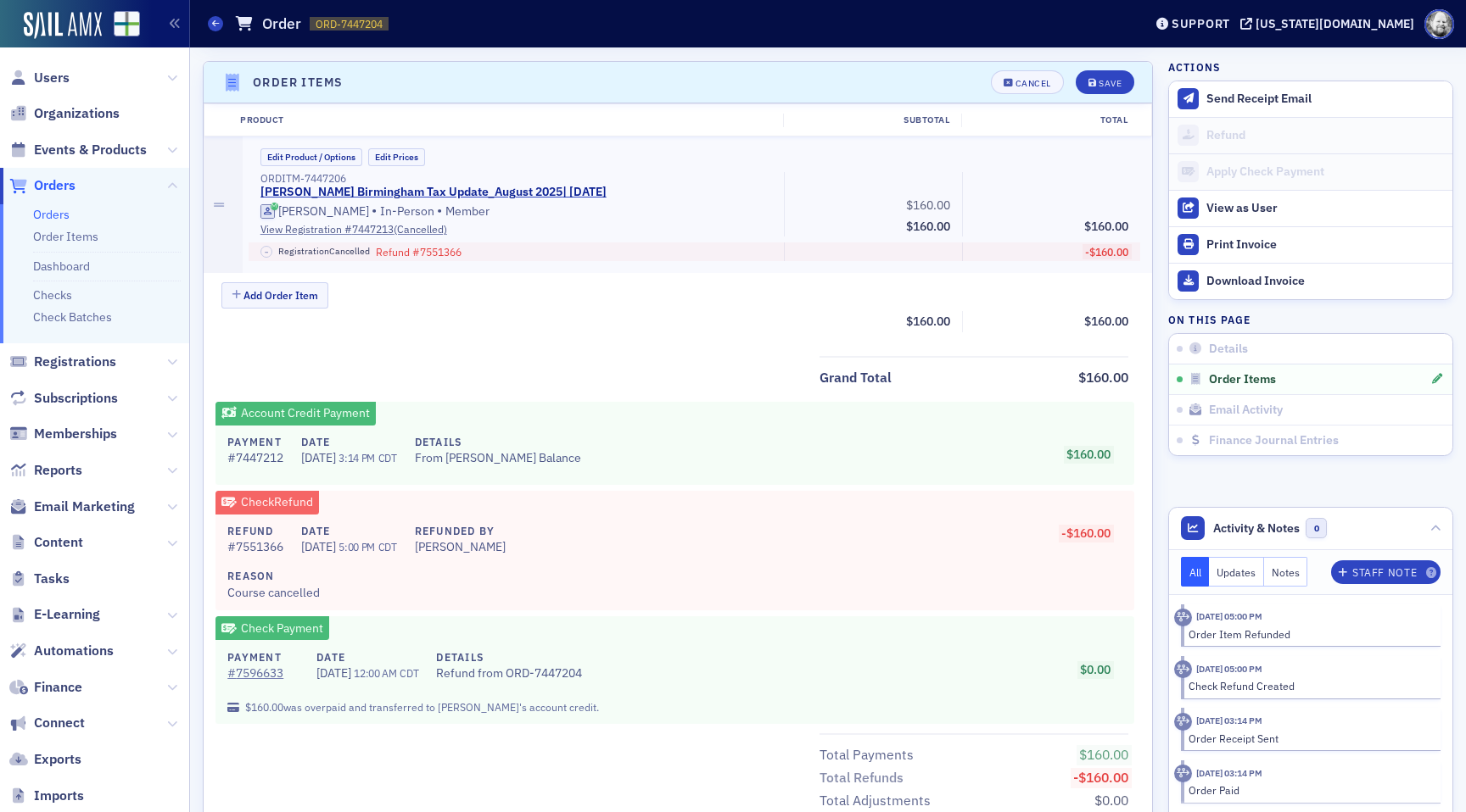
scroll to position [572, 0]
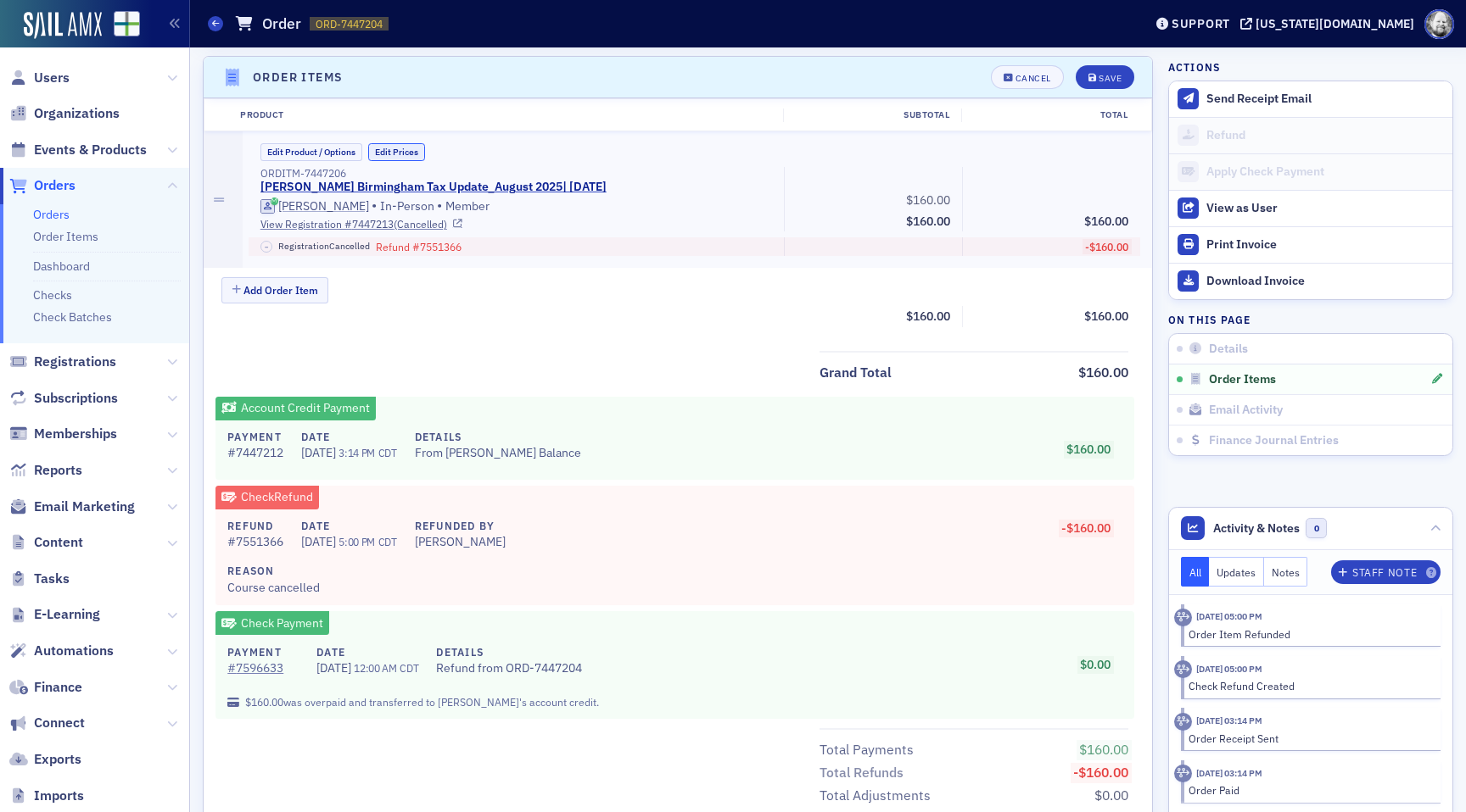
click at [403, 154] on button "Edit Prices" at bounding box center [397, 152] width 57 height 18
click at [1040, 83] on button "Cancel" at bounding box center [1027, 77] width 73 height 24
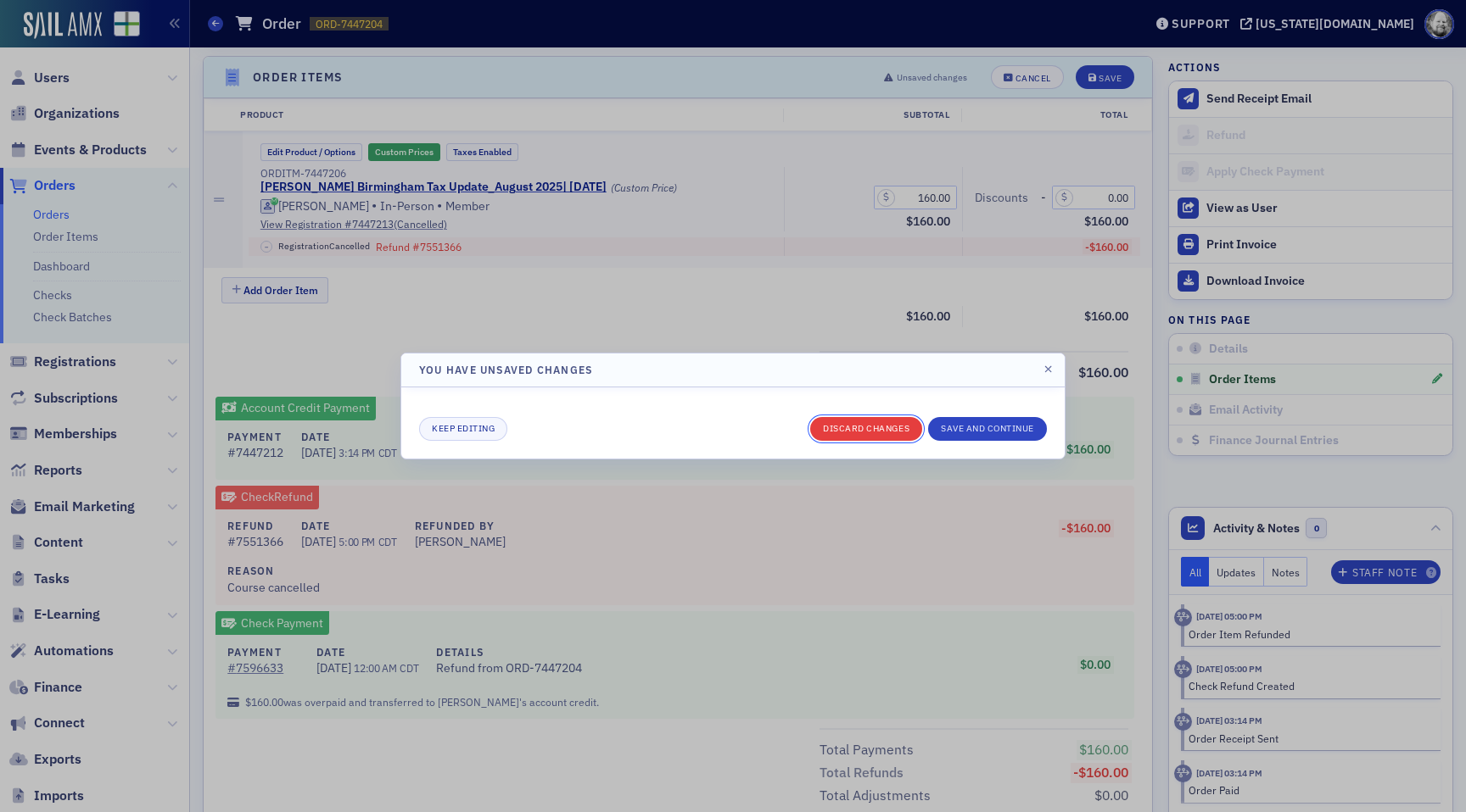
click at [871, 425] on button "Discard changes" at bounding box center [867, 429] width 112 height 24
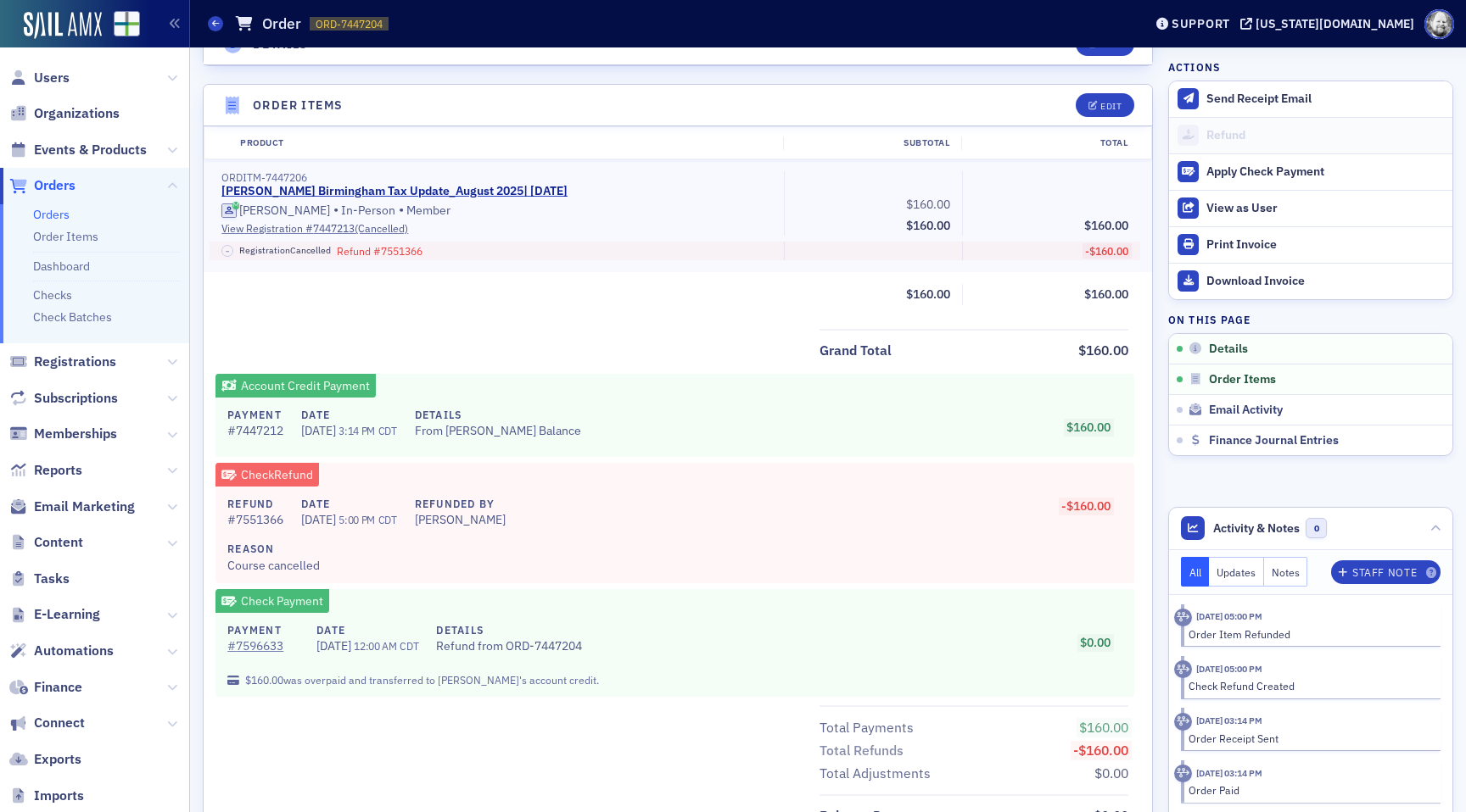
scroll to position [545, 0]
click at [1094, 99] on button "Edit" at bounding box center [1105, 104] width 59 height 24
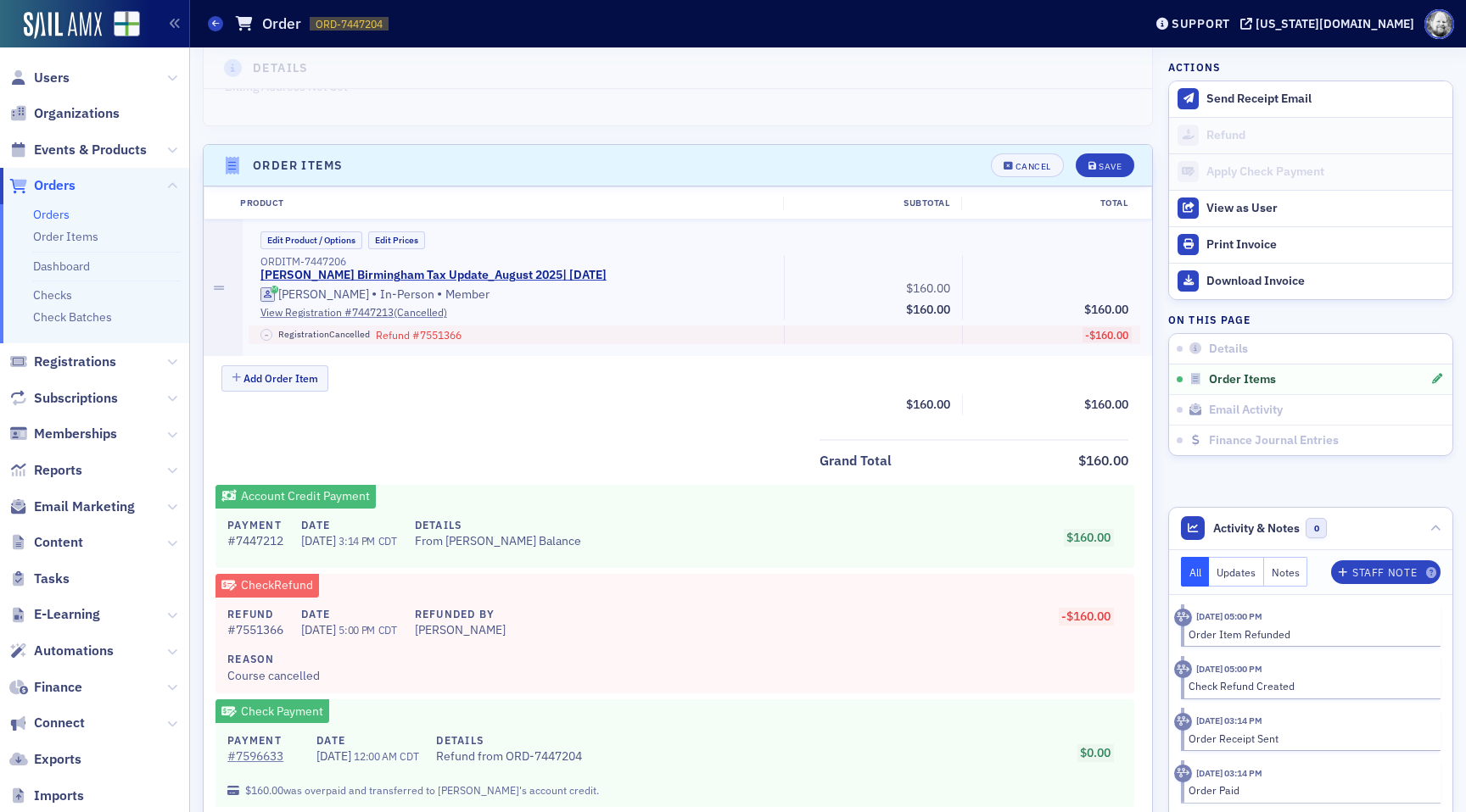
scroll to position [467, 0]
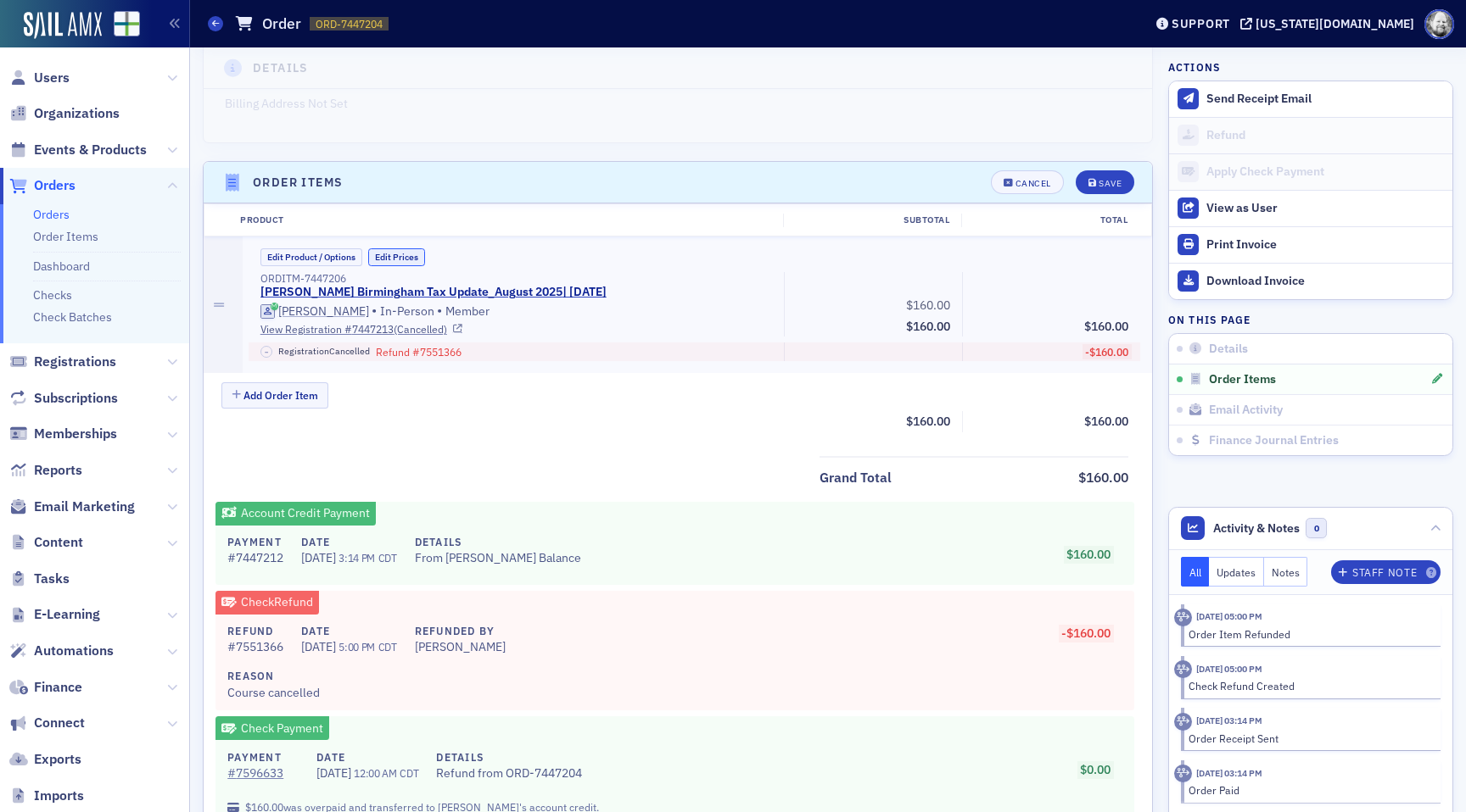
click at [402, 262] on button "Edit Prices" at bounding box center [397, 257] width 57 height 18
drag, startPoint x: 910, startPoint y: 302, endPoint x: 982, endPoint y: 302, distance: 72.0
click at [982, 302] on div "ORDITM-7447206 Lisa McKinney's Birmingham Tax Update_August 2025 | 8/12/2025 (C…" at bounding box center [695, 304] width 893 height 64
type input "320.00"
click at [1102, 179] on div "Save" at bounding box center [1109, 184] width 23 height 9
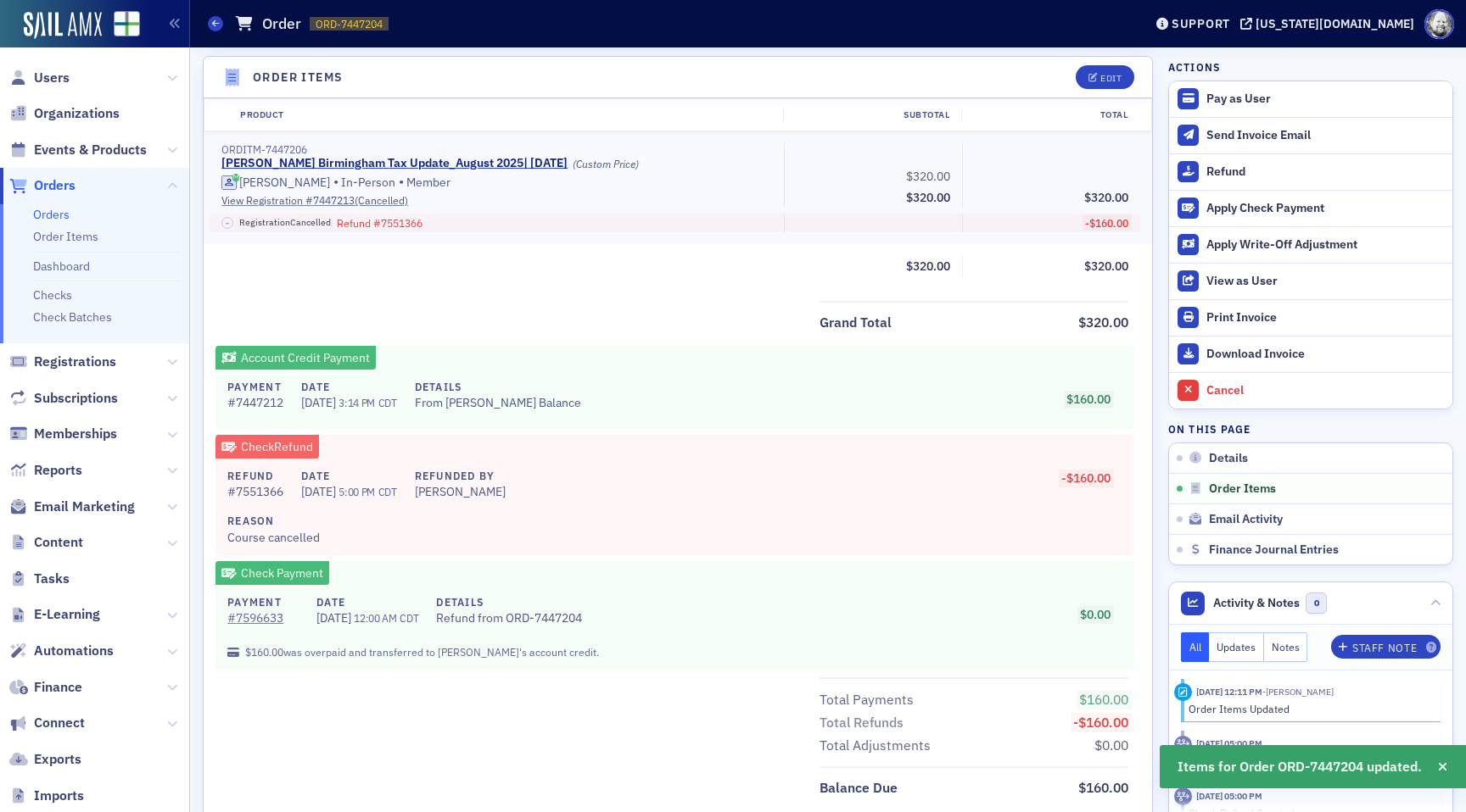
scroll to position [572, 0]
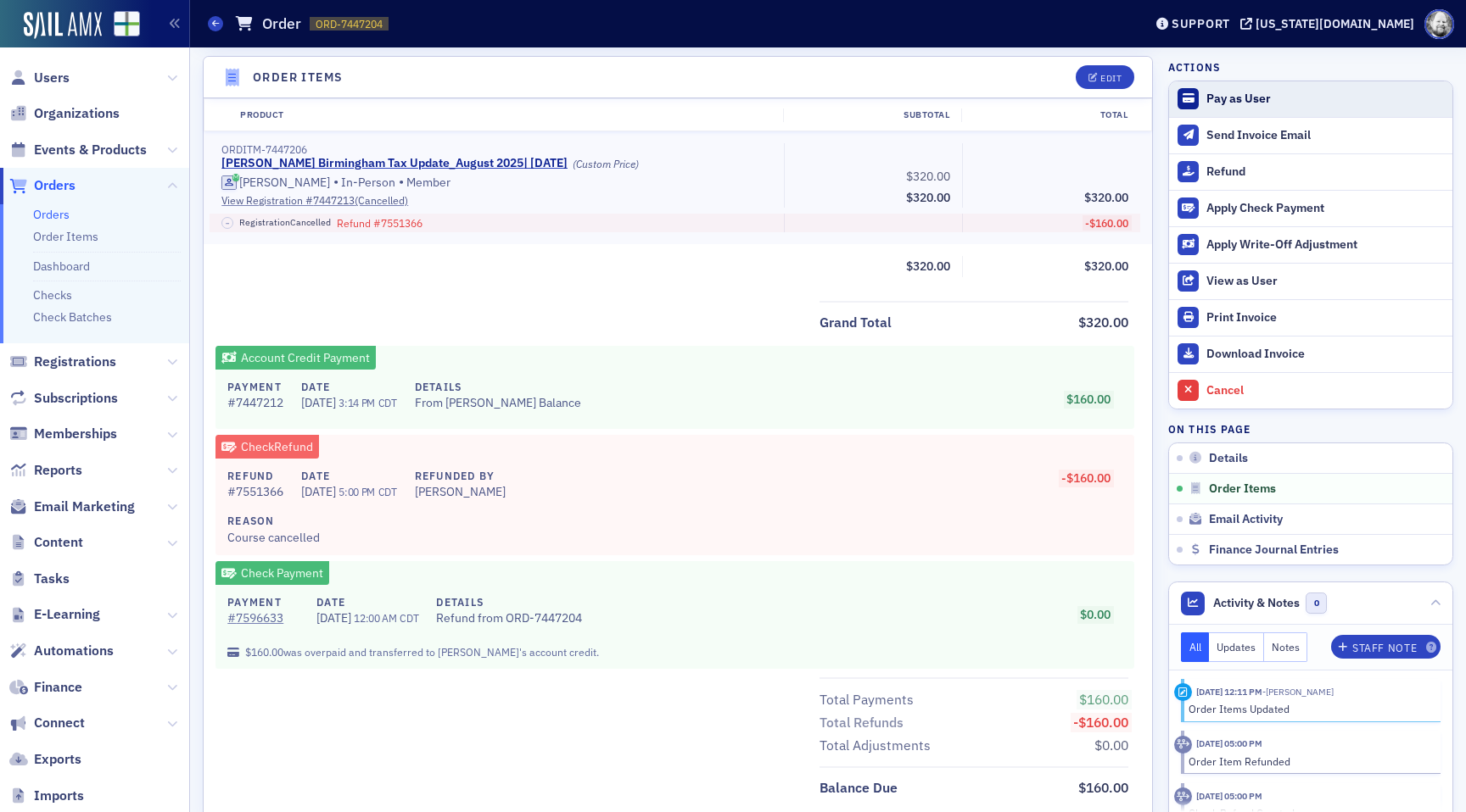
click at [1223, 94] on div "Pay as User" at bounding box center [1325, 99] width 237 height 15
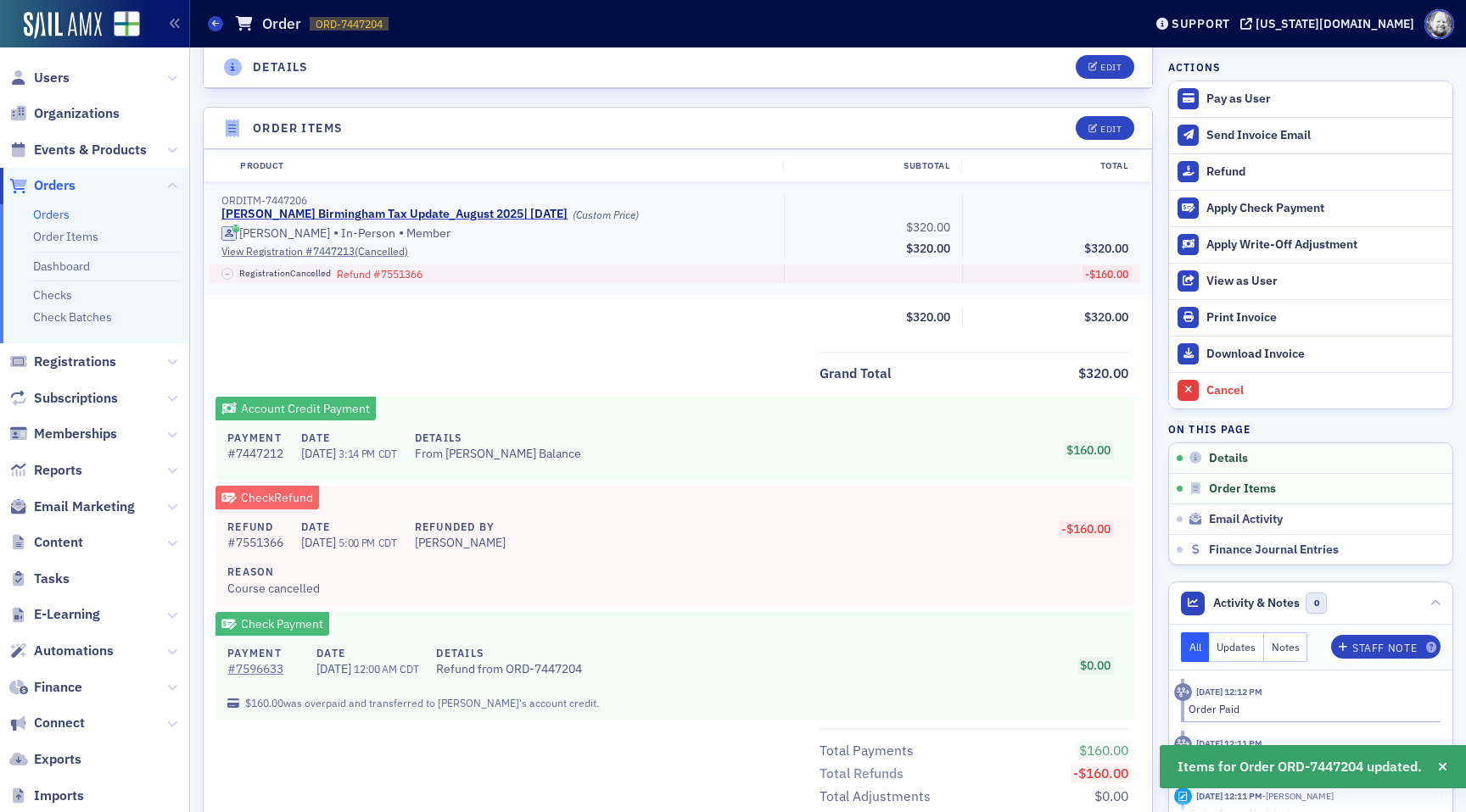
scroll to position [611, 0]
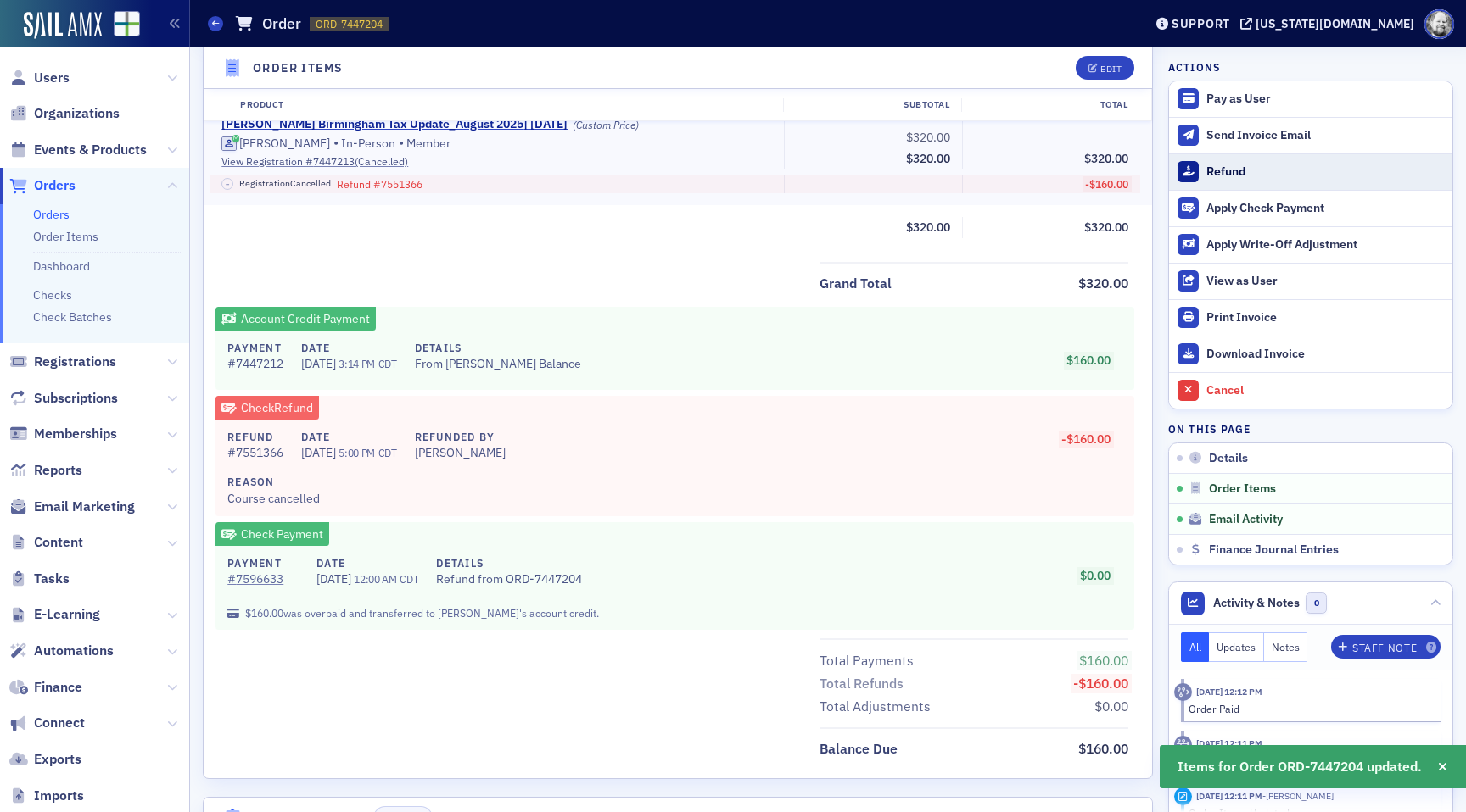
click at [1224, 163] on button "Refund" at bounding box center [1310, 172] width 283 height 36
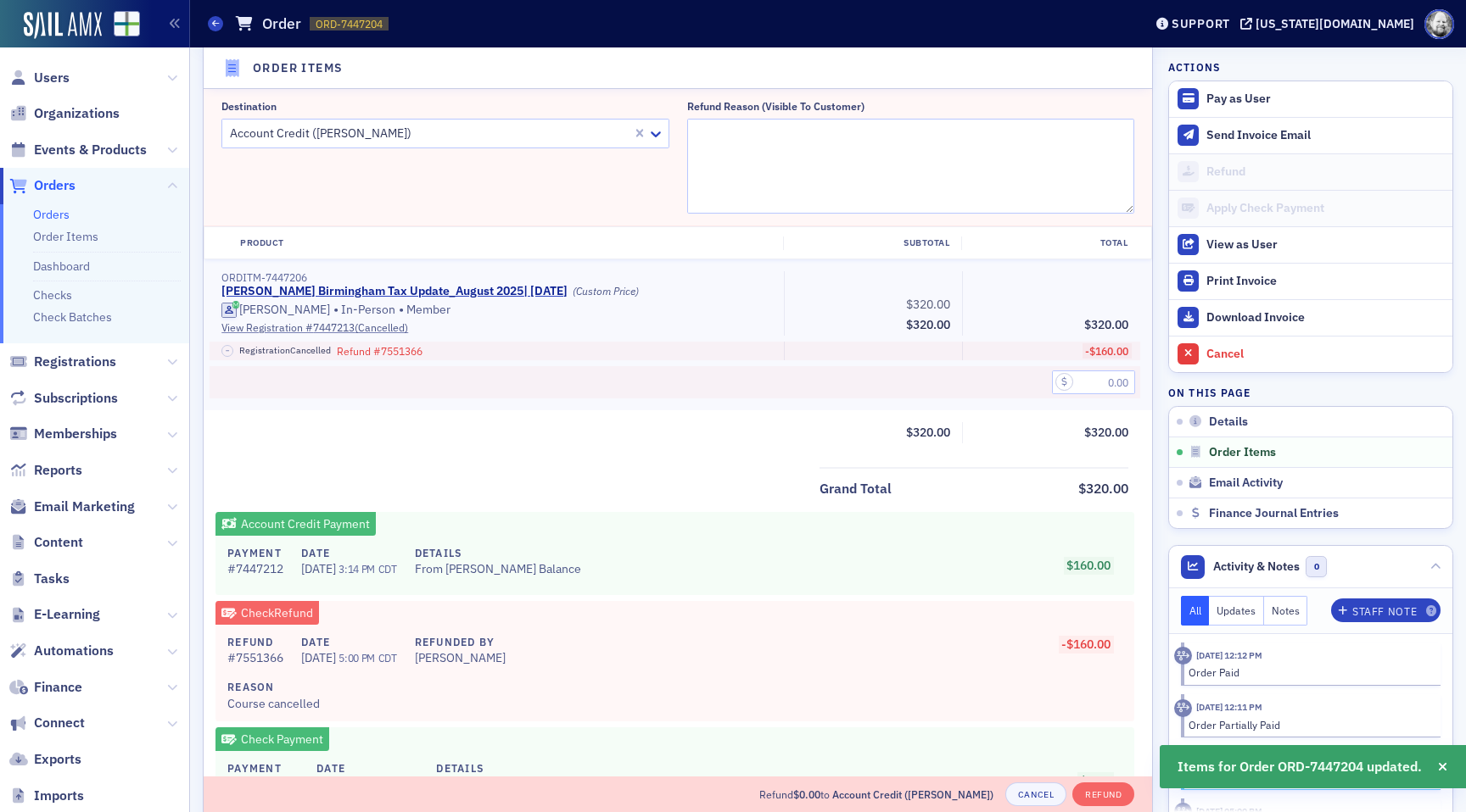
scroll to position [572, 0]
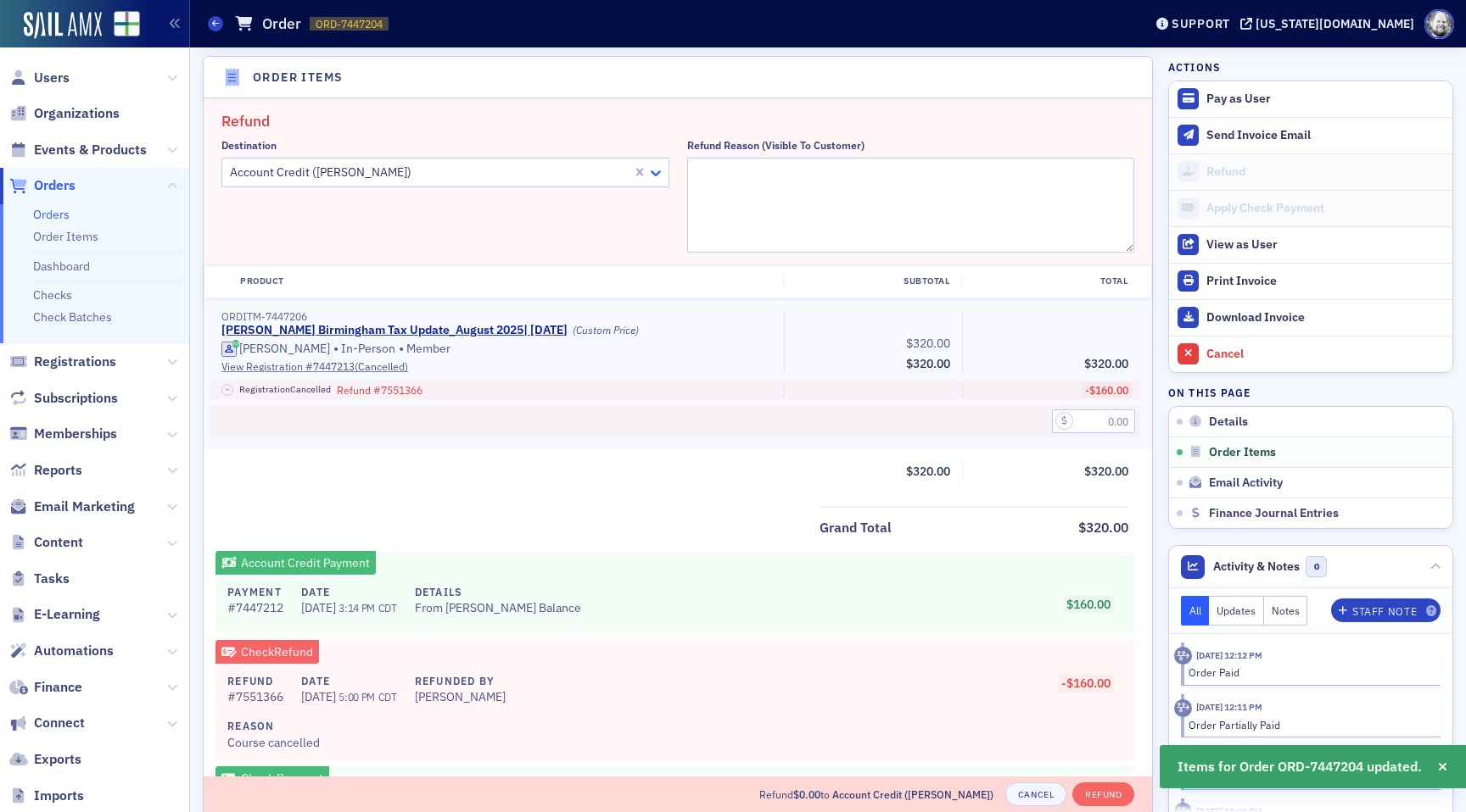
click at [653, 168] on icon at bounding box center [656, 173] width 17 height 17
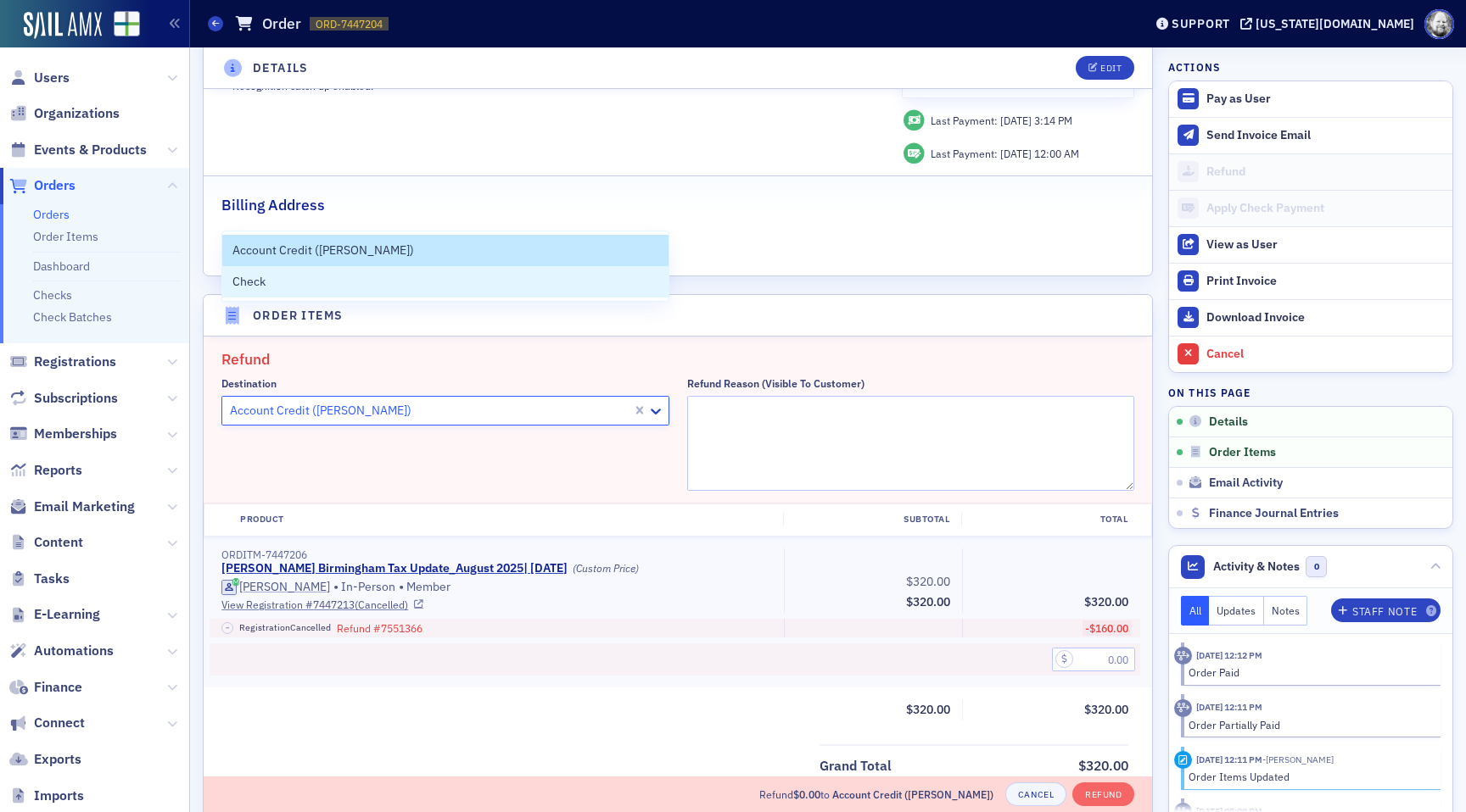
scroll to position [259, 0]
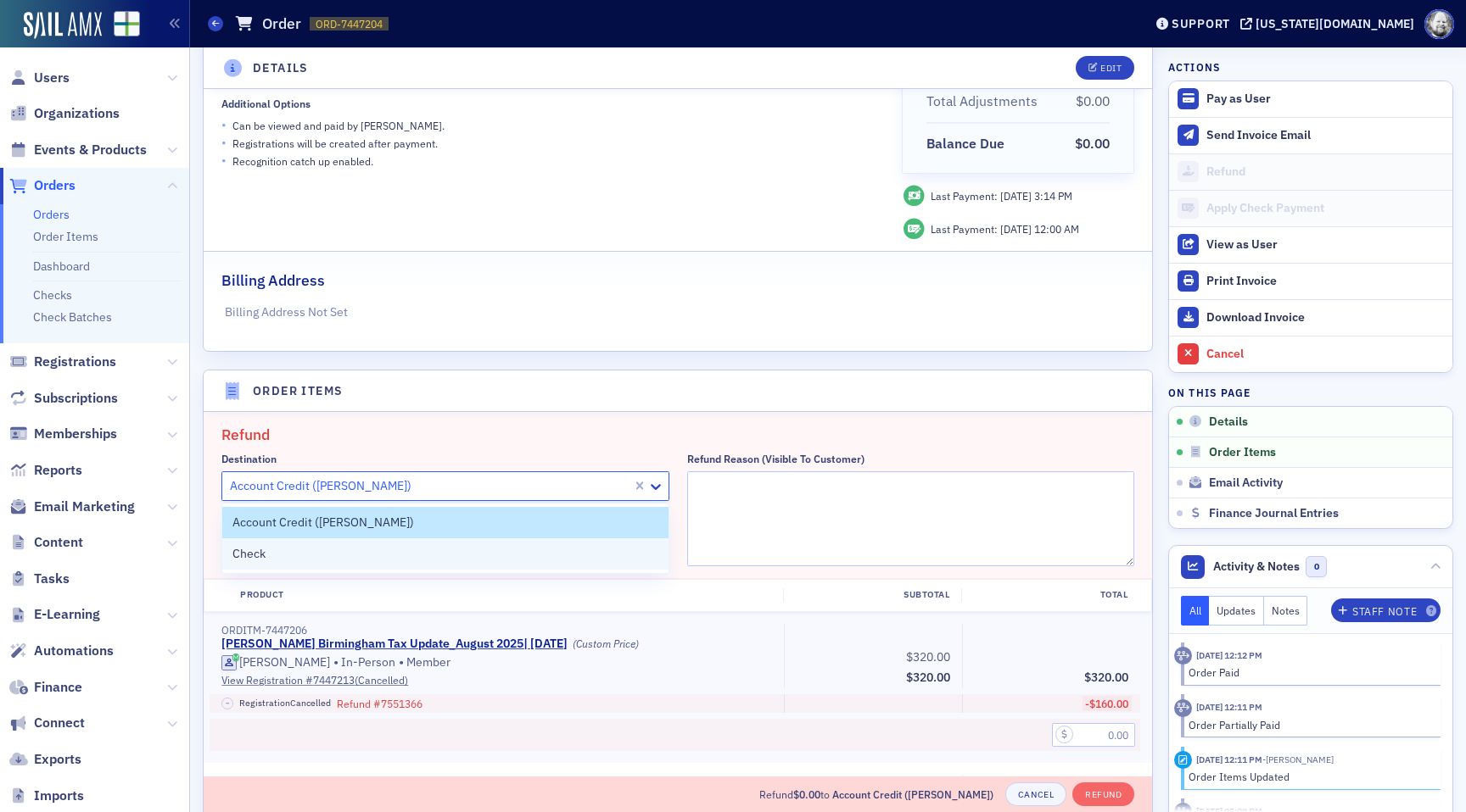
click at [602, 557] on div "Check" at bounding box center [446, 554] width 426 height 18
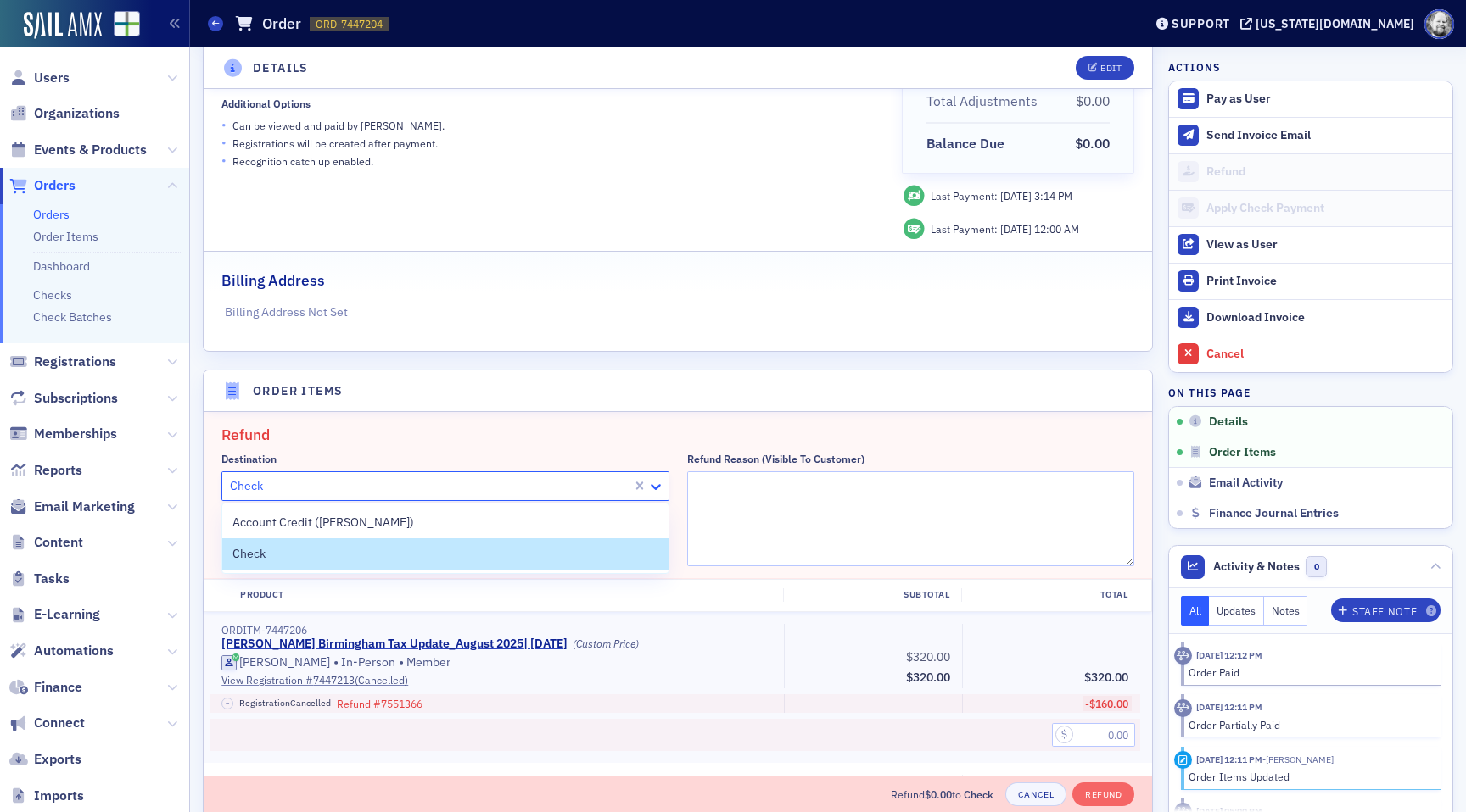
click at [651, 490] on icon at bounding box center [656, 486] width 17 height 17
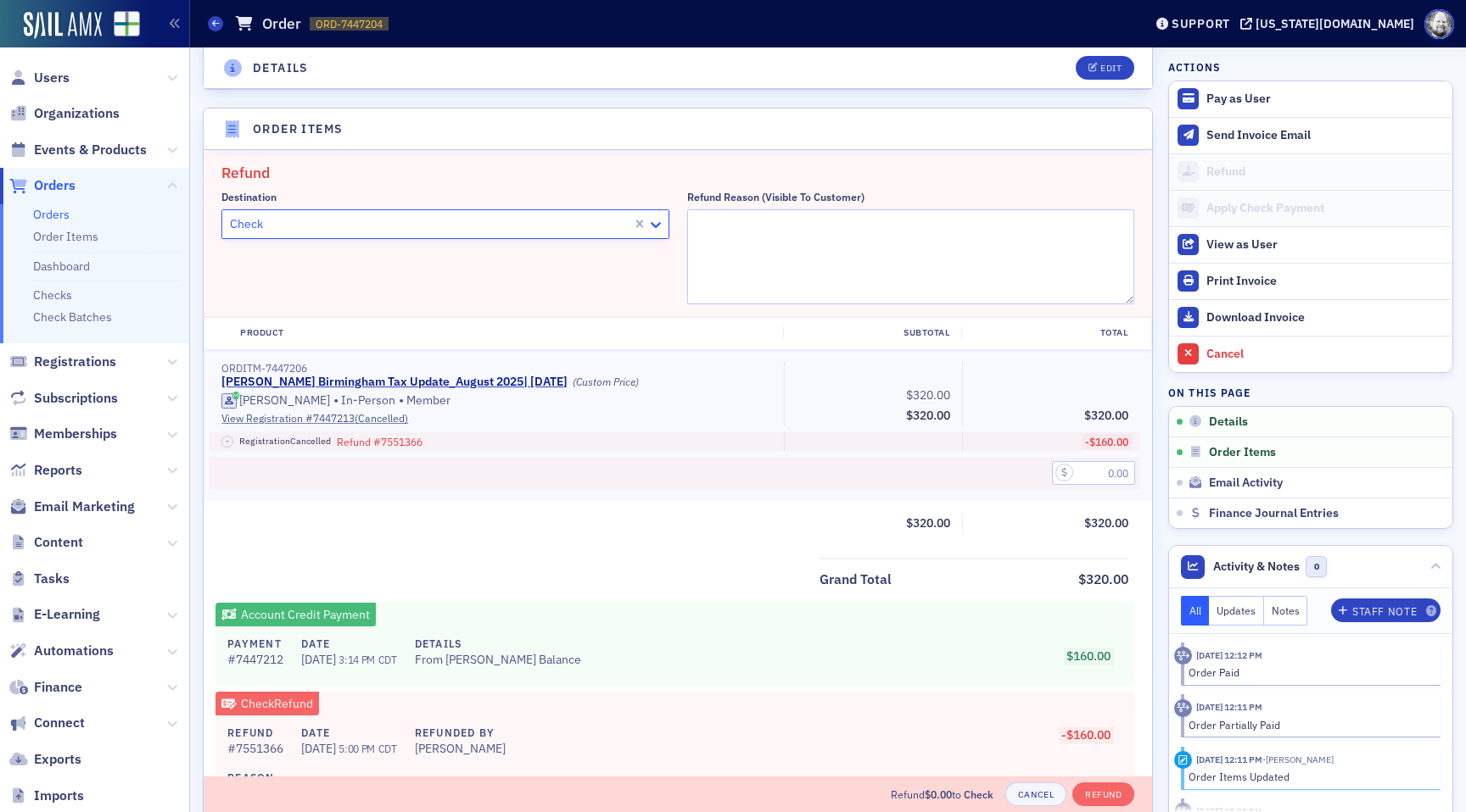
scroll to position [523, 0]
click at [654, 224] on icon at bounding box center [656, 223] width 10 height 6
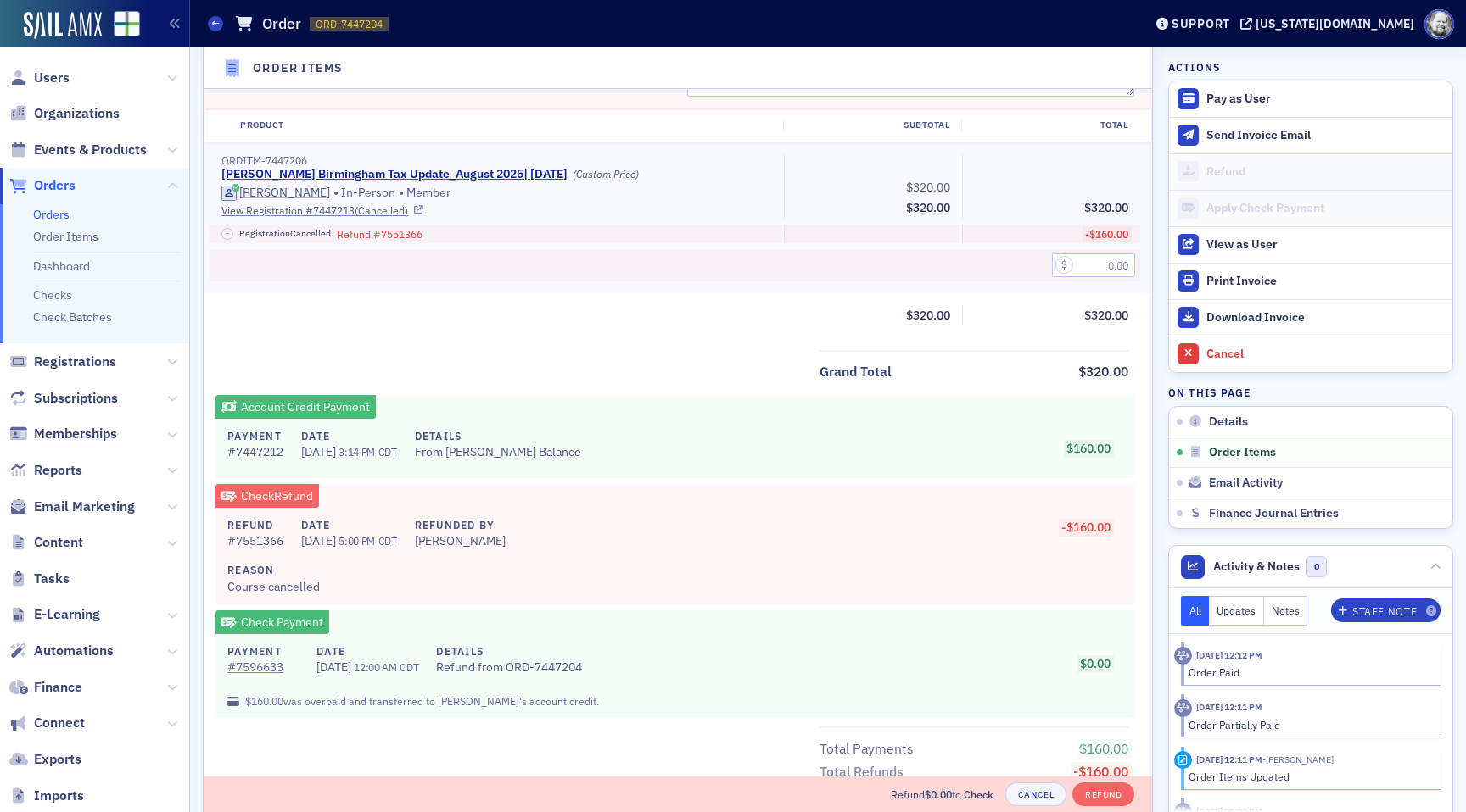
scroll to position [730, 0]
click at [1032, 797] on button "Cancel" at bounding box center [1035, 795] width 61 height 24
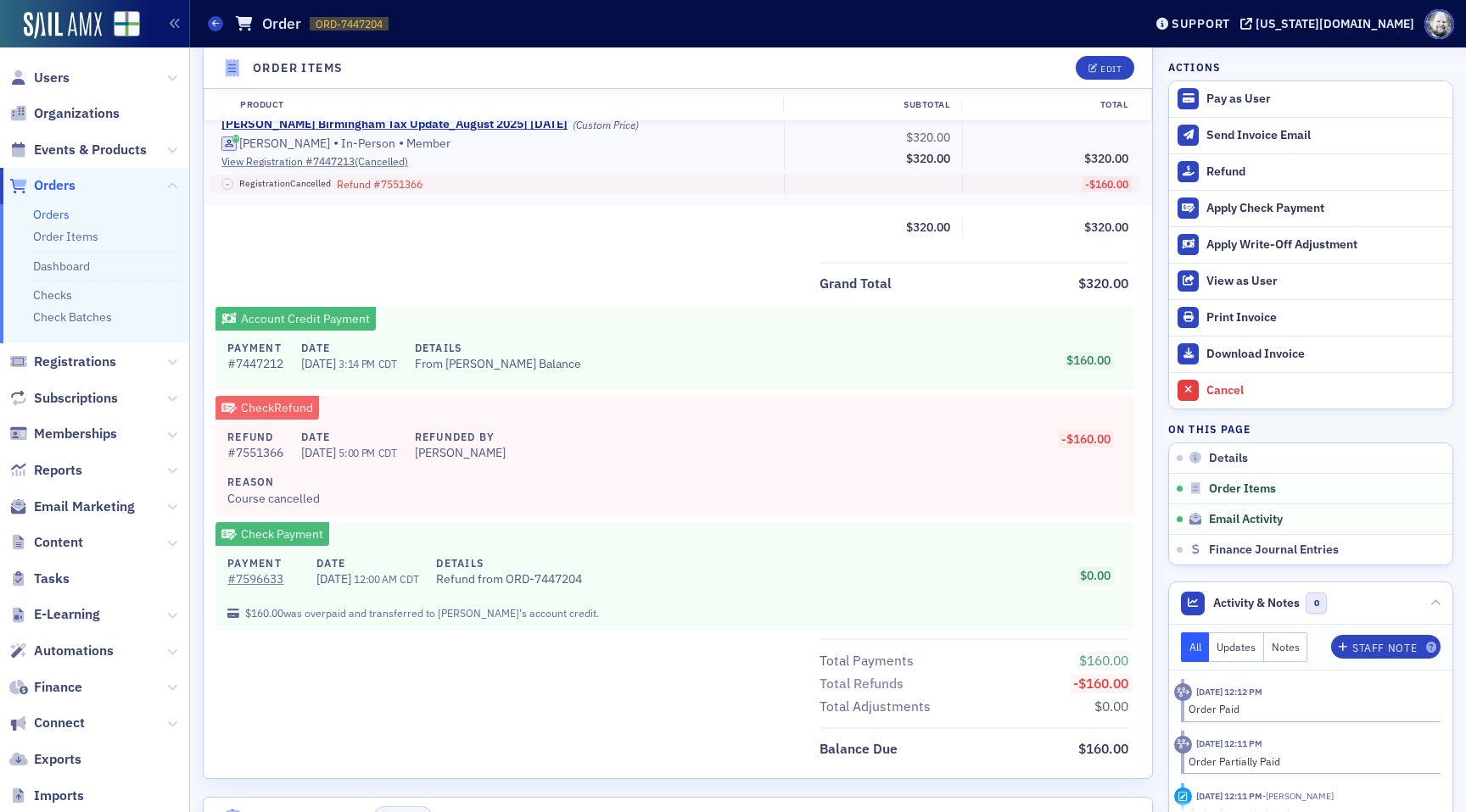
scroll to position [608, 0]
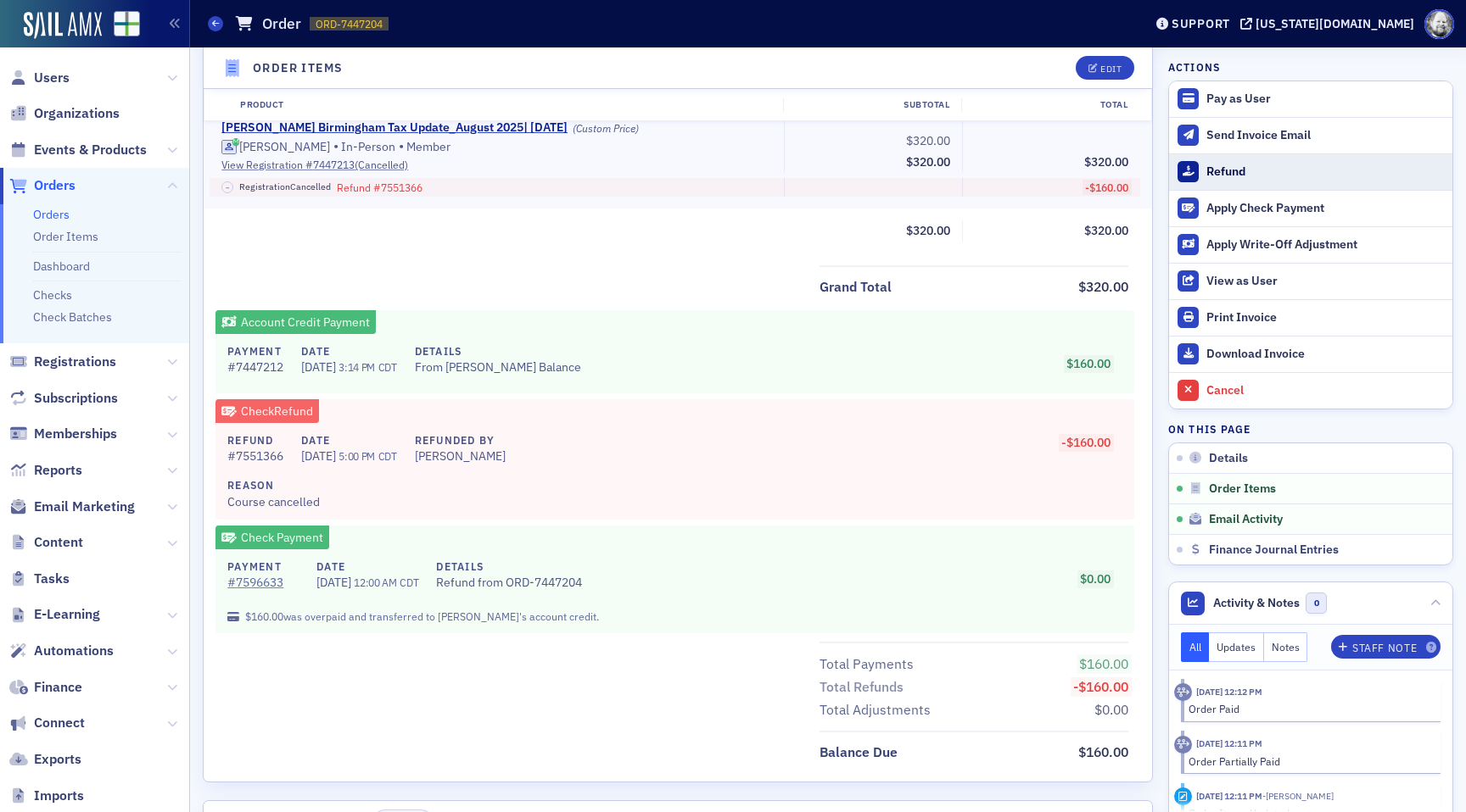
click at [1212, 156] on button "Refund" at bounding box center [1310, 172] width 283 height 36
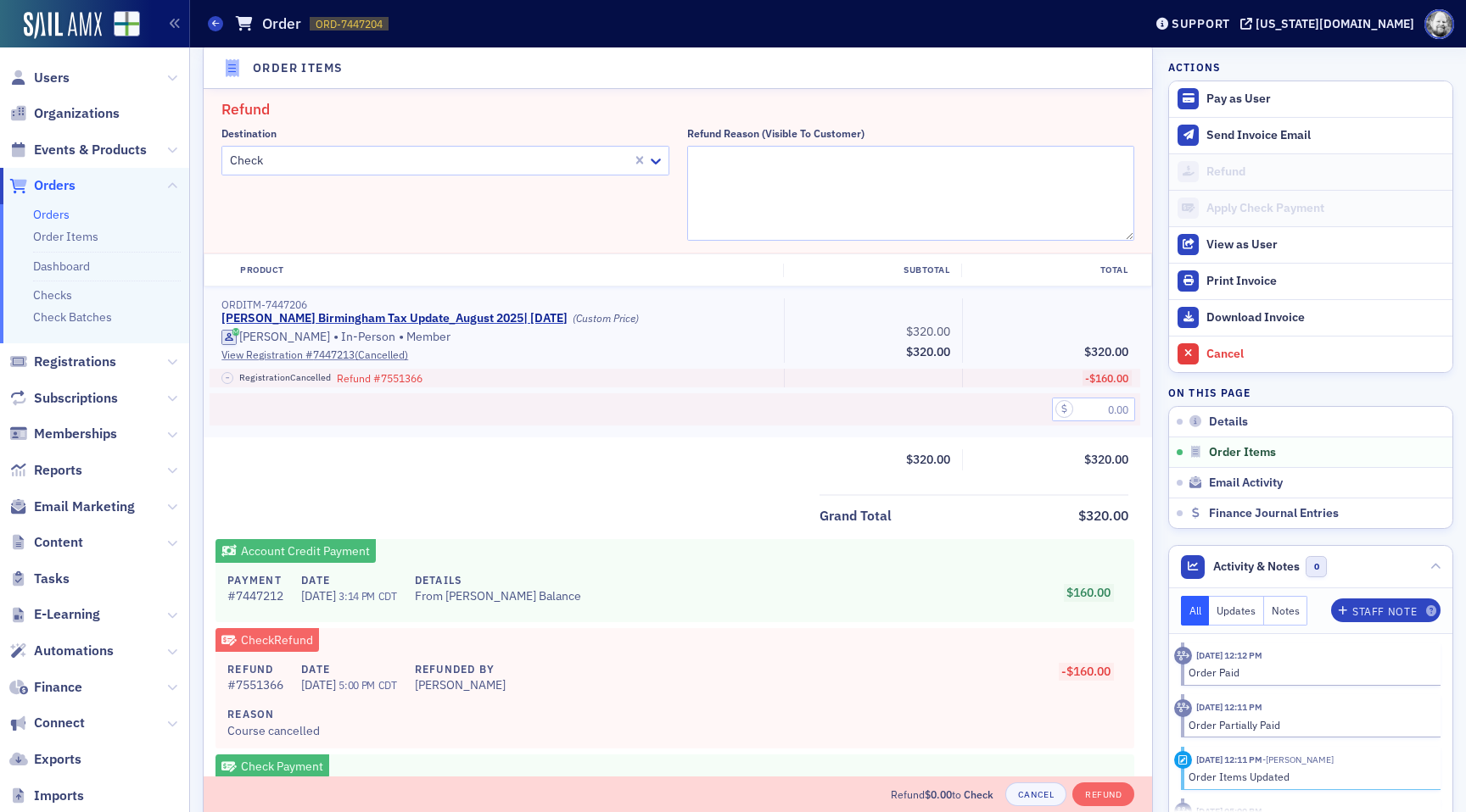
scroll to position [572, 0]
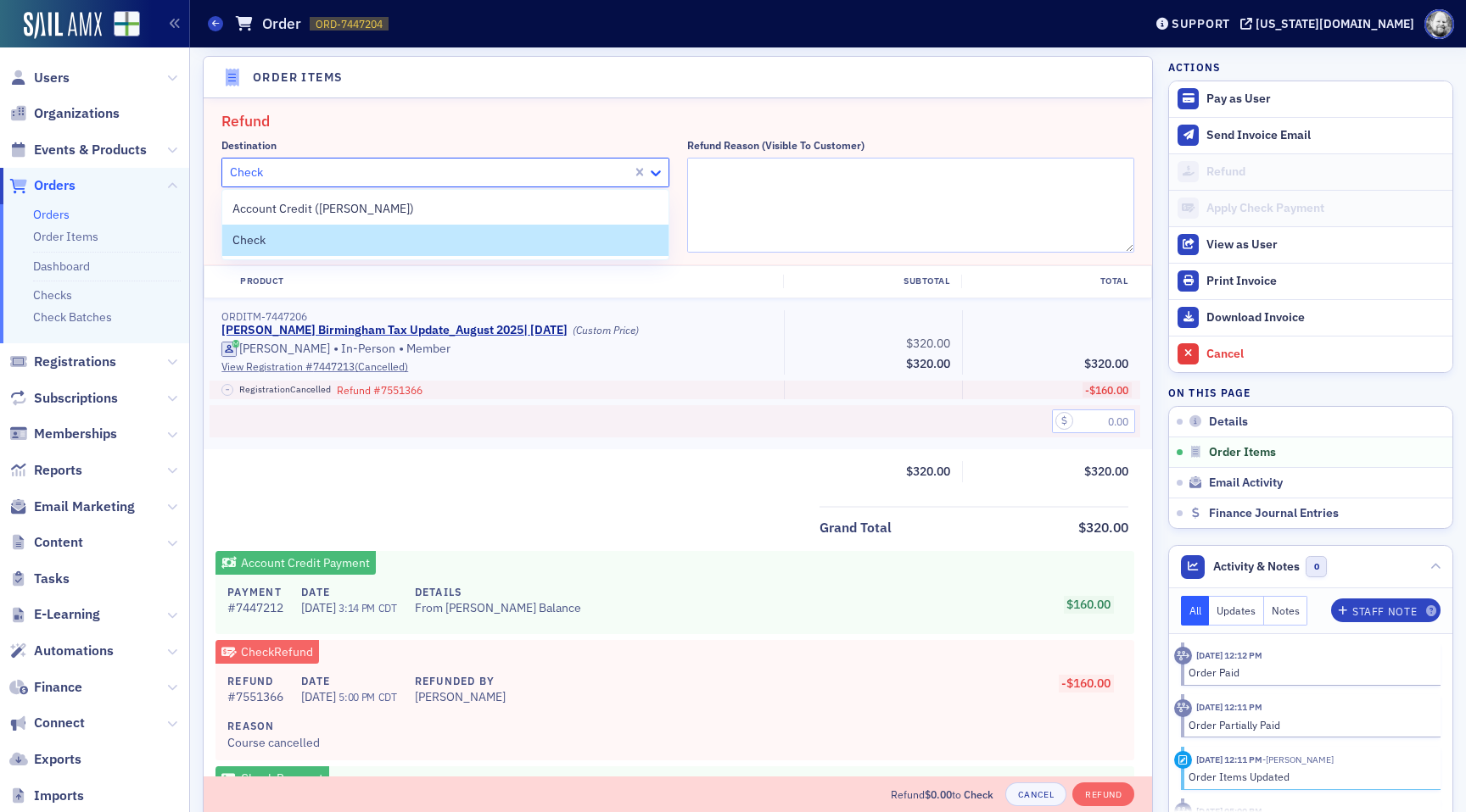
click at [653, 168] on icon at bounding box center [656, 173] width 17 height 17
click at [1102, 425] on input "text" at bounding box center [1094, 421] width 83 height 24
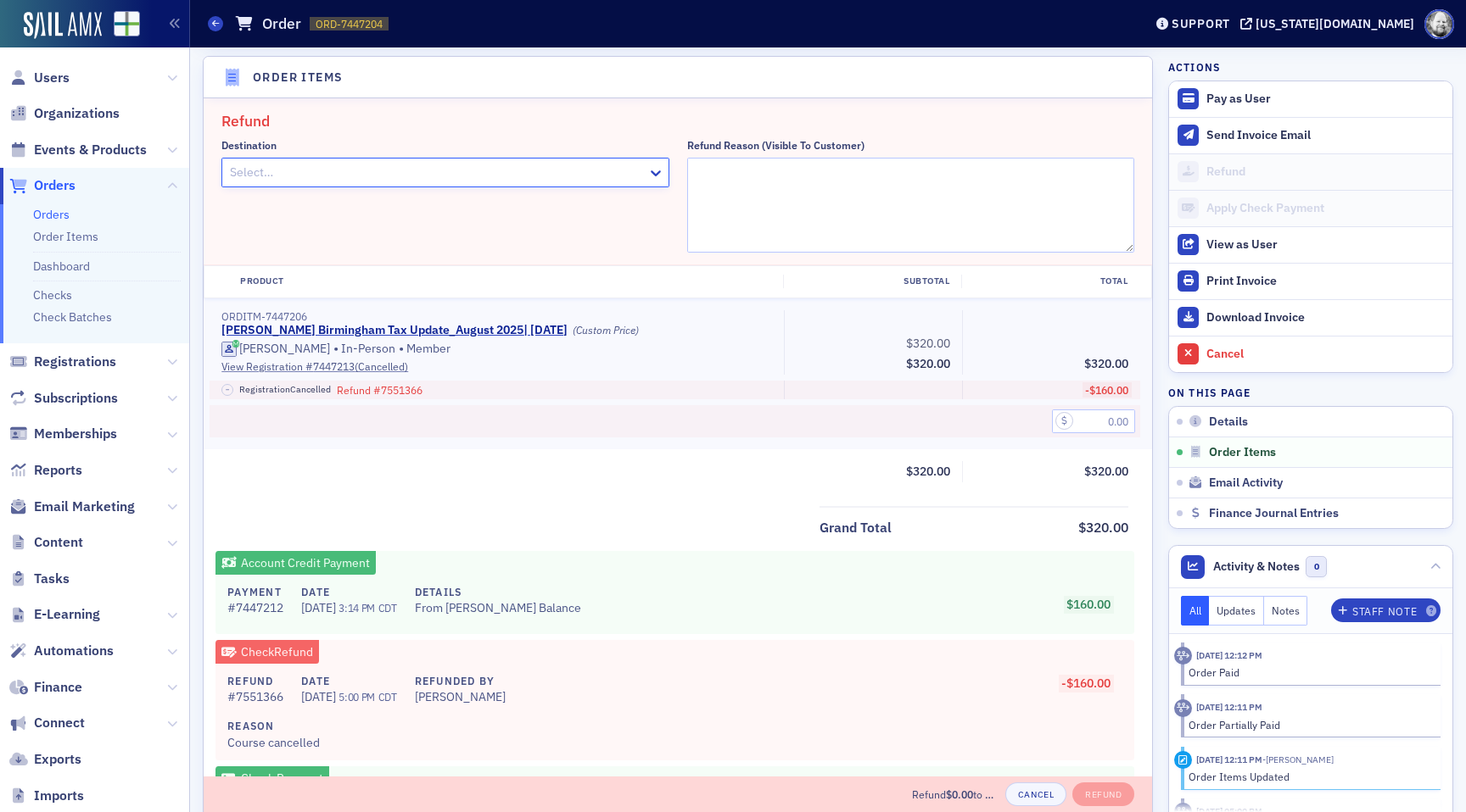
click at [637, 216] on div "Destination option , selected. Select is focused ,type to refine list, press Do…" at bounding box center [446, 196] width 448 height 114
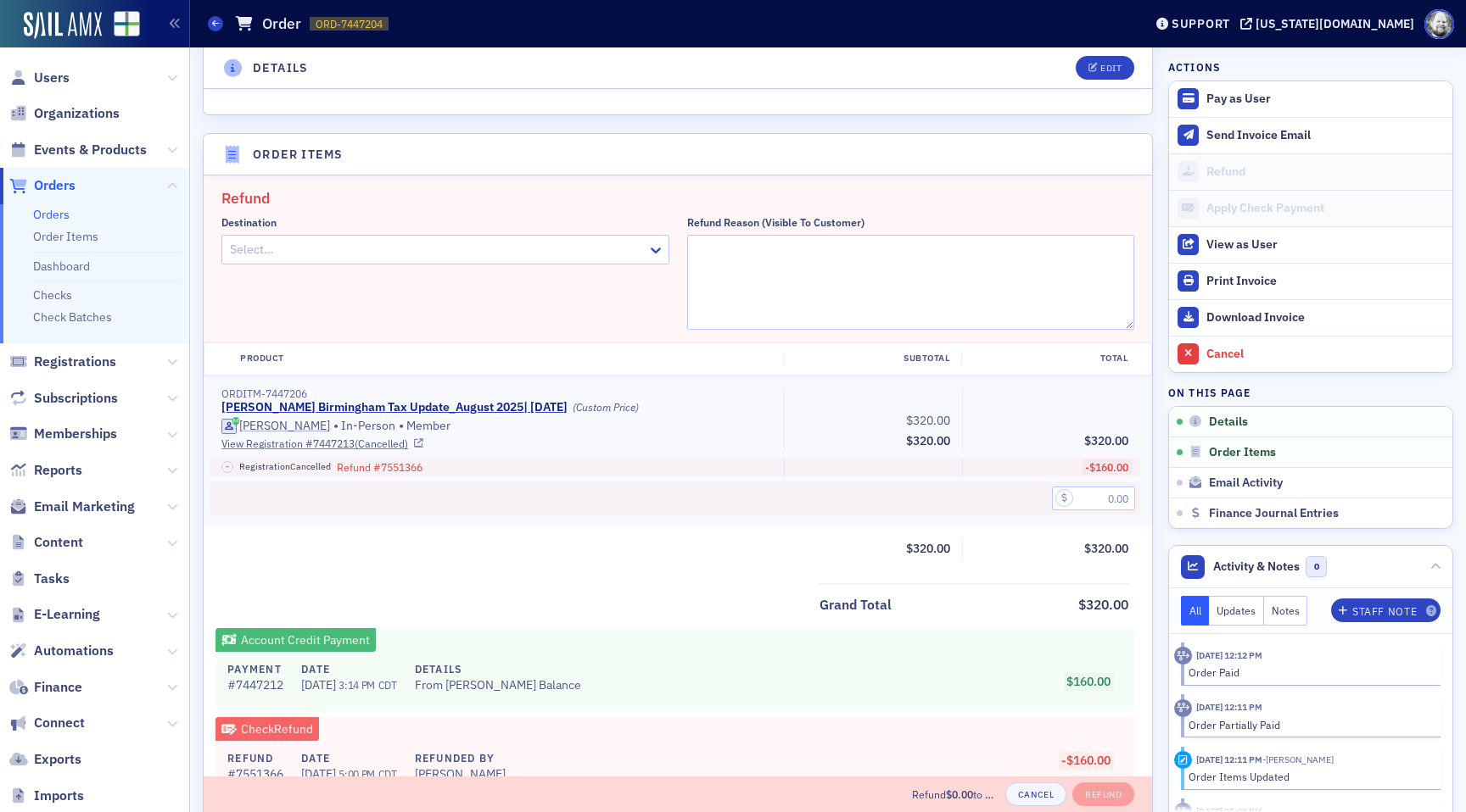
scroll to position [475, 0]
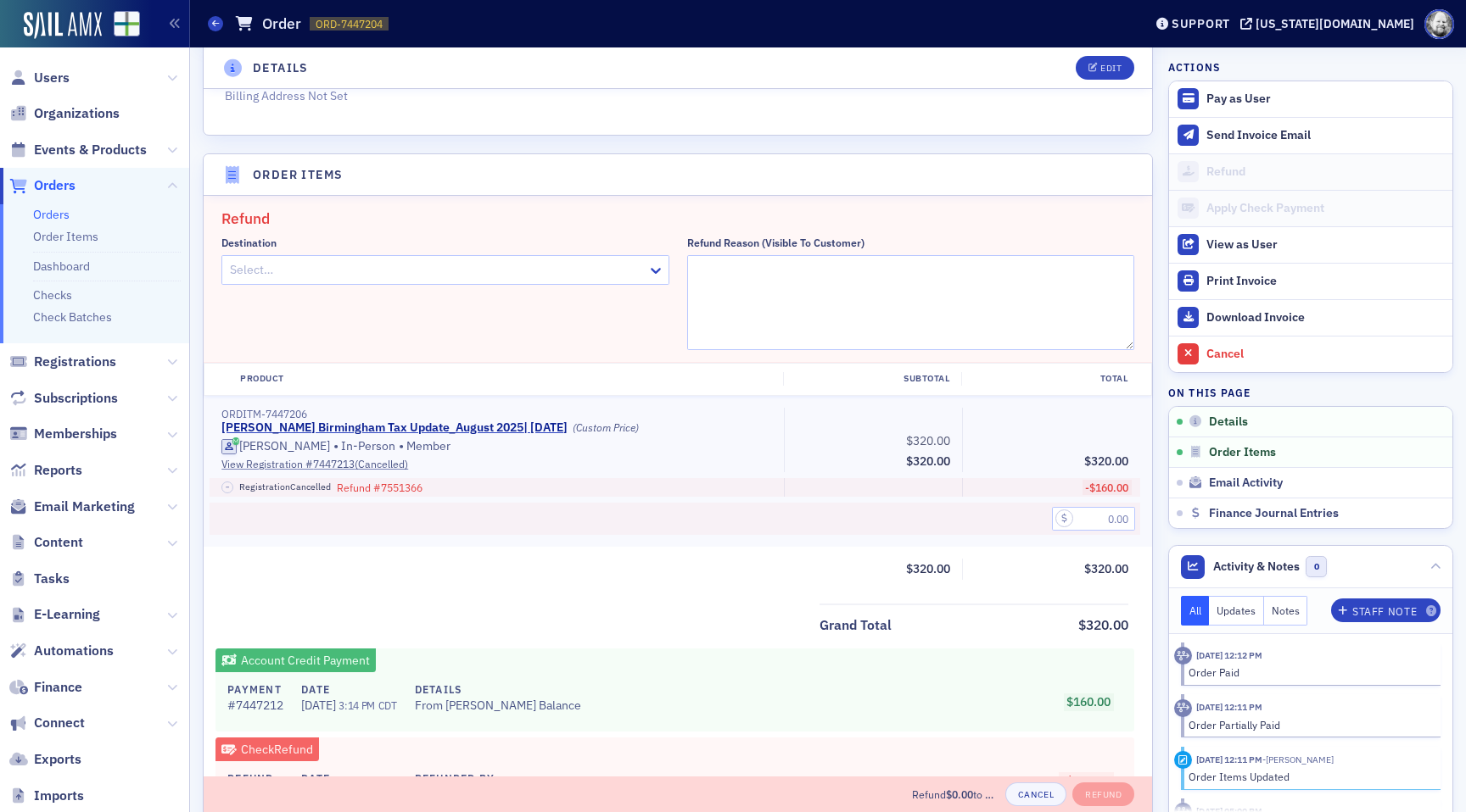
click at [656, 280] on div at bounding box center [657, 270] width 21 height 28
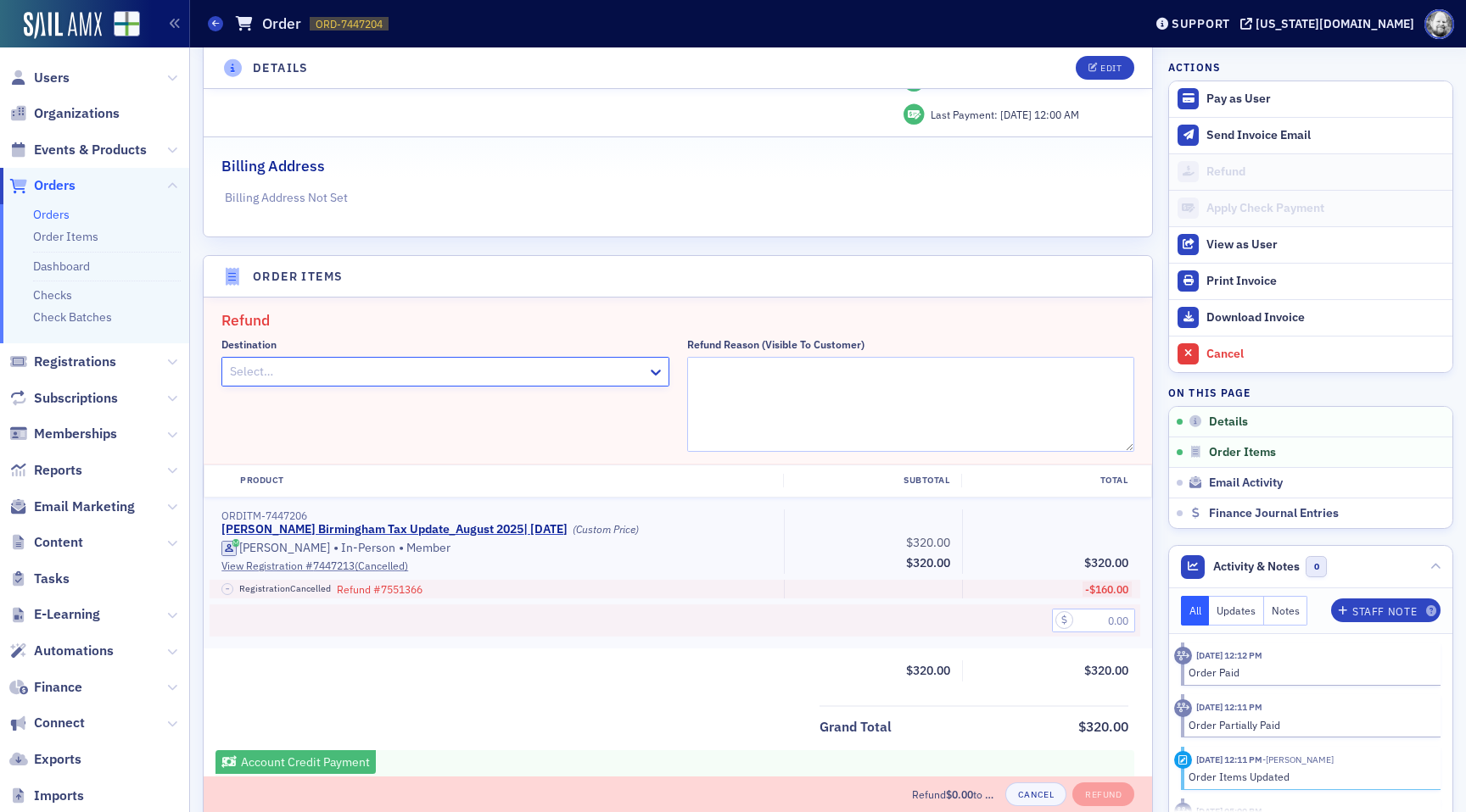
scroll to position [377, 0]
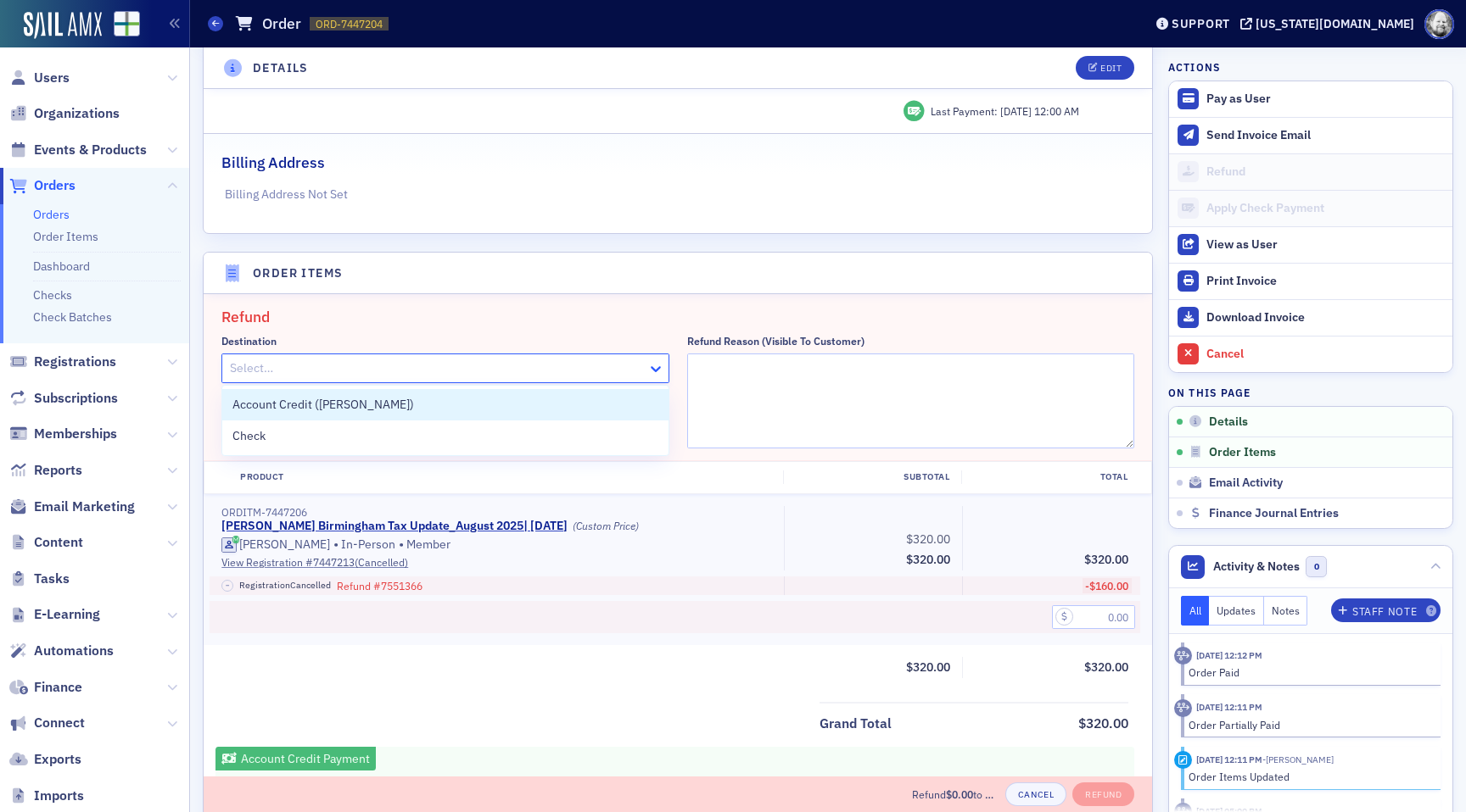
click at [647, 361] on icon at bounding box center [656, 368] width 17 height 17
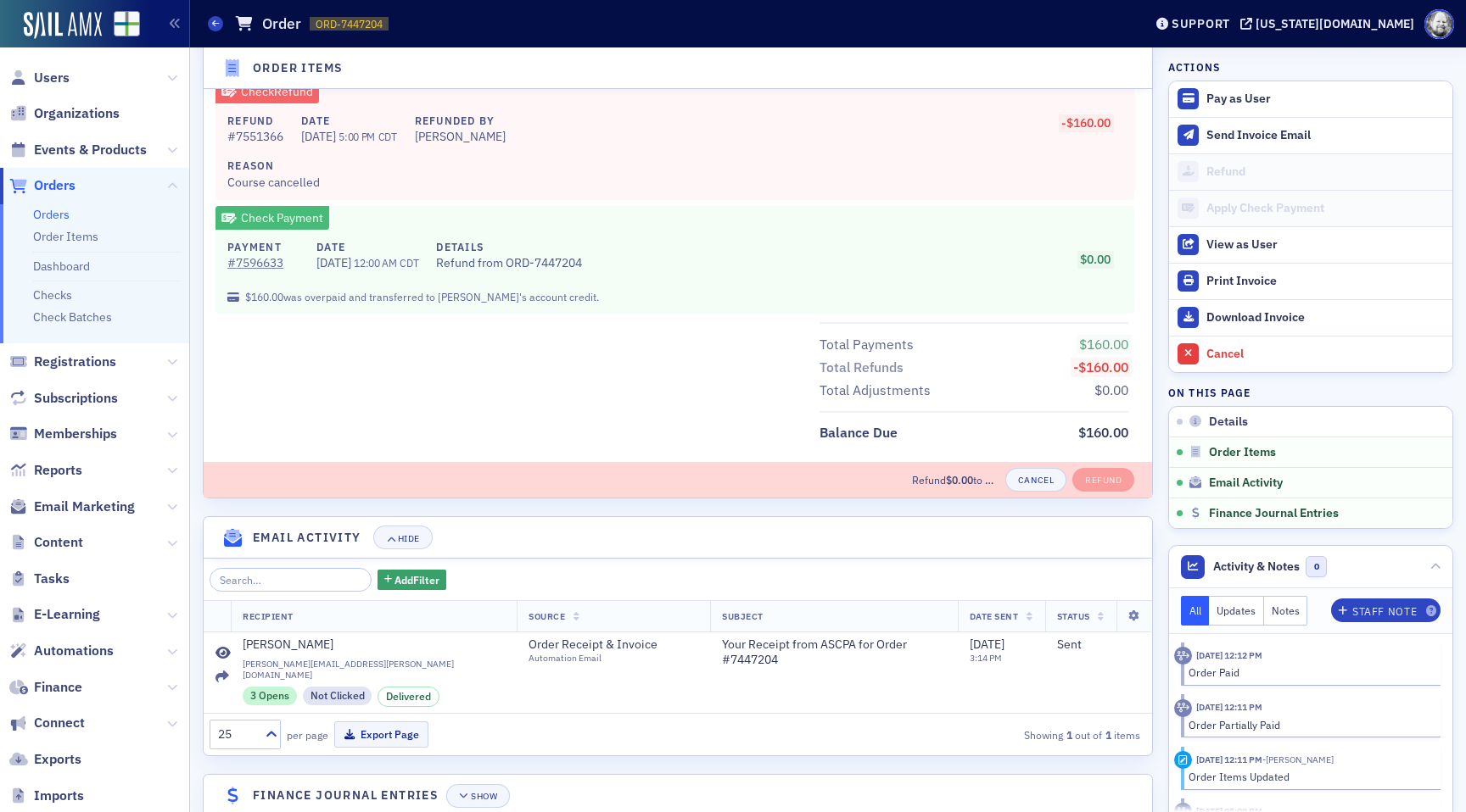
scroll to position [1134, 0]
click at [1040, 482] on button "Cancel" at bounding box center [1035, 479] width 61 height 24
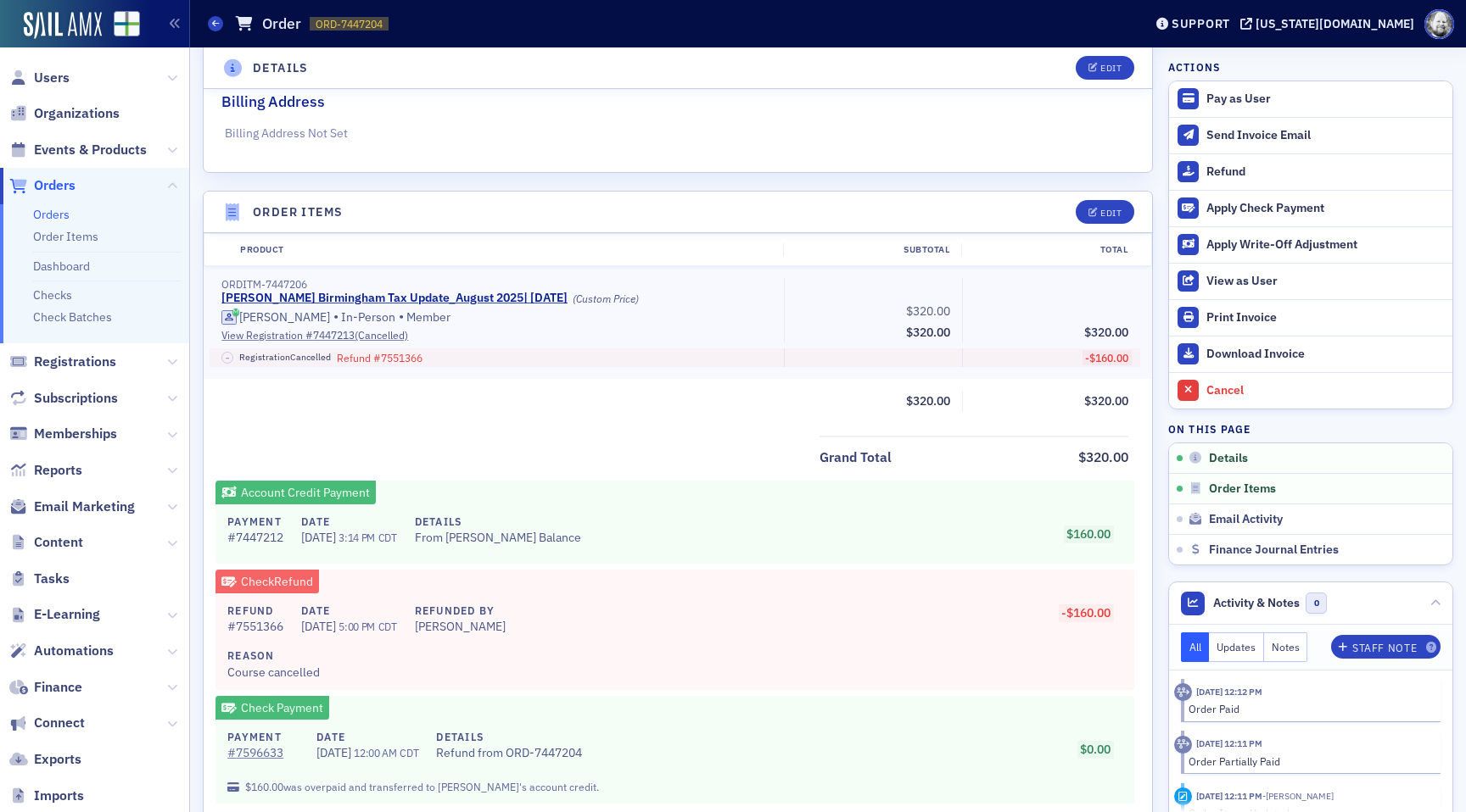
scroll to position [444, 0]
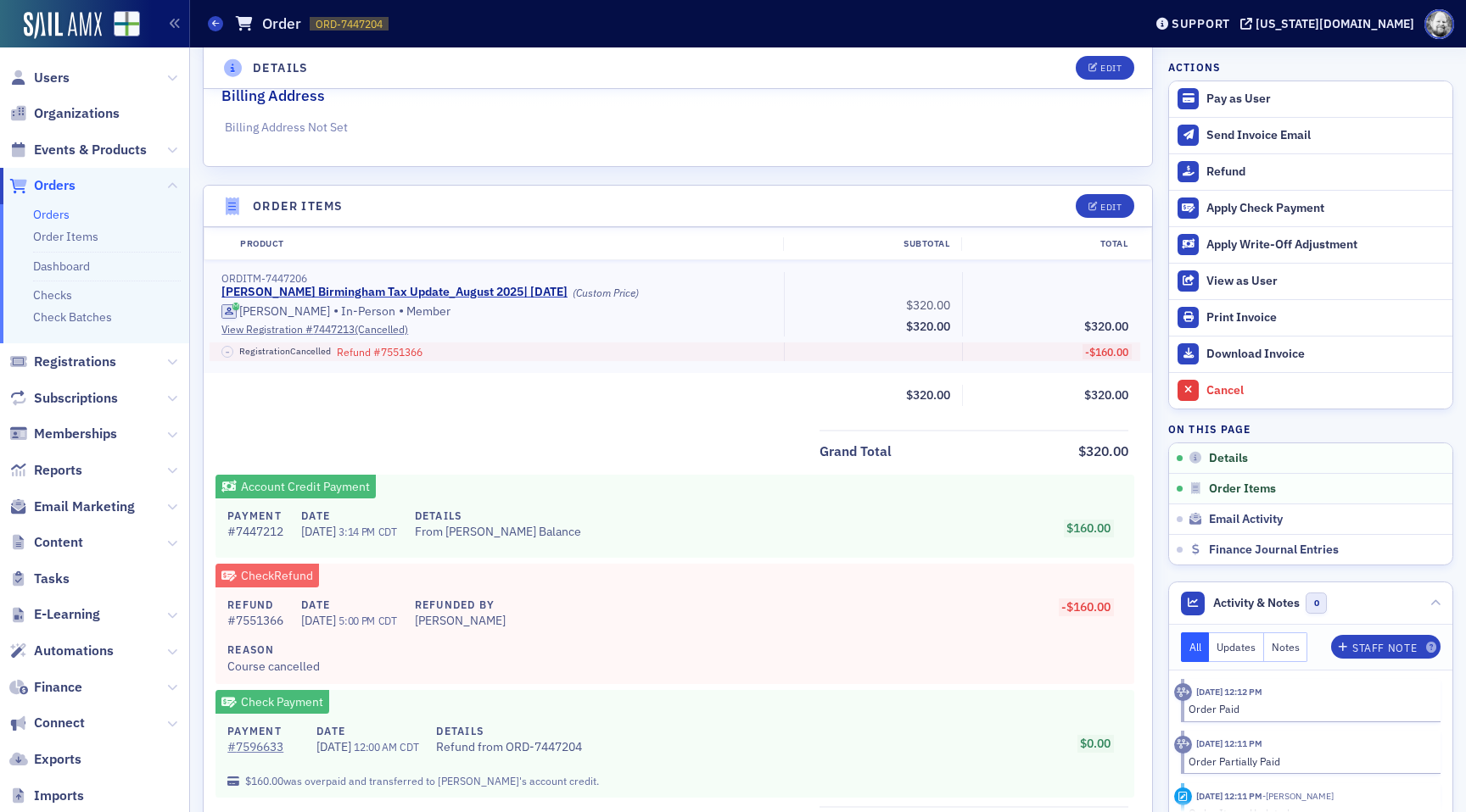
click at [826, 511] on div "$160.00" at bounding box center [867, 529] width 536 height 42
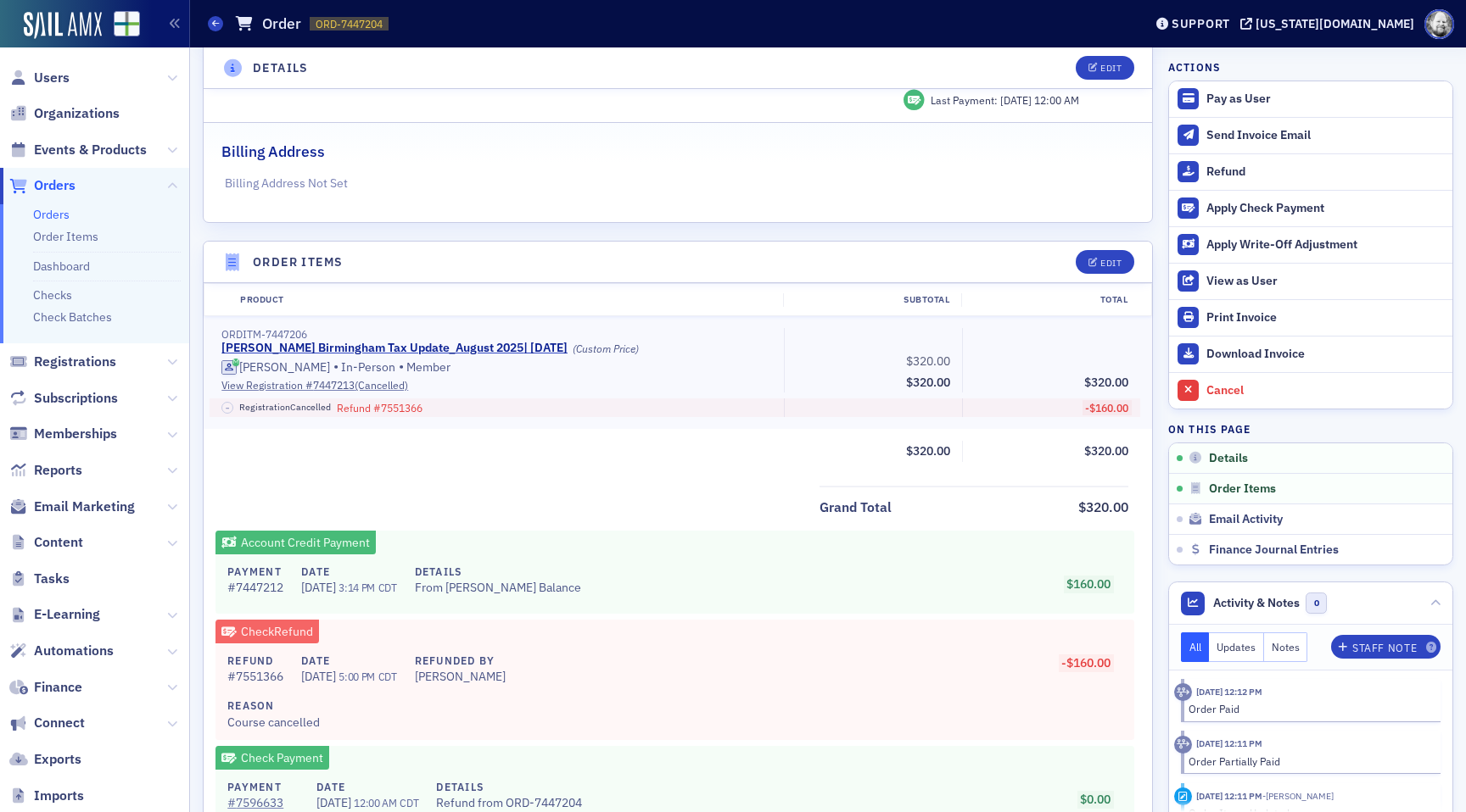
scroll to position [0, 0]
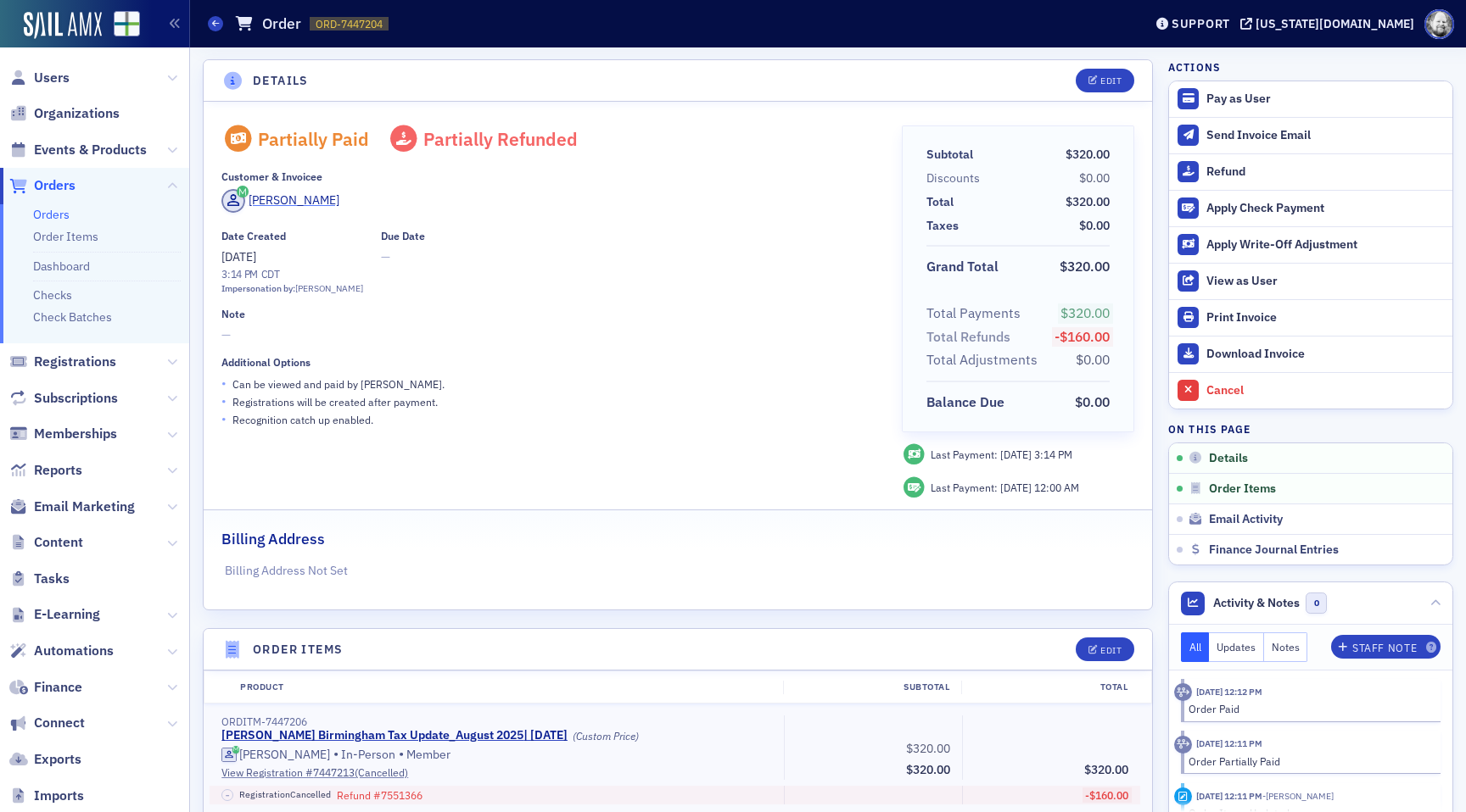
click at [276, 206] on div "[PERSON_NAME]" at bounding box center [293, 201] width 91 height 18
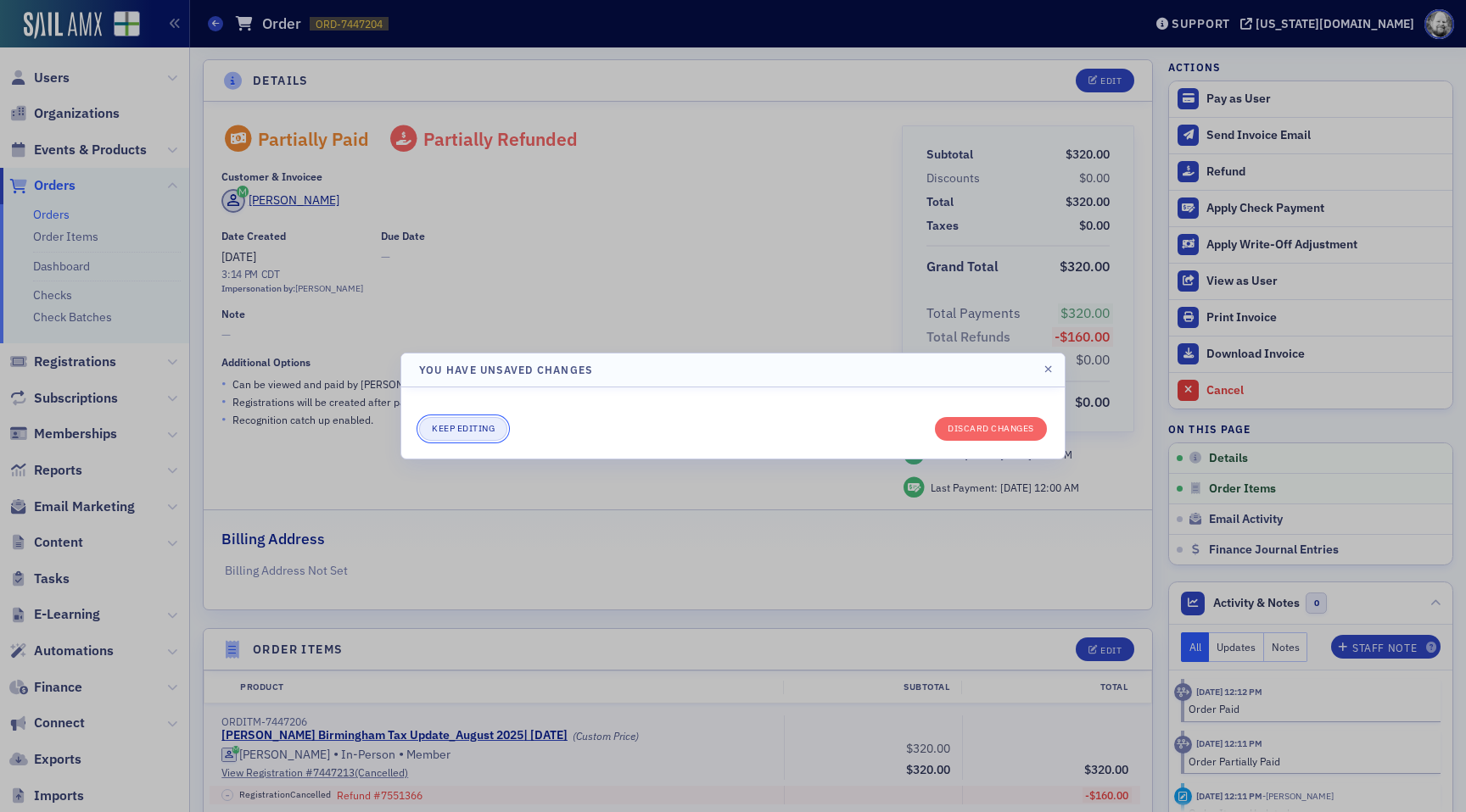
click at [453, 421] on button "Keep editing" at bounding box center [463, 429] width 88 height 24
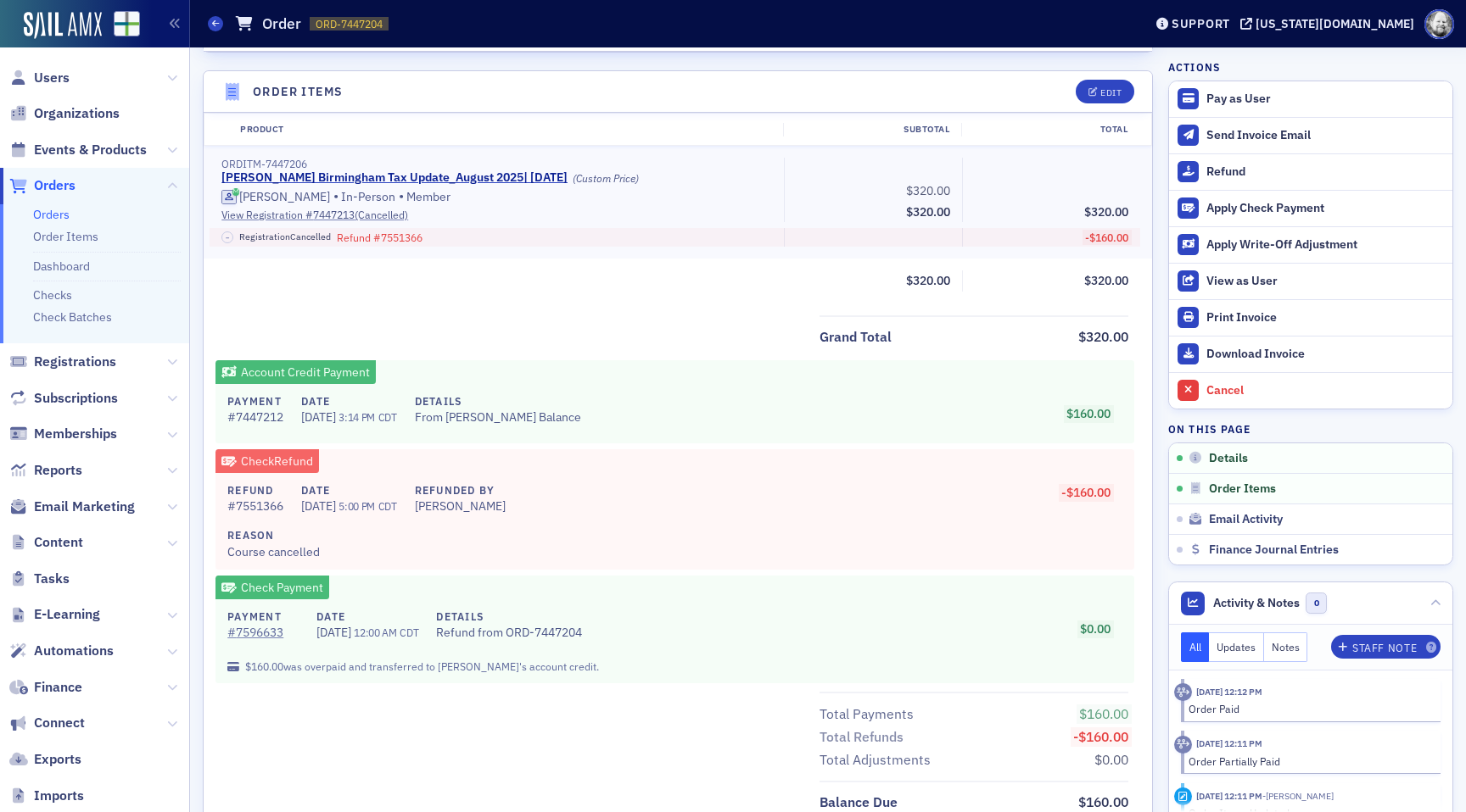
scroll to position [553, 0]
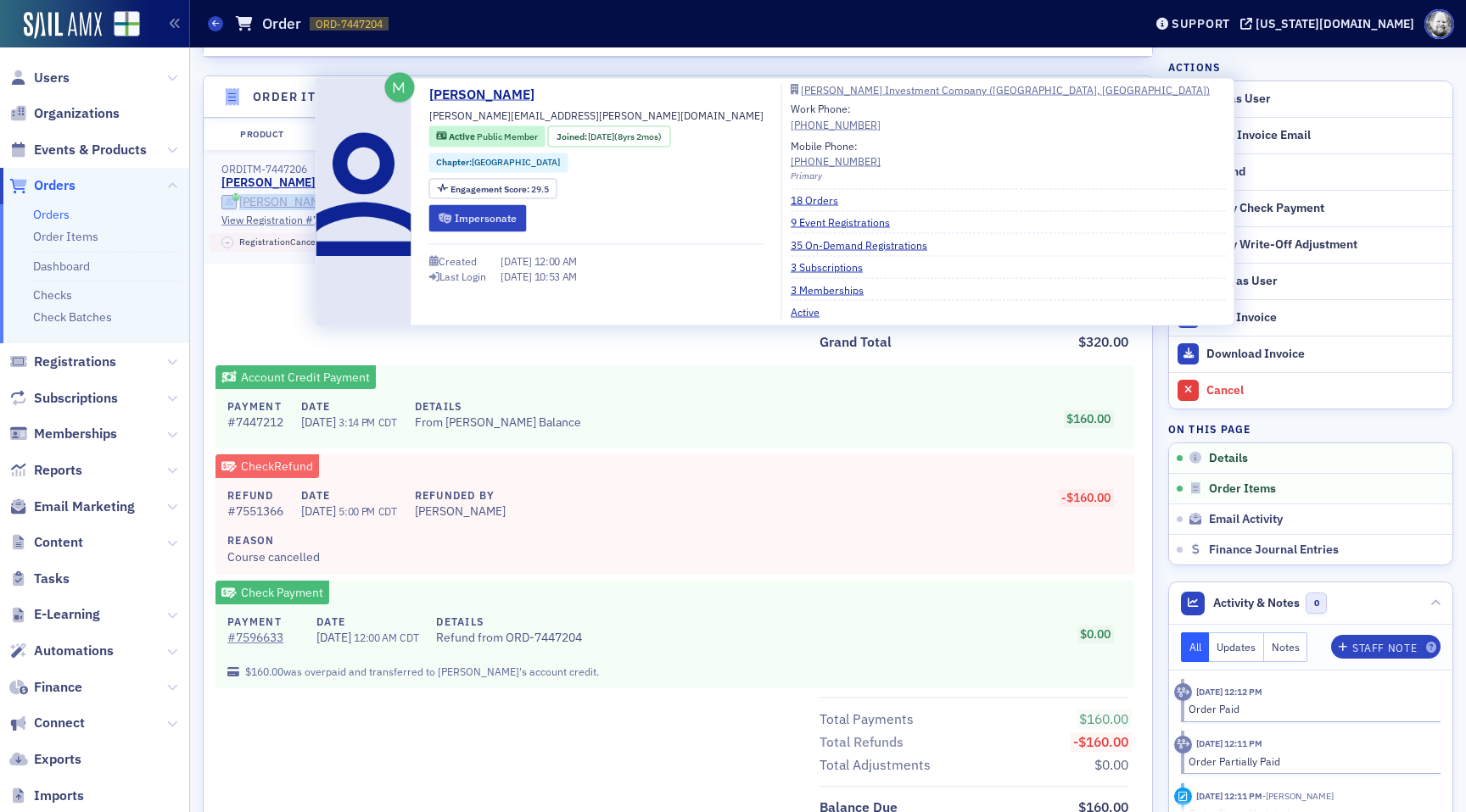
copy span "[PERSON_NAME]"
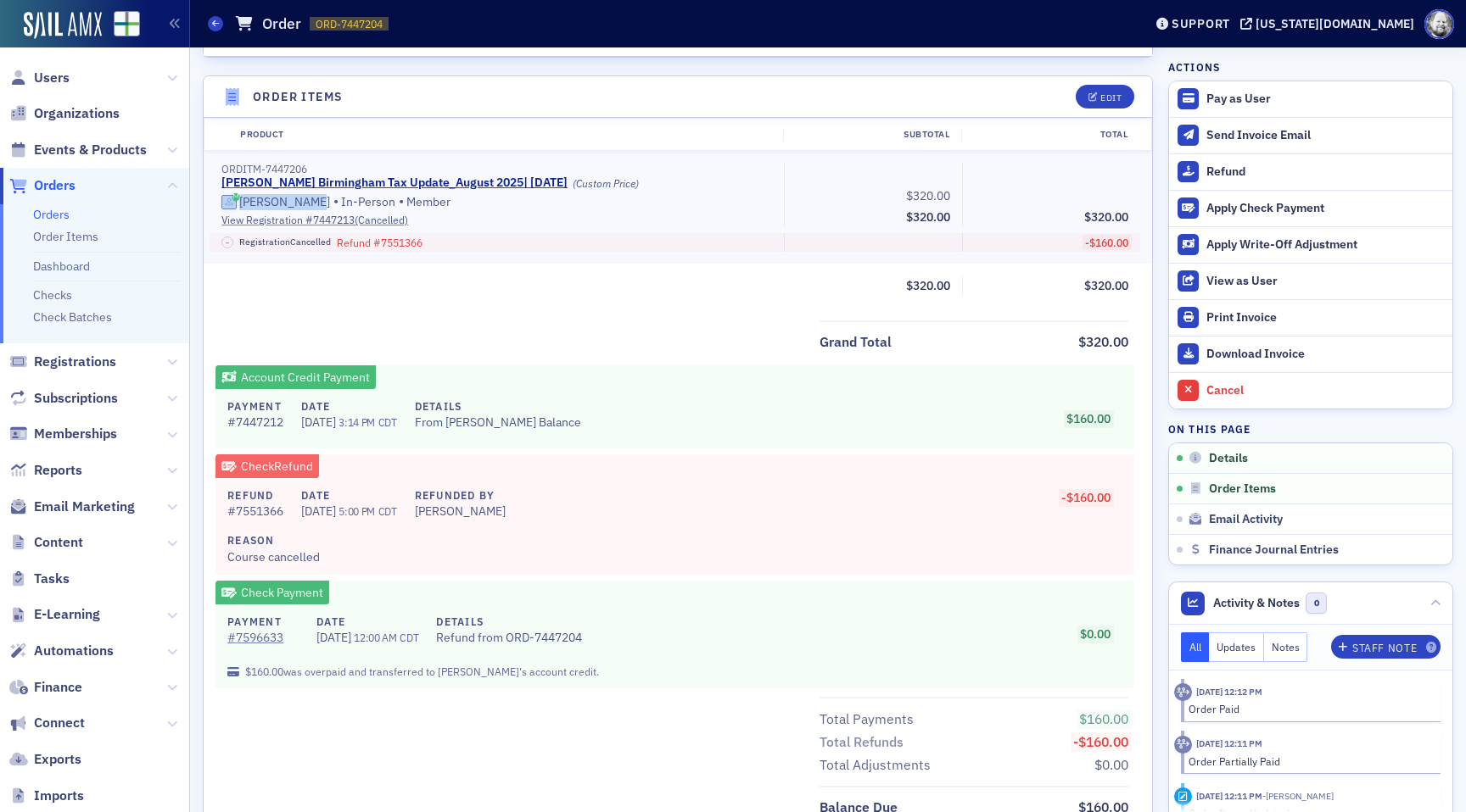
click at [59, 217] on link "Orders" at bounding box center [52, 215] width 36 height 15
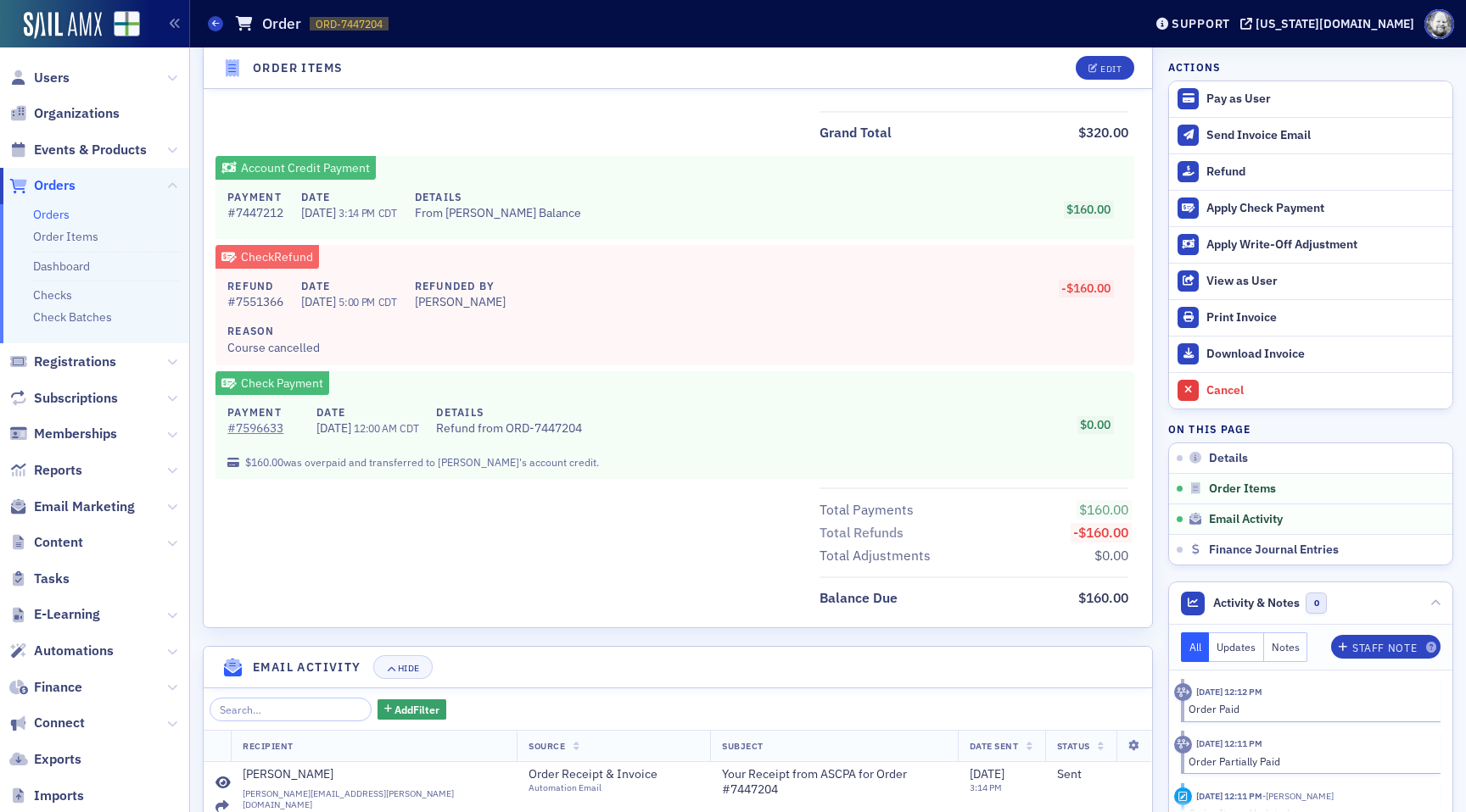
scroll to position [737, 0]
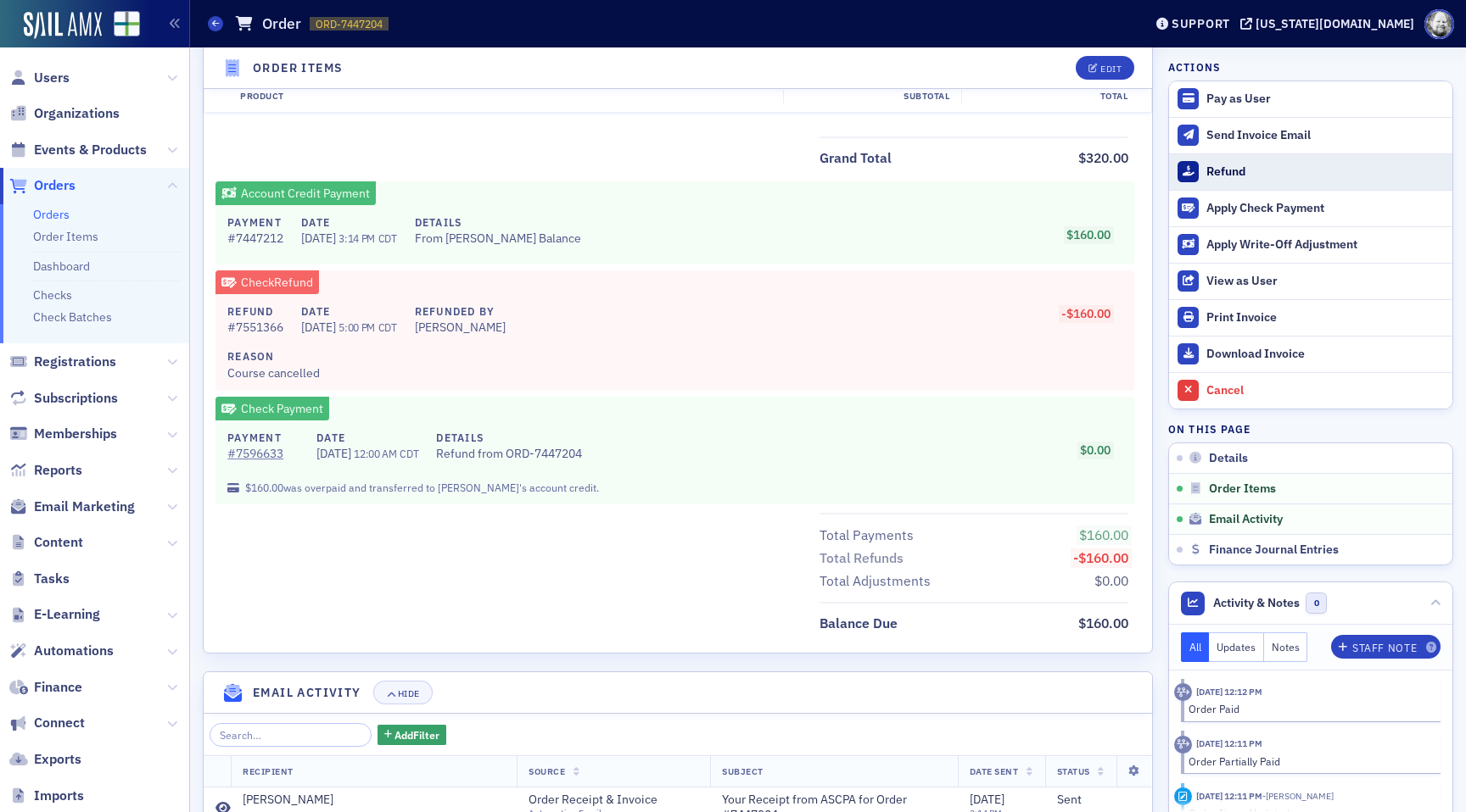
click at [1222, 167] on div "Refund" at bounding box center [1325, 172] width 237 height 15
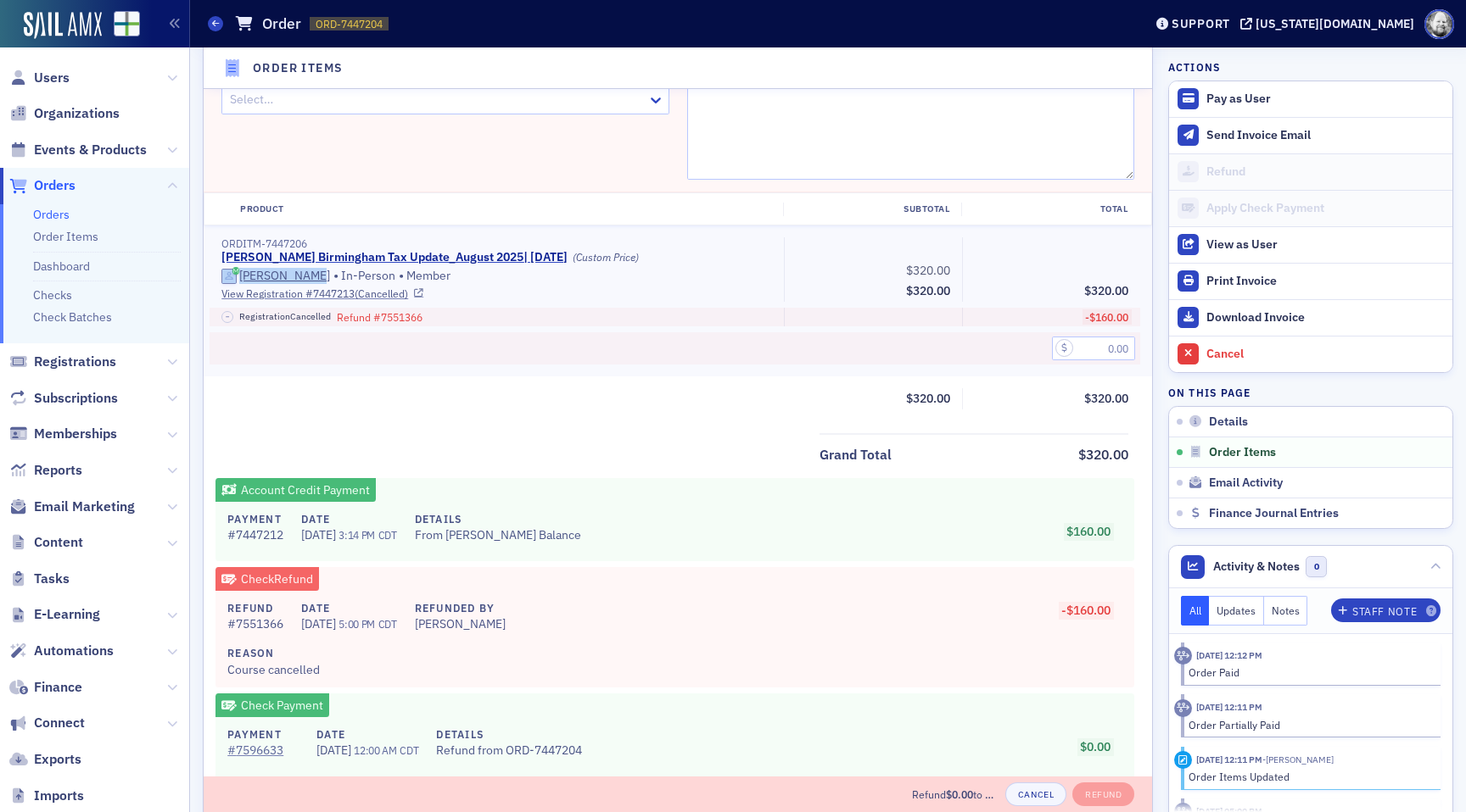
scroll to position [572, 0]
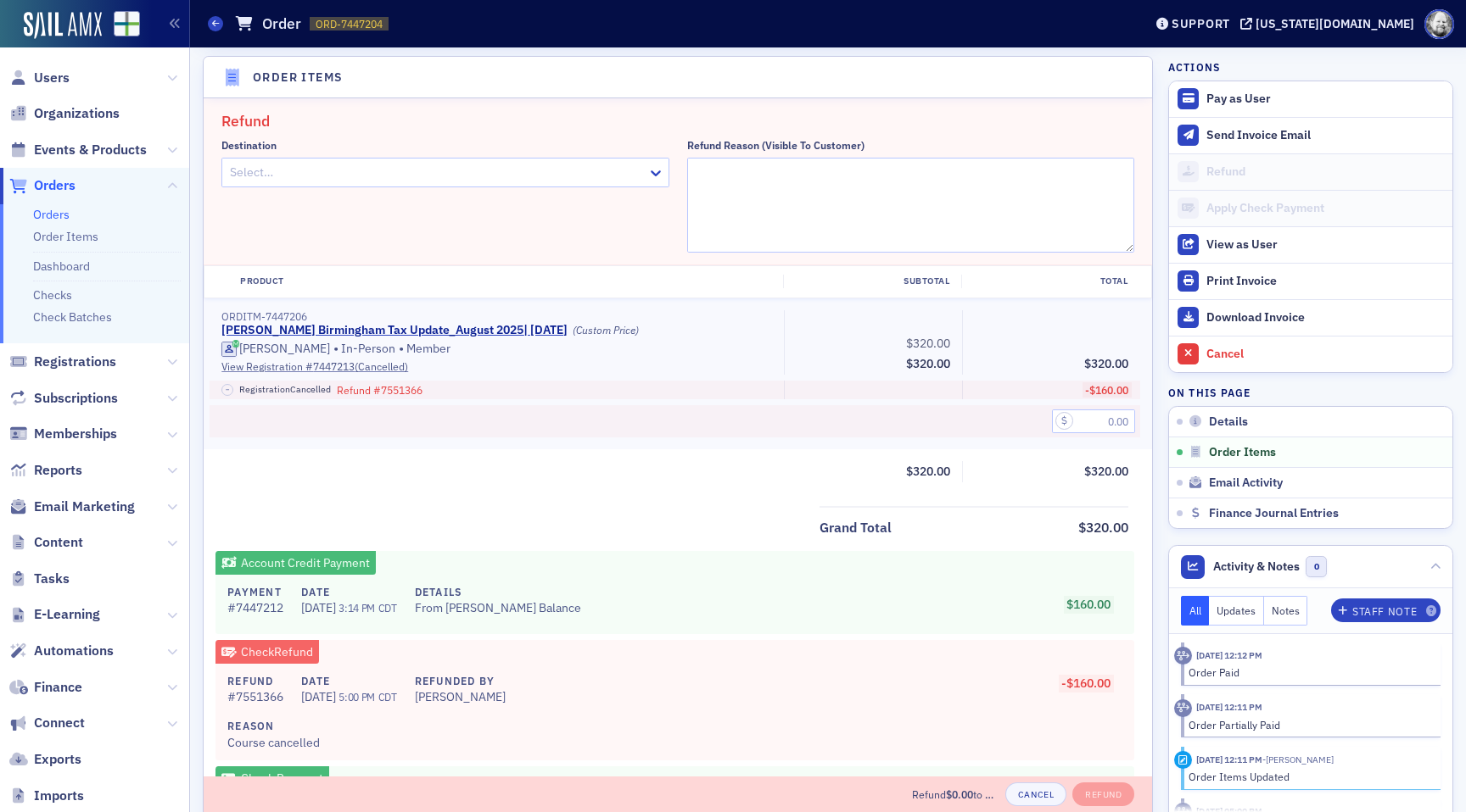
click at [573, 165] on div at bounding box center [436, 172] width 417 height 21
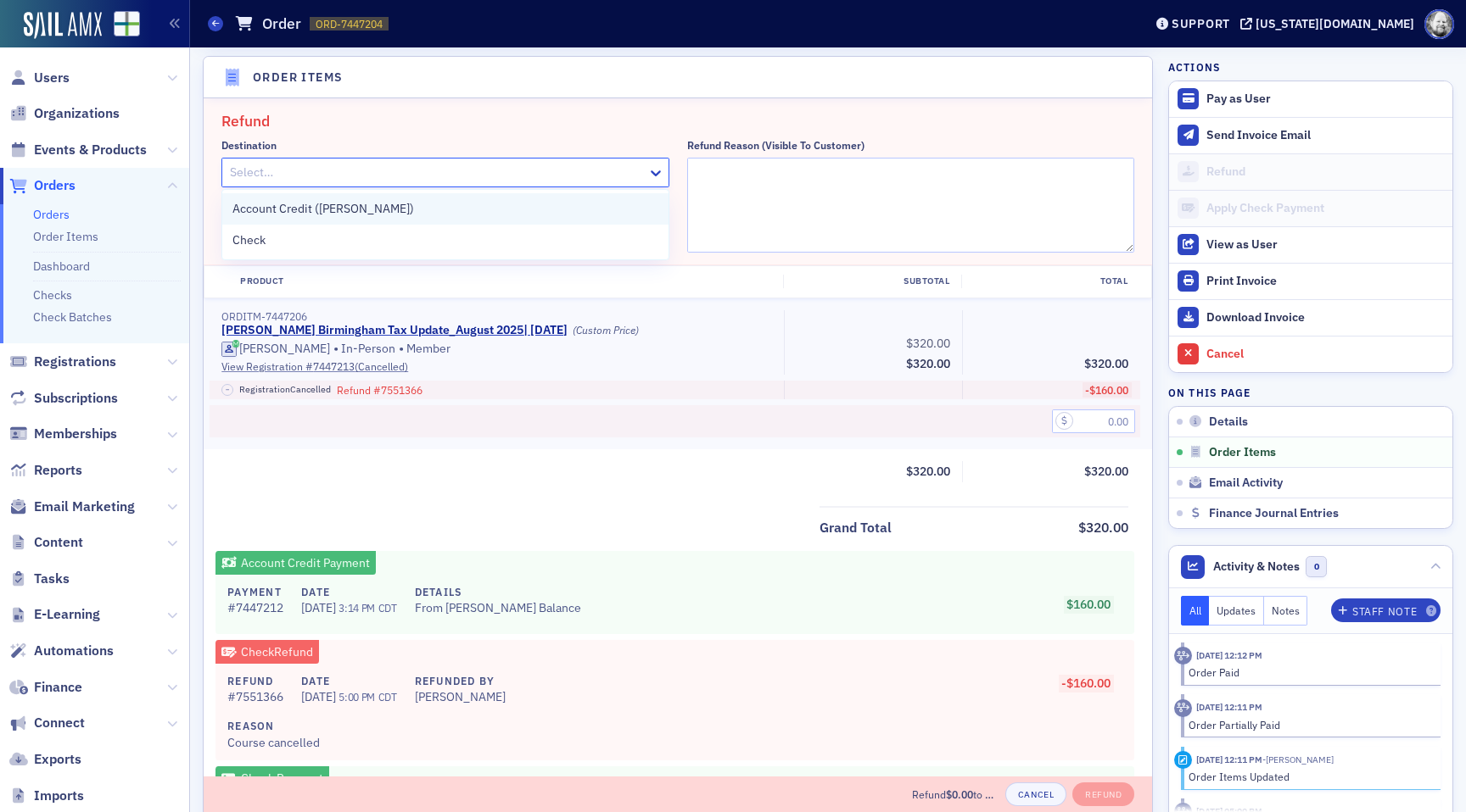
click at [545, 208] on div "Account Credit (Thomas Yerby)" at bounding box center [446, 209] width 426 height 18
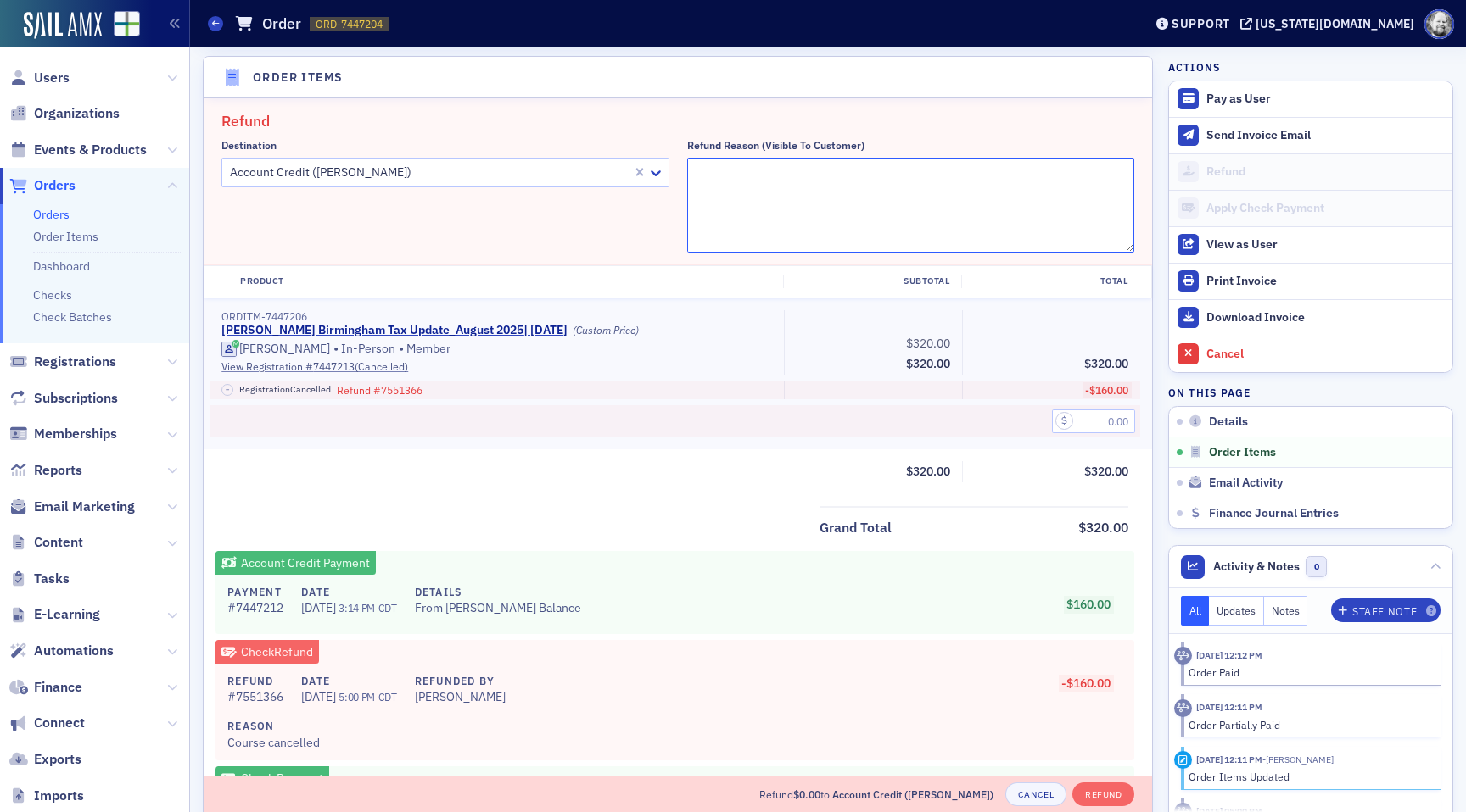
click at [752, 244] on textarea "Refund Reason (Visible to Customer)" at bounding box center [911, 205] width 448 height 95
type textarea "Fixing error in refunding"
type textarea "F"
type textarea "Refund"
type textarea "A"
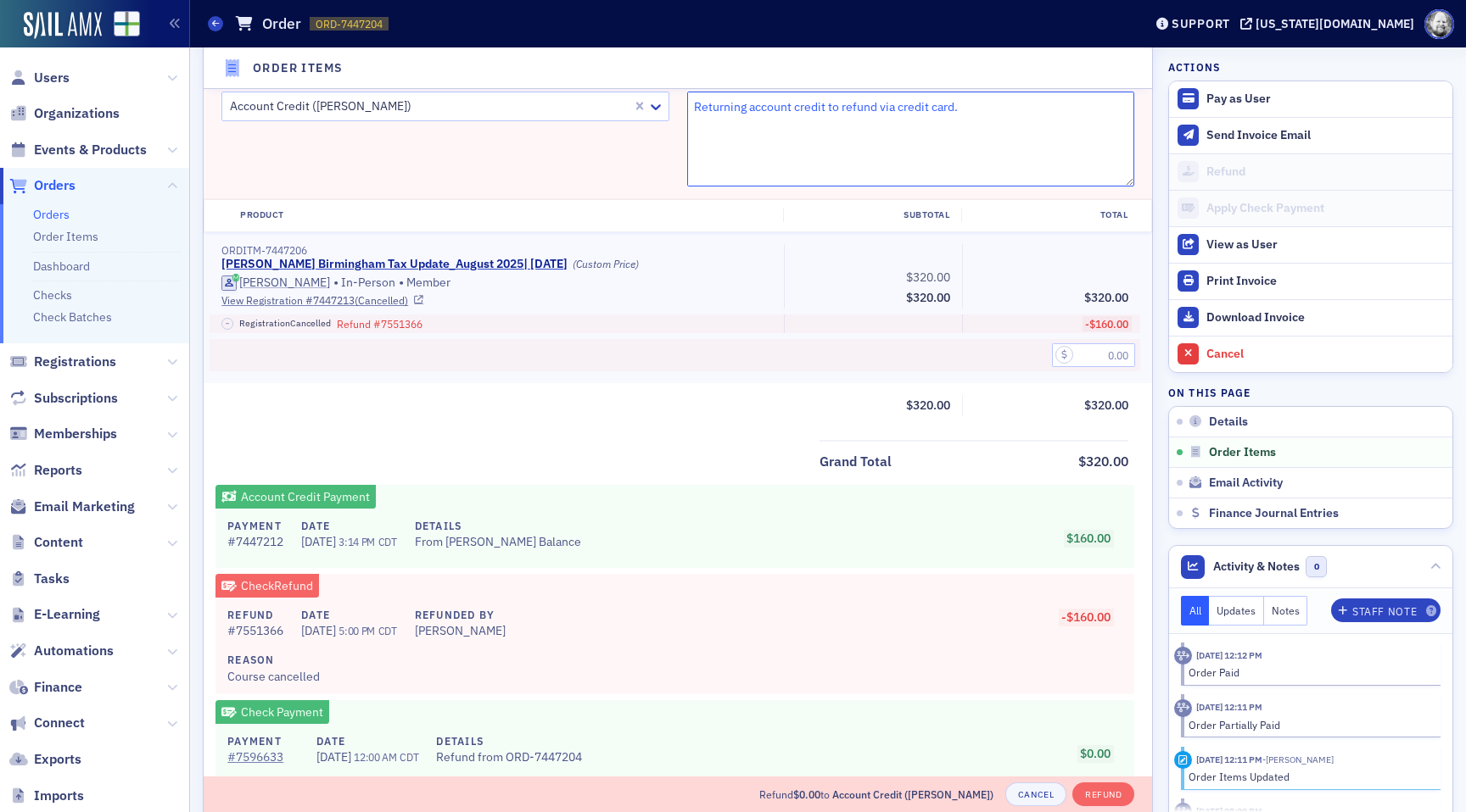
scroll to position [683, 0]
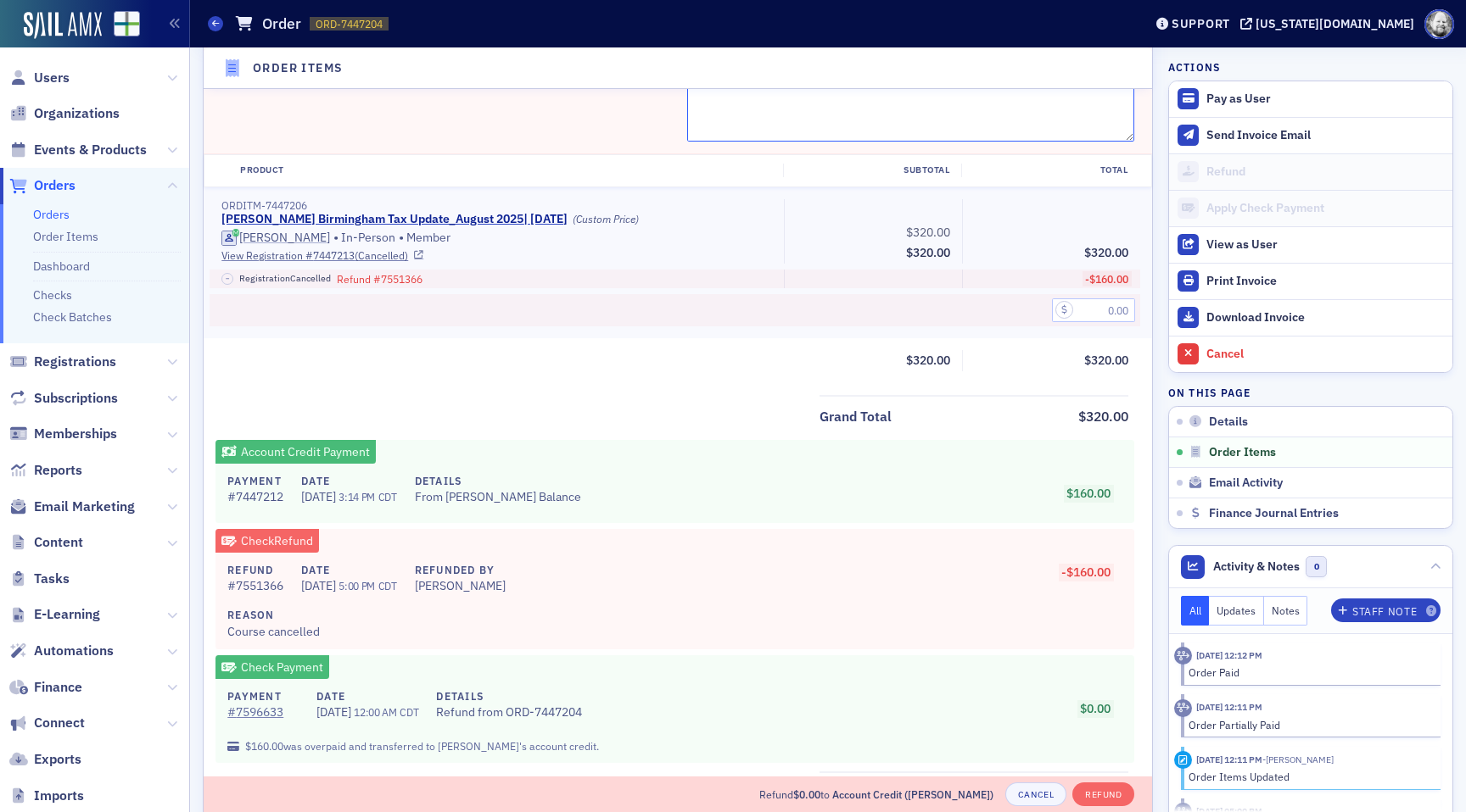
type textarea "Returning account credit to refund via credit card."
click at [1094, 306] on input "text" at bounding box center [1094, 310] width 83 height 24
type input "160.00"
click at [936, 305] on div at bounding box center [873, 310] width 178 height 33
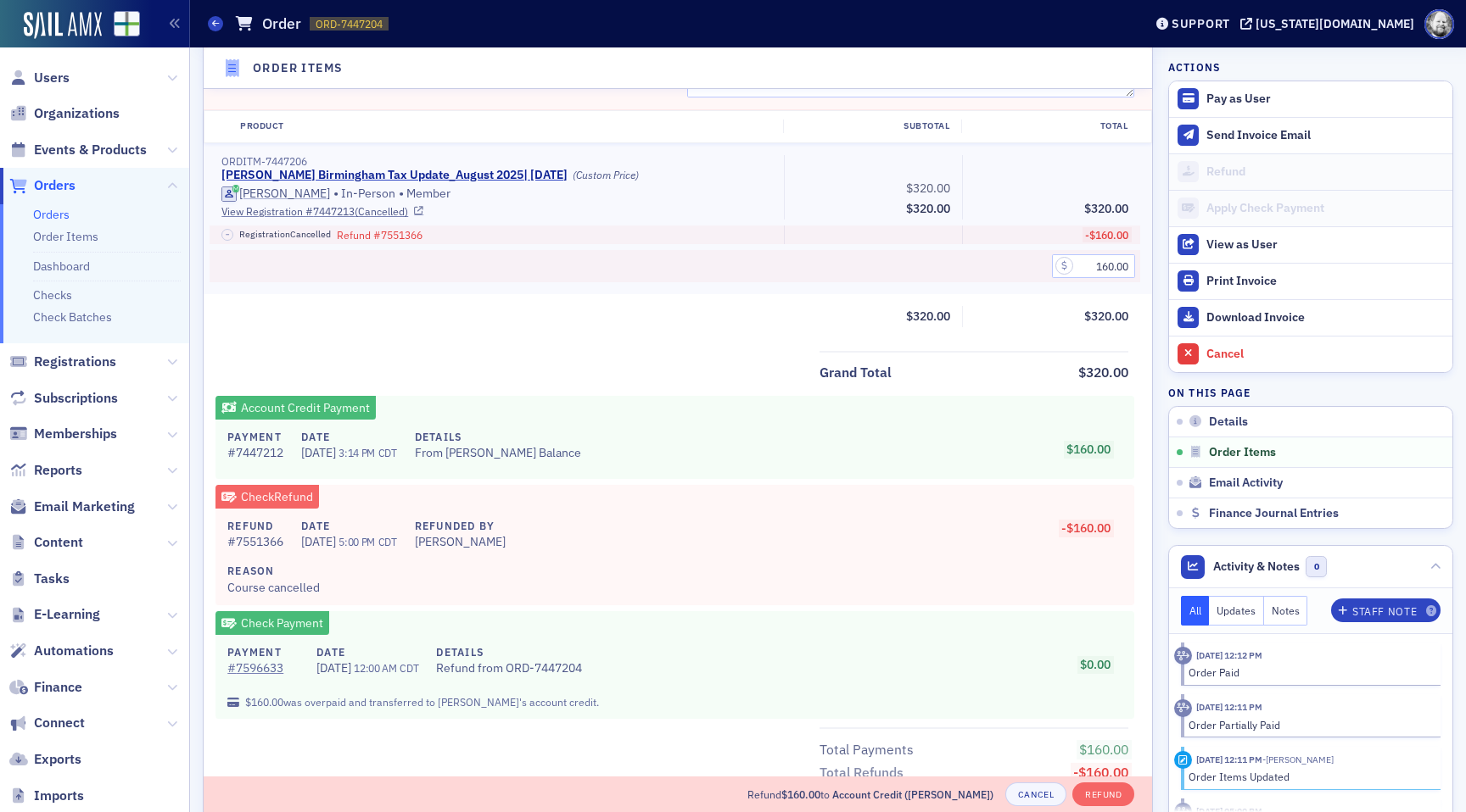
scroll to position [730, 0]
click at [1096, 801] on button "Refund" at bounding box center [1103, 795] width 62 height 24
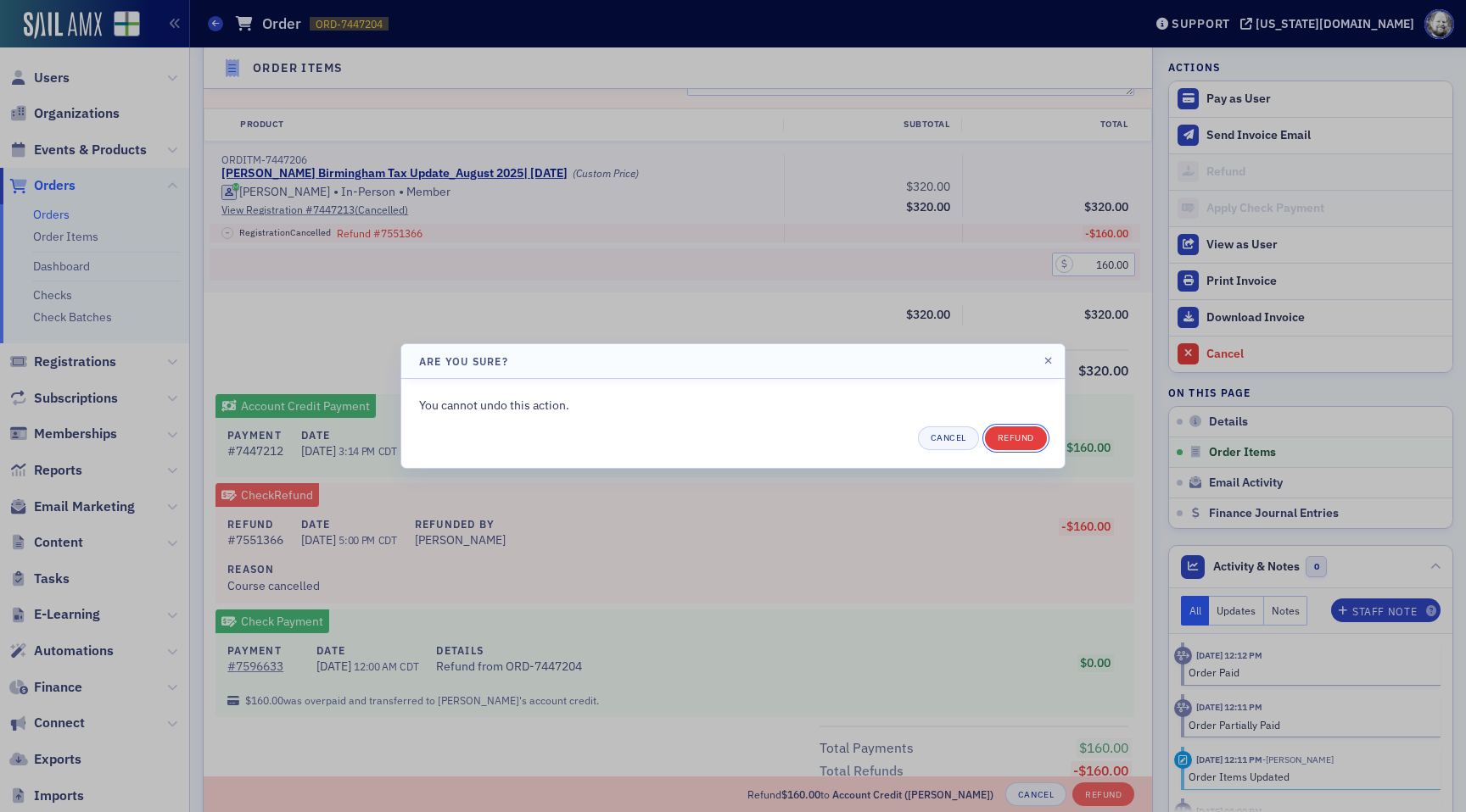
click at [1016, 431] on button "Refund" at bounding box center [1016, 438] width 62 height 24
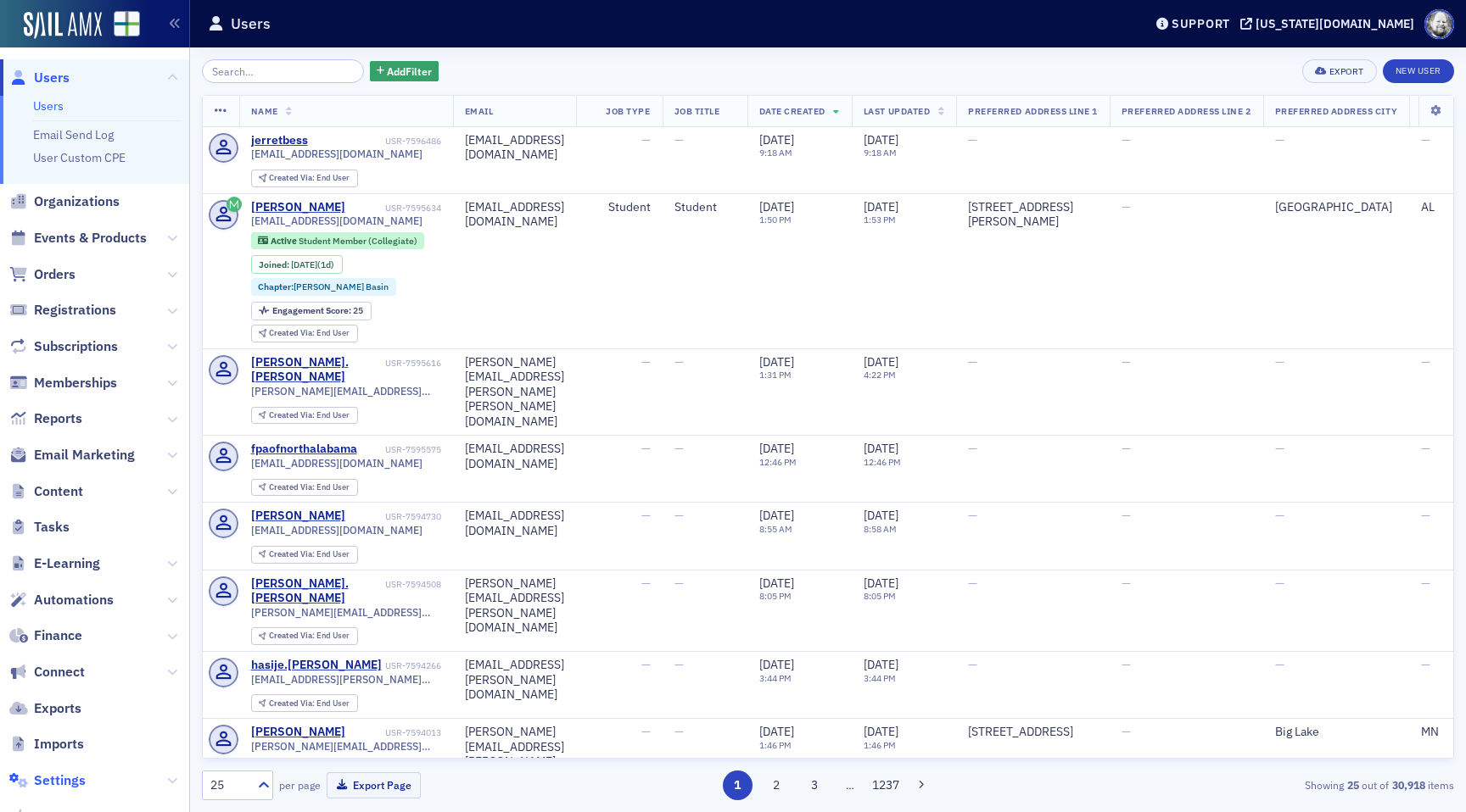
click at [62, 775] on span "Settings" at bounding box center [59, 780] width 52 height 19
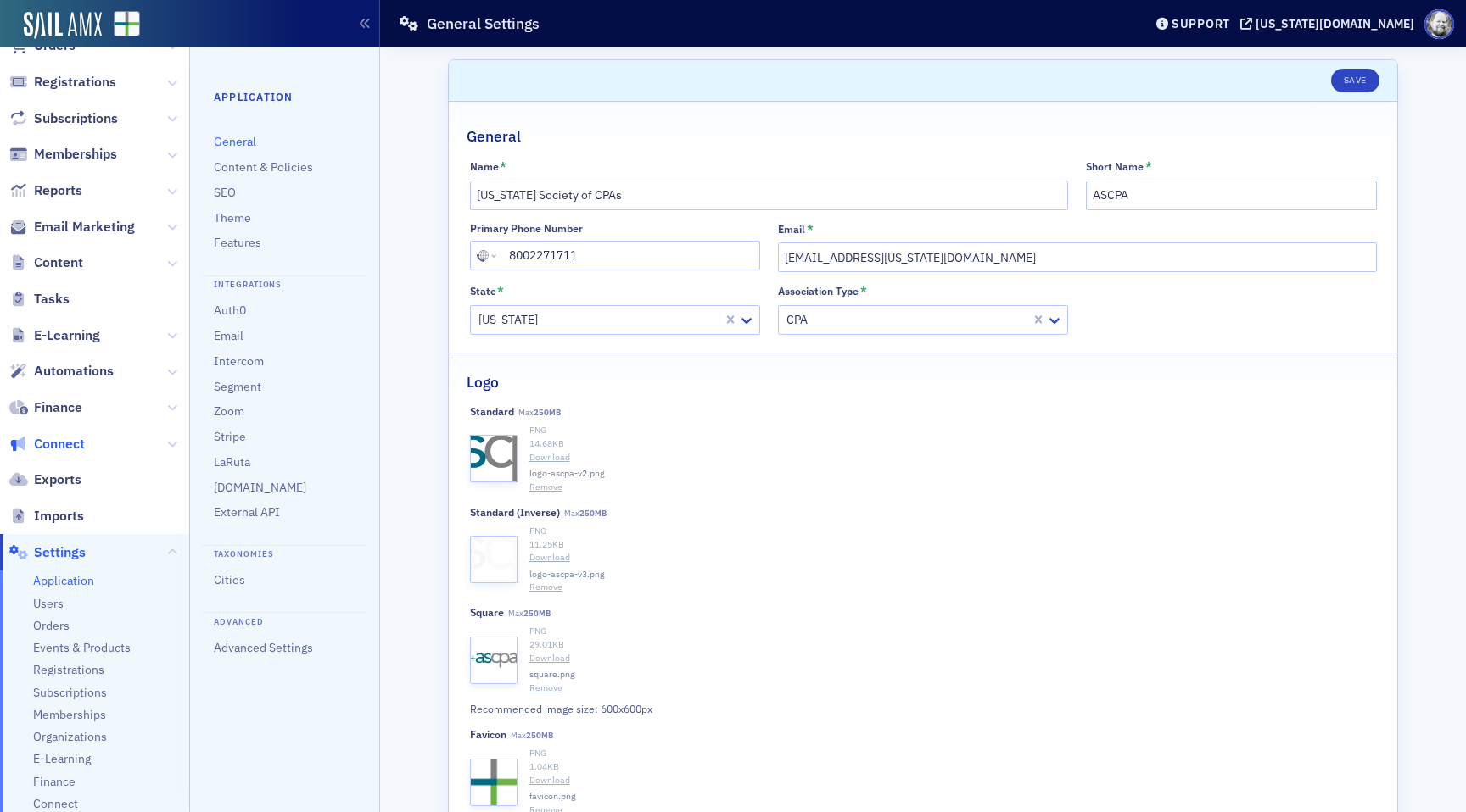
scroll to position [265, 0]
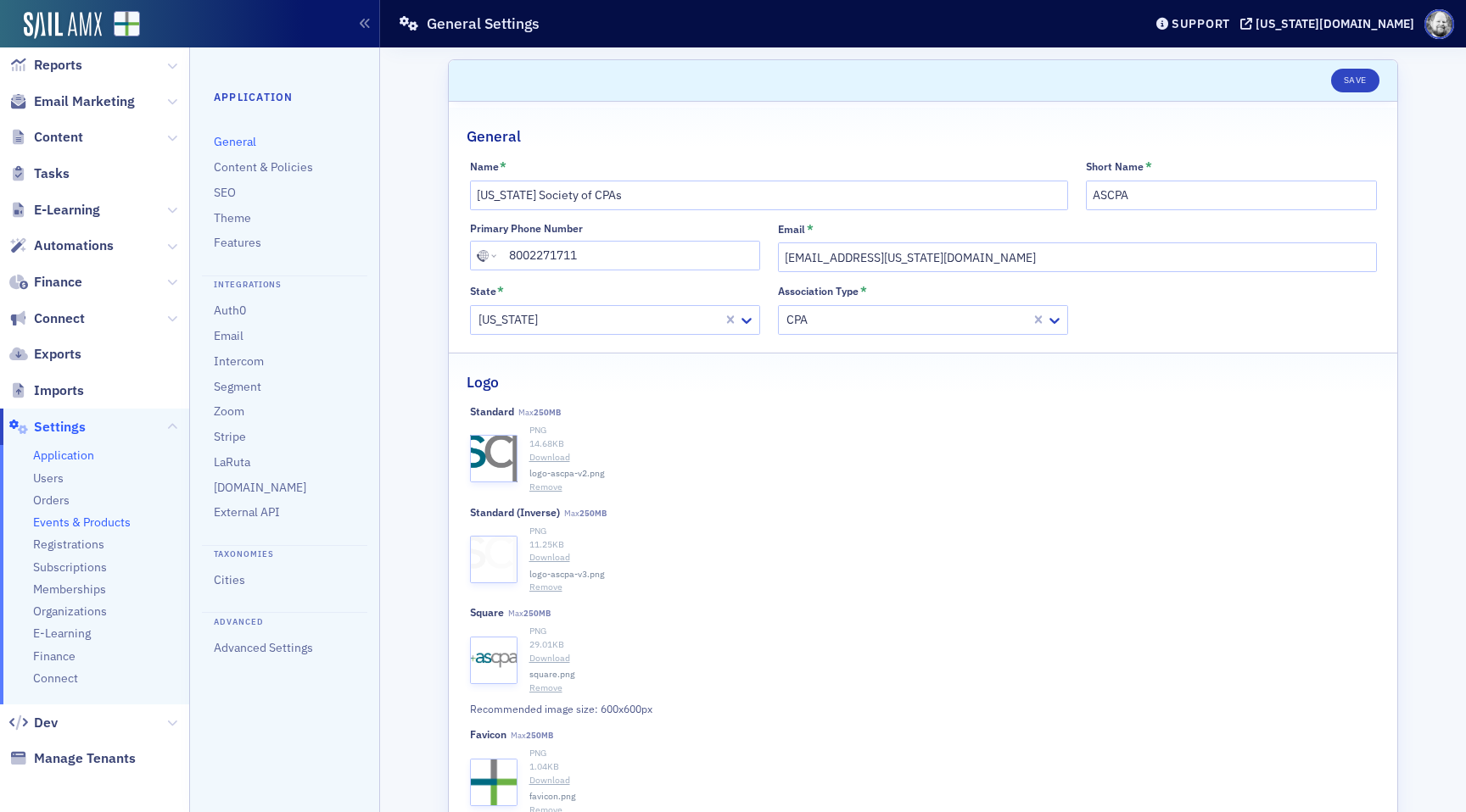
click at [43, 521] on span "Events & Products" at bounding box center [82, 523] width 98 height 16
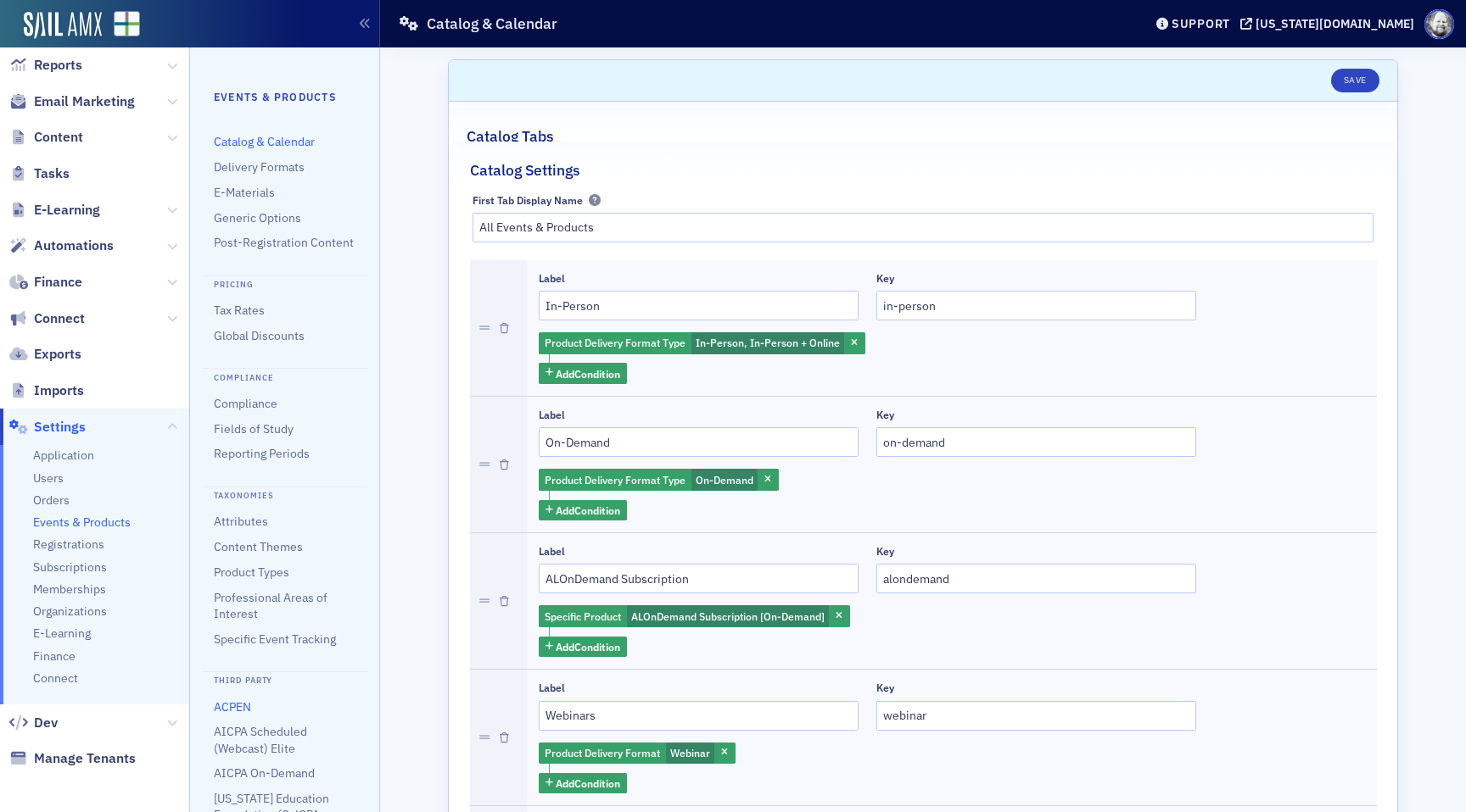
click at [238, 705] on link "ACPEN" at bounding box center [232, 707] width 37 height 15
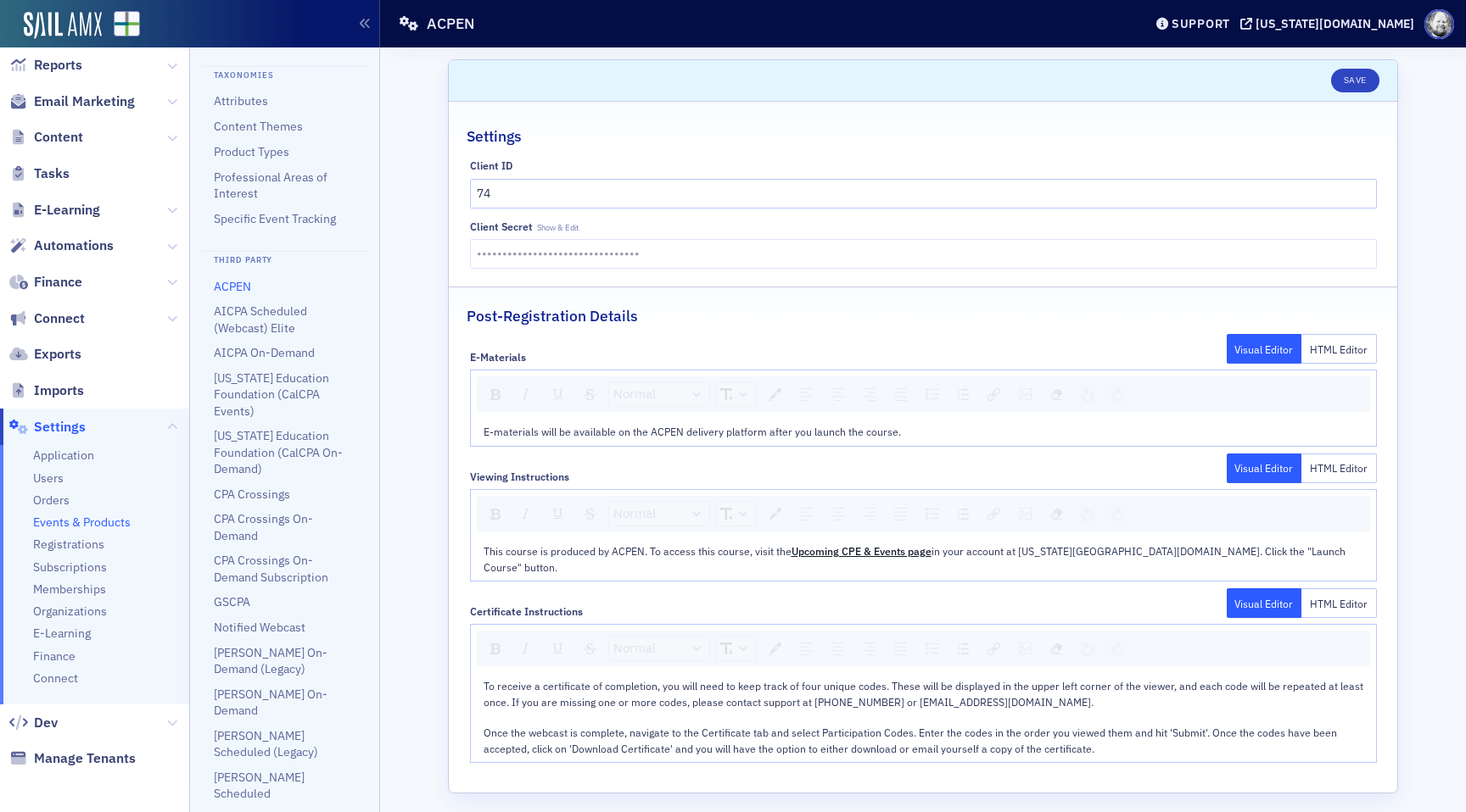
scroll to position [421, 0]
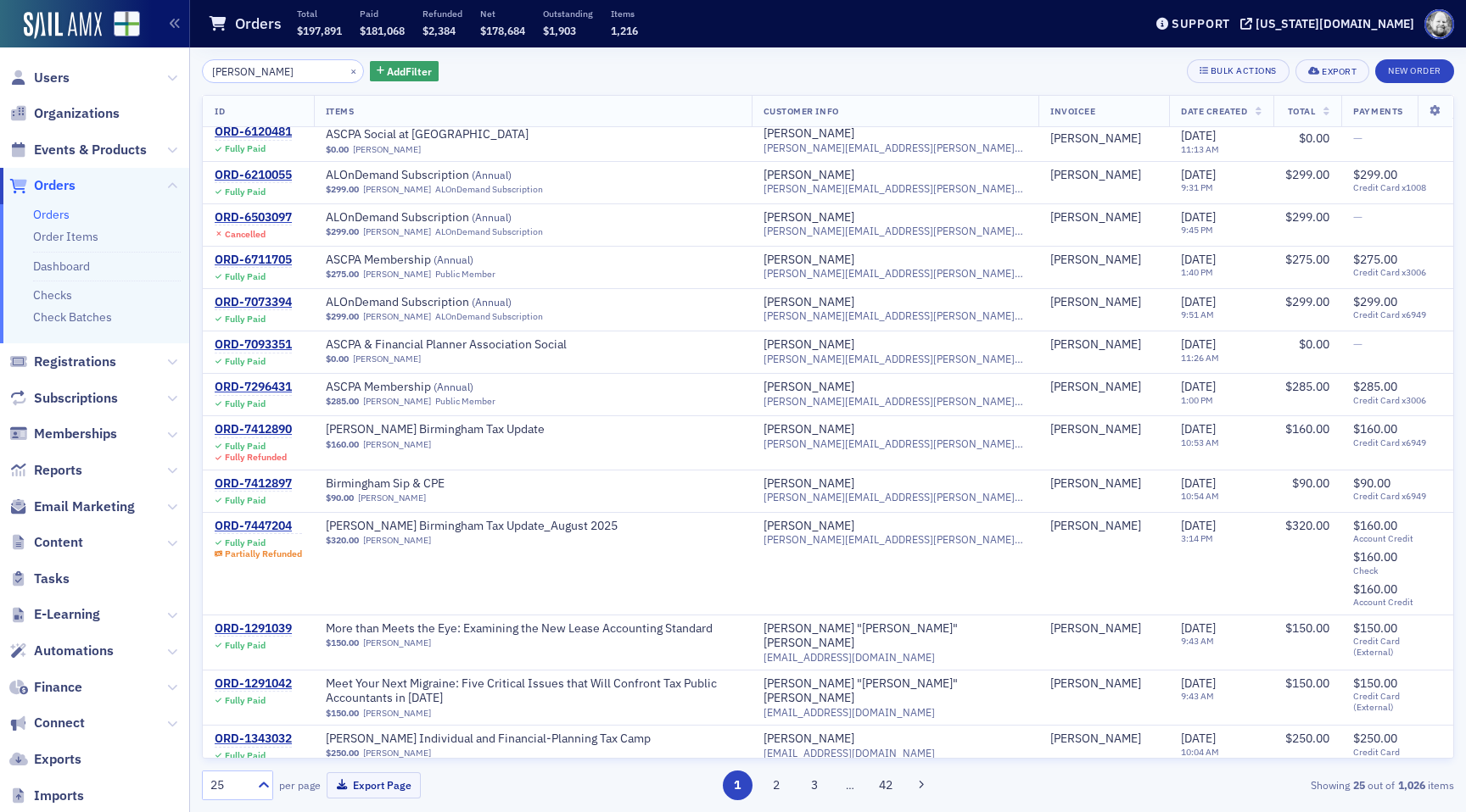
scroll to position [359, 0]
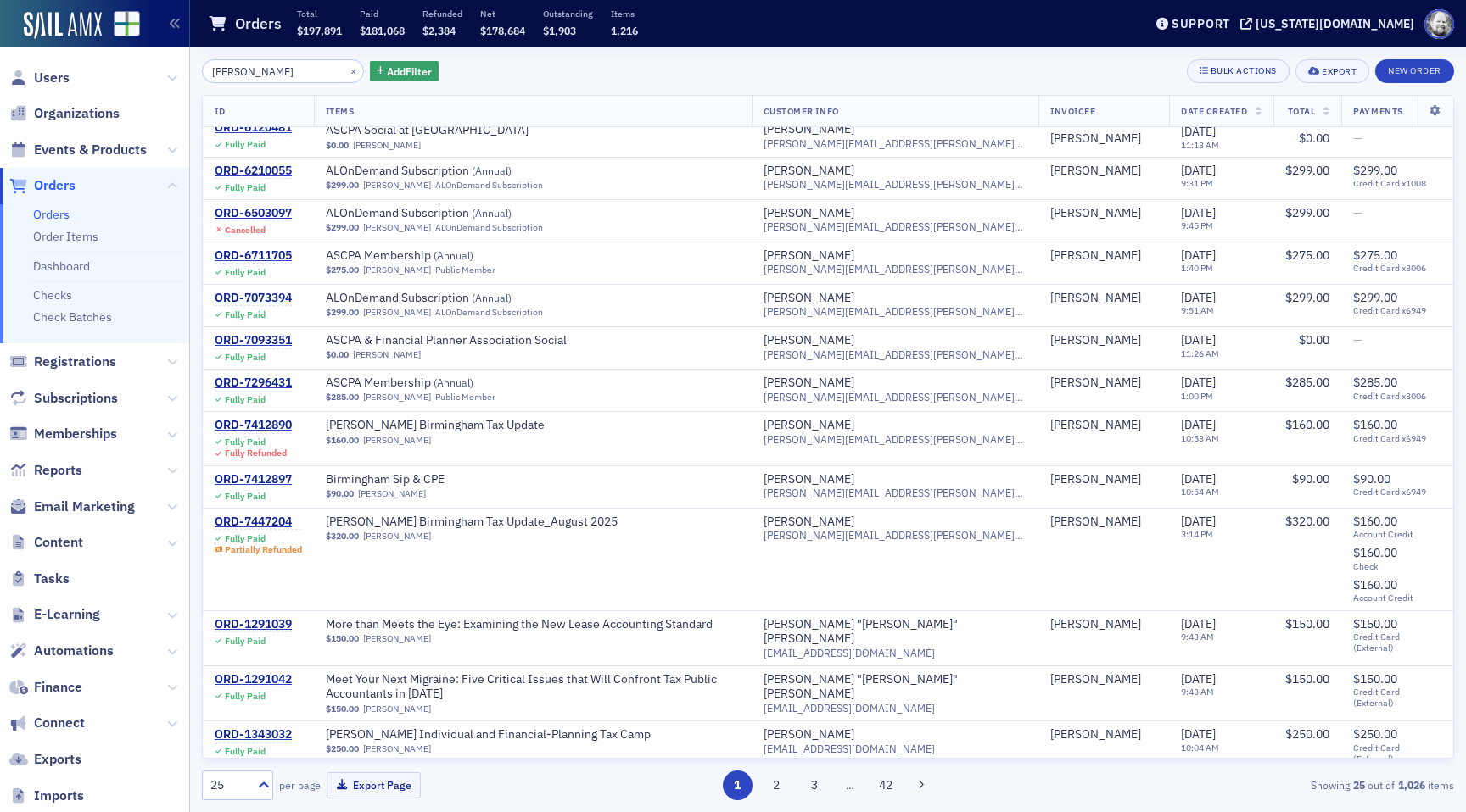
type input "[PERSON_NAME]"
click at [258, 423] on div "ORD-7412890" at bounding box center [253, 425] width 77 height 15
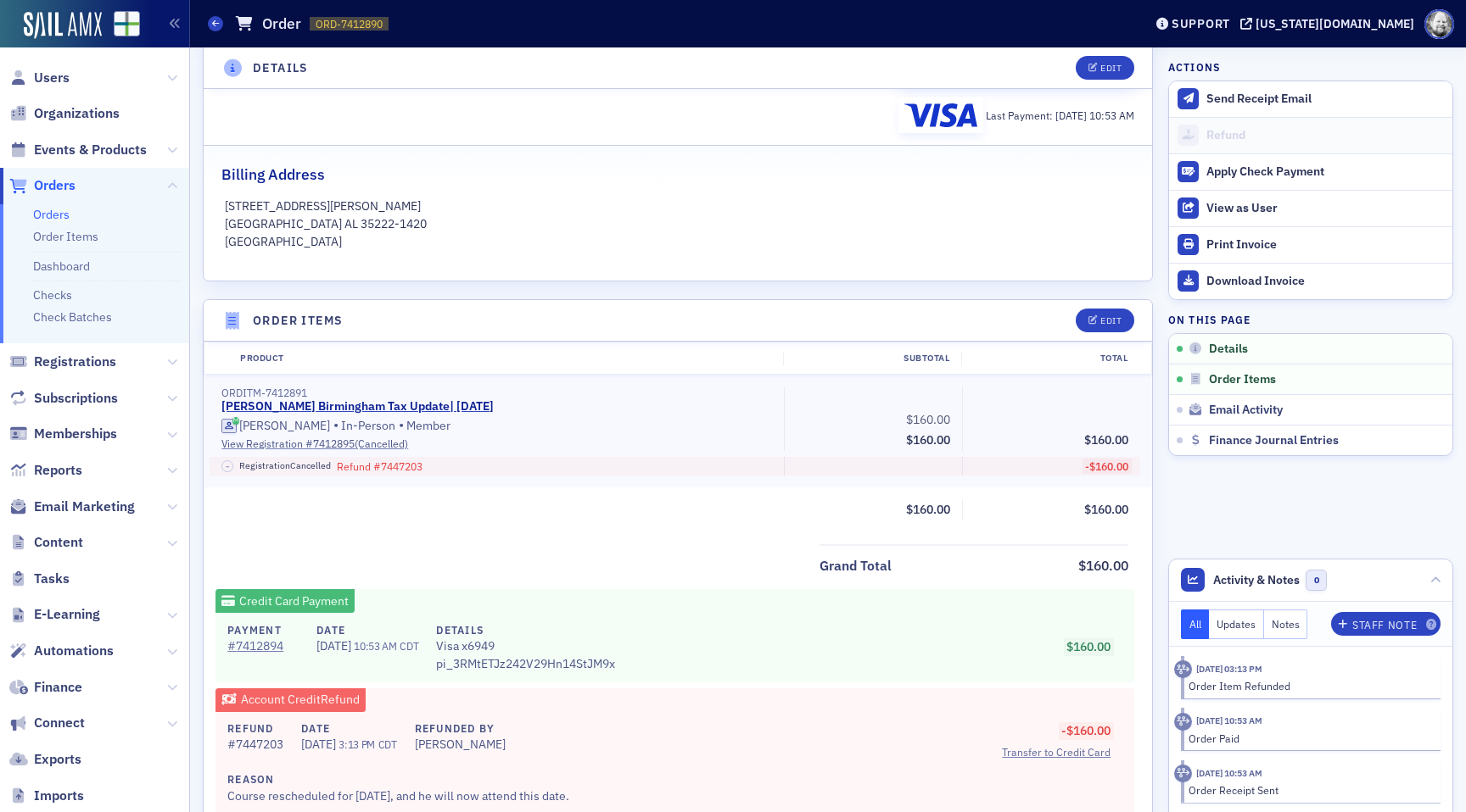
scroll to position [536, 0]
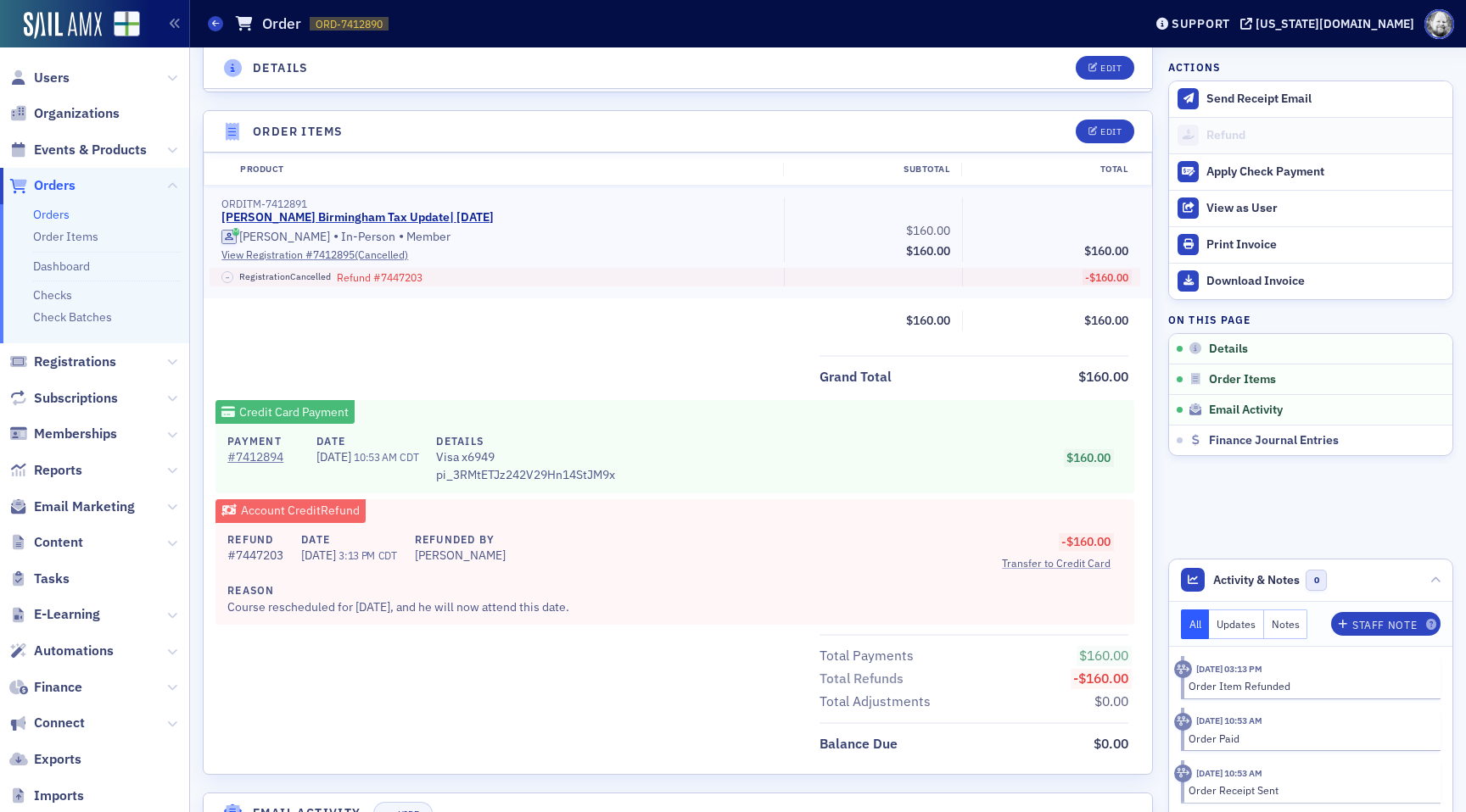
click at [1063, 563] on span "Transfer to Credit Card" at bounding box center [1056, 563] width 109 height 15
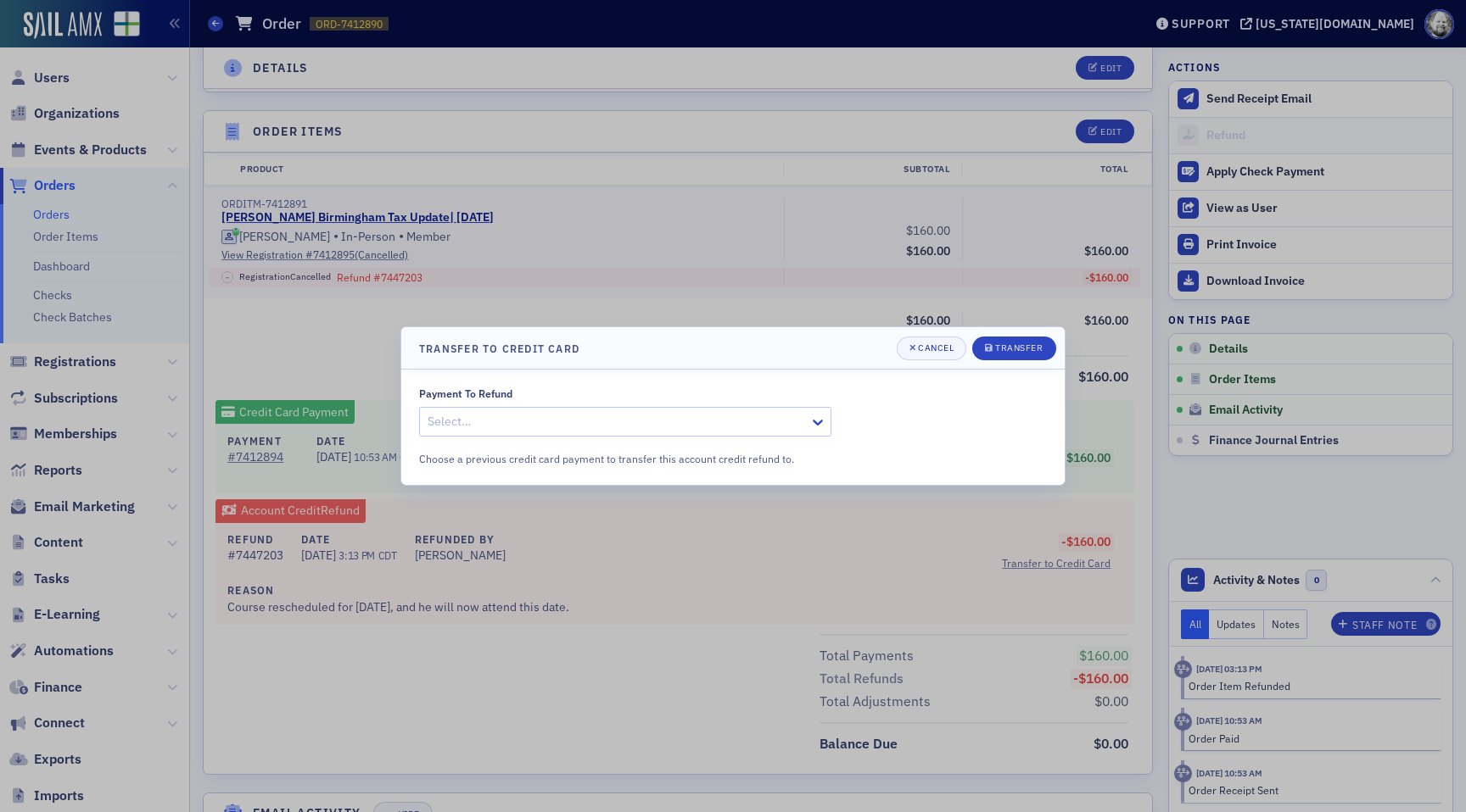
click at [776, 417] on div at bounding box center [617, 421] width 382 height 21
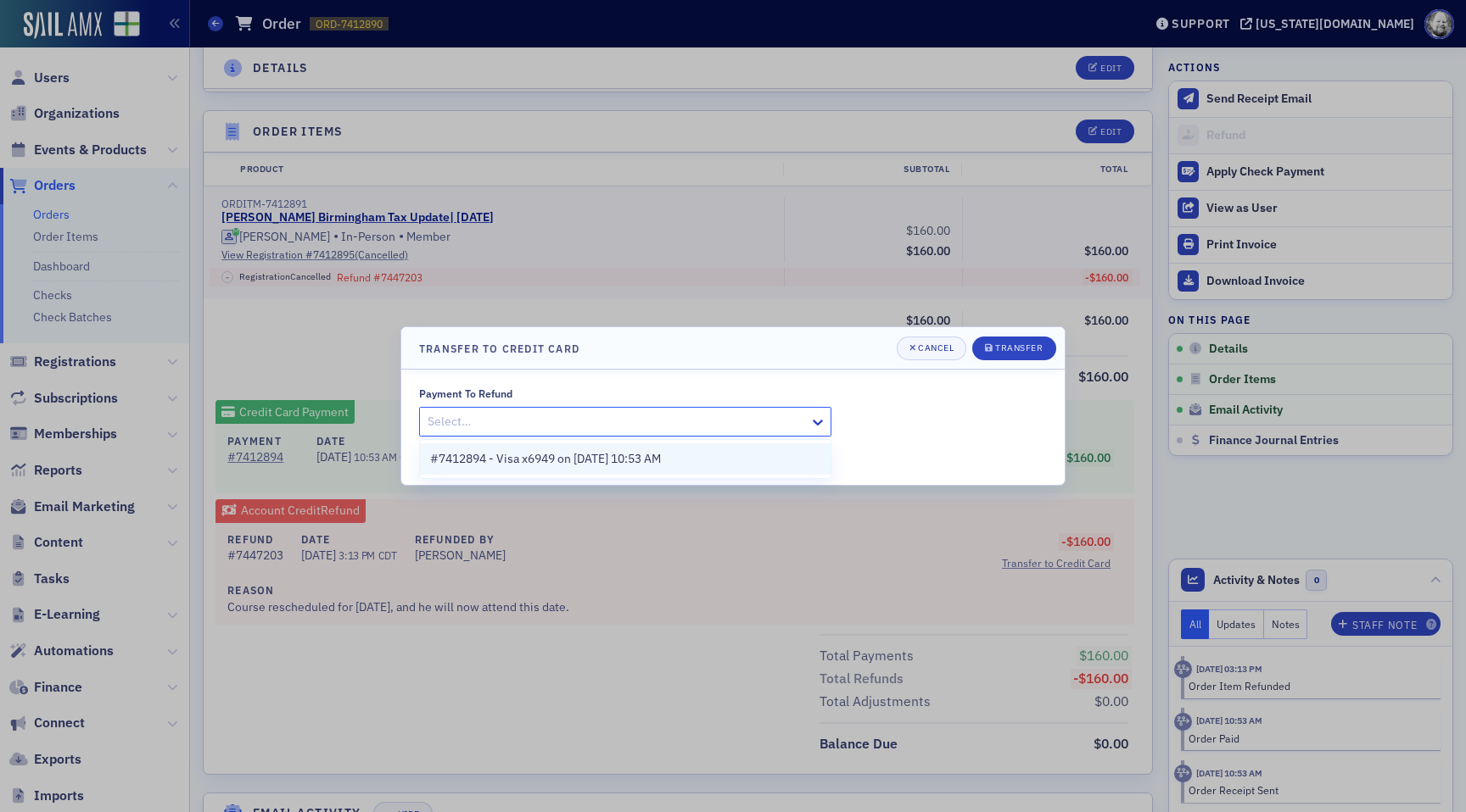
click at [700, 450] on div "#7412894 - Visa x6949 on [DATE] 10:53 AM" at bounding box center [625, 459] width 390 height 18
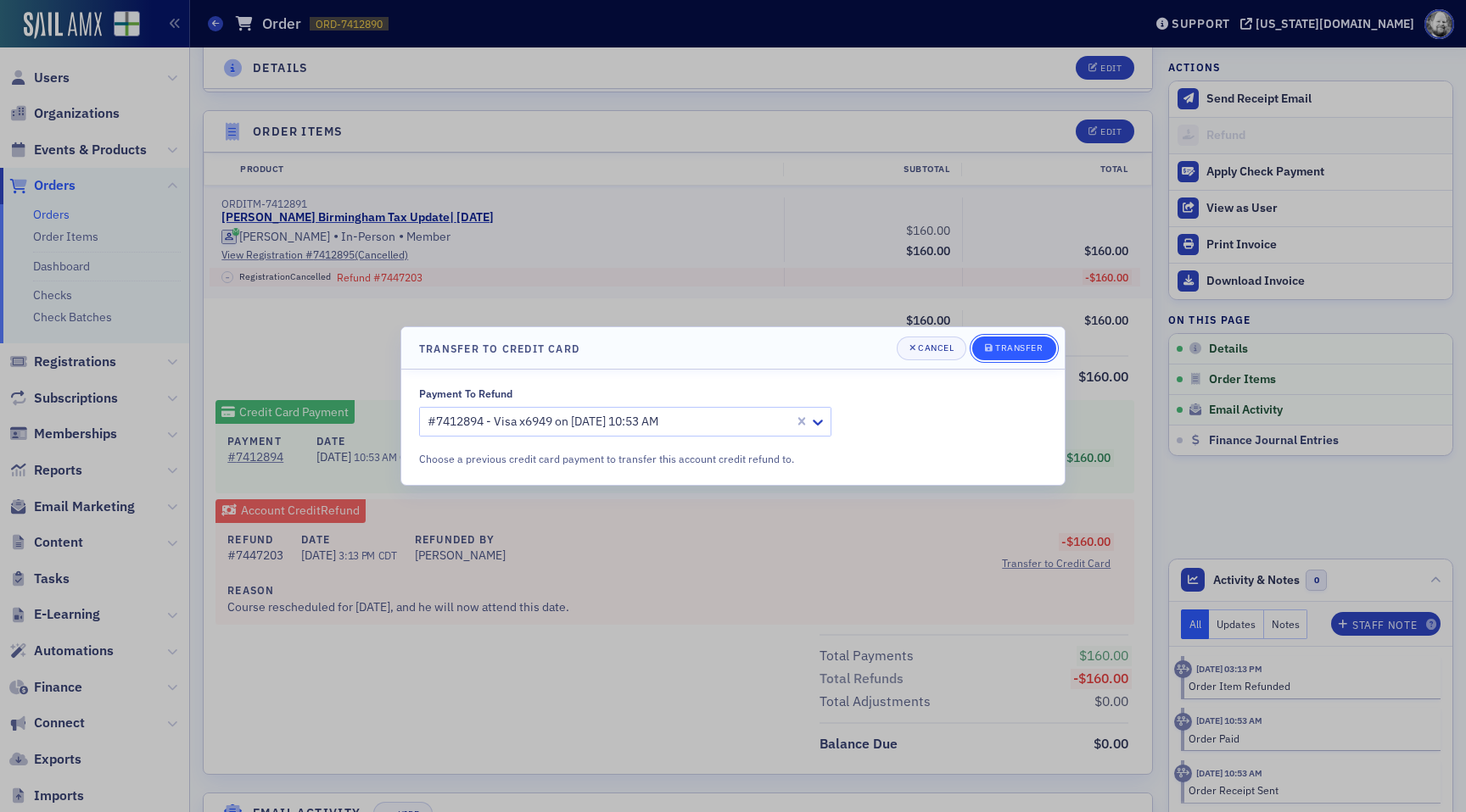
click at [1019, 352] on div "Transfer" at bounding box center [1019, 348] width 47 height 9
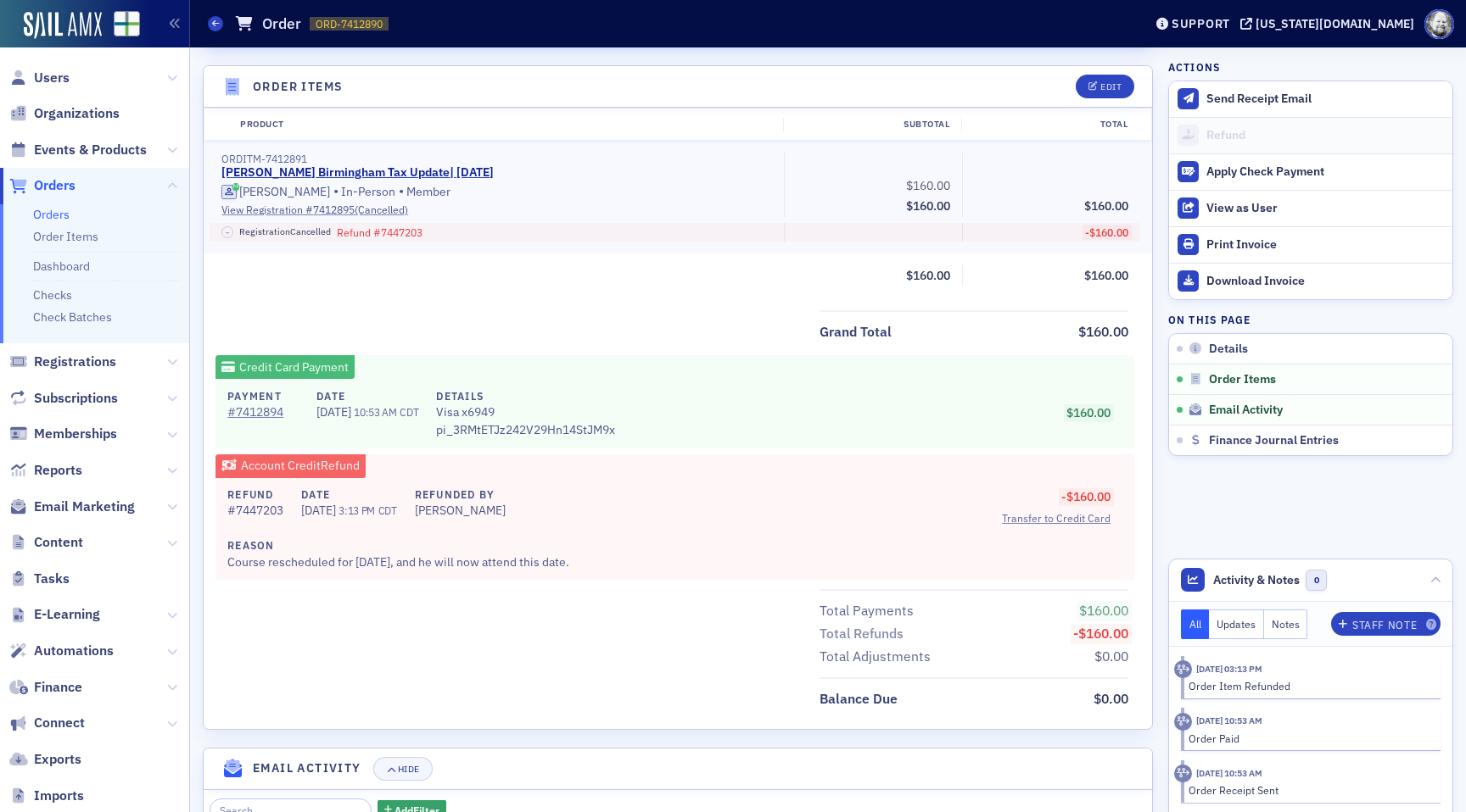
scroll to position [589, 0]
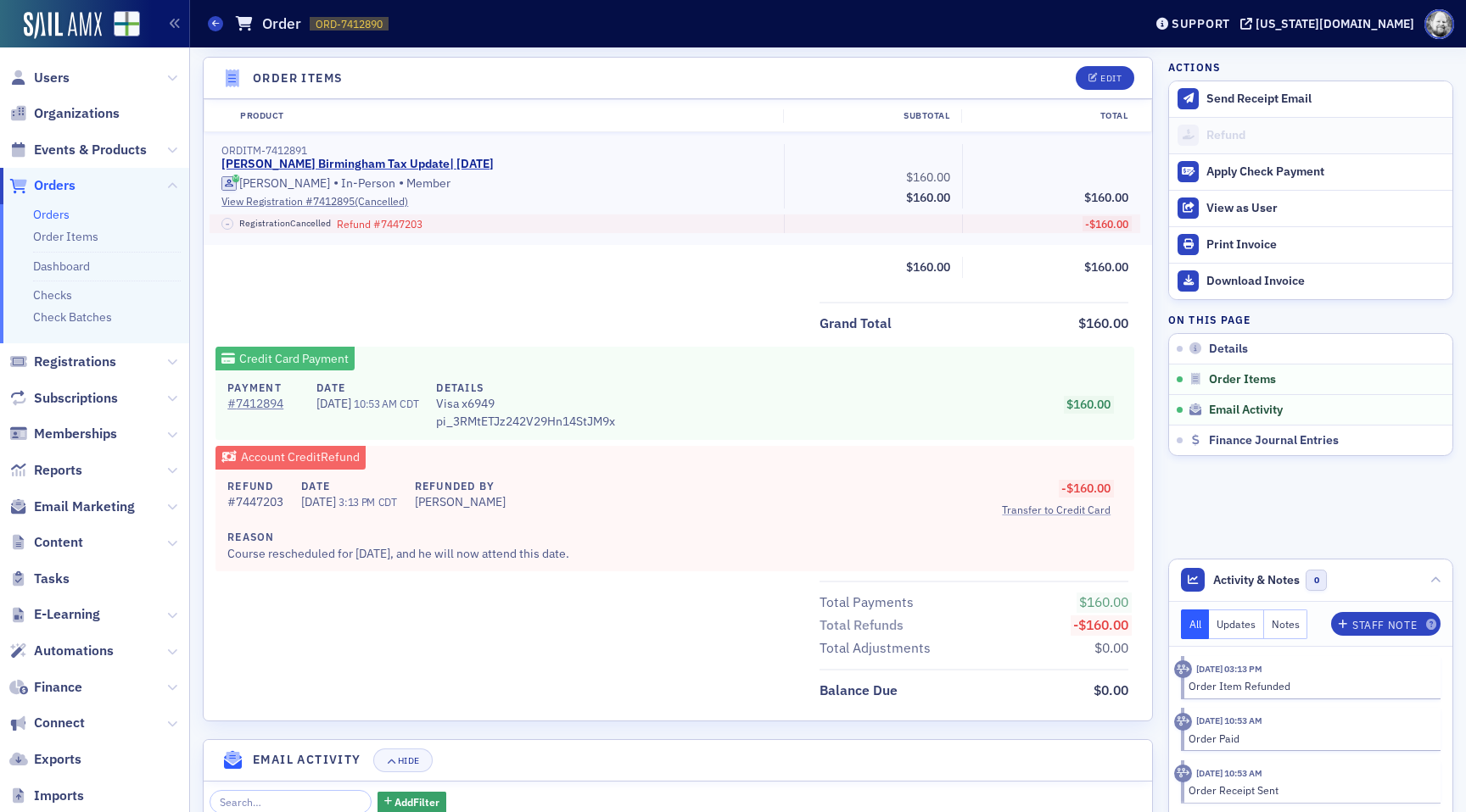
click at [1038, 506] on span "Transfer to Credit Card" at bounding box center [1056, 510] width 109 height 15
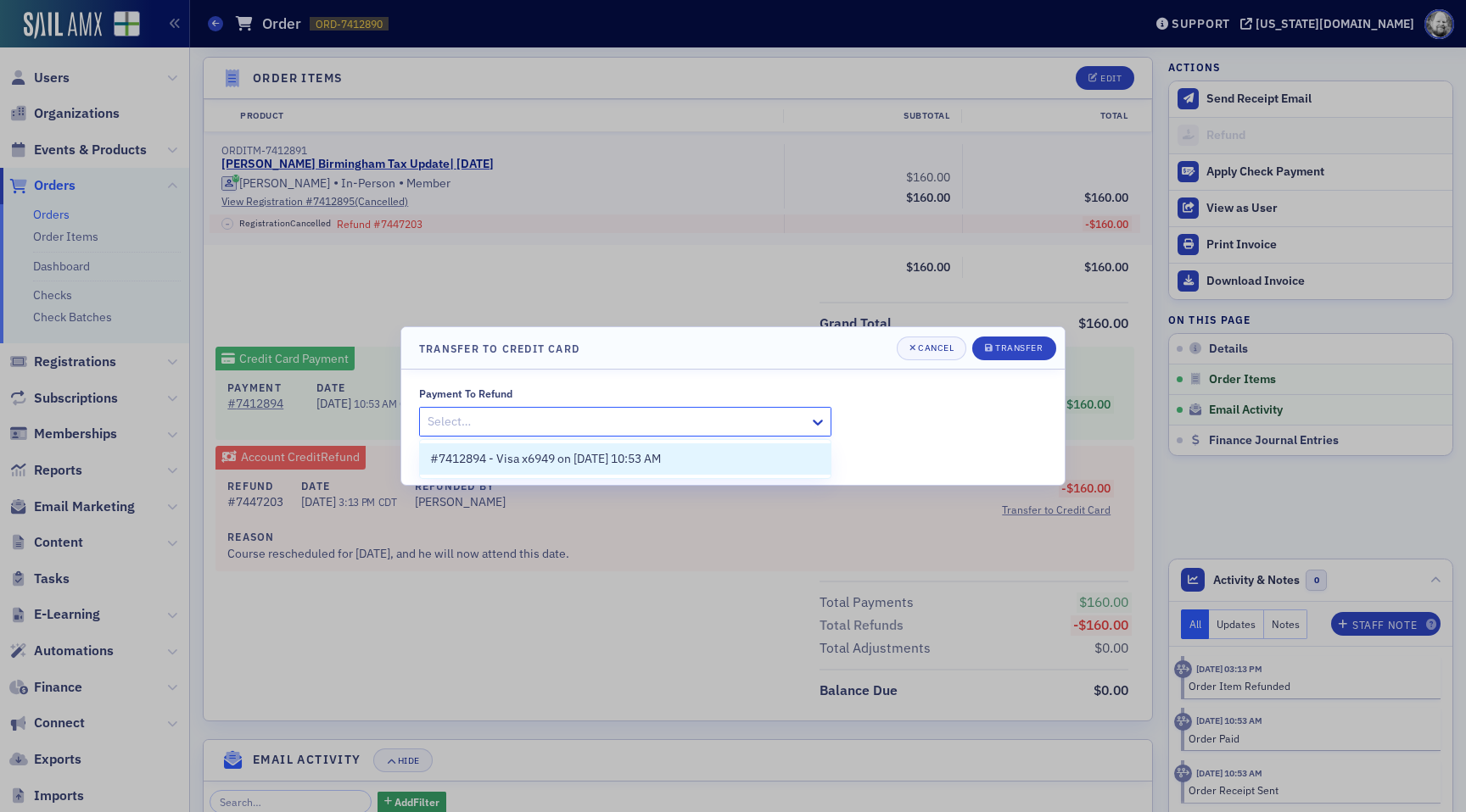
click at [764, 423] on div at bounding box center [617, 421] width 382 height 21
click at [745, 449] on div "#7412894 - Visa x6949 on 5/9/2025 10:53 AM" at bounding box center [625, 459] width 410 height 32
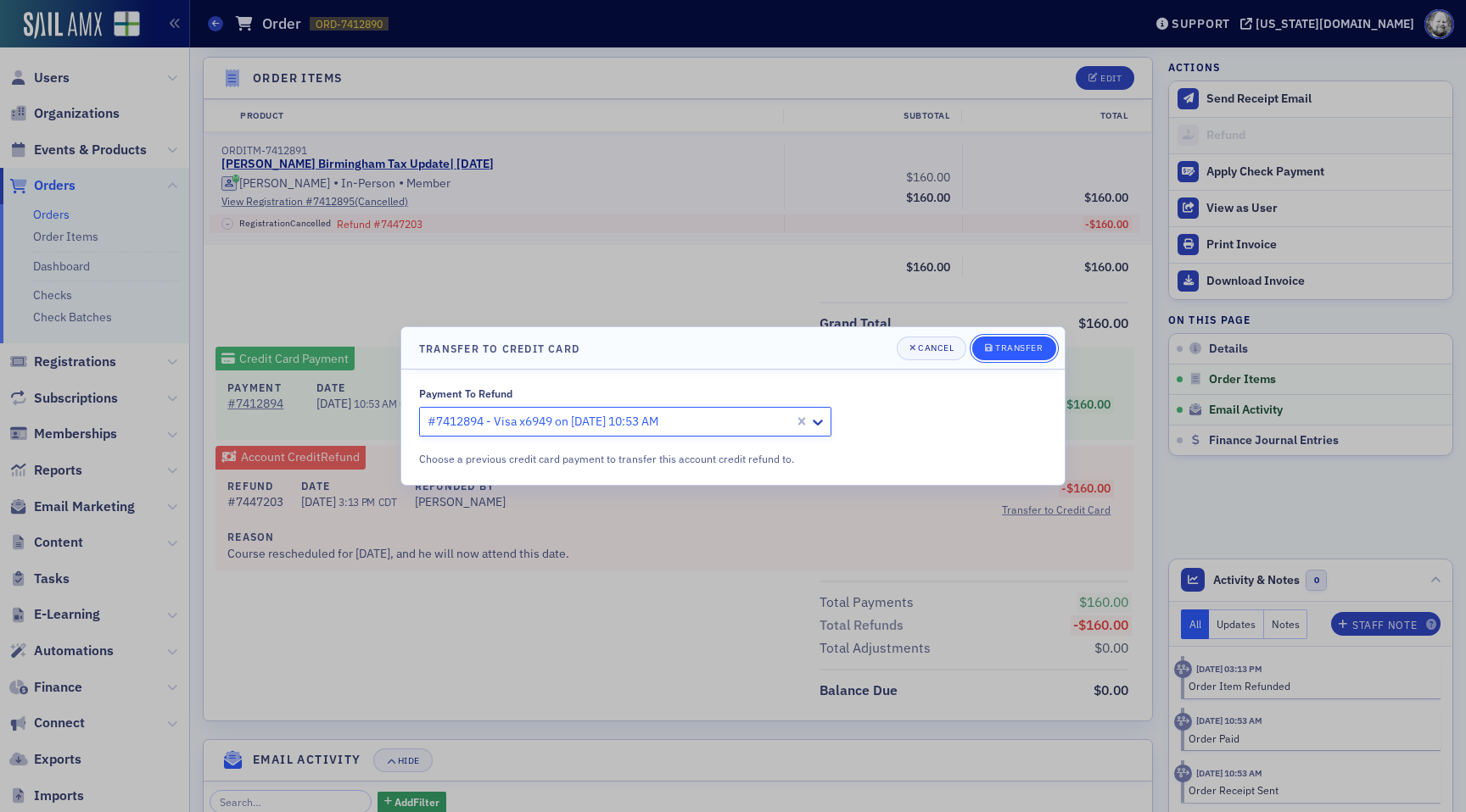
click at [1023, 349] on div "Transfer" at bounding box center [1019, 348] width 47 height 9
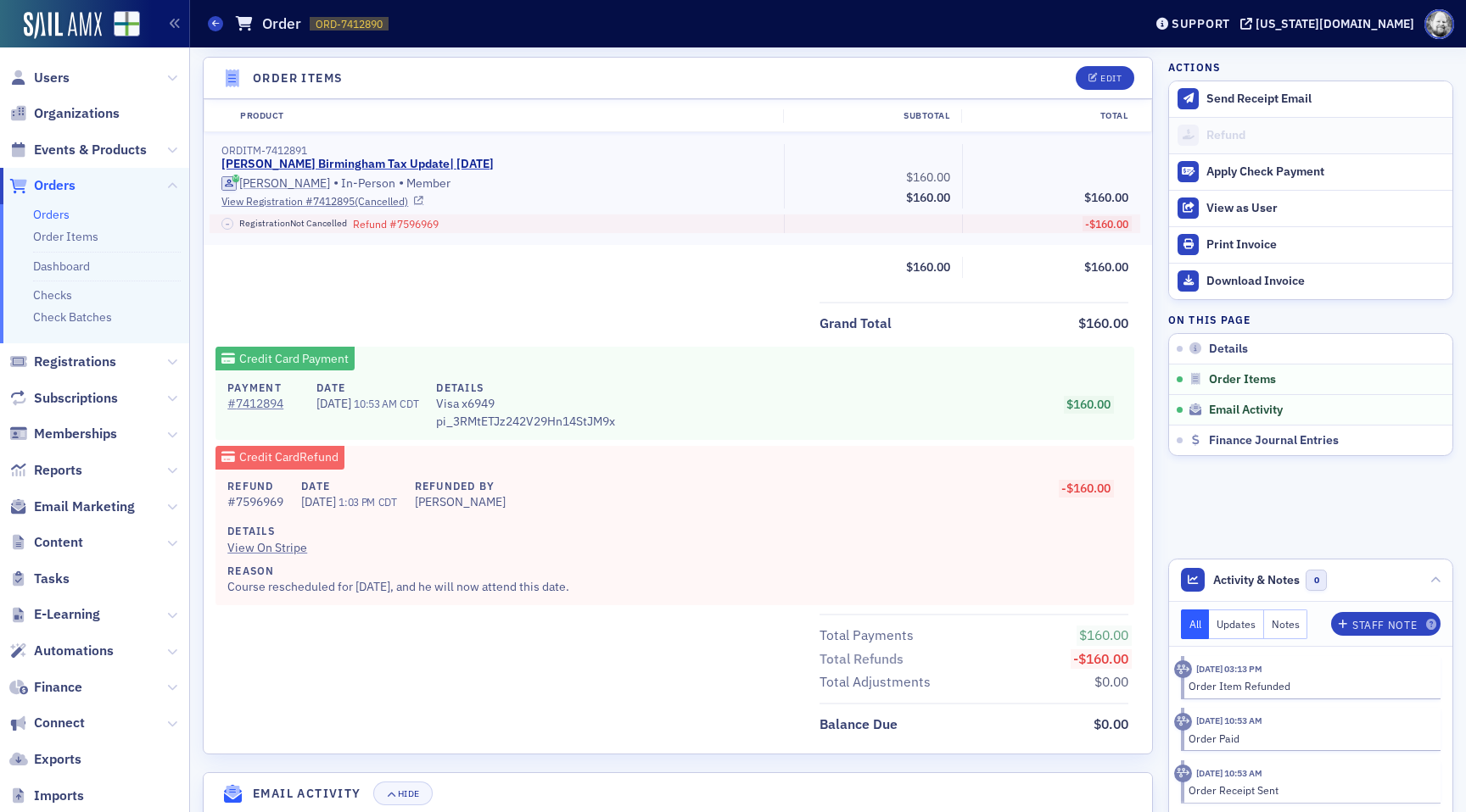
click at [680, 162] on div "Lisa McKinney's Birmingham Tax Update | 5/20/2025" at bounding box center [497, 164] width 551 height 15
click at [647, 334] on div "Grand Total $160.00" at bounding box center [677, 319] width 948 height 33
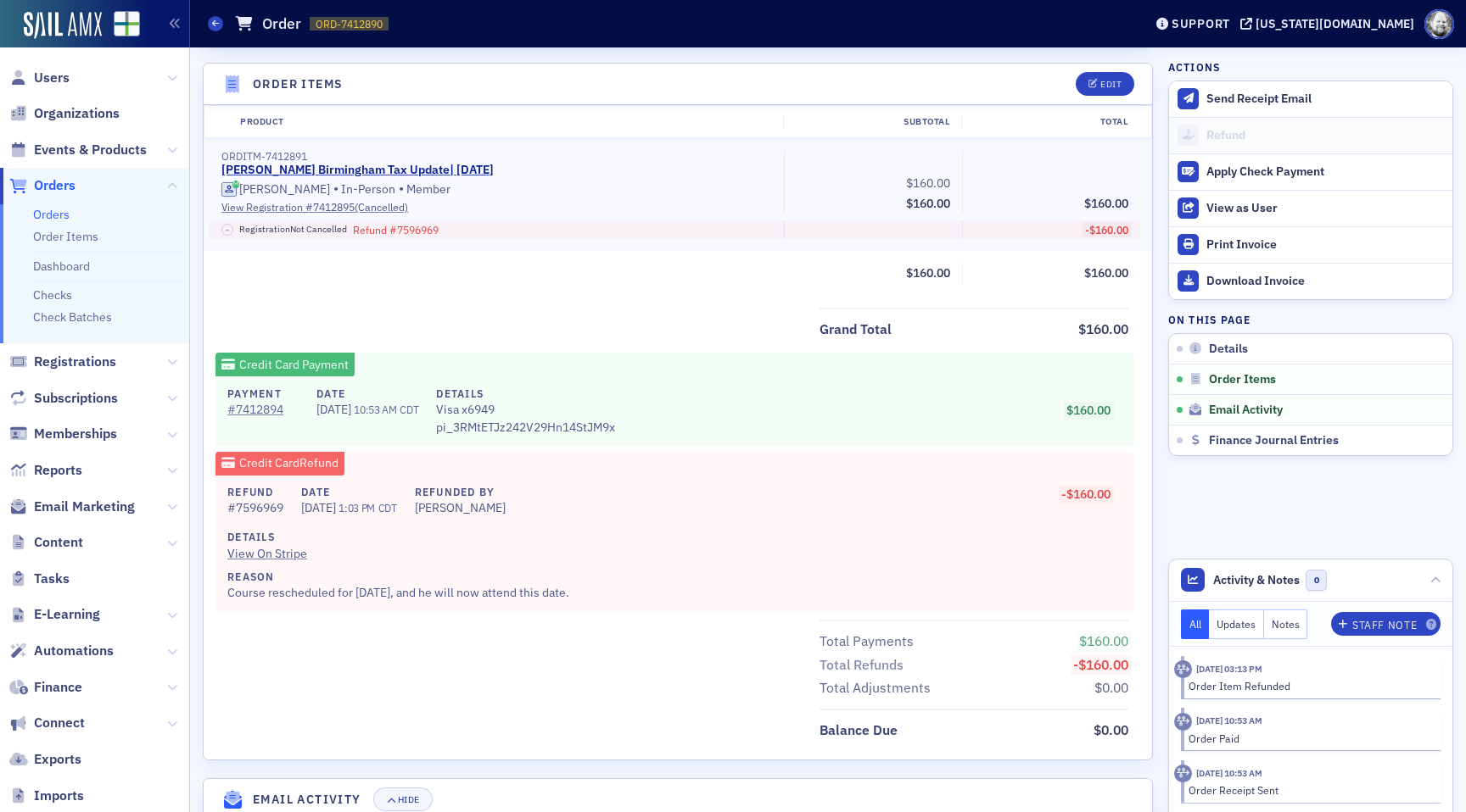
click at [559, 492] on div "-$160.00" at bounding box center [817, 494] width 588 height 21
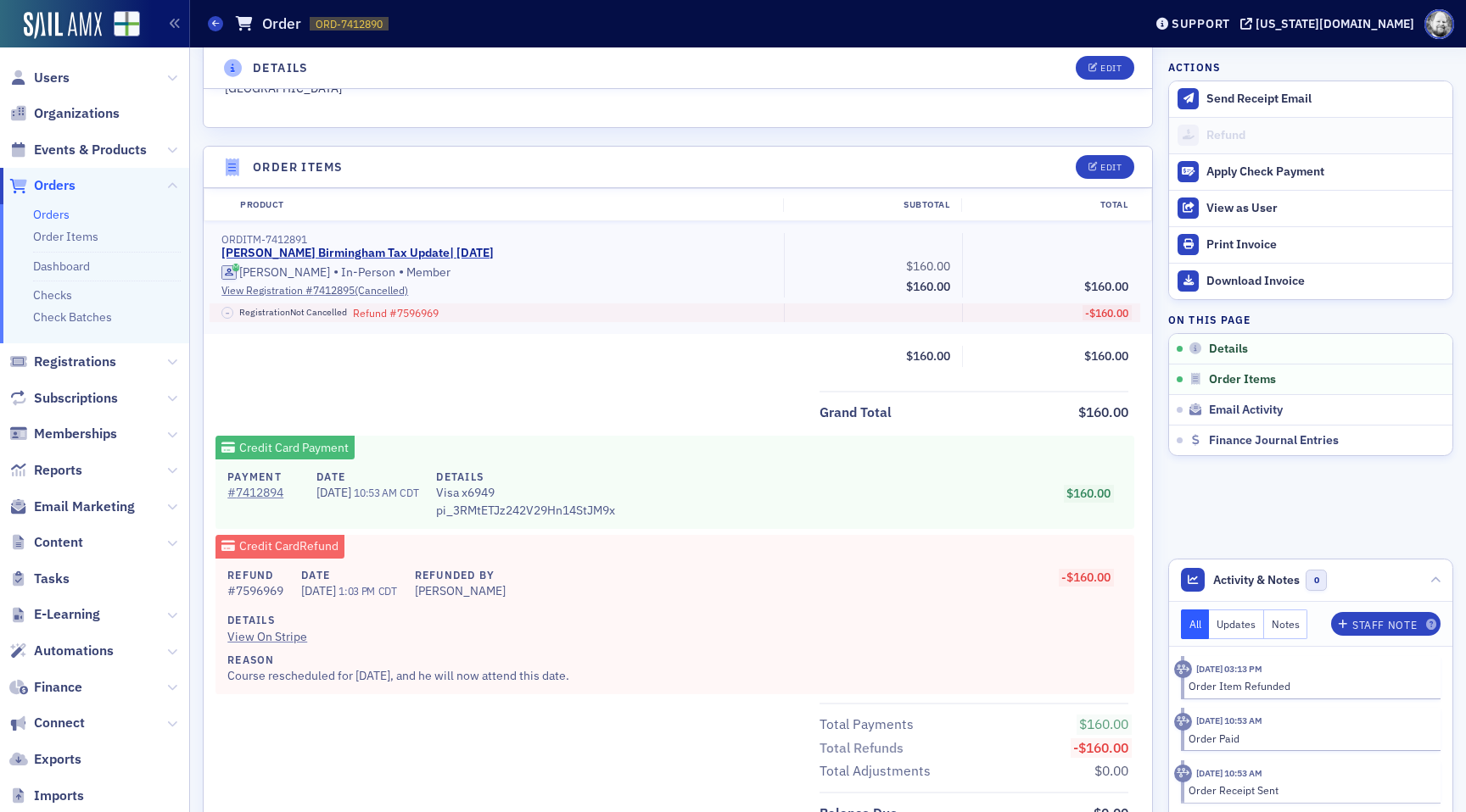
scroll to position [507, 0]
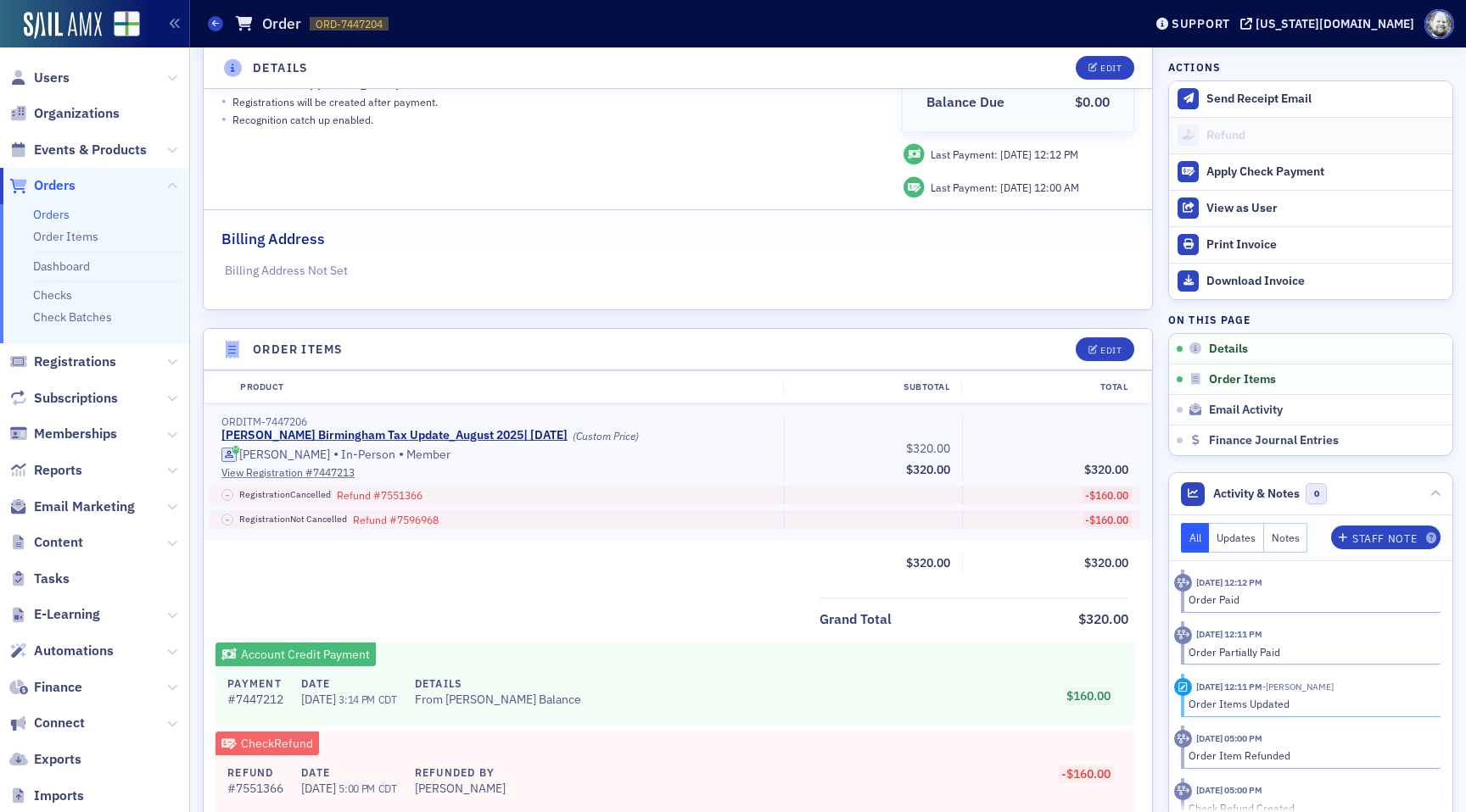
scroll to position [302, 0]
click at [1100, 355] on button "Edit" at bounding box center [1105, 347] width 59 height 24
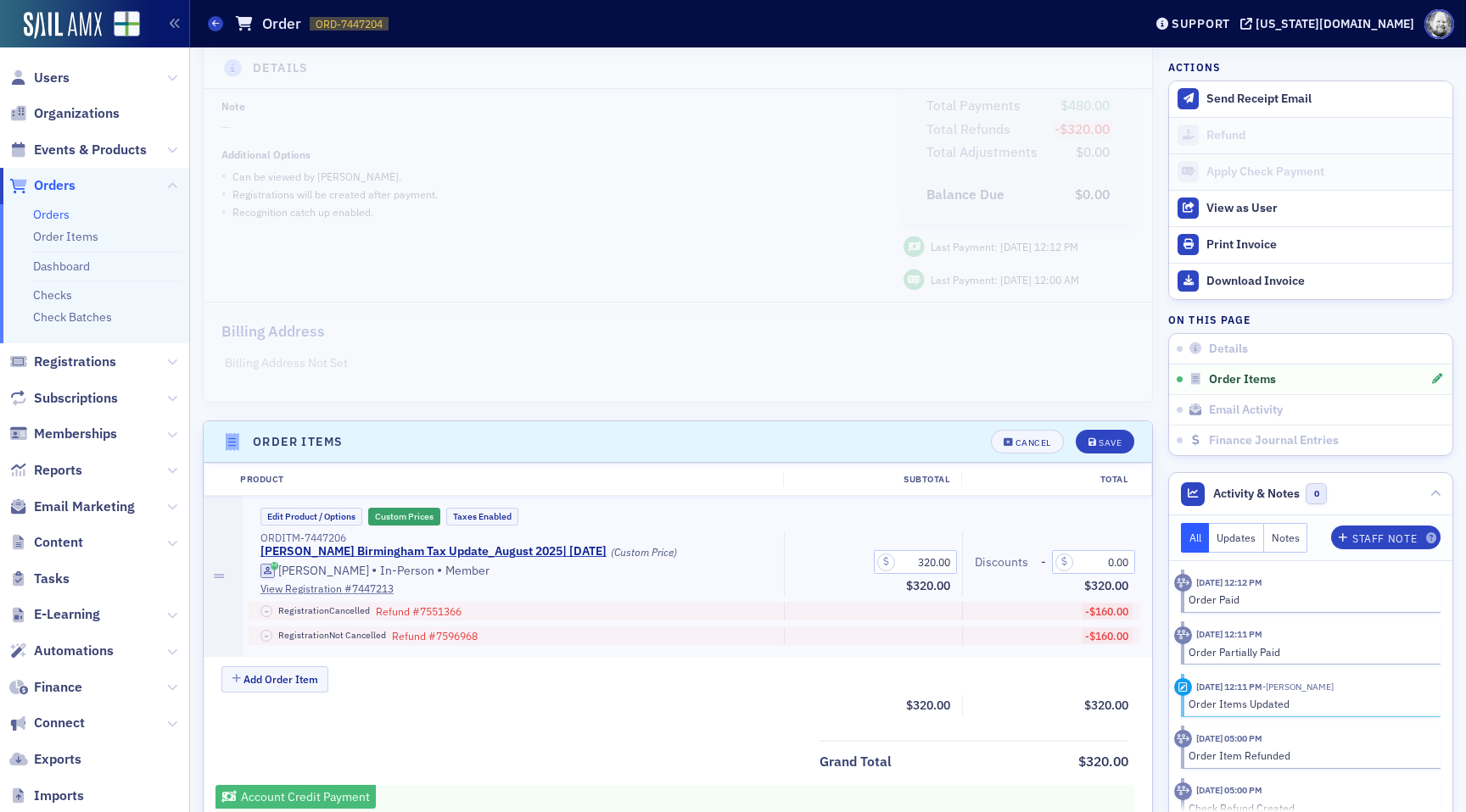
scroll to position [192, 0]
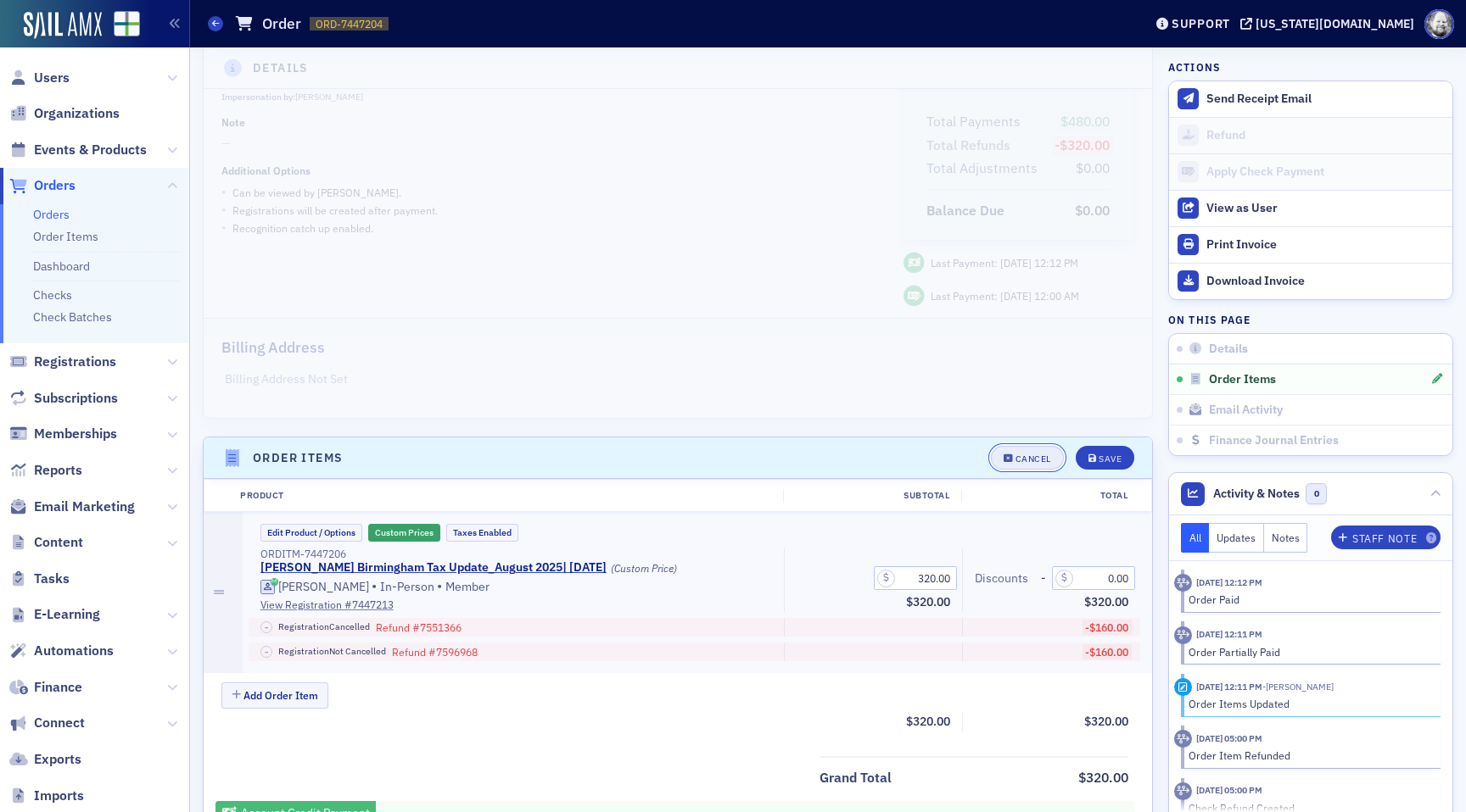
click at [1033, 463] on button "Cancel" at bounding box center [1027, 458] width 73 height 24
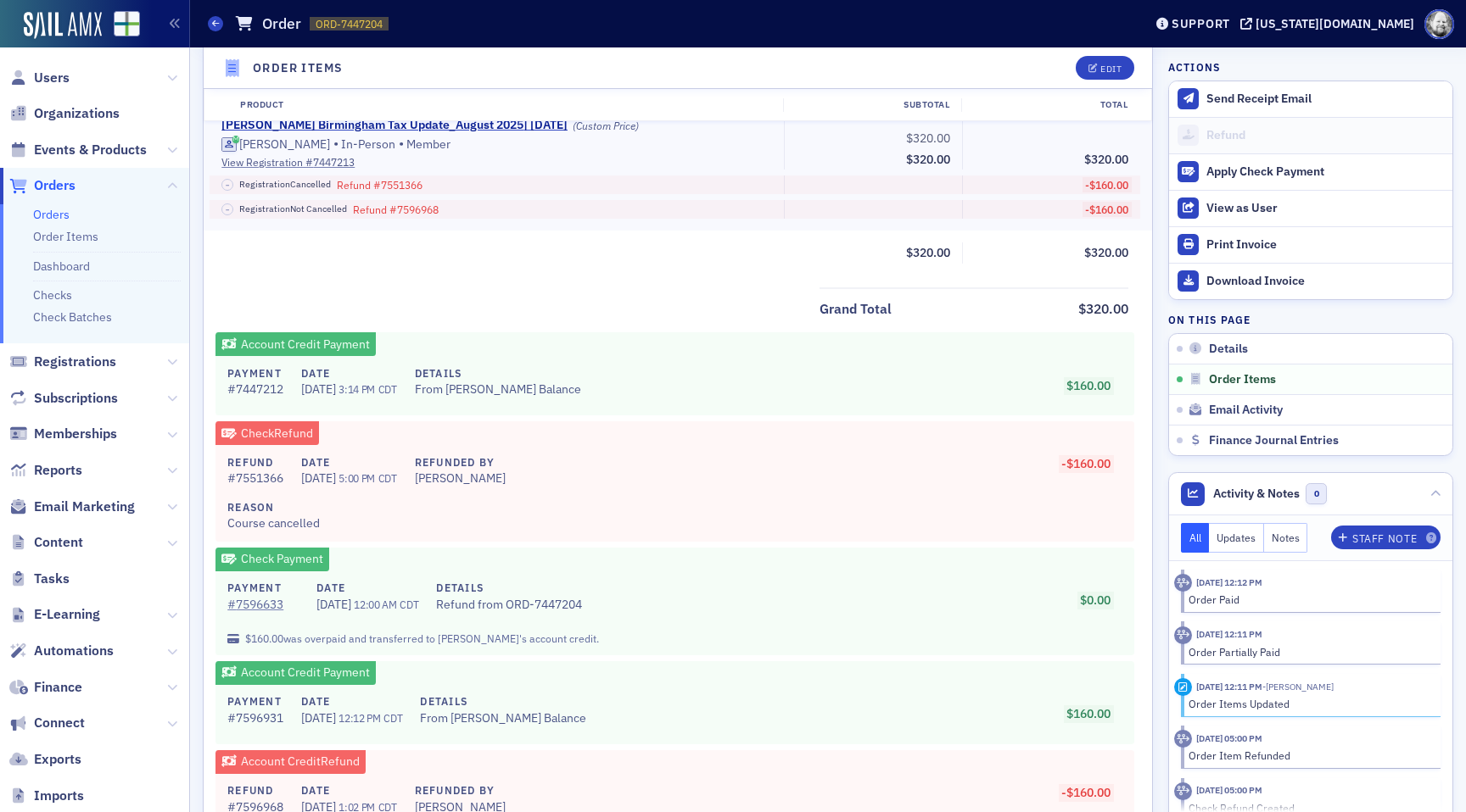
scroll to position [612, 0]
click at [647, 177] on div "– Registration Cancelled Refund # 7551366" at bounding box center [497, 183] width 551 height 19
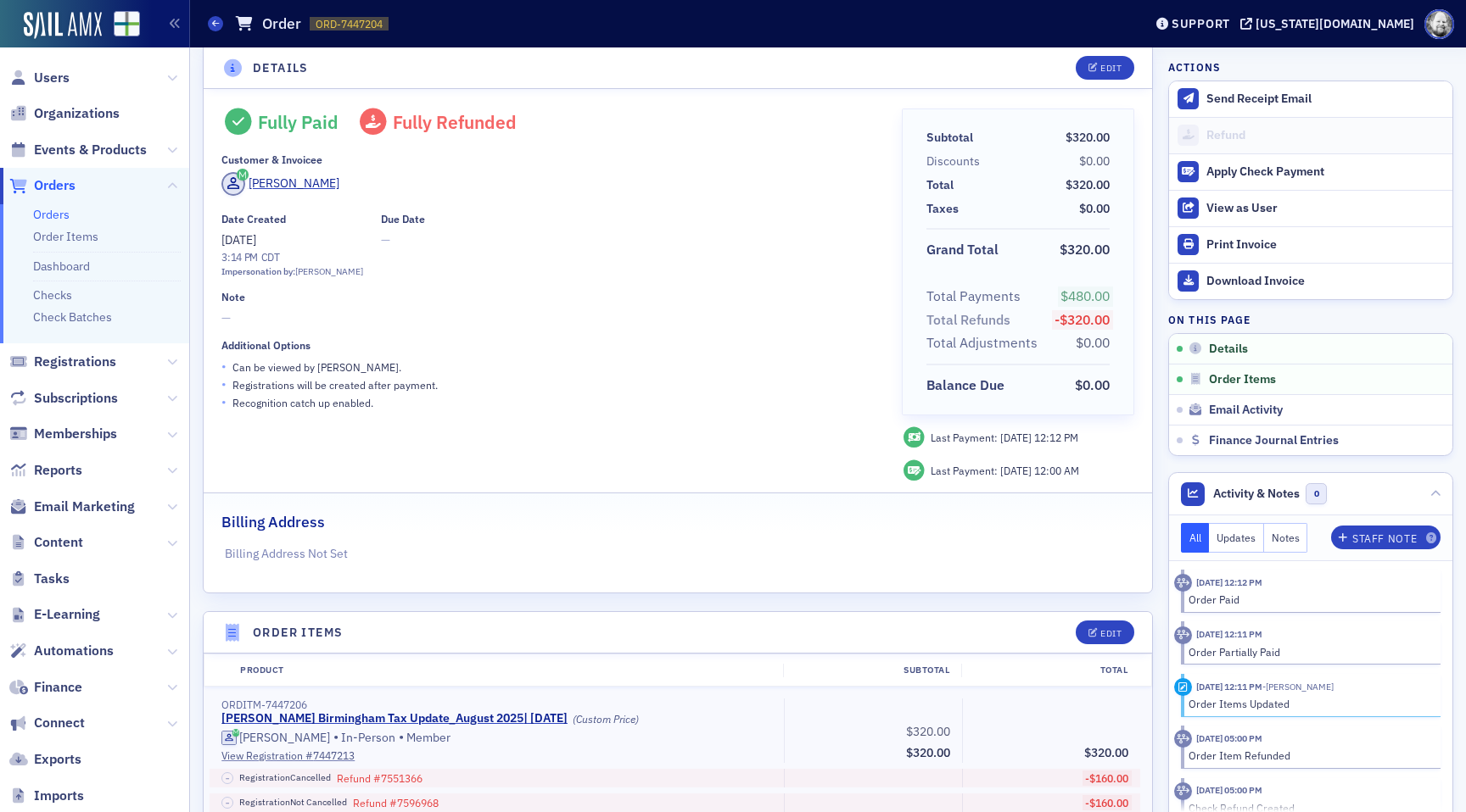
scroll to position [0, 0]
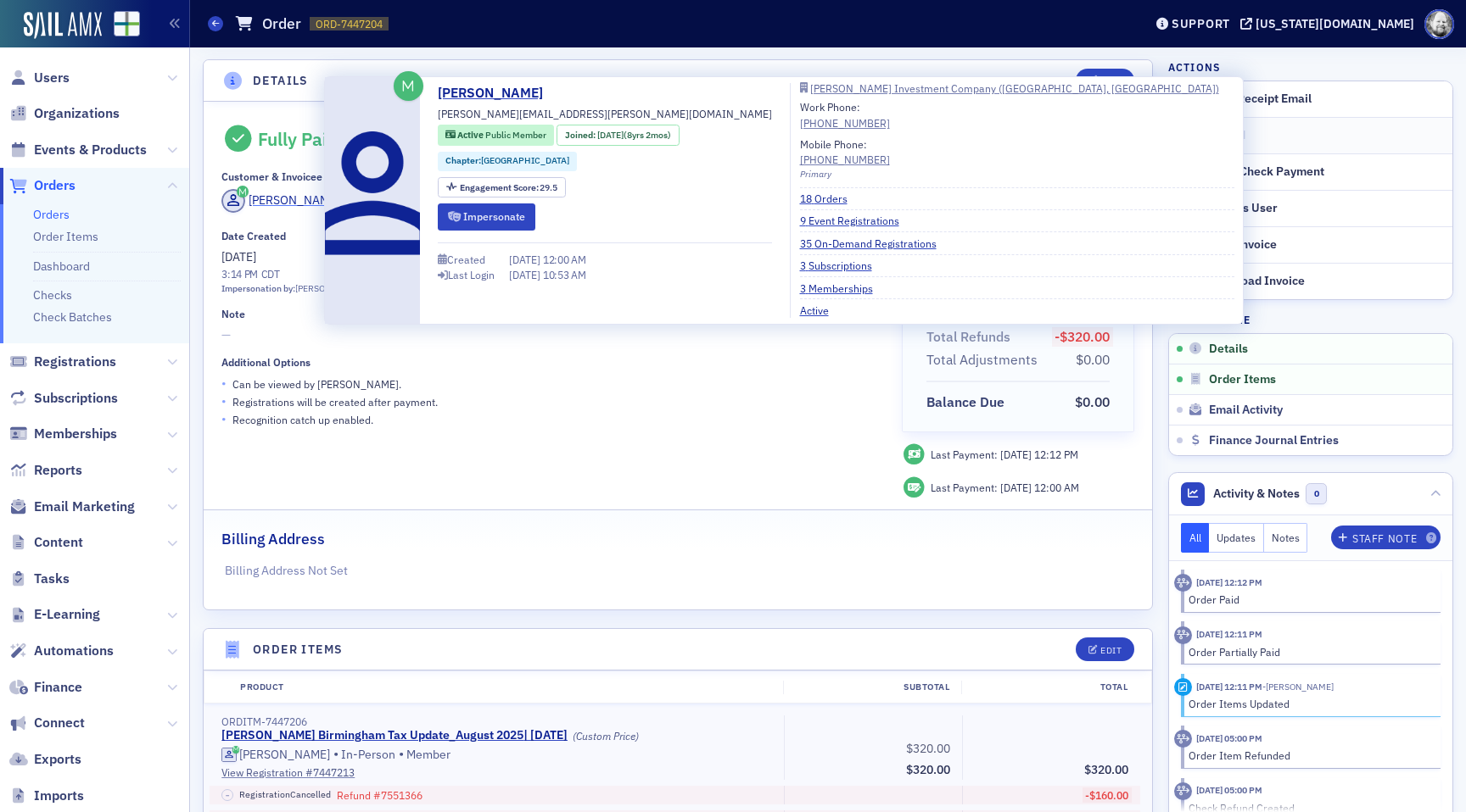
click at [266, 190] on span "[PERSON_NAME]" at bounding box center [281, 201] width 118 height 24
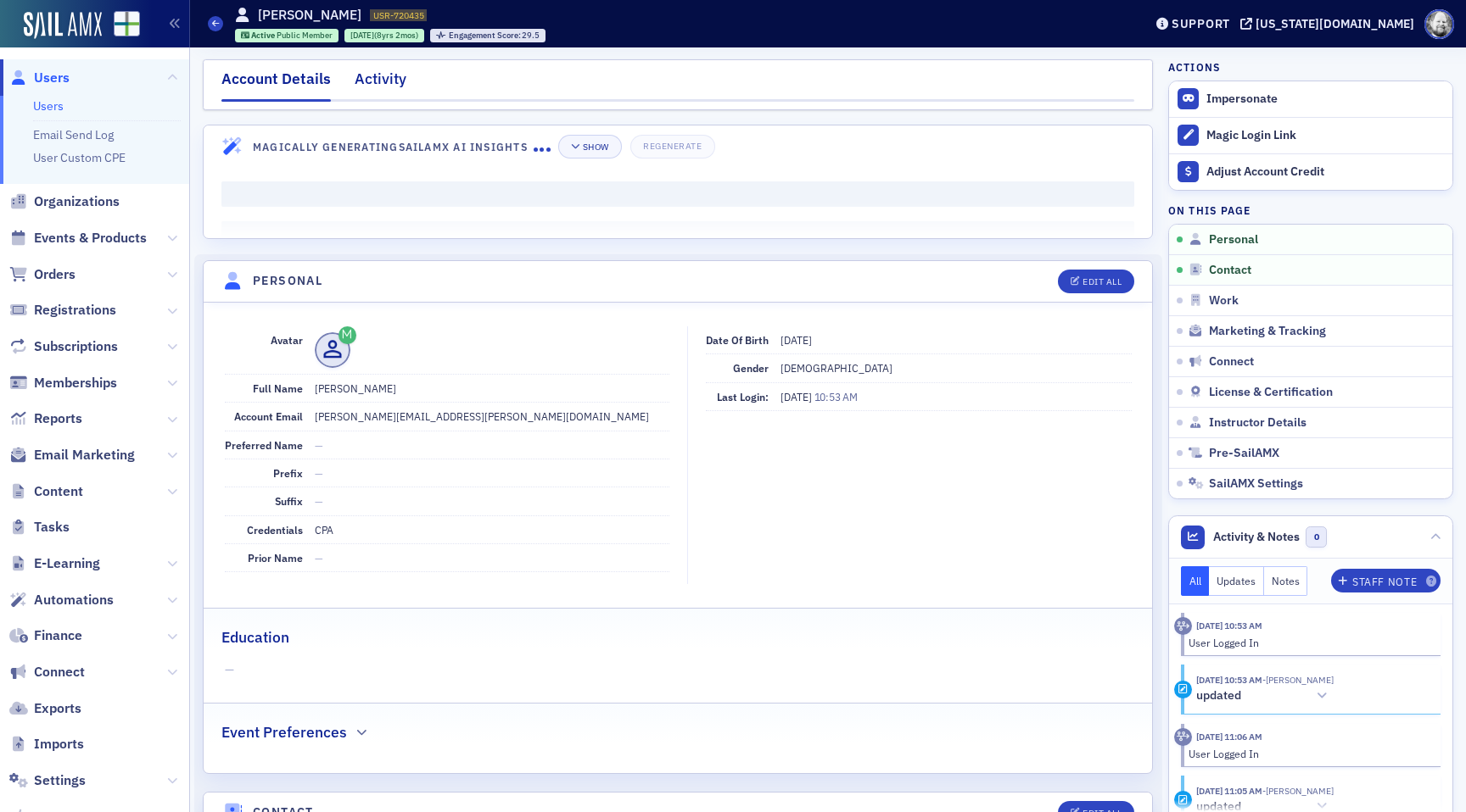
click at [383, 83] on div "Activity" at bounding box center [380, 83] width 52 height 32
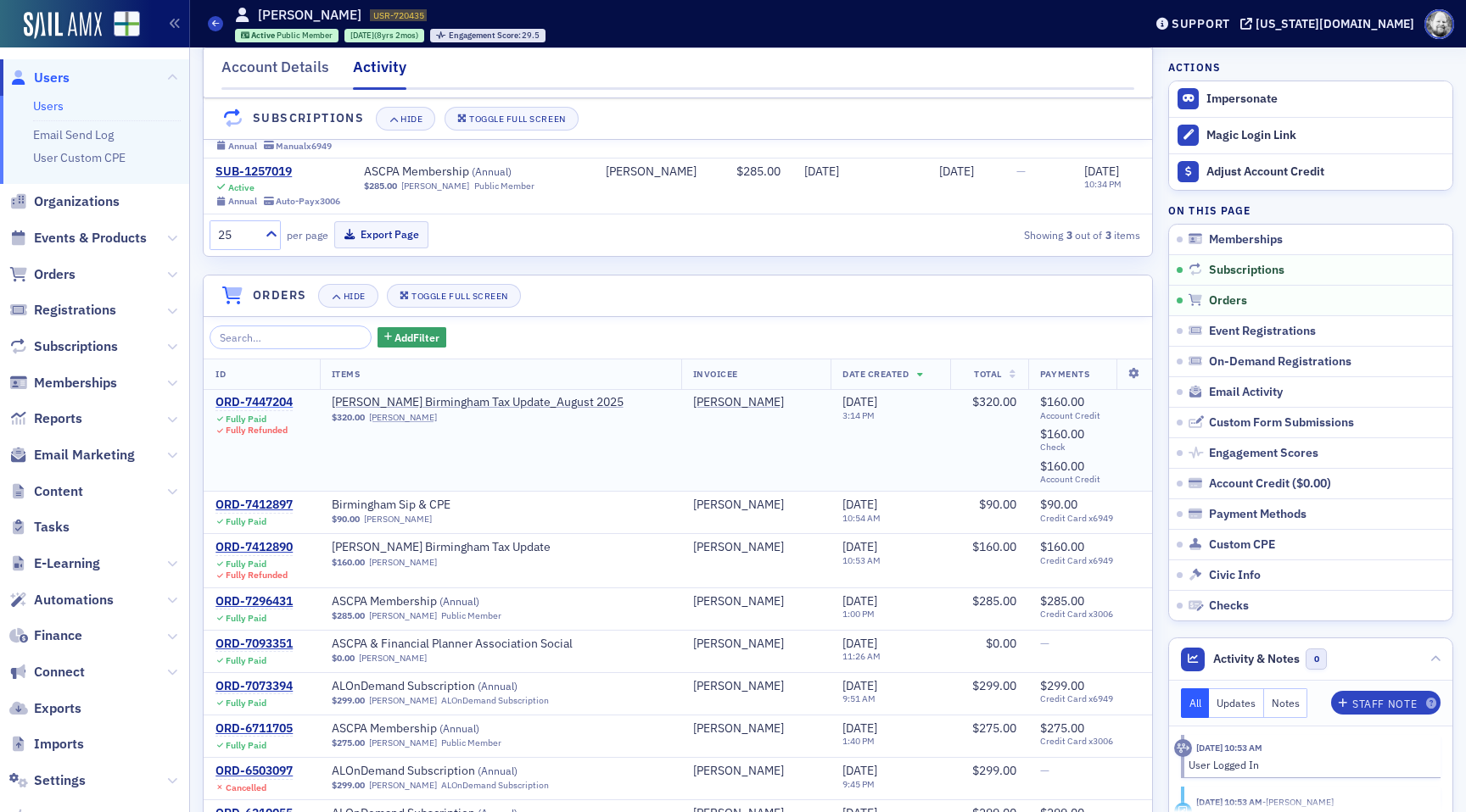
click at [284, 400] on div "ORD-7447204" at bounding box center [254, 403] width 77 height 15
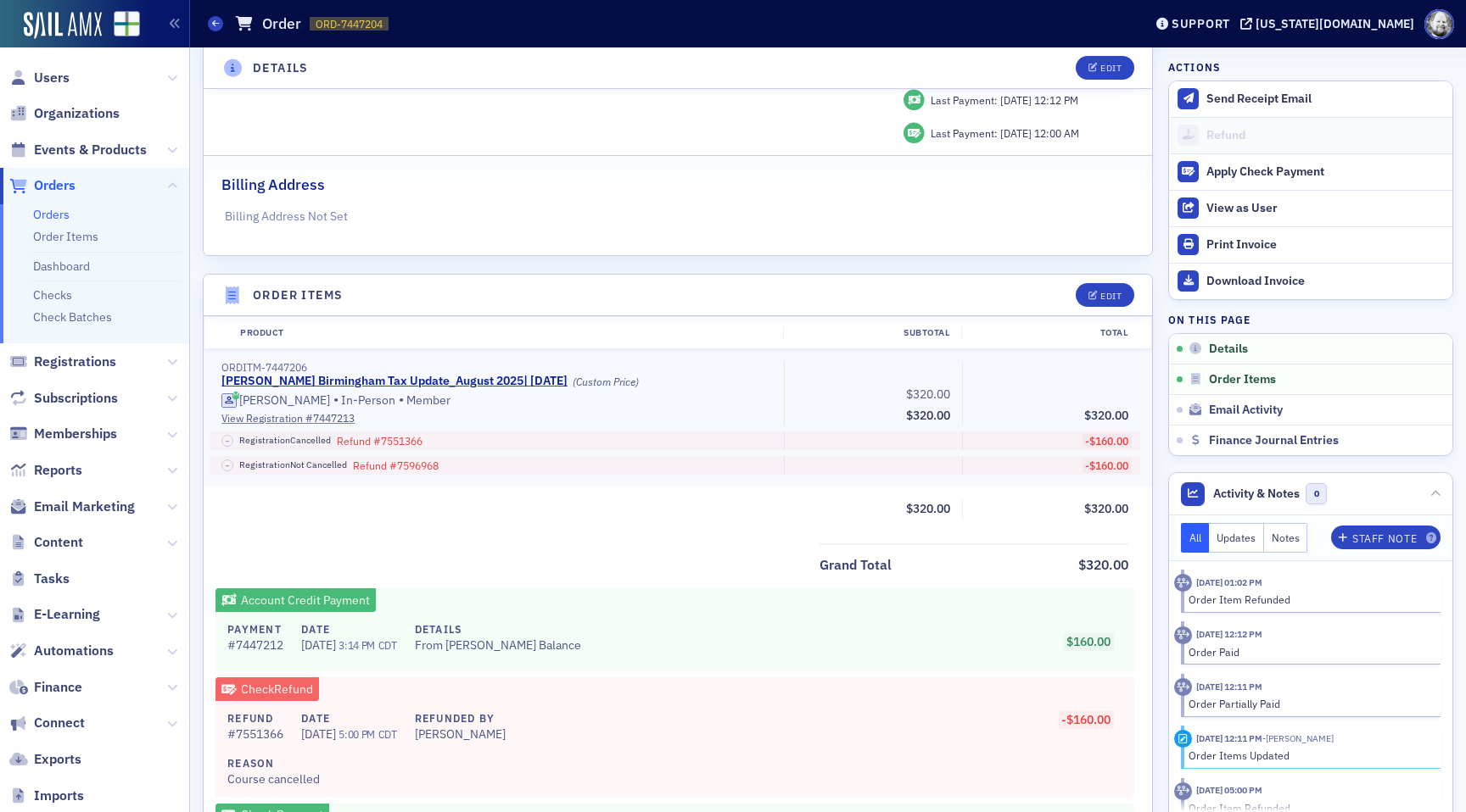
scroll to position [354, 0]
click at [64, 360] on span "Registrations" at bounding box center [74, 362] width 82 height 19
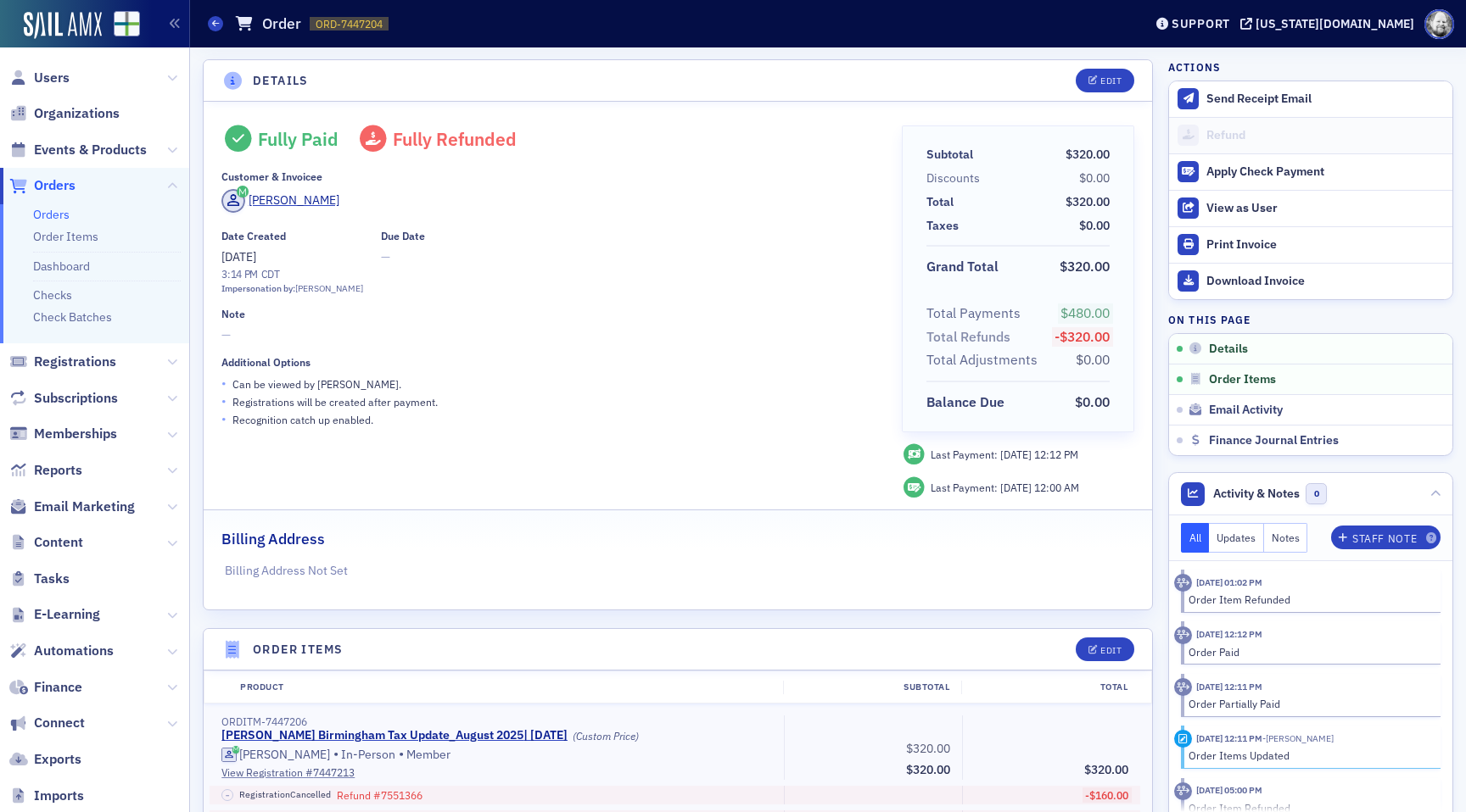
click at [561, 372] on div "Additional Options • Can be viewed by Thomas Yerby . • Registrations will be cr…" at bounding box center [550, 392] width 656 height 72
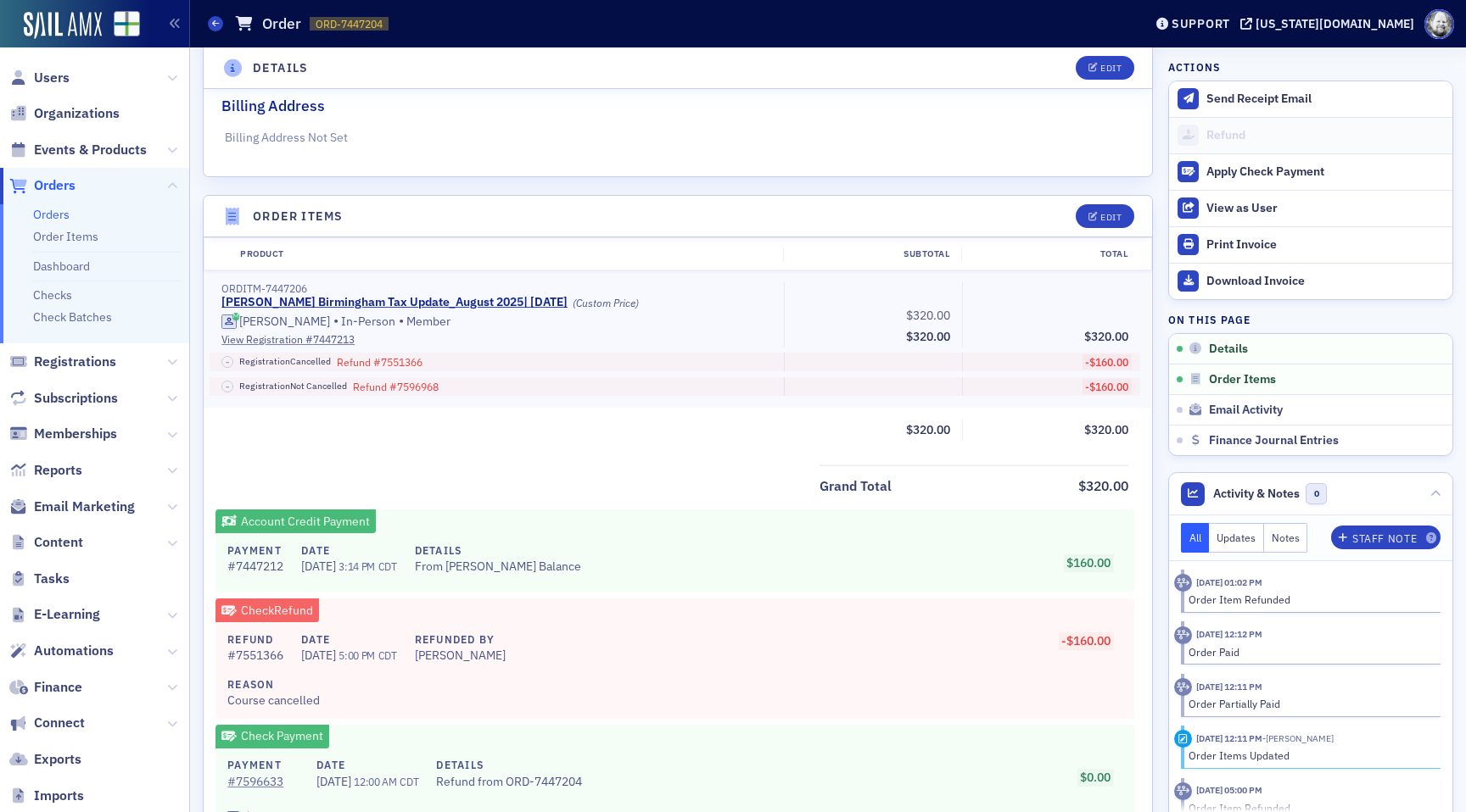
scroll to position [383, 0]
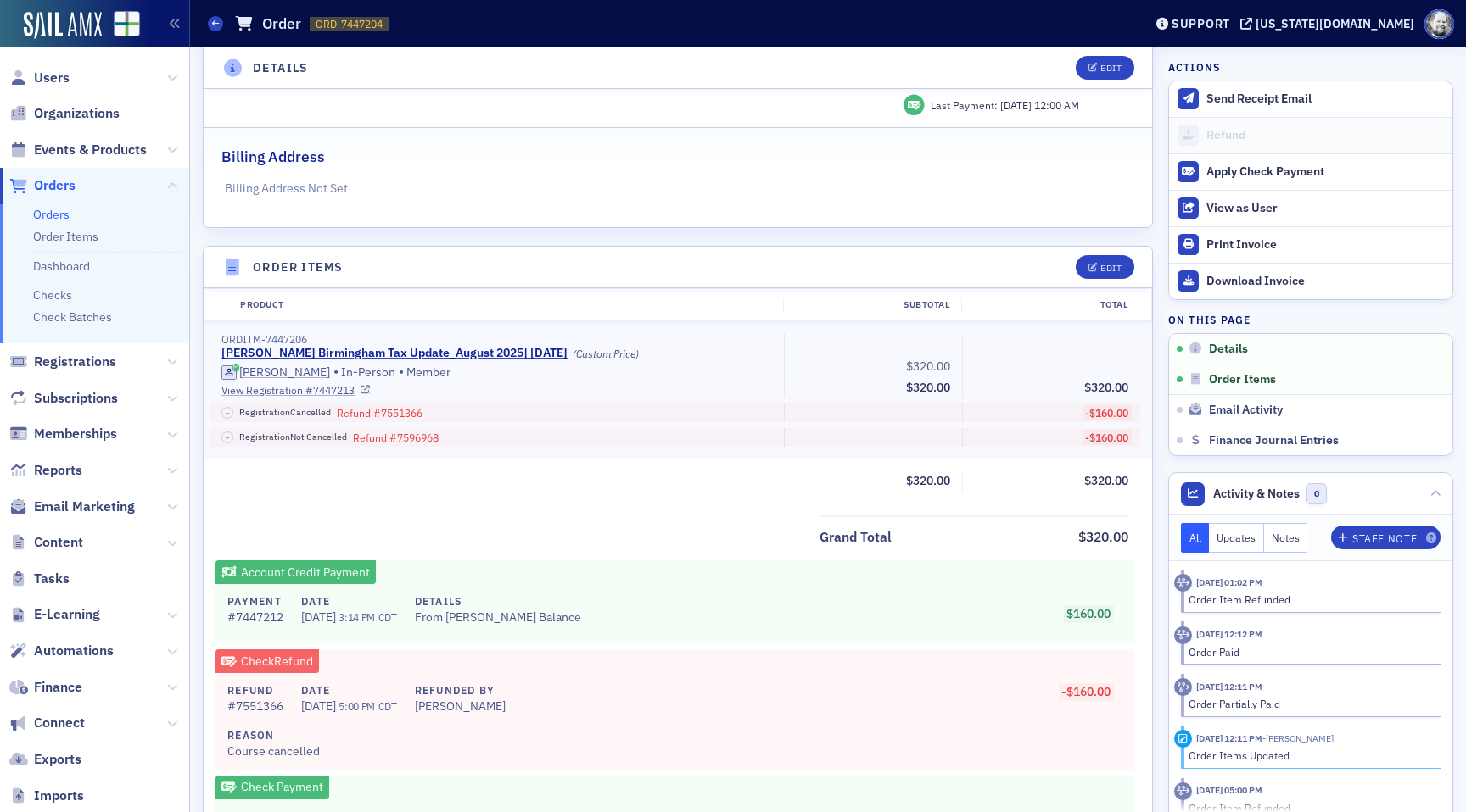
click at [296, 393] on link "View Registration # 7447213" at bounding box center [497, 390] width 551 height 15
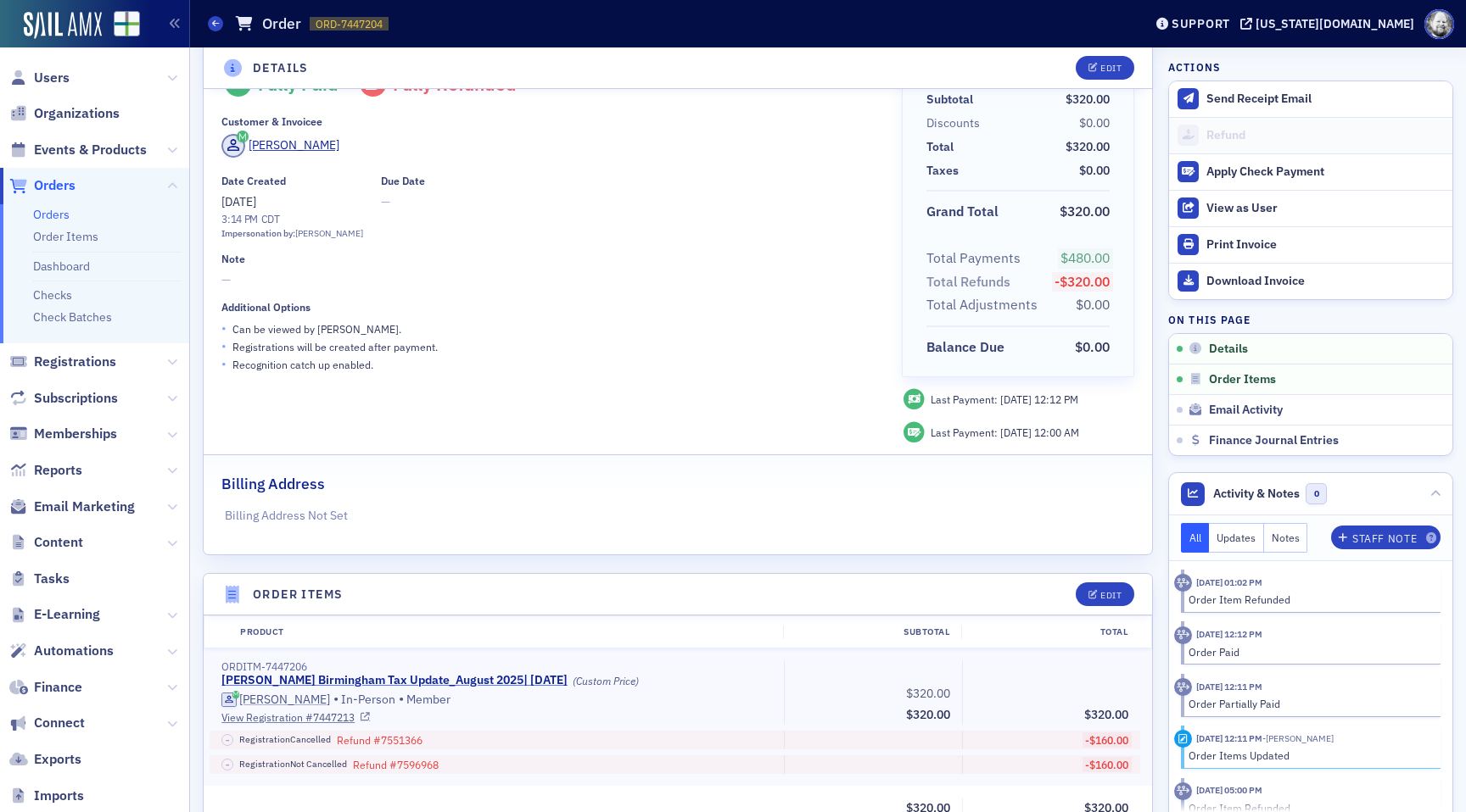
scroll to position [50, 0]
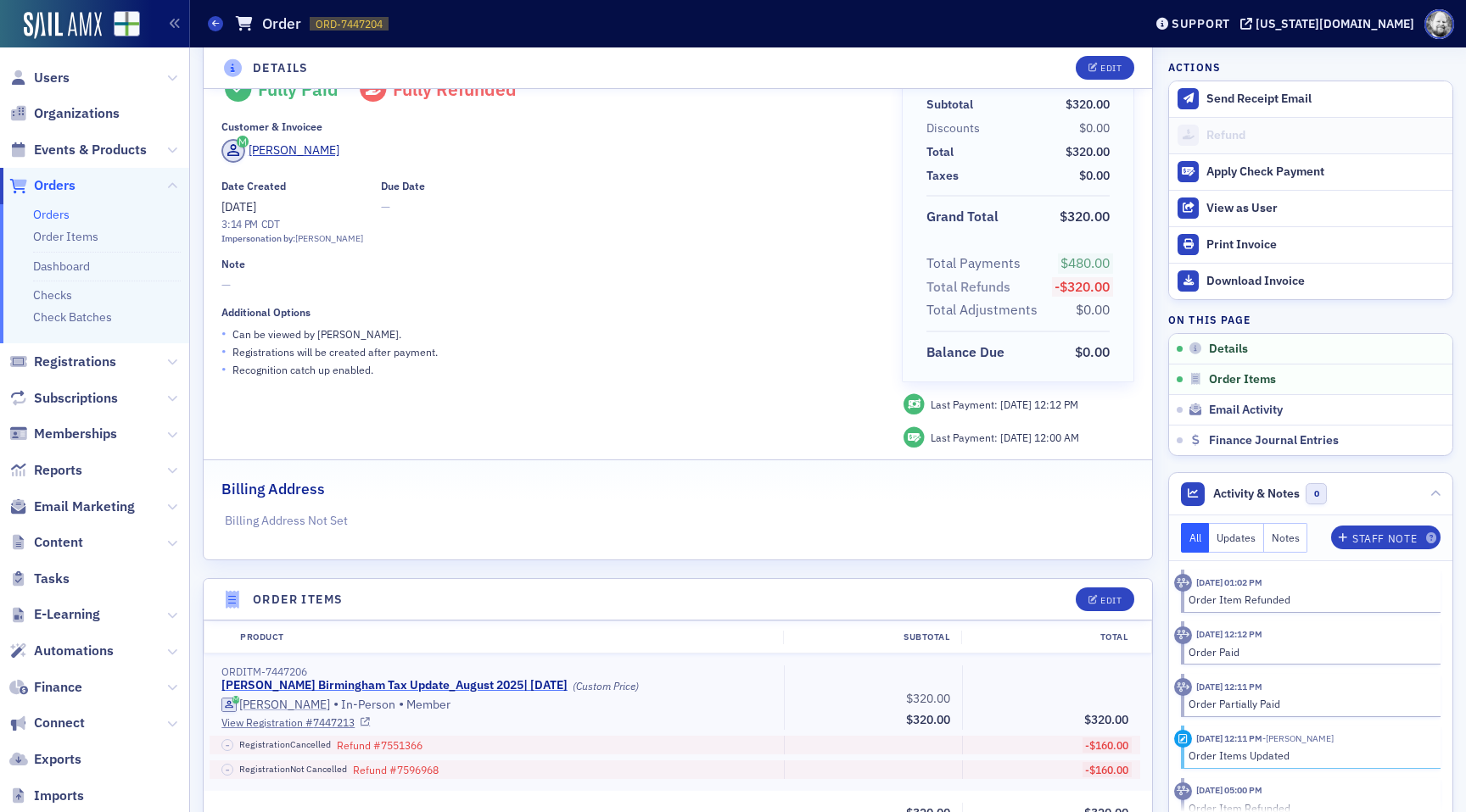
click at [413, 690] on link "Lisa McKinney's Birmingham Tax Update_August 2025 | 8/12/2025" at bounding box center [395, 685] width 346 height 15
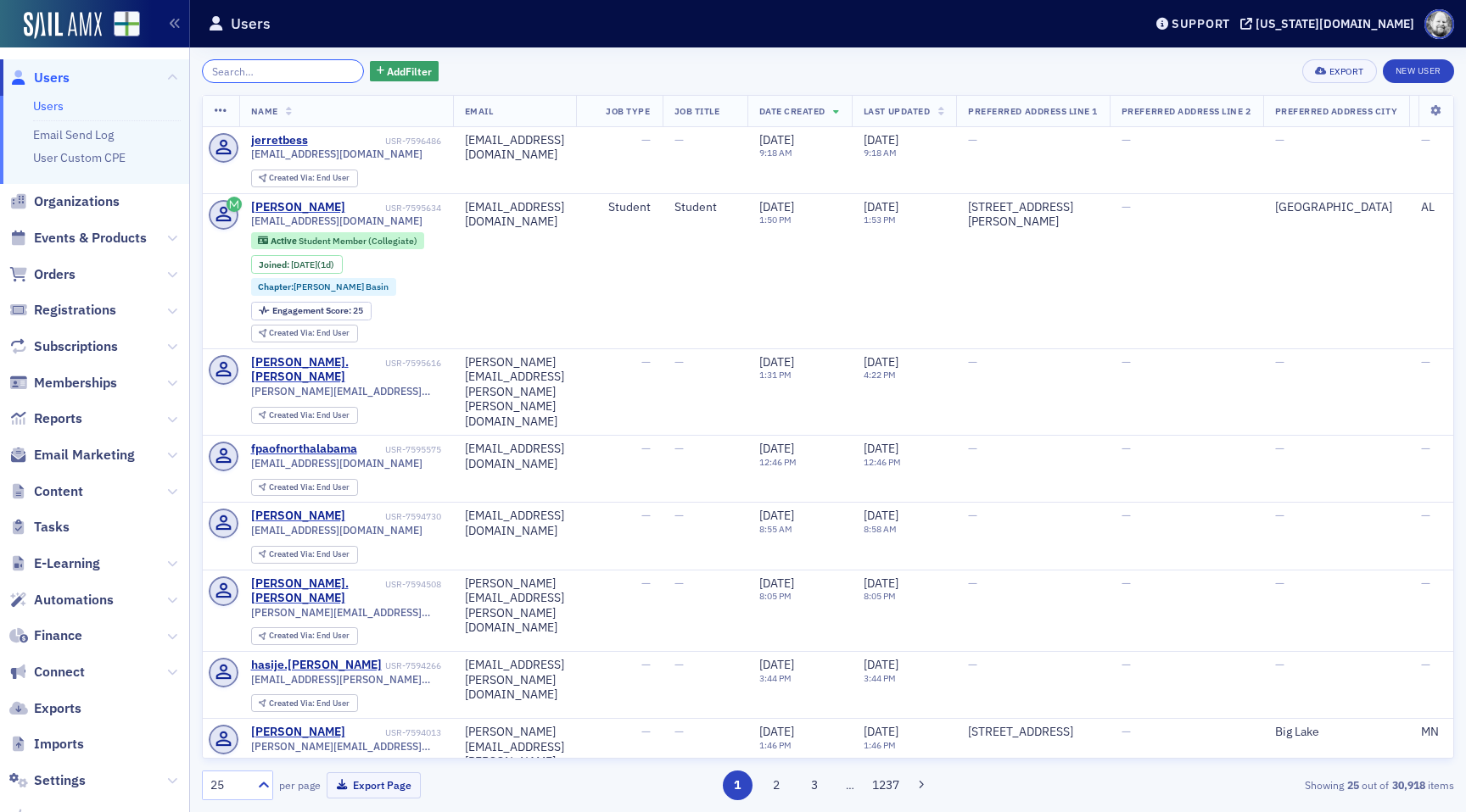
scroll to position [94, 0]
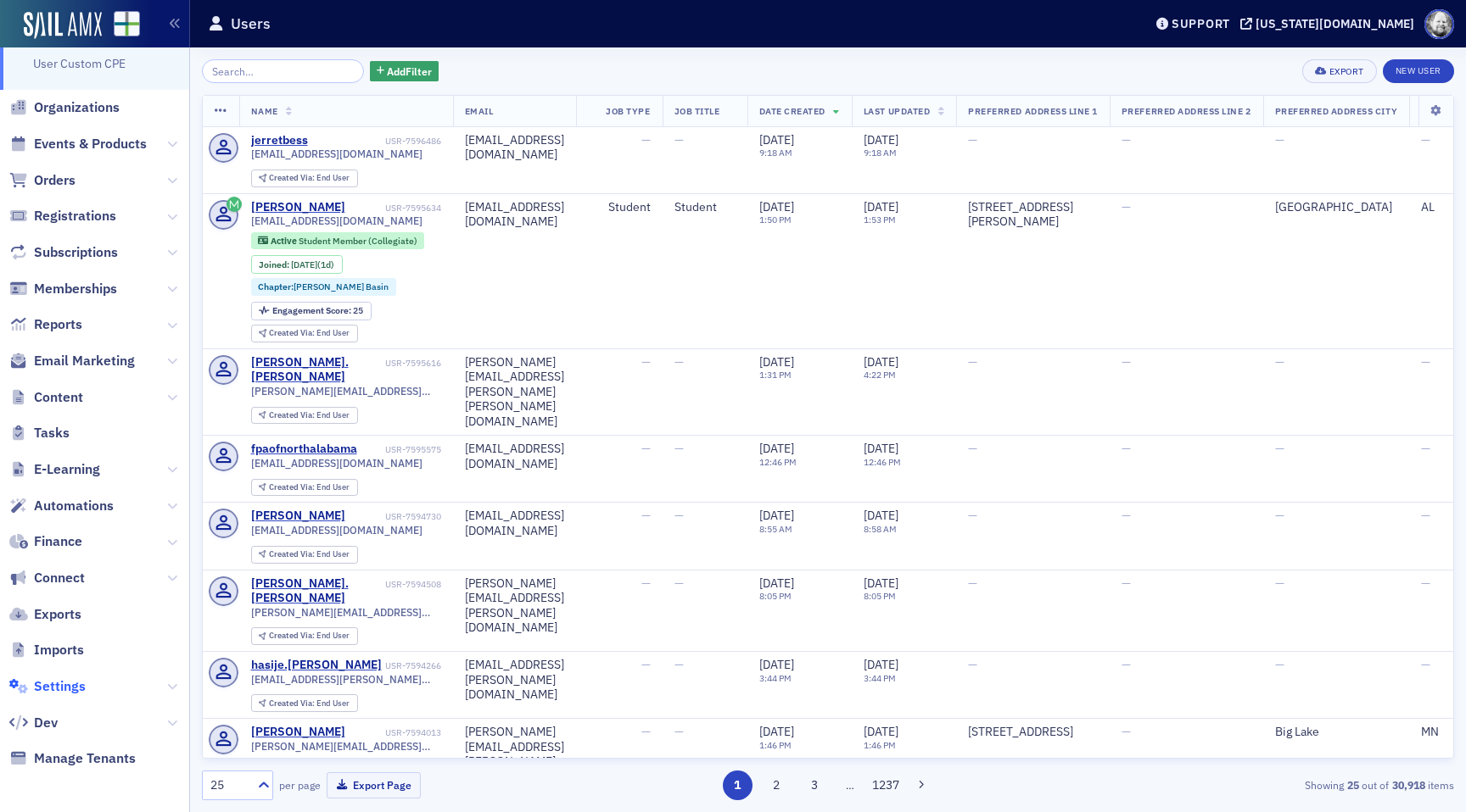
click at [57, 681] on span "Settings" at bounding box center [59, 687] width 52 height 19
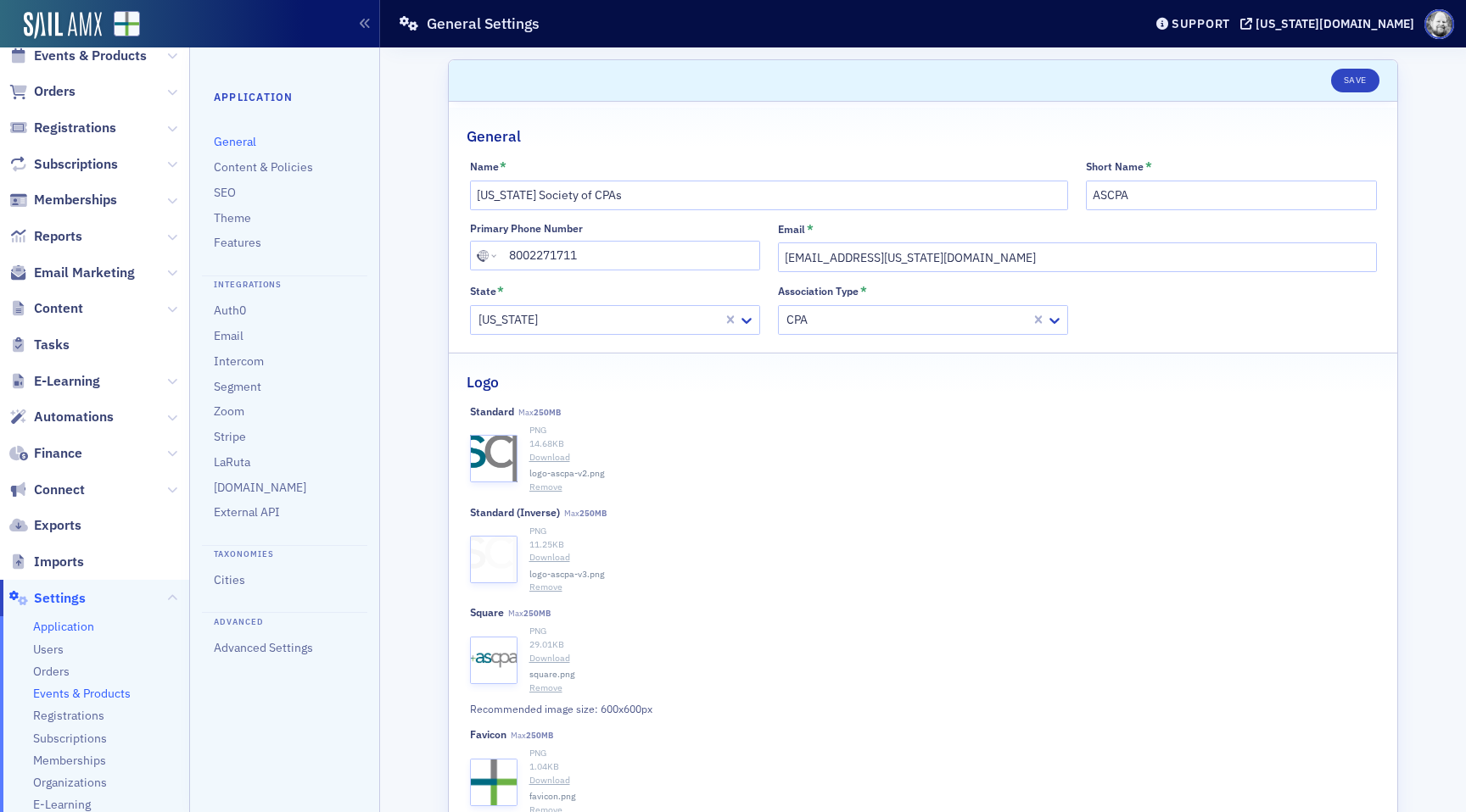
click at [96, 687] on span "Events & Products" at bounding box center [82, 694] width 98 height 16
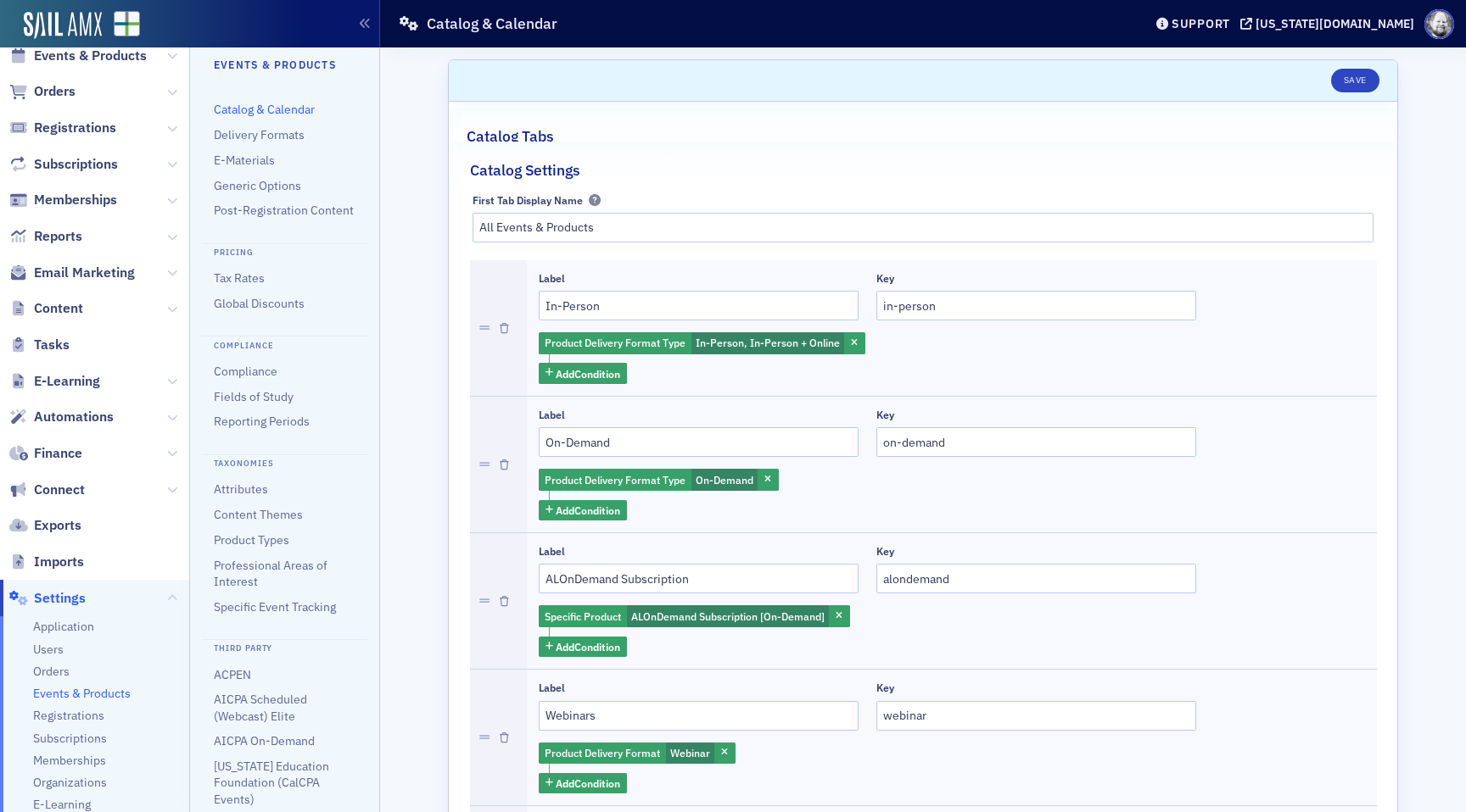
scroll to position [45, 0]
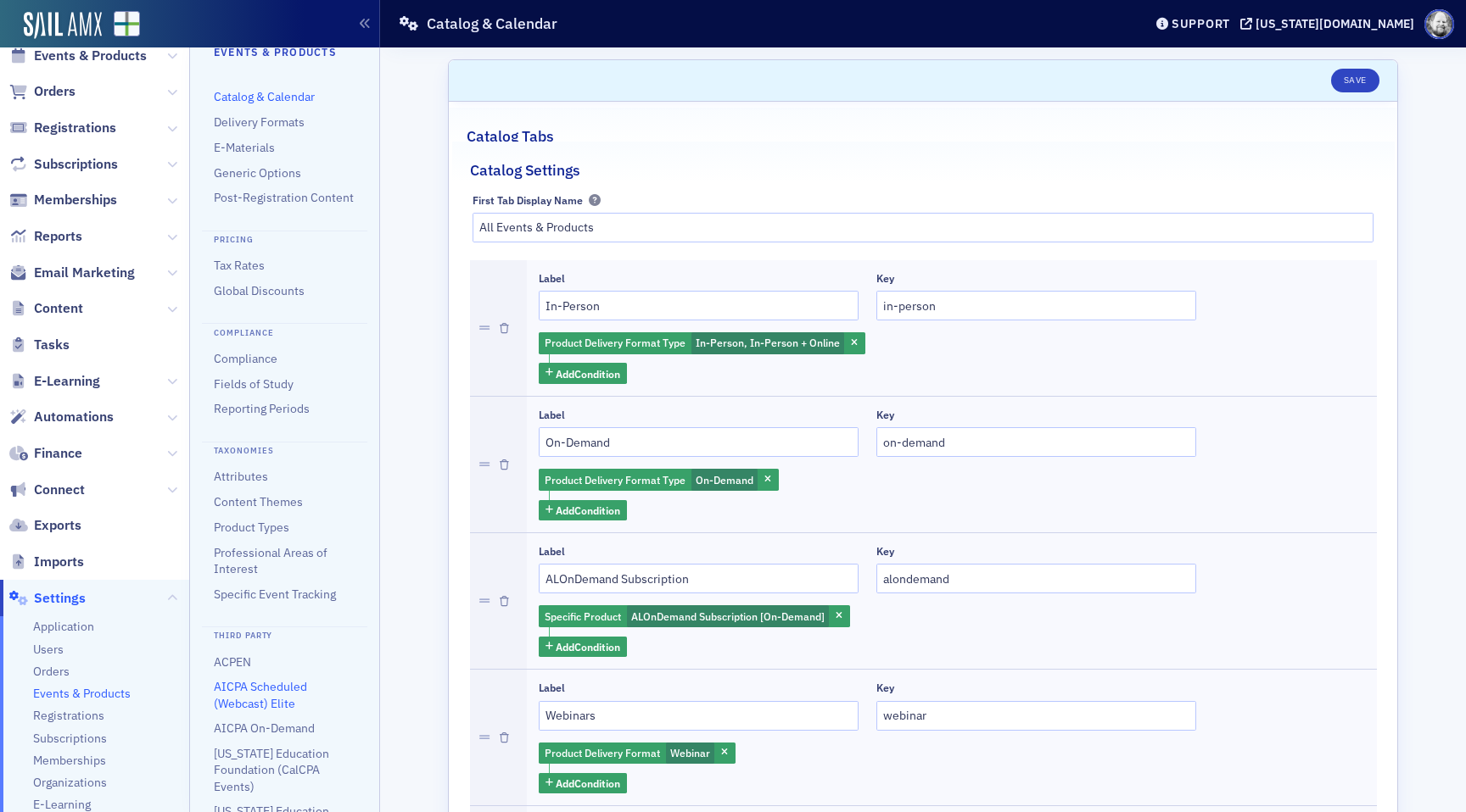
click at [240, 689] on link "AICPA Scheduled (Webcast) Elite" at bounding box center [260, 694] width 93 height 32
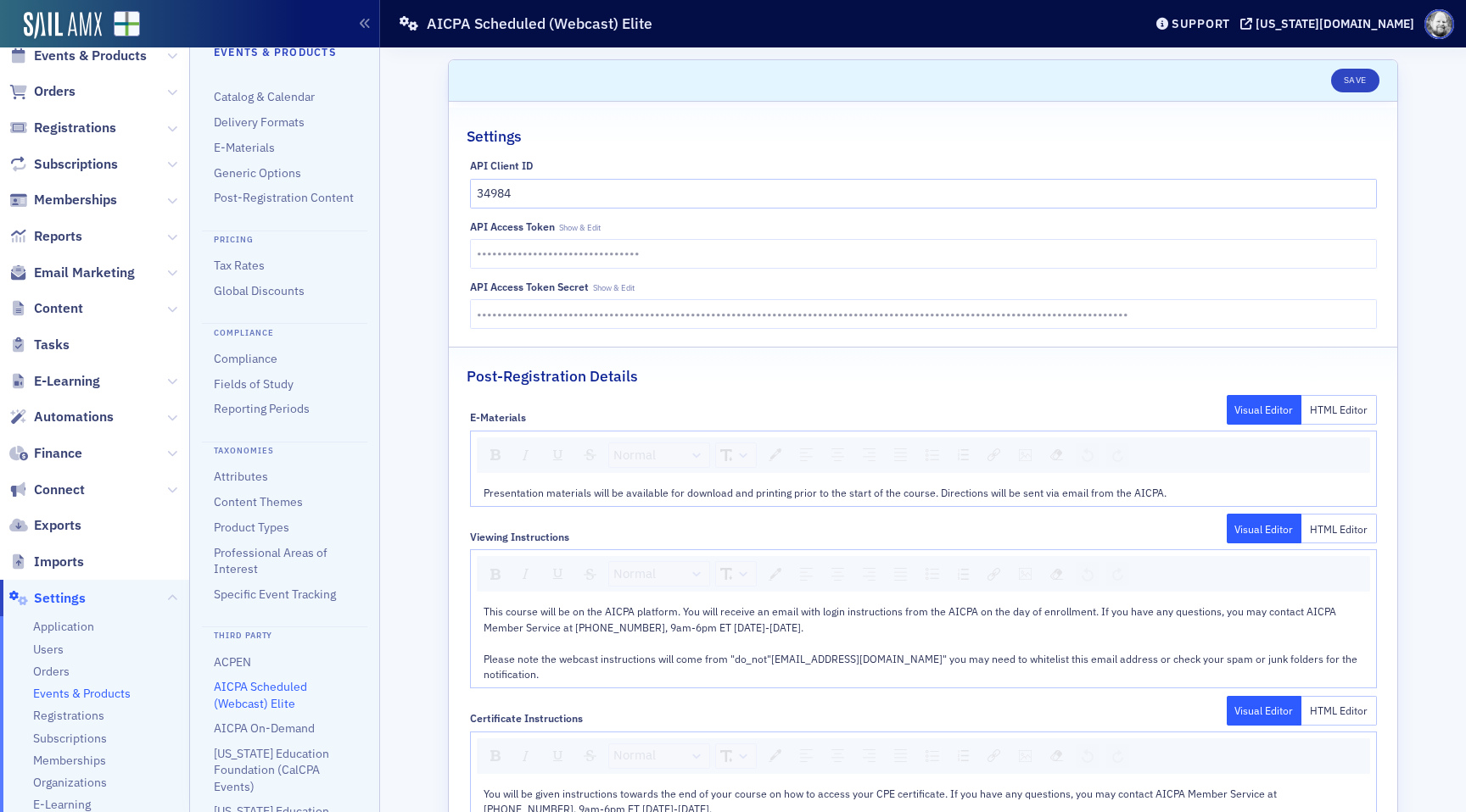
click at [1152, 496] on span "Presentation materials will be available for download and printing prior to the…" at bounding box center [825, 492] width 683 height 14
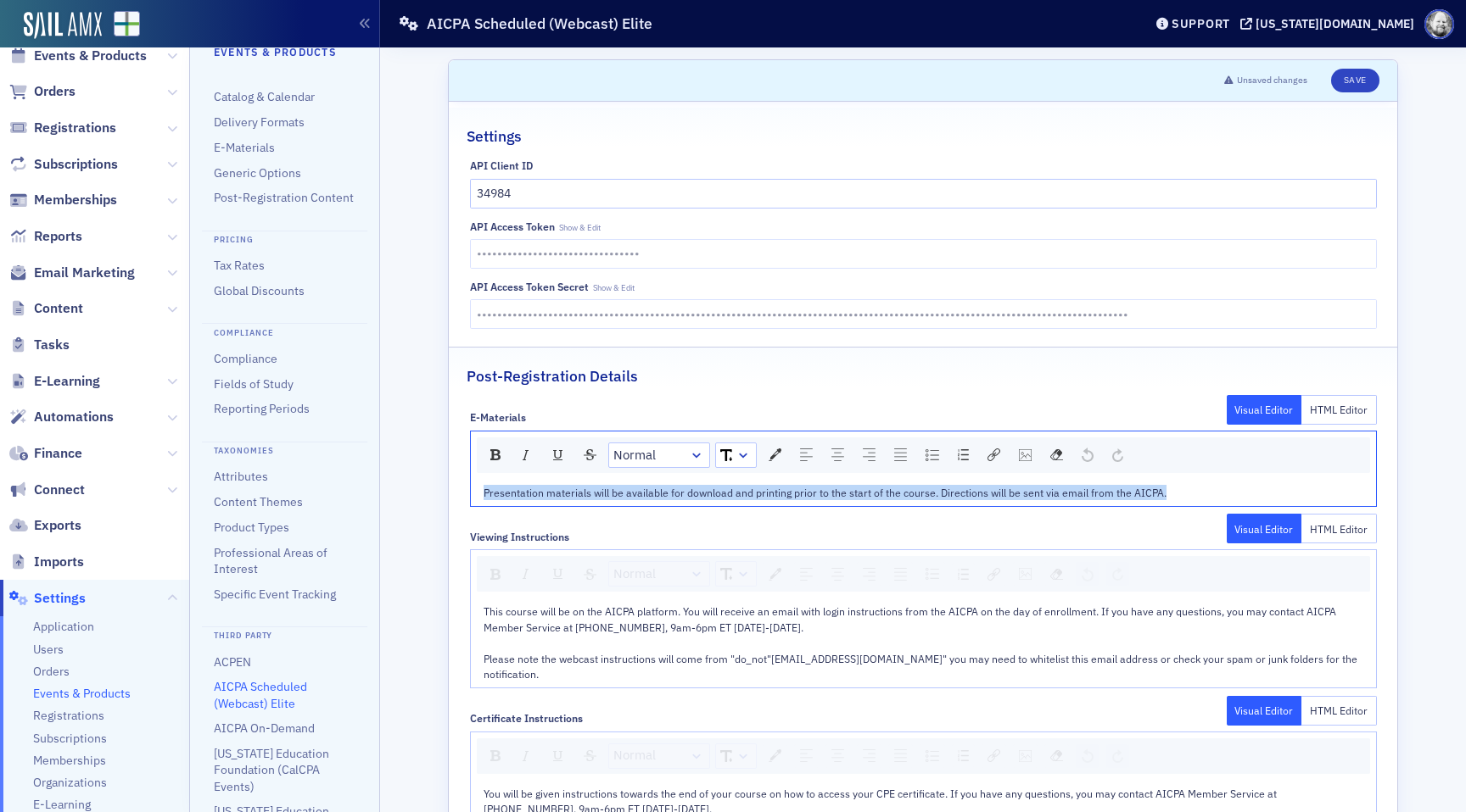
click at [1152, 496] on span "Presentation materials will be available for download and printing prior to the…" at bounding box center [825, 492] width 683 height 14
copy span "Presentation materials will be available for download and printing prior to the…"
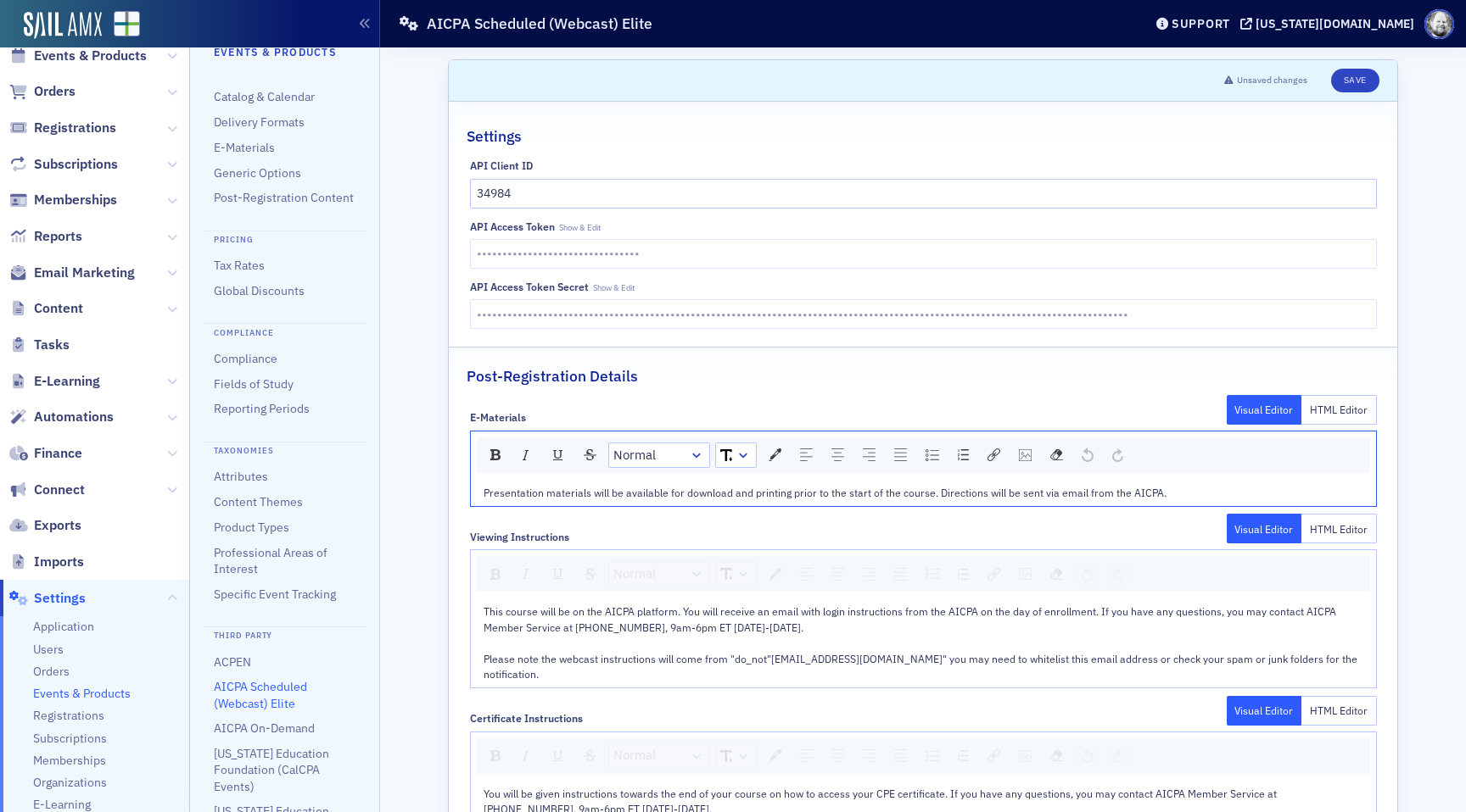
click at [643, 633] on span "This course will be on the AICPA platform. You will receive an email with login…" at bounding box center [911, 619] width 855 height 29
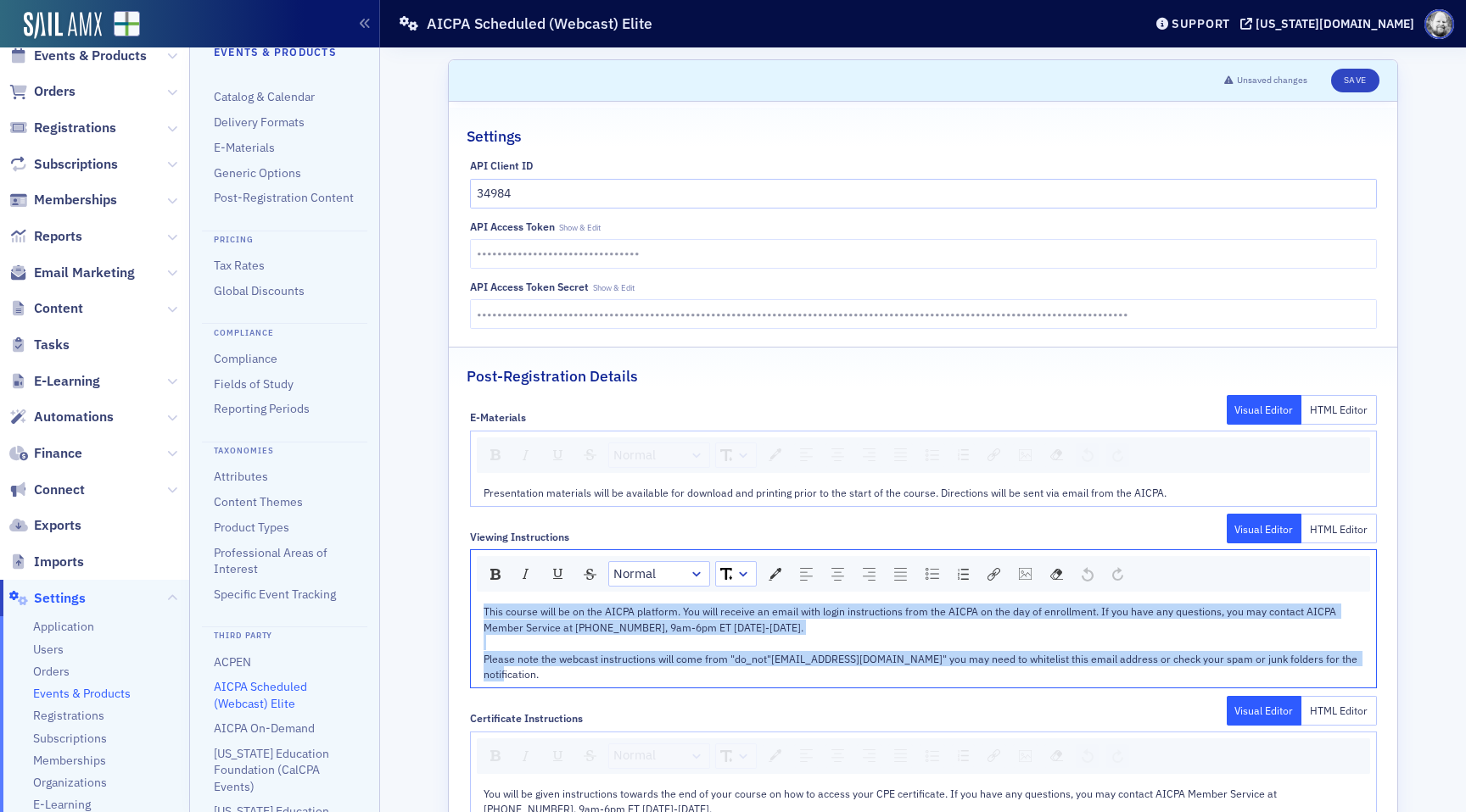
copy div "This course will be on the AICPA platform. You will receive an email with login…"
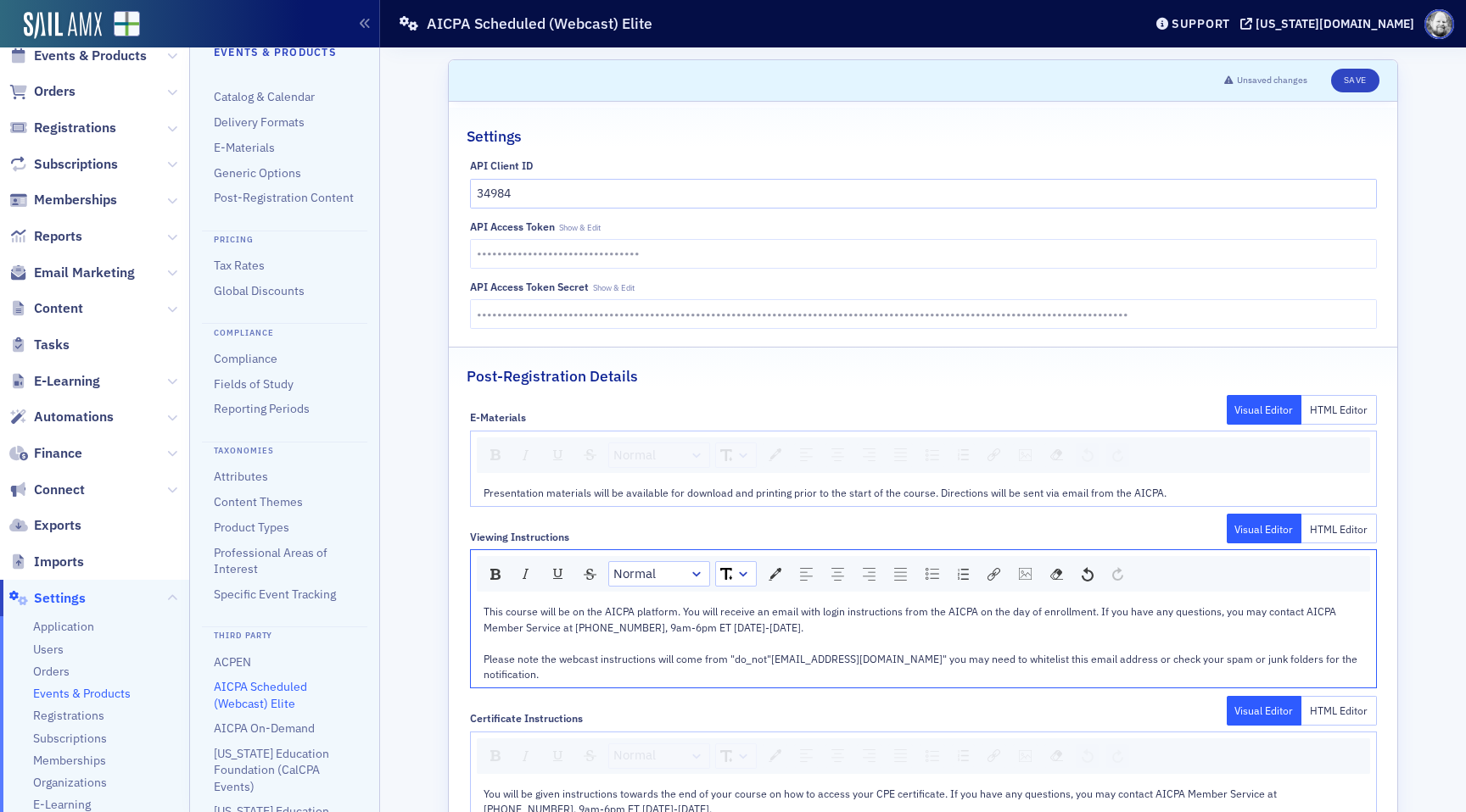
click at [643, 633] on span "This course will be on the AICPA platform. You will receive an email with login…" at bounding box center [911, 619] width 855 height 29
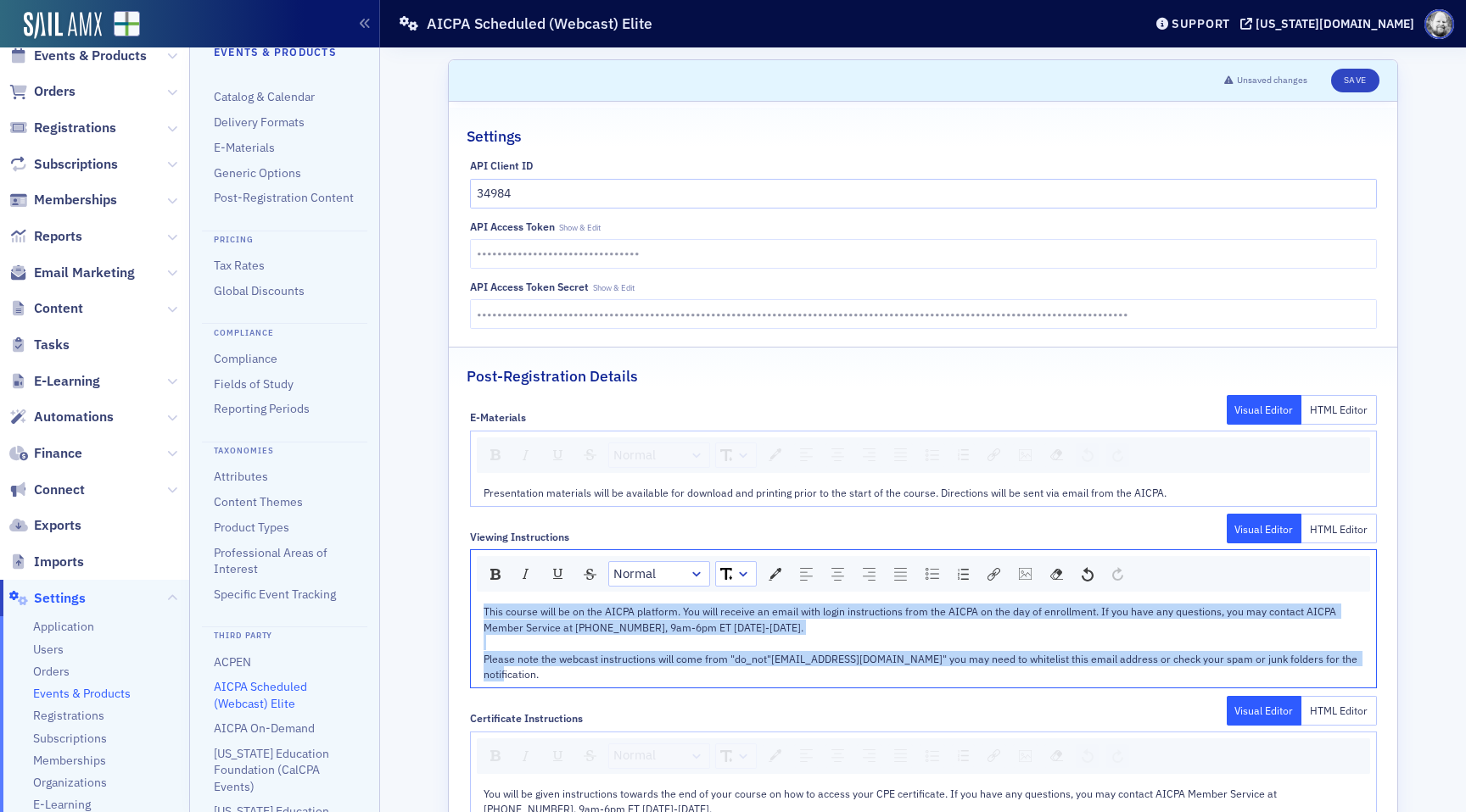
copy div "This course will be on the AICPA platform. You will receive an email with login…"
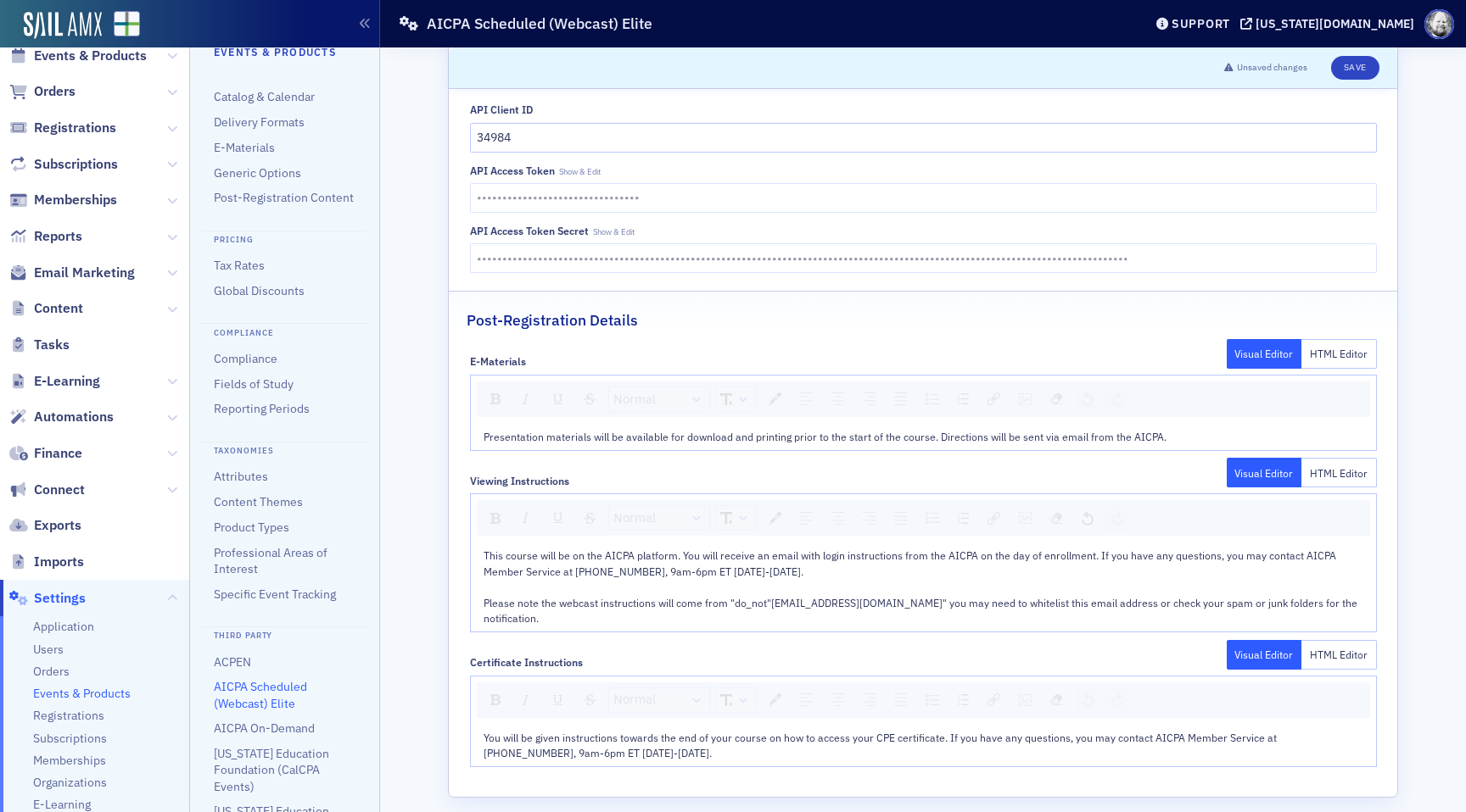
click at [648, 747] on div "You will be given instructions towards the end of your course on how to access …" at bounding box center [924, 746] width 905 height 43
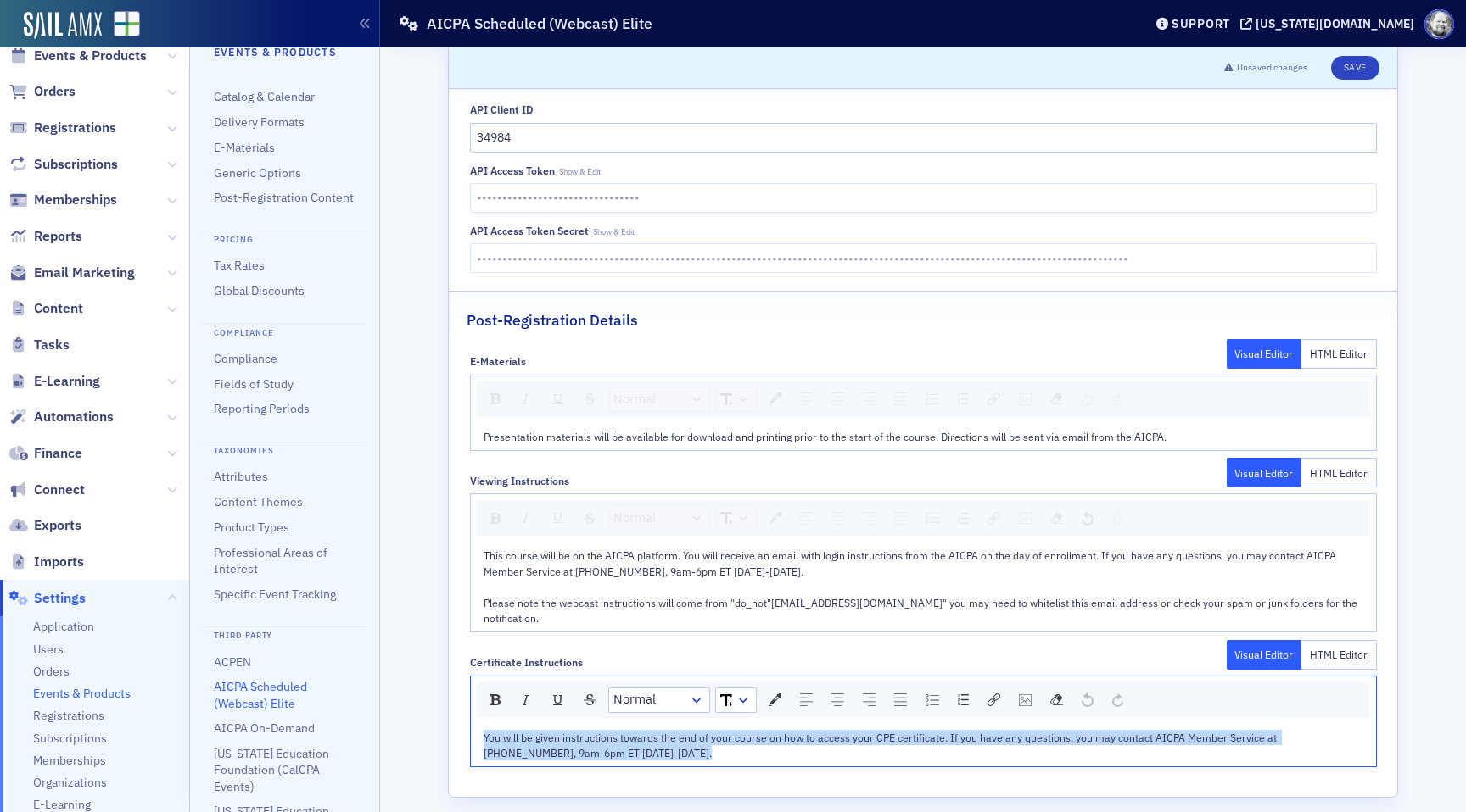
copy span "You will be given instructions towards the end of your course on how to access …"
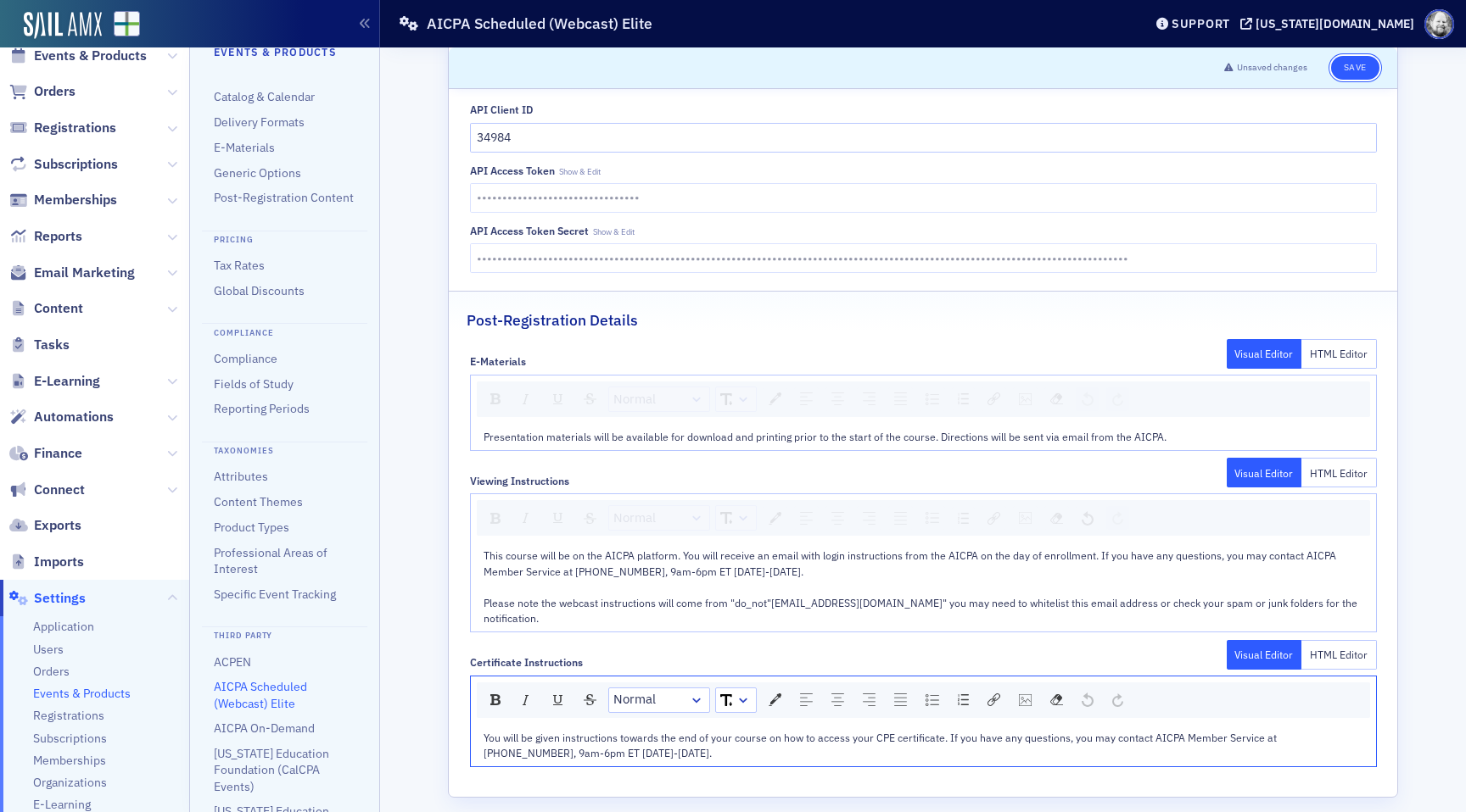
click at [1353, 72] on button "Save" at bounding box center [1355, 68] width 48 height 24
click at [906, 432] on span "Presentation materials will be available for download and printing prior to the…" at bounding box center [825, 436] width 683 height 14
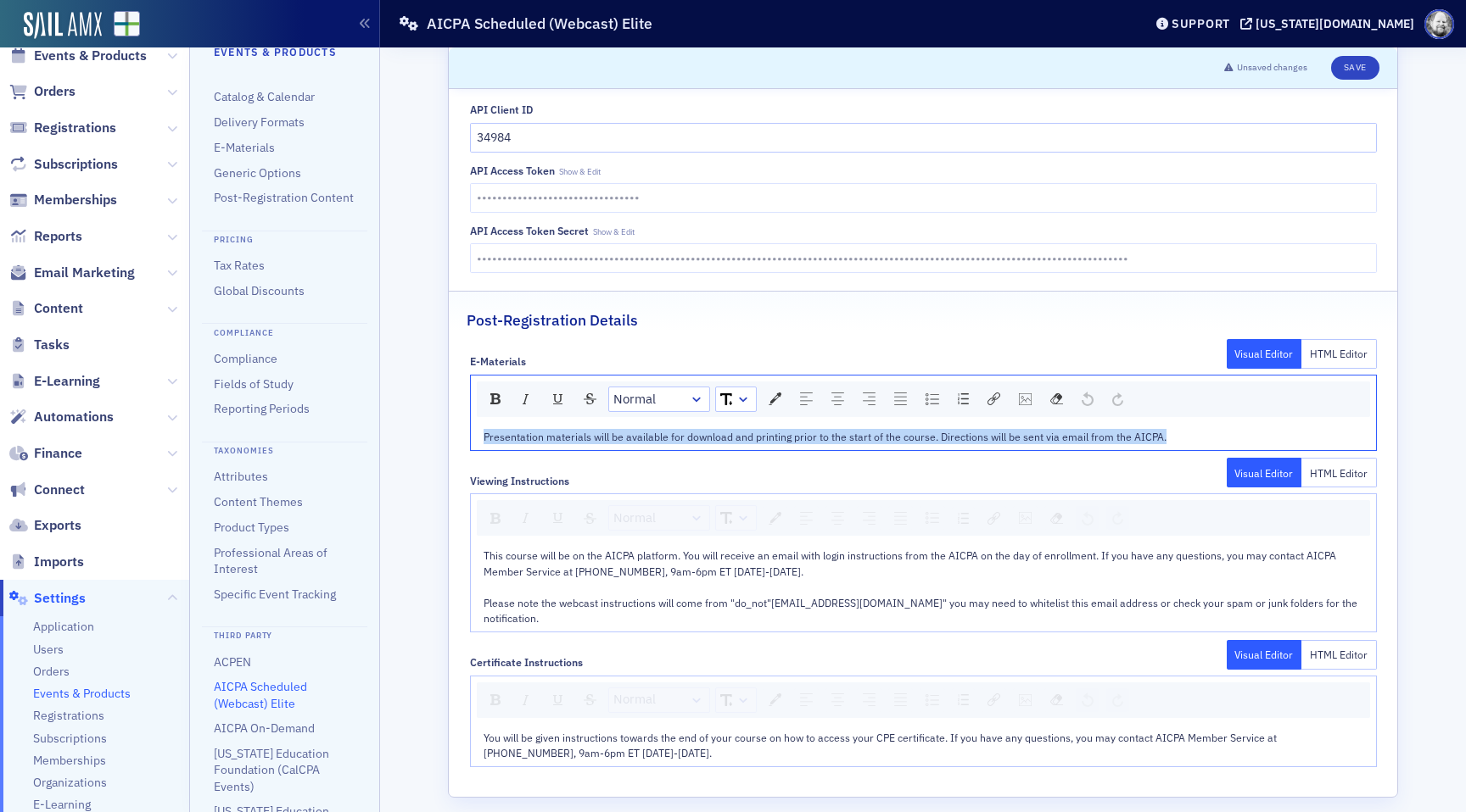
copy span "Presentation materials will be available for download and printing prior to the…"
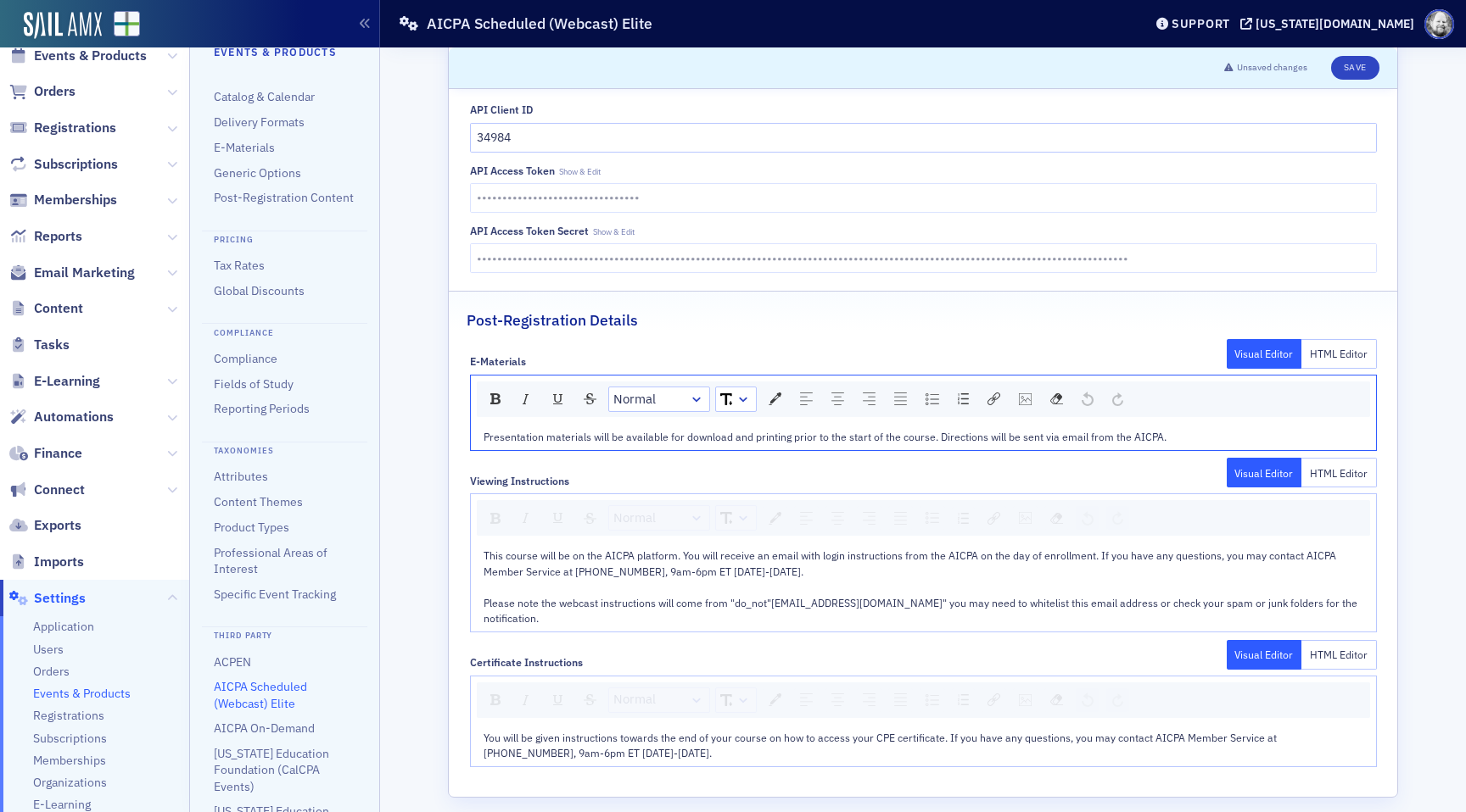
click at [801, 568] on div "This course will be on the AICPA platform. You will receive an email with login…" at bounding box center [924, 563] width 880 height 32
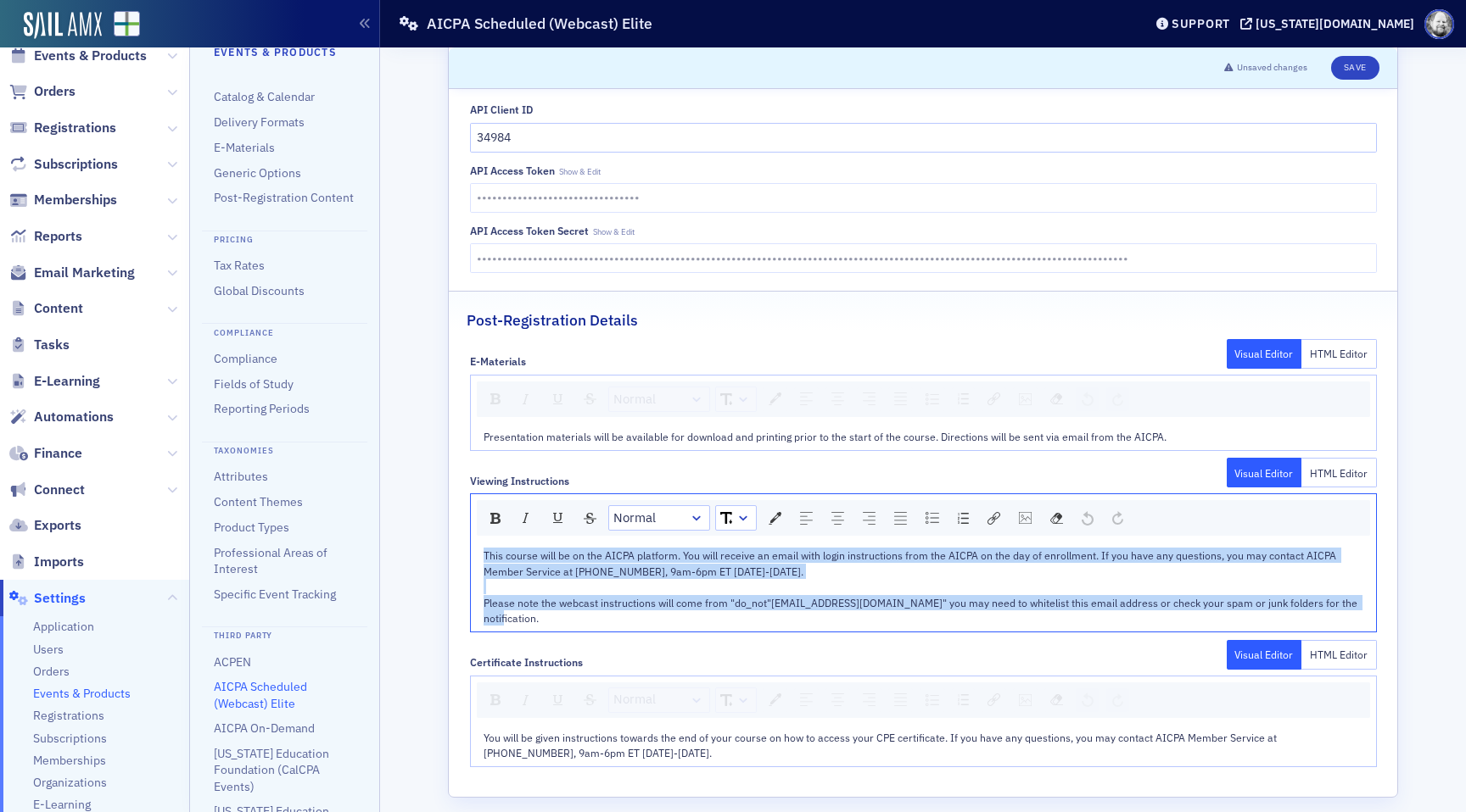
copy div "This course will be on the AICPA platform. You will receive an email with login…"
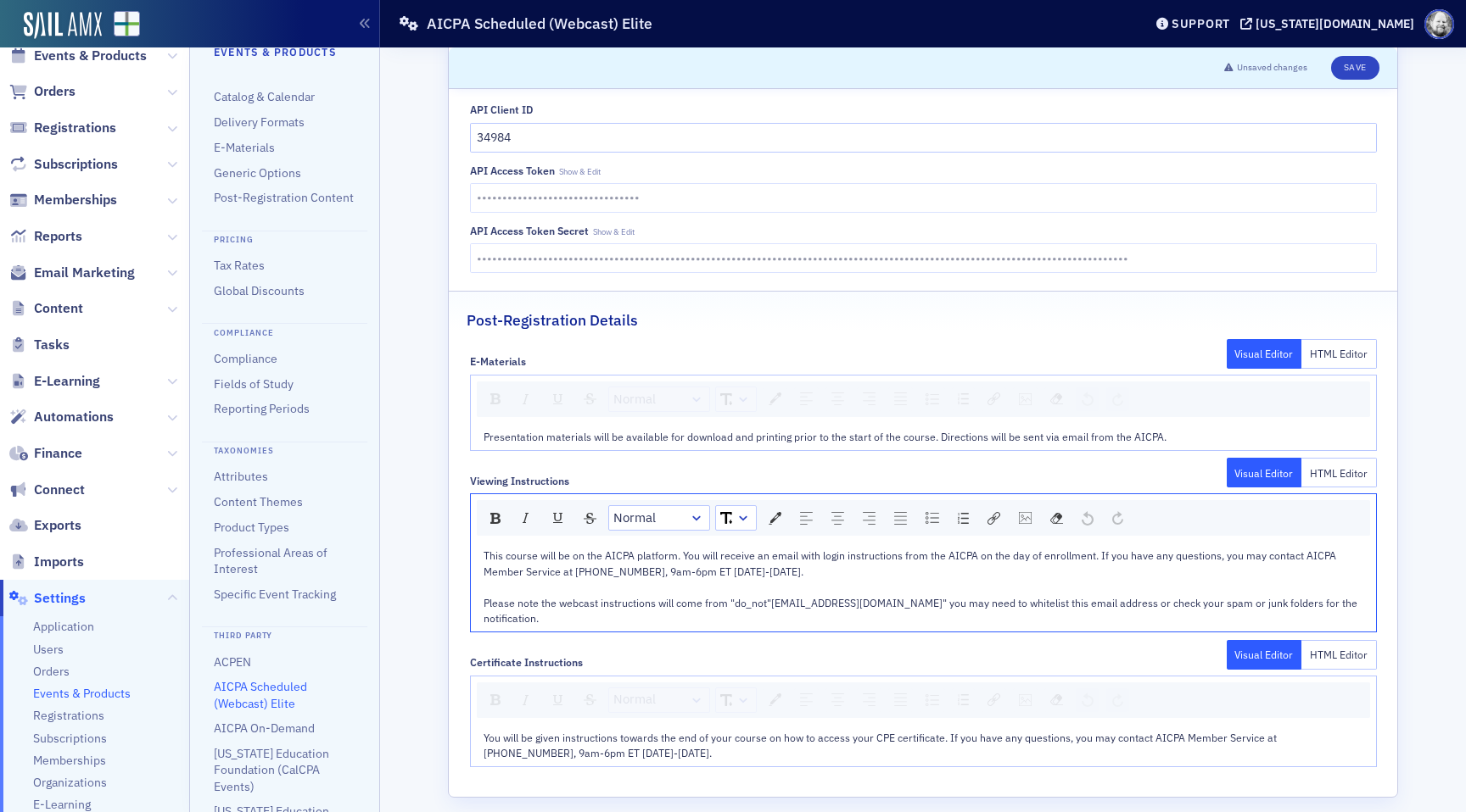
click at [694, 751] on fieldset "Post-Registration Details E-Materials Visual Editor HTML Editor Normal Presenta…" at bounding box center [923, 531] width 948 height 482
click at [690, 741] on div "You will be given instructions towards the end of your course on how to access …" at bounding box center [924, 746] width 880 height 32
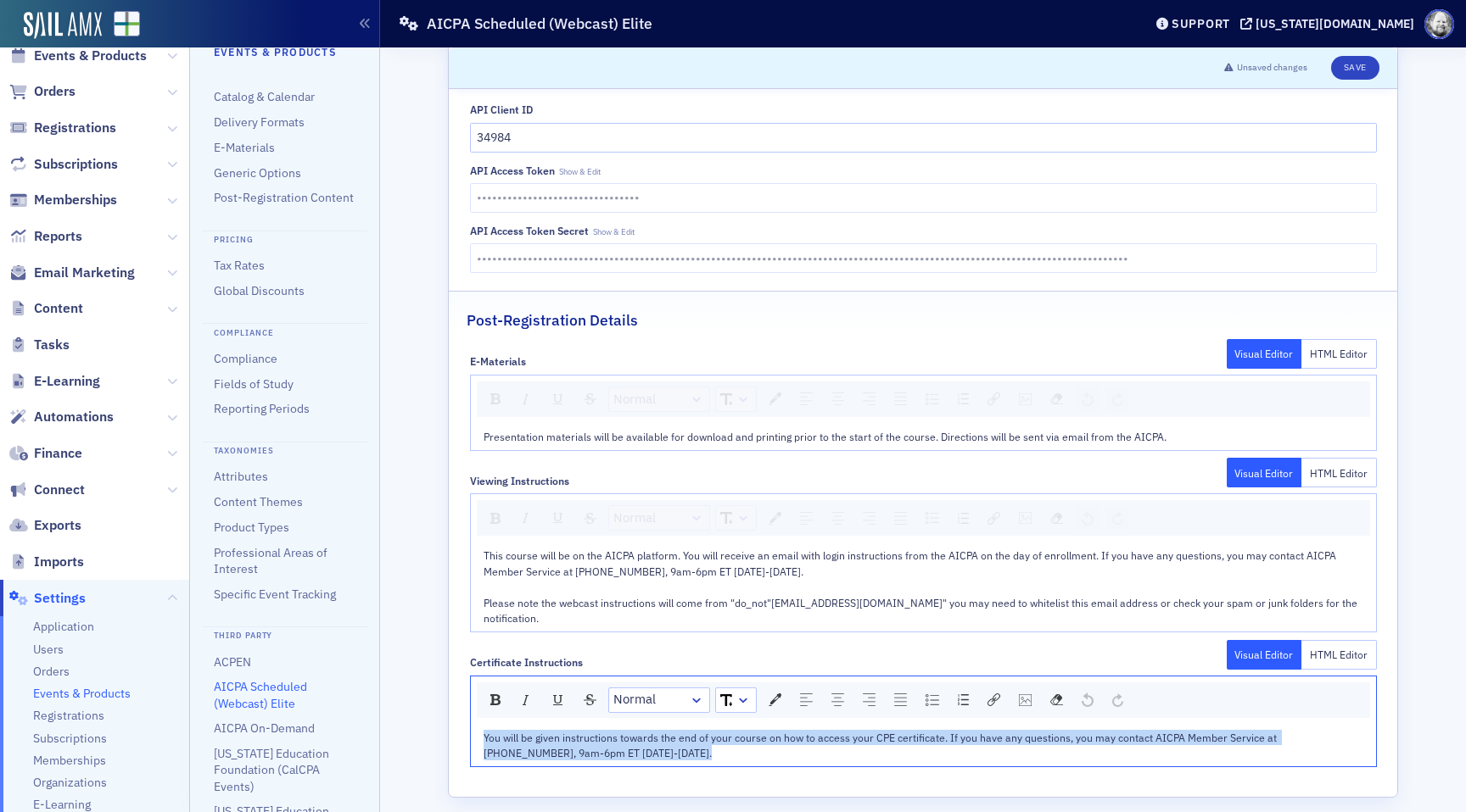
copy span "You will be given instructions towards the end of your course on how to access …"
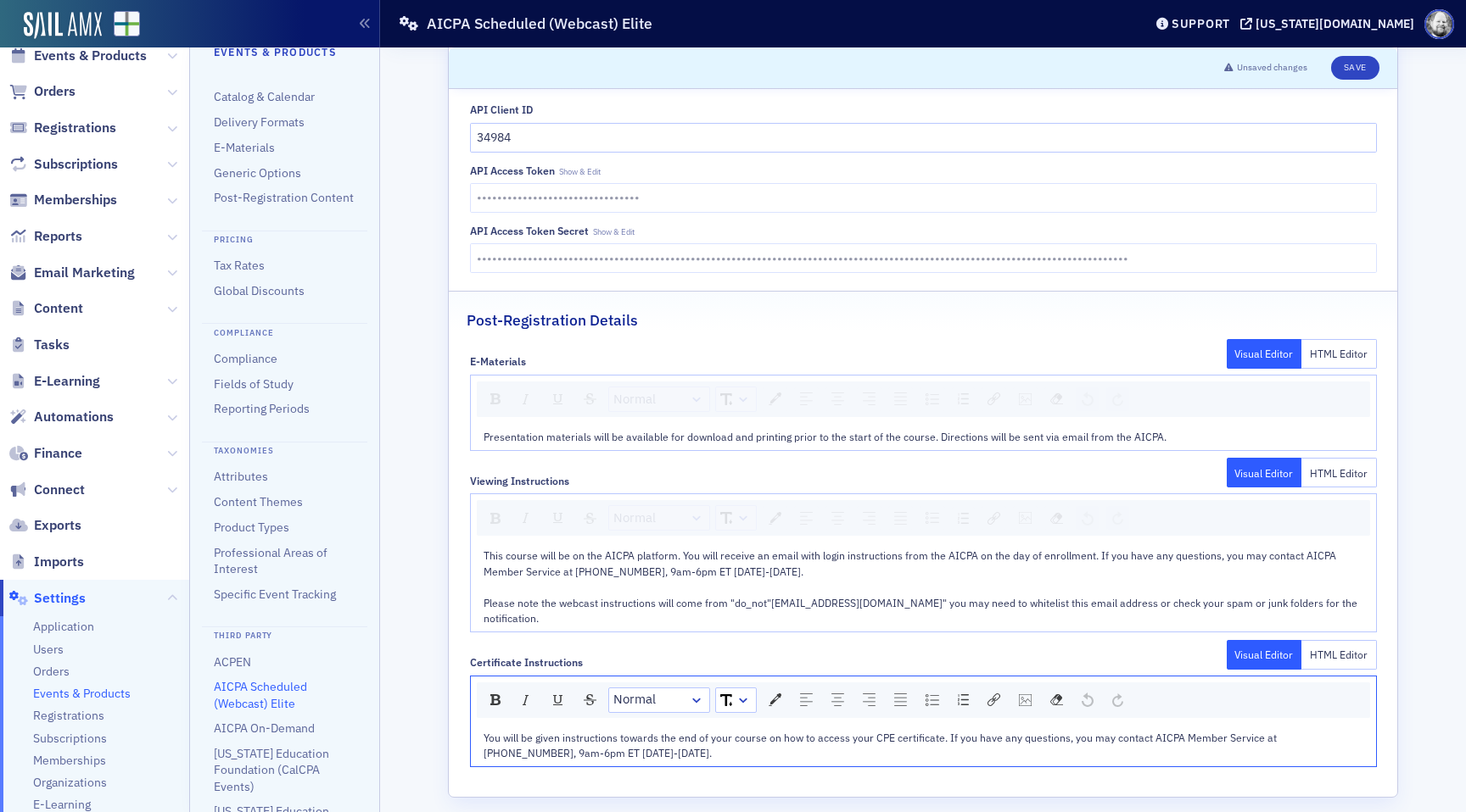
click at [591, 167] on span "Show & Edit" at bounding box center [580, 172] width 42 height 11
type input "0423FD09E3A27678DC2D8DEFC24DCB9E"
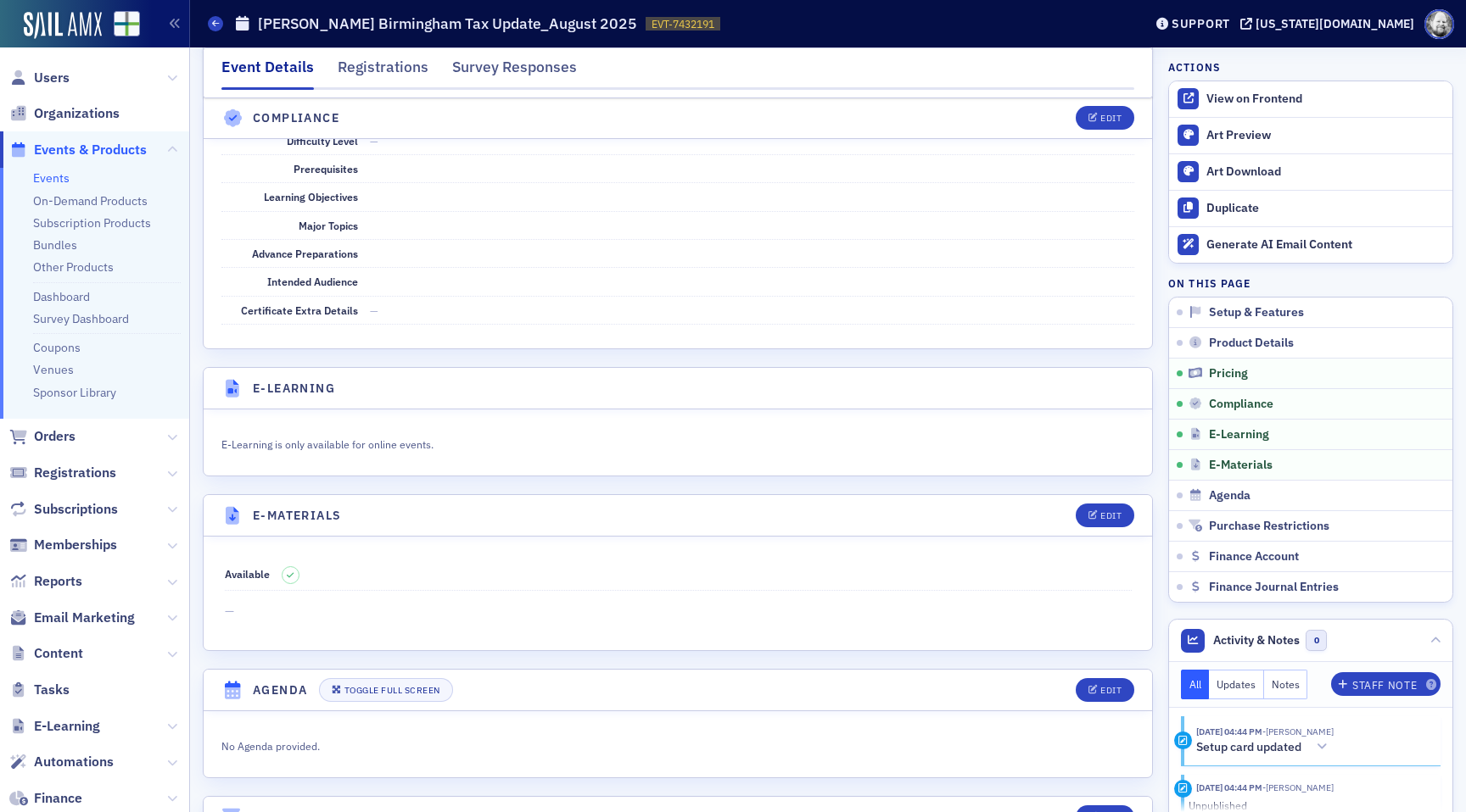
scroll to position [2605, 0]
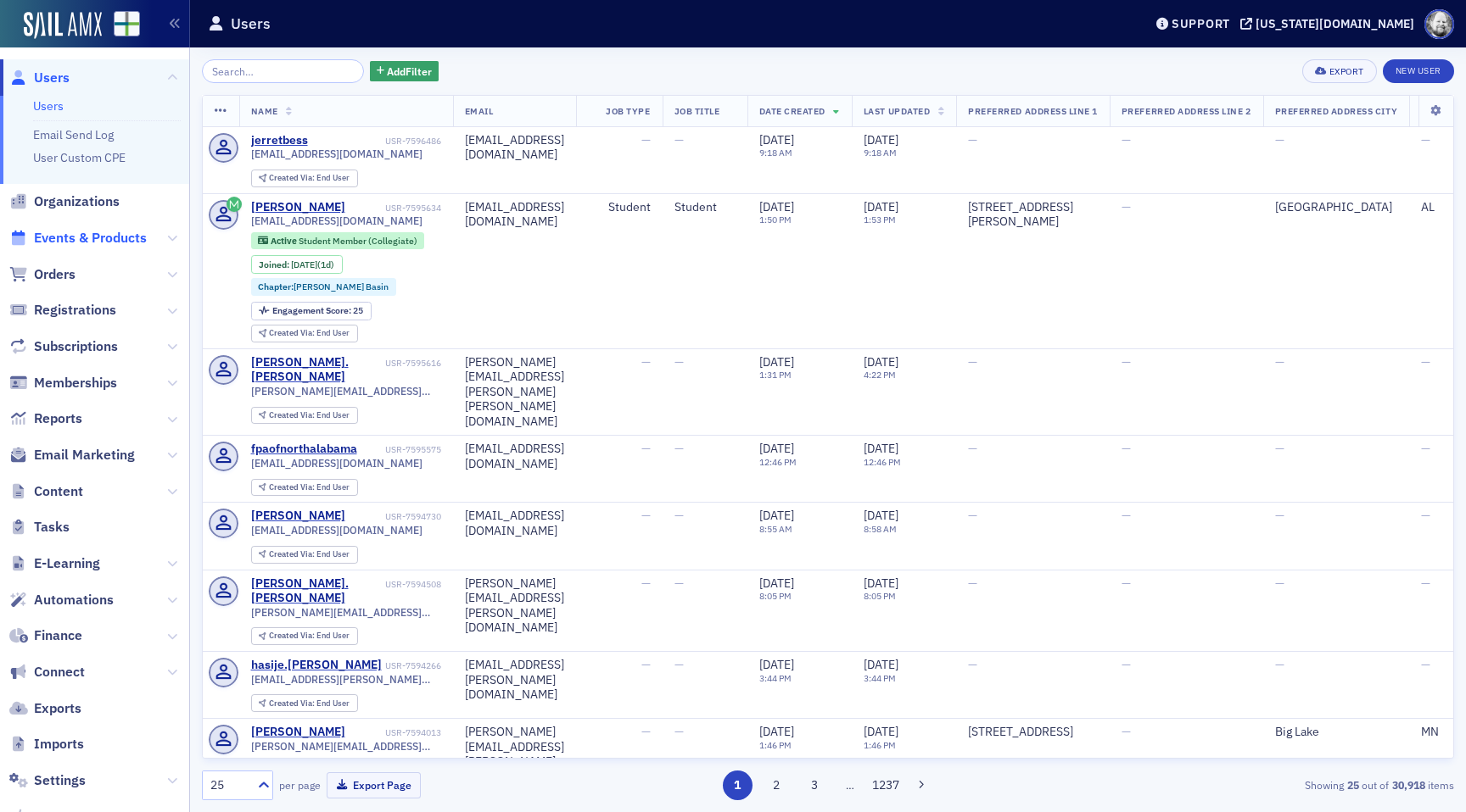
click at [95, 237] on span "Events & Products" at bounding box center [90, 238] width 113 height 19
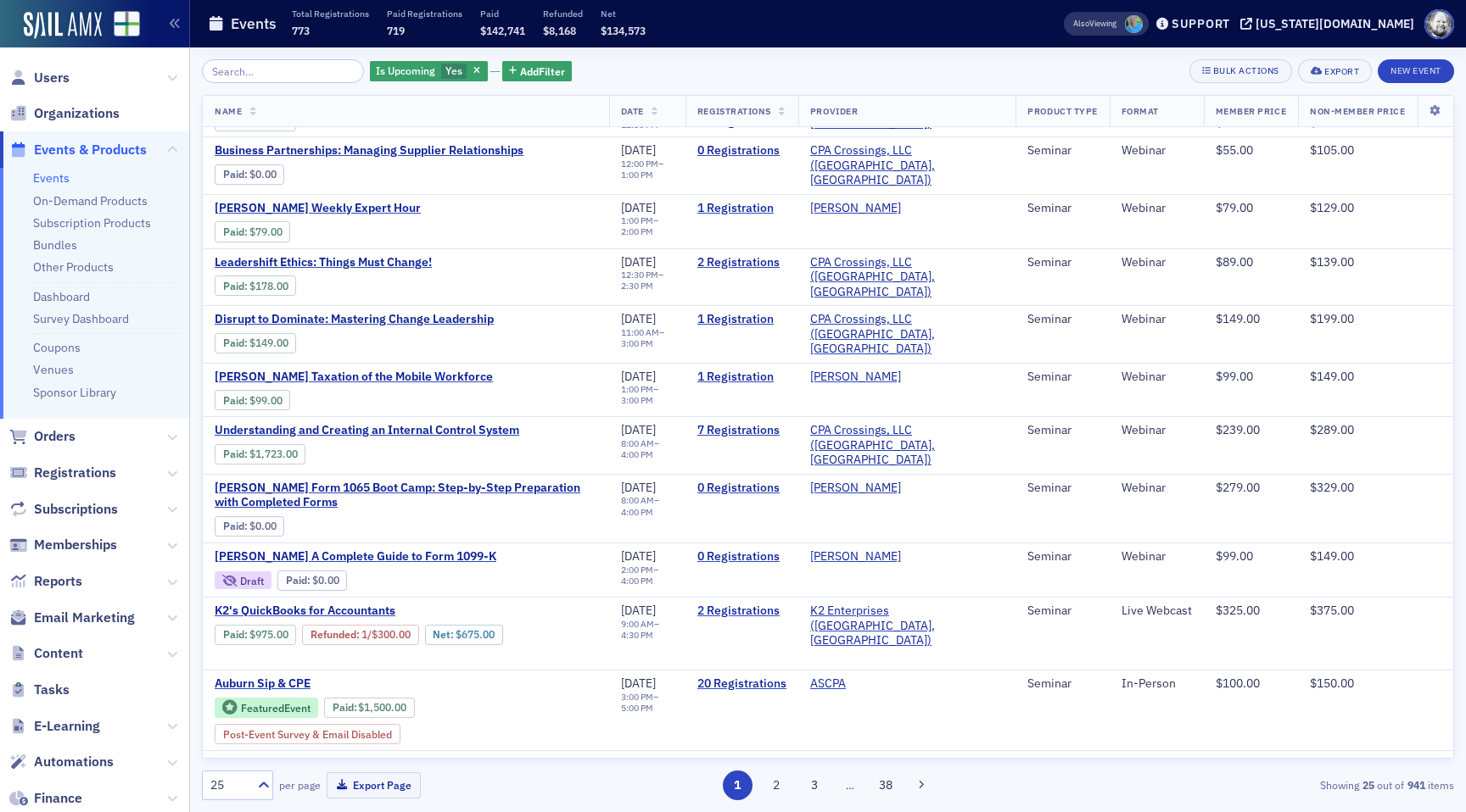
scroll to position [833, 0]
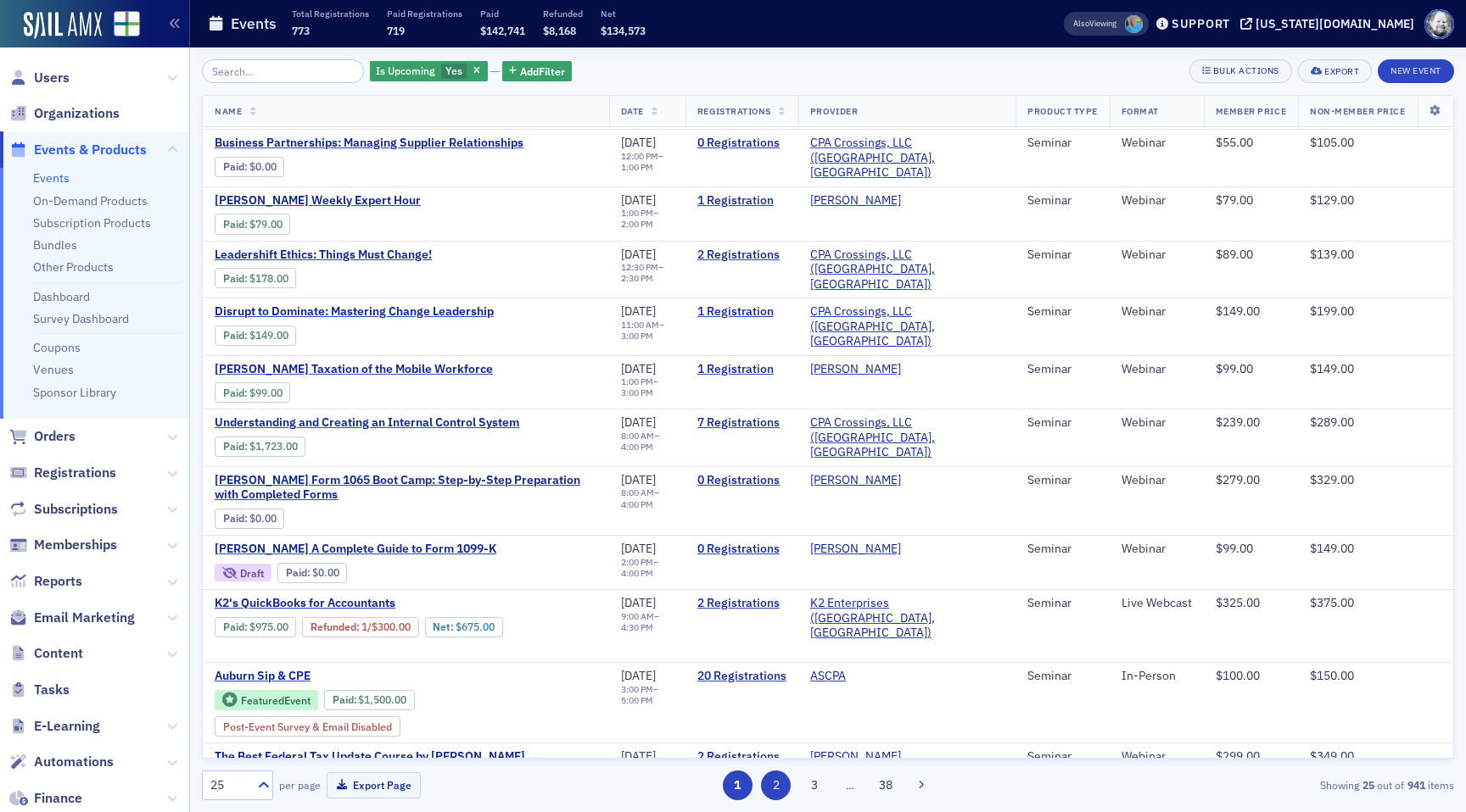
click at [781, 771] on button "2" at bounding box center [775, 786] width 30 height 30
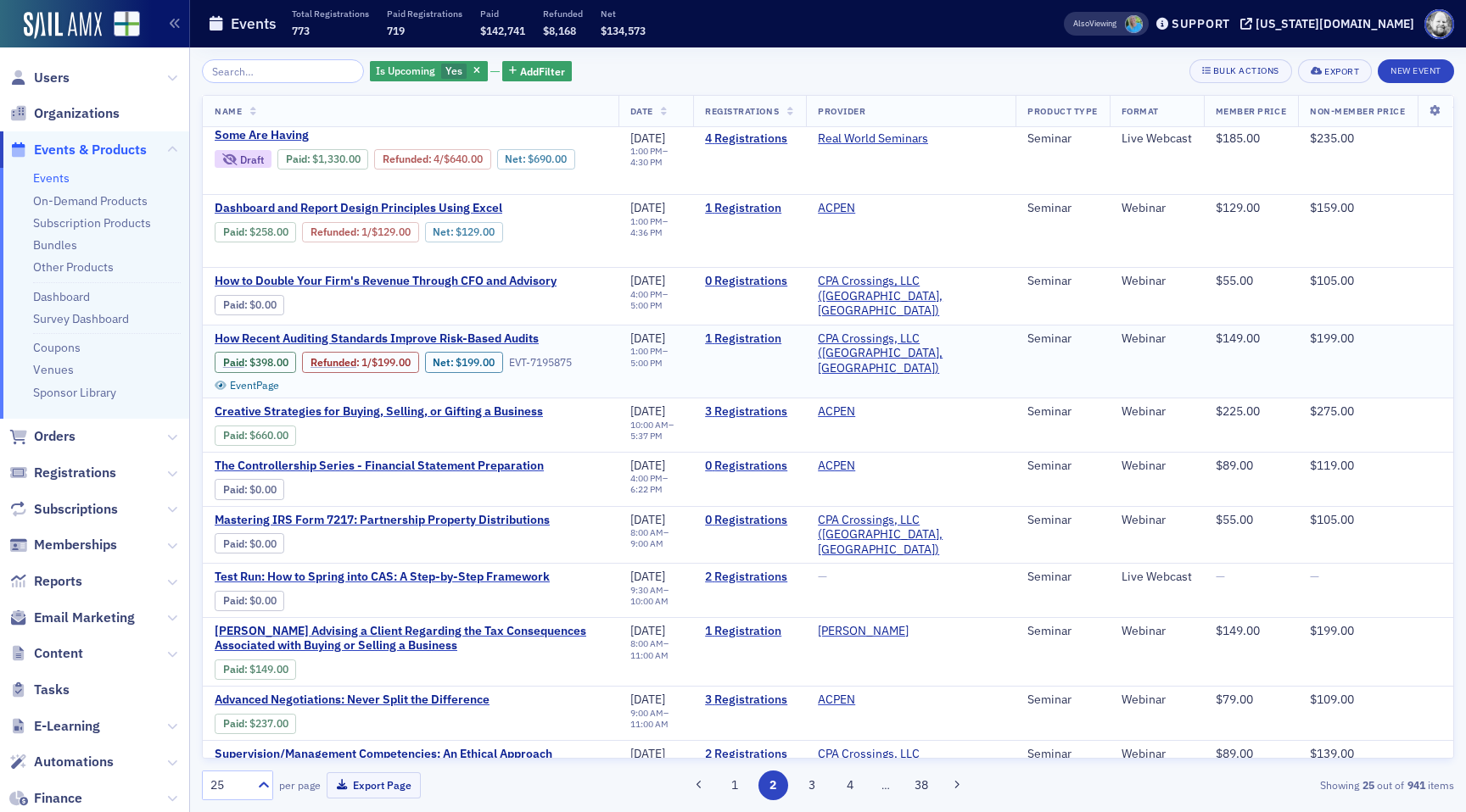
scroll to position [826, 0]
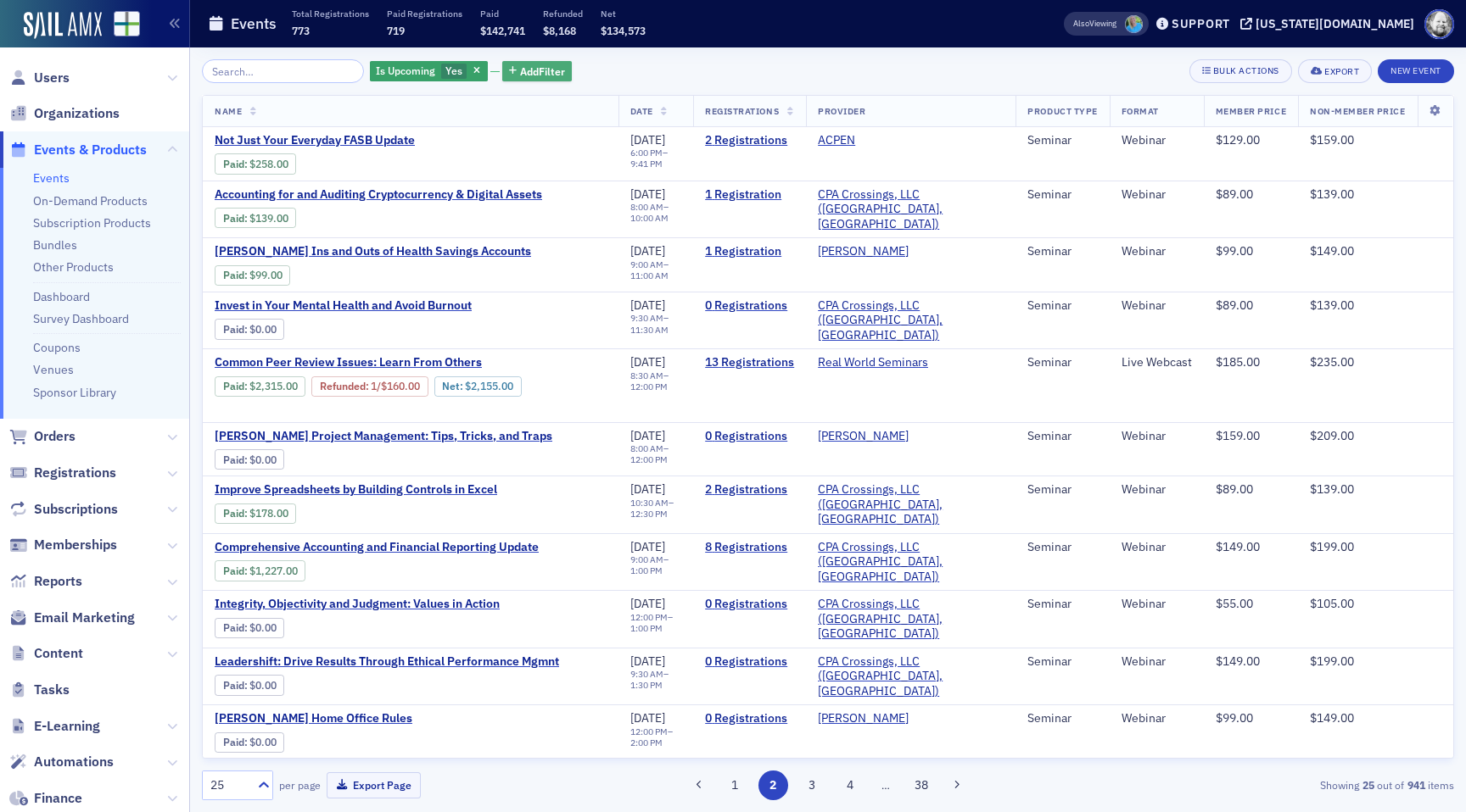
click at [520, 72] on span "Add Filter" at bounding box center [542, 71] width 45 height 15
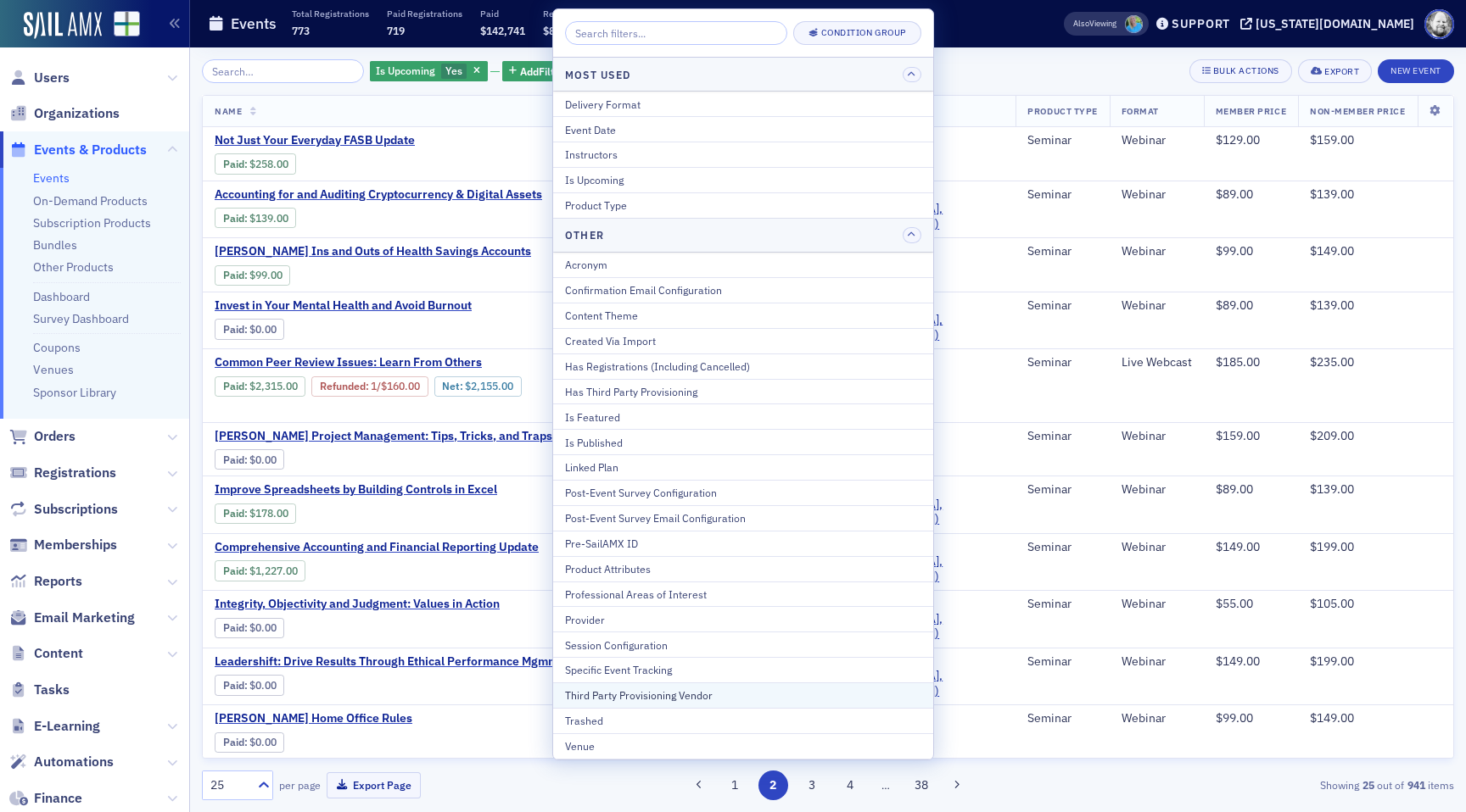
click at [608, 691] on div "Third Party Provisioning Vendor" at bounding box center [743, 695] width 356 height 15
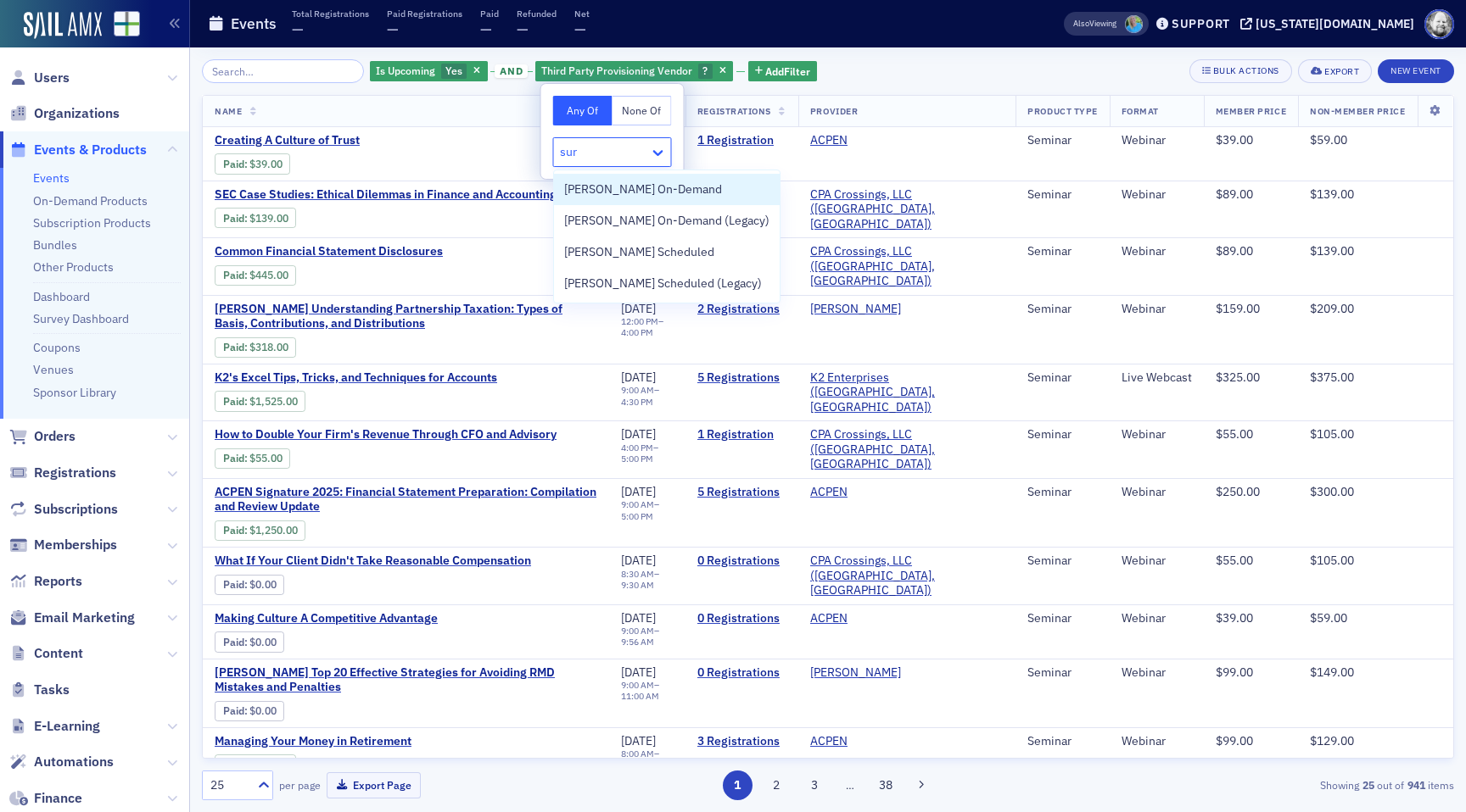
type input "surg"
click at [629, 244] on span "[PERSON_NAME] Scheduled" at bounding box center [639, 253] width 150 height 18
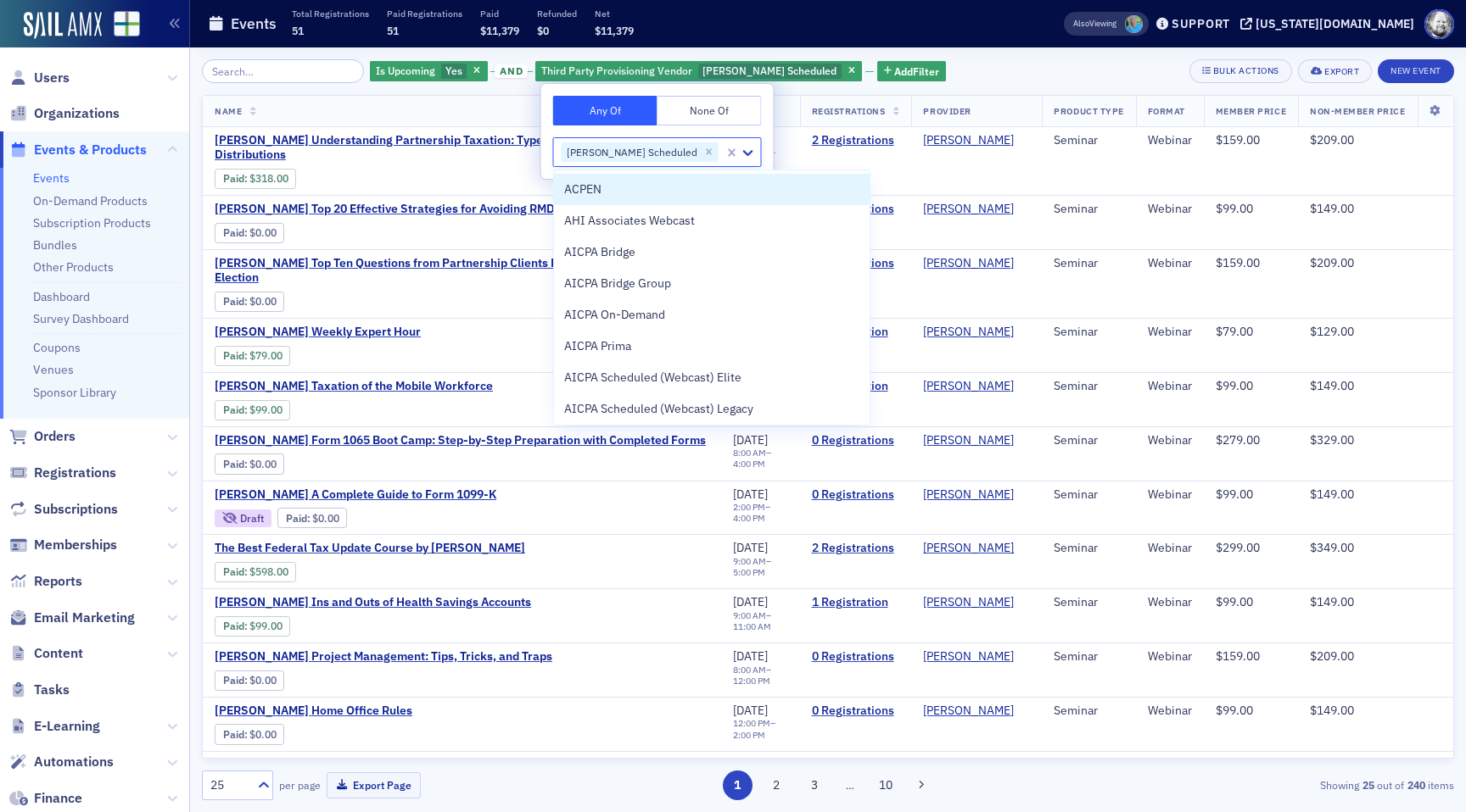
click at [949, 83] on div "Is Upcoming Yes and Third Party Provisioning Vendor [PERSON_NAME] Scheduled Add…" at bounding box center [828, 430] width 1252 height 741
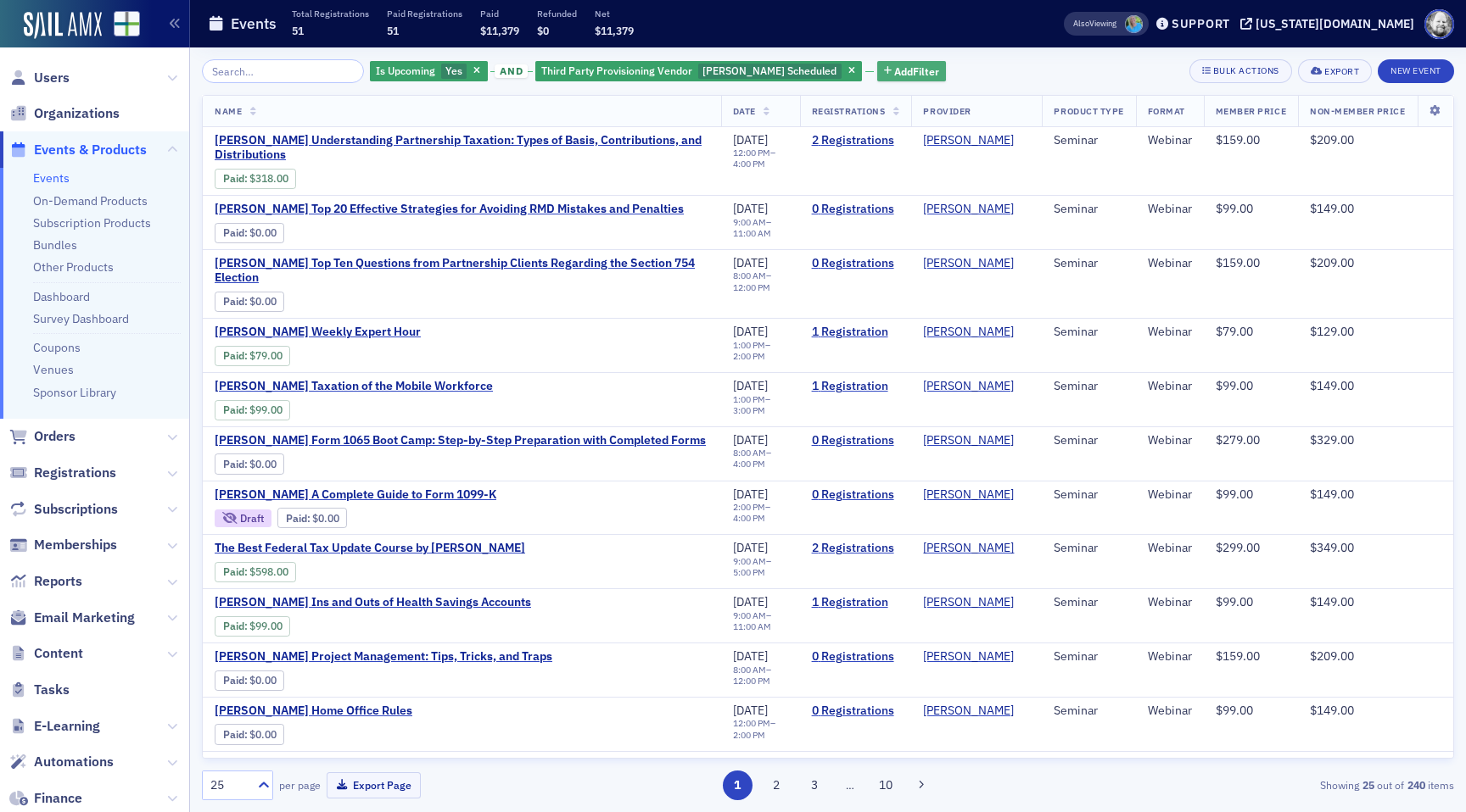
click at [894, 69] on span "Add Filter" at bounding box center [916, 71] width 45 height 15
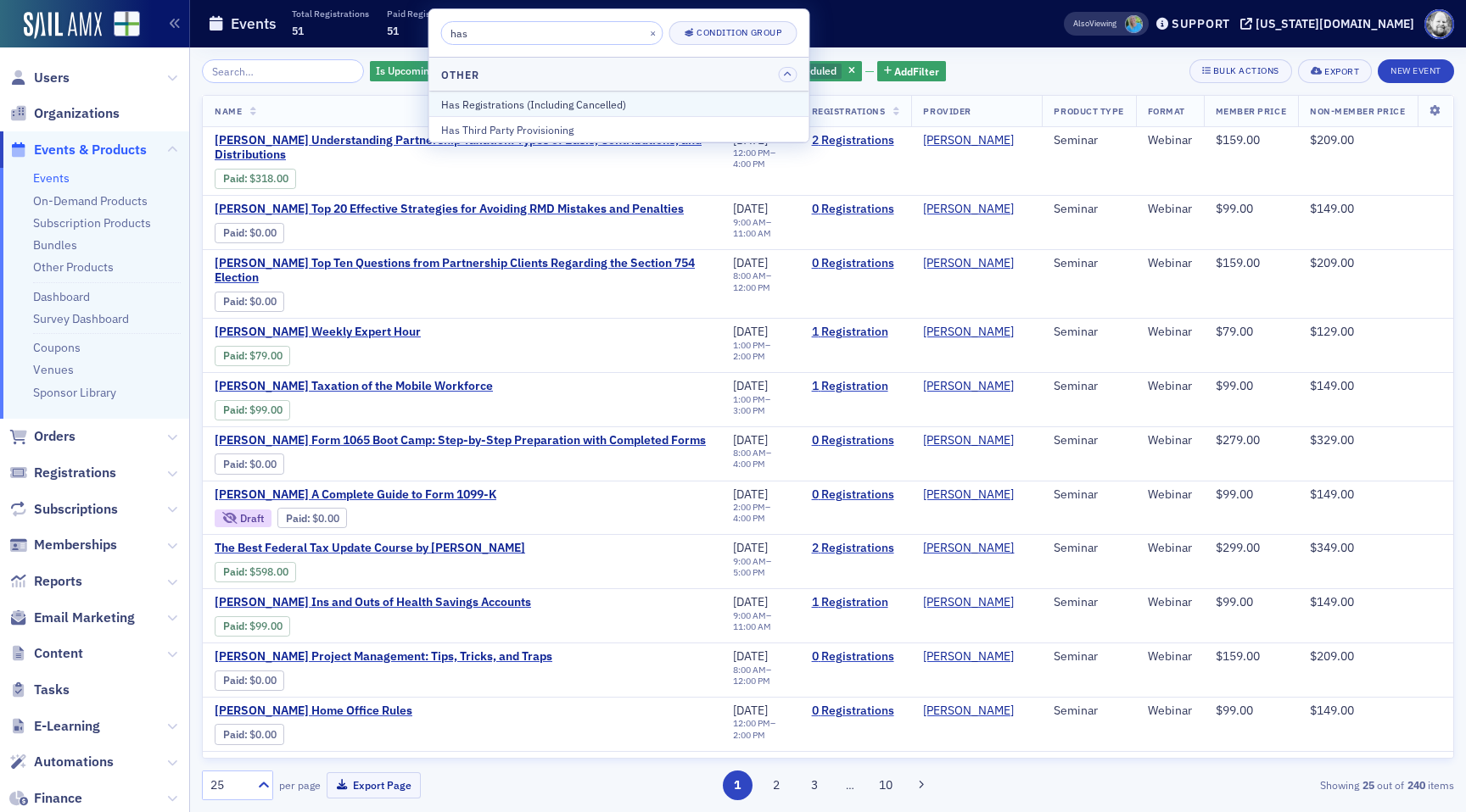
type input "has"
click at [674, 92] on button "Has Registrations (Including Cancelled)" at bounding box center [619, 103] width 380 height 24
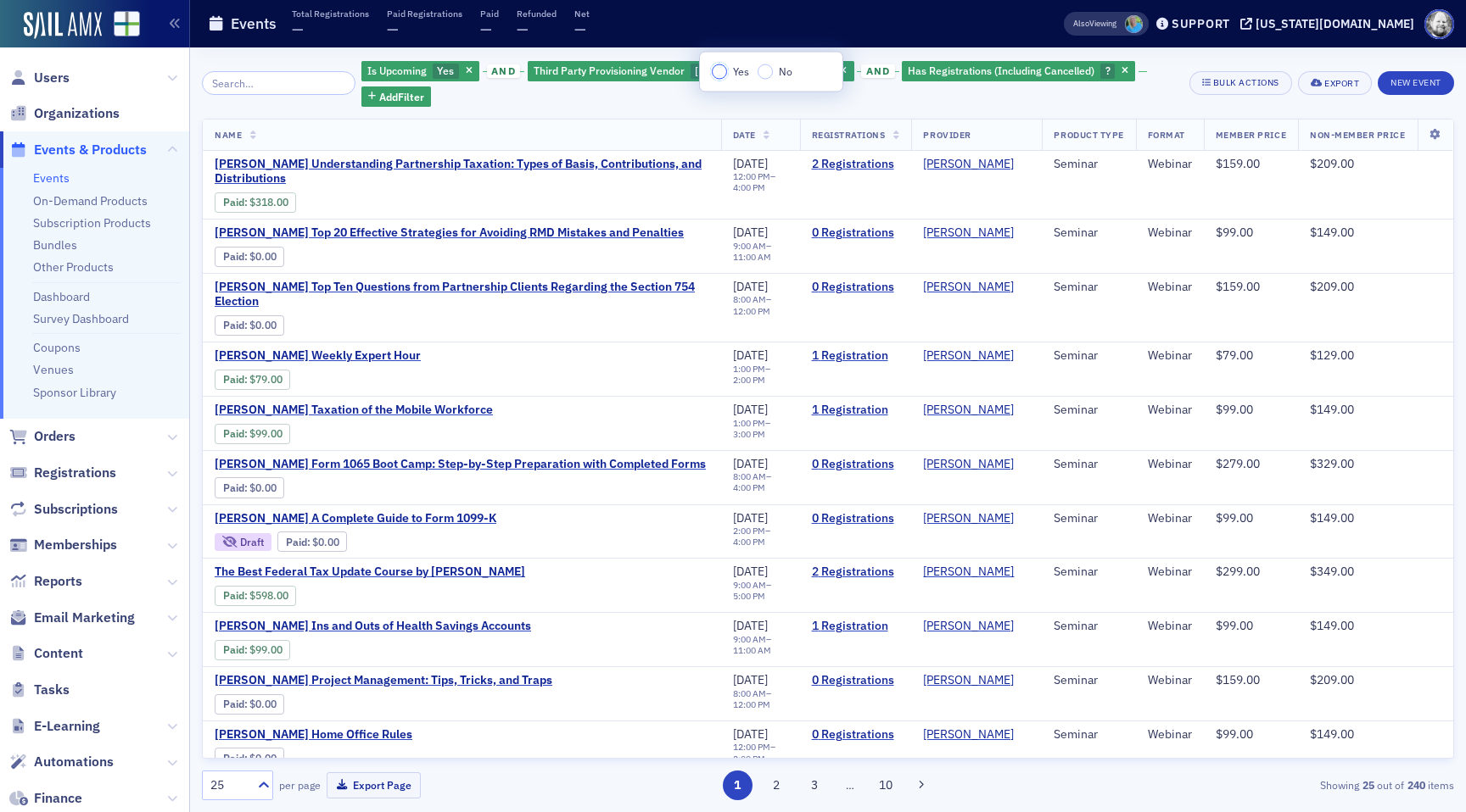
click at [717, 71] on input "Yes" at bounding box center [719, 72] width 15 height 15
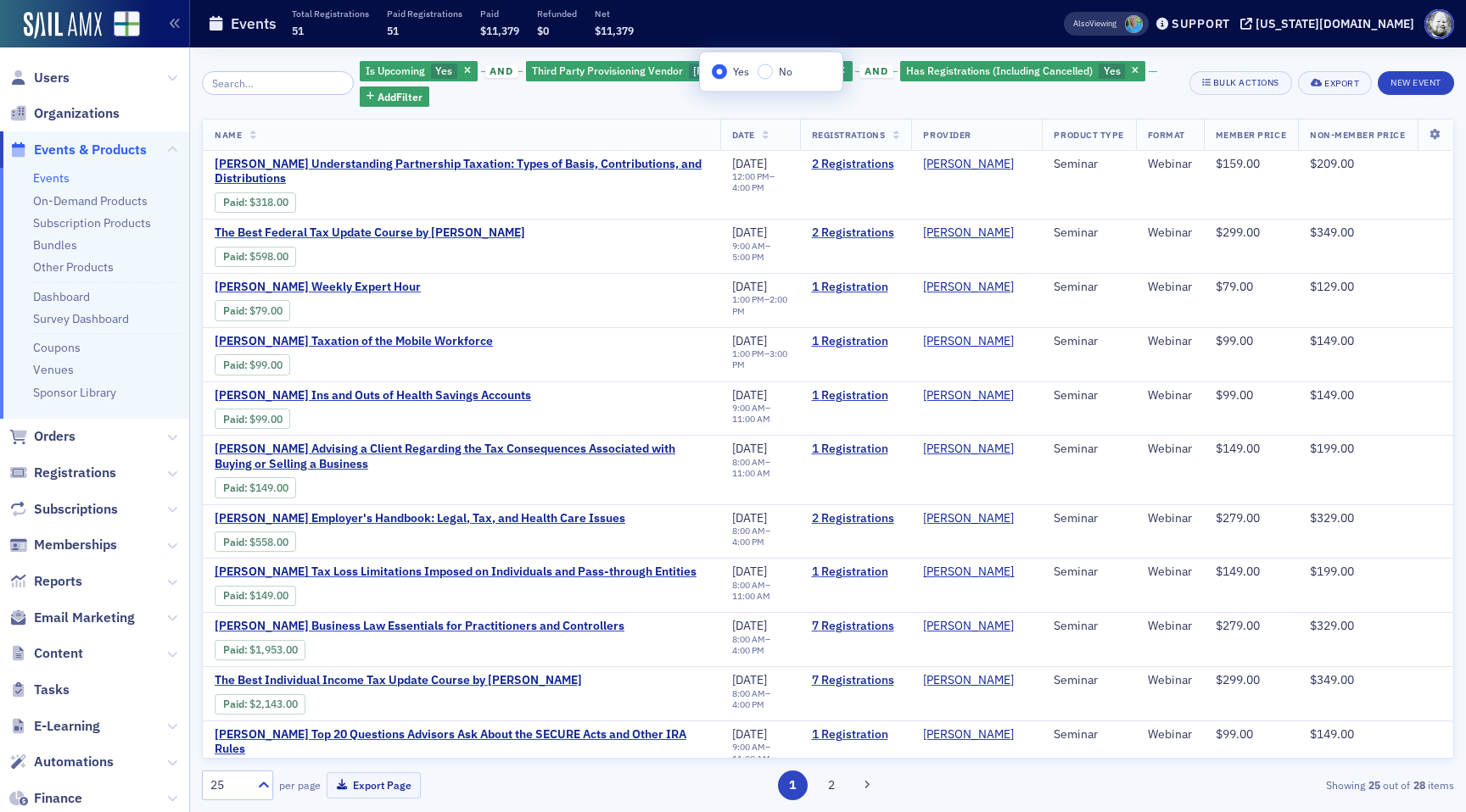
click at [812, 30] on div "Events Total Registrations 51 Paid Registrations 51 Paid $11,379 Refunded $0 Ne…" at bounding box center [609, 24] width 802 height 45
click at [762, 132] on icon at bounding box center [765, 136] width 6 height 9
